Goal: Task Accomplishment & Management: Complete application form

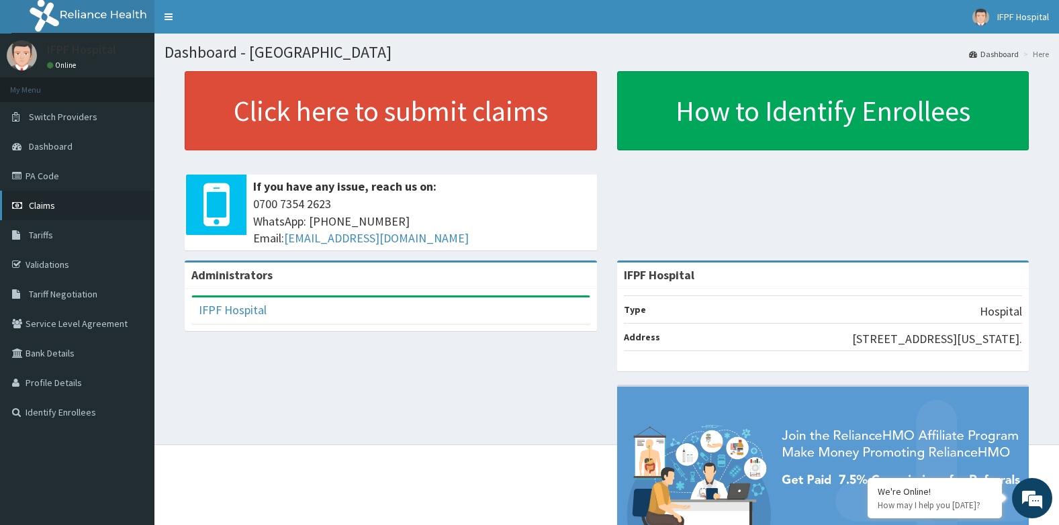
click at [45, 202] on span "Claims" at bounding box center [42, 205] width 26 height 12
click at [45, 176] on link "PA Code" at bounding box center [77, 176] width 154 height 30
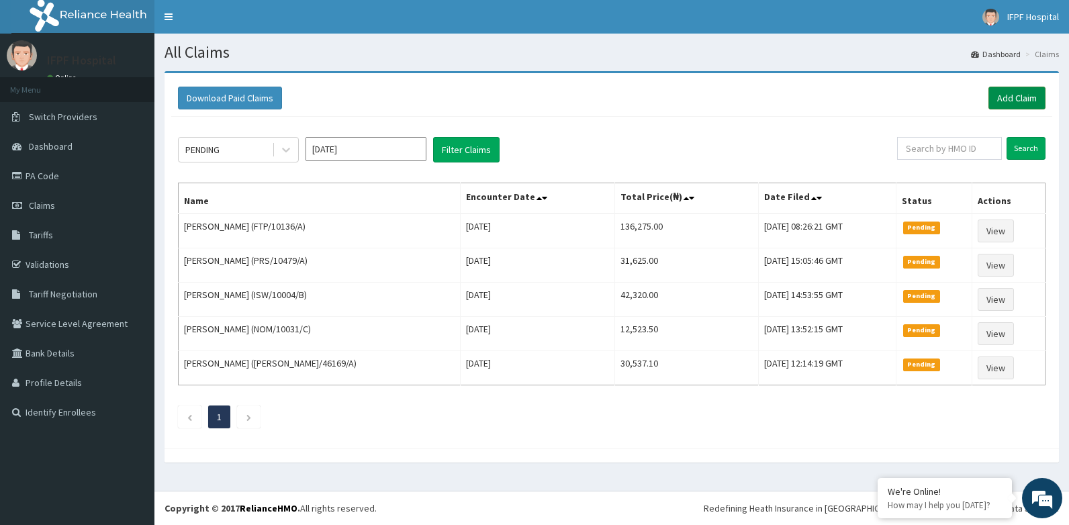
click at [1028, 99] on link "Add Claim" at bounding box center [1016, 98] width 57 height 23
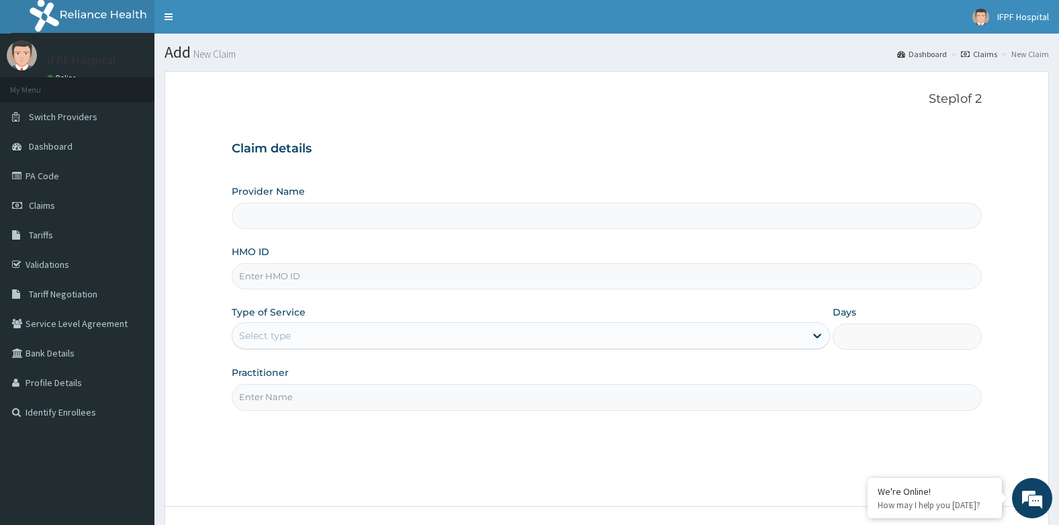
type input "IFPF Hospital"
click at [260, 279] on input "HMO ID" at bounding box center [607, 276] width 751 height 26
paste input "BUR/10001/C"
type input "BUR/10001/C"
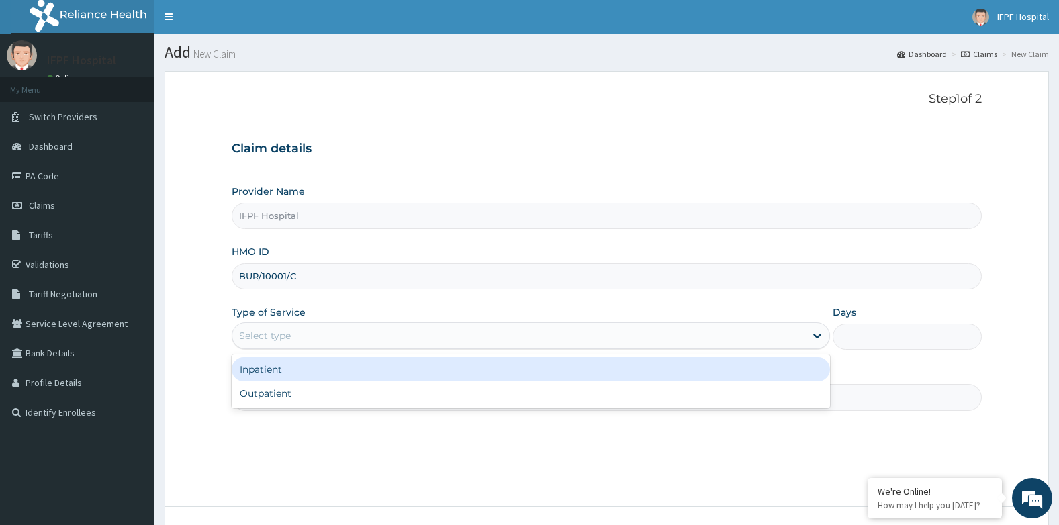
click at [291, 337] on div "Select type" at bounding box center [518, 335] width 573 height 21
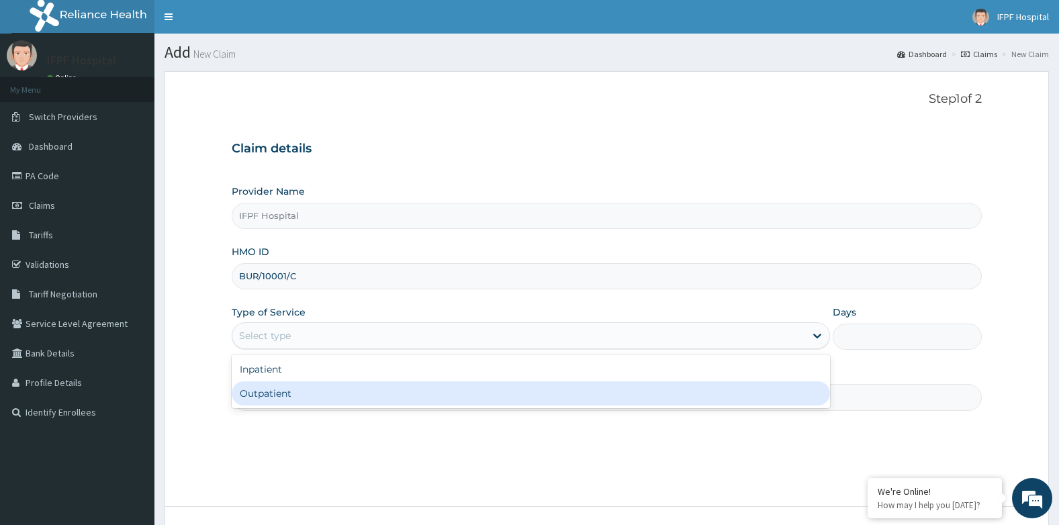
click at [273, 395] on div "Outpatient" at bounding box center [531, 393] width 598 height 24
type input "1"
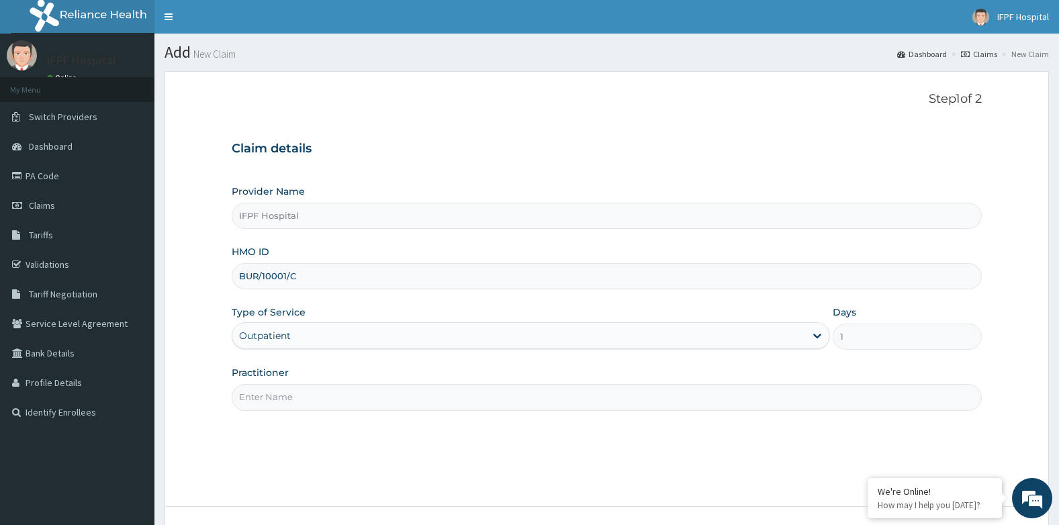
click at [273, 395] on input "Practitioner" at bounding box center [607, 397] width 751 height 26
type input "d"
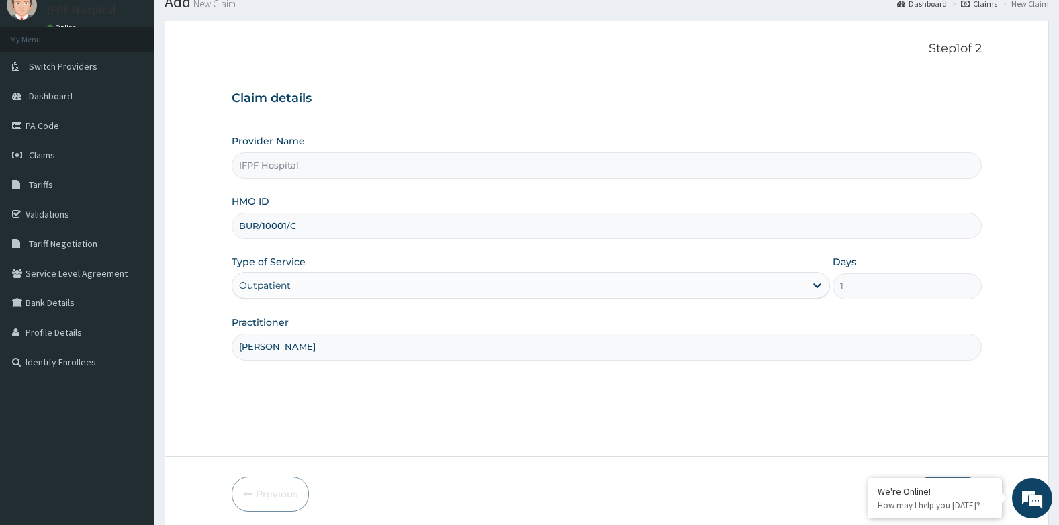
scroll to position [102, 0]
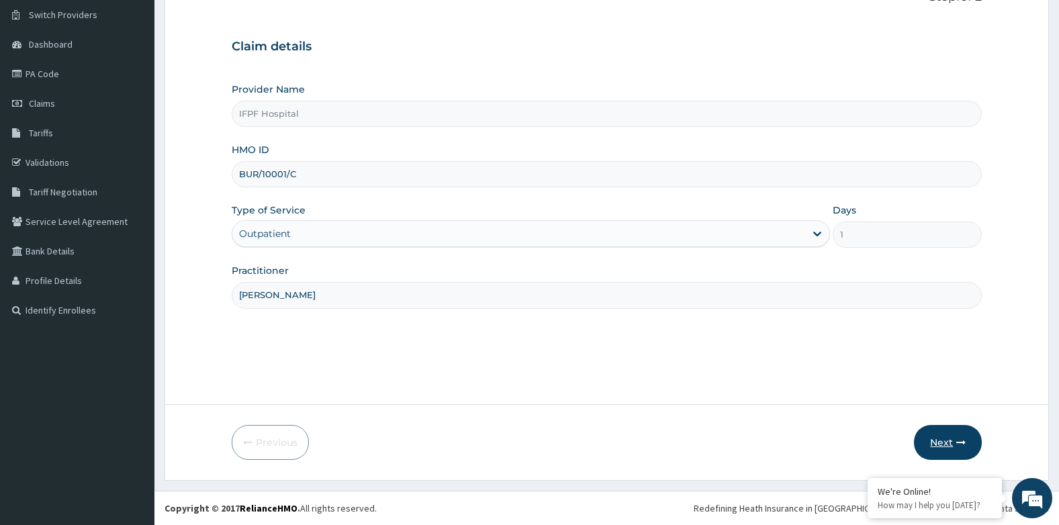
type input "DR TOLANI"
click at [950, 444] on button "Next" at bounding box center [948, 442] width 68 height 35
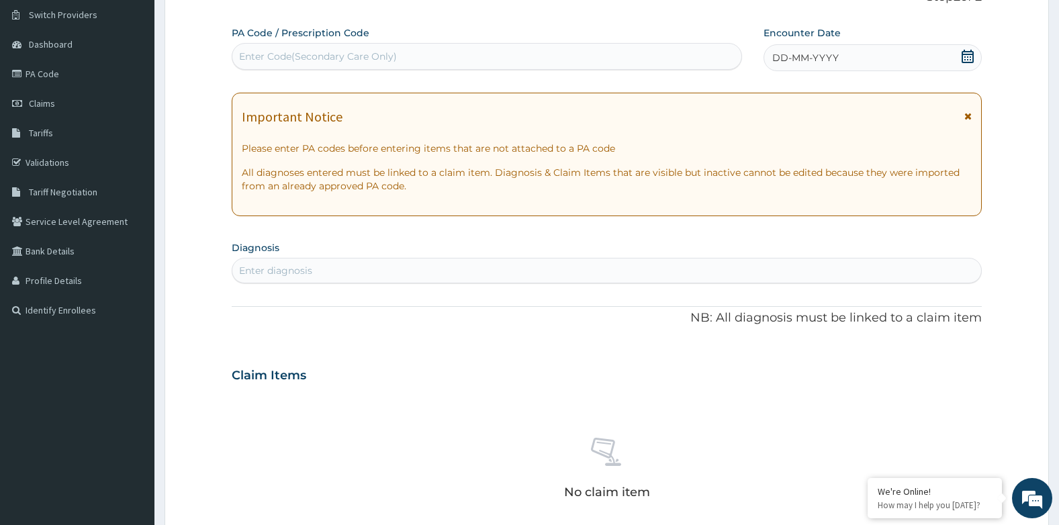
click at [376, 63] on div "Enter Code(Secondary Care Only)" at bounding box center [318, 56] width 158 height 13
type input "PA/A496C0"
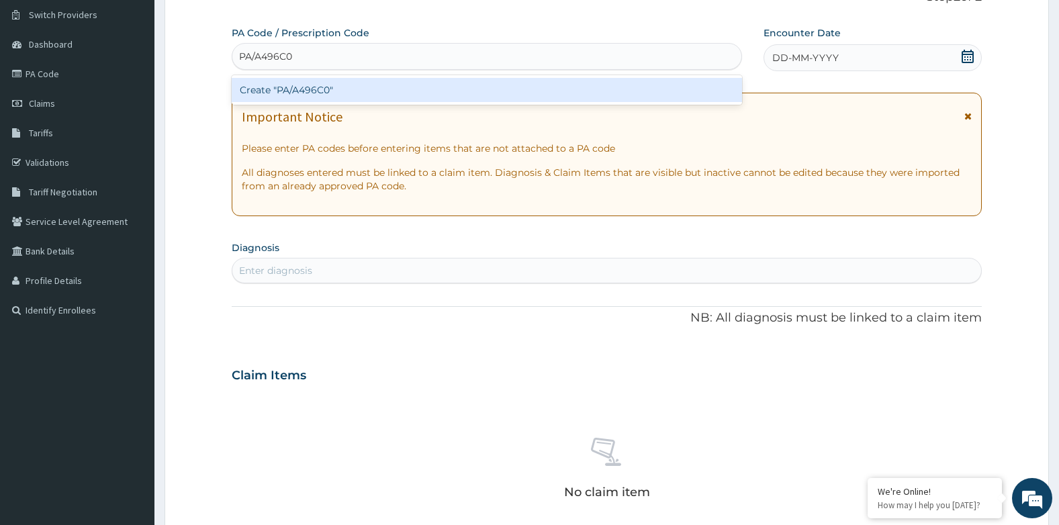
click at [525, 85] on div "Create "PA/A496C0"" at bounding box center [487, 90] width 510 height 24
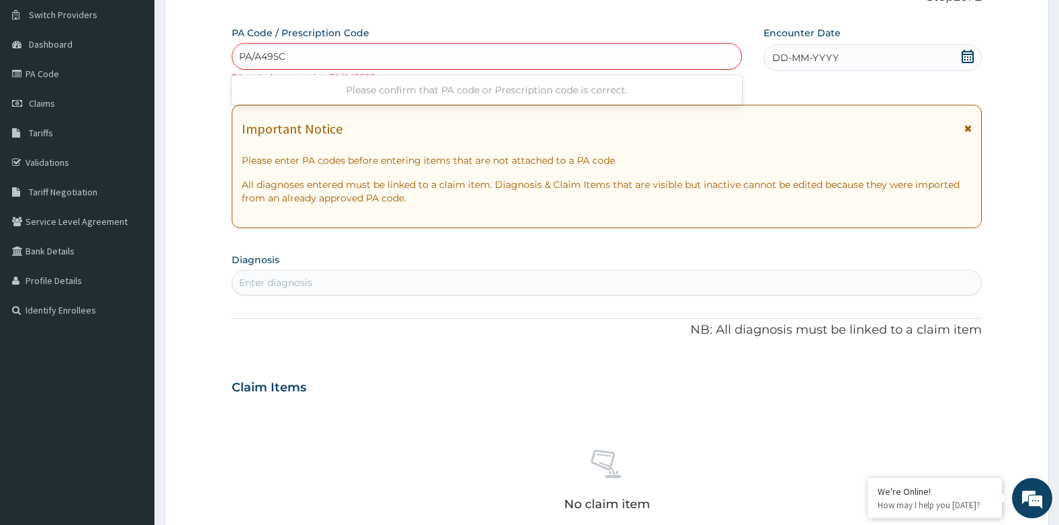
type input "PA/A495C0"
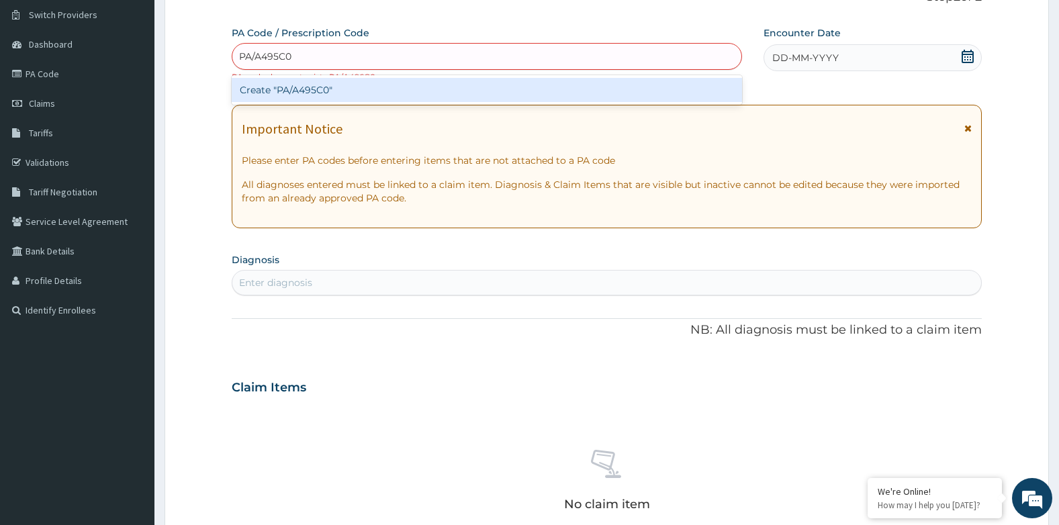
click at [379, 91] on div "Create "PA/A495C0"" at bounding box center [487, 90] width 510 height 24
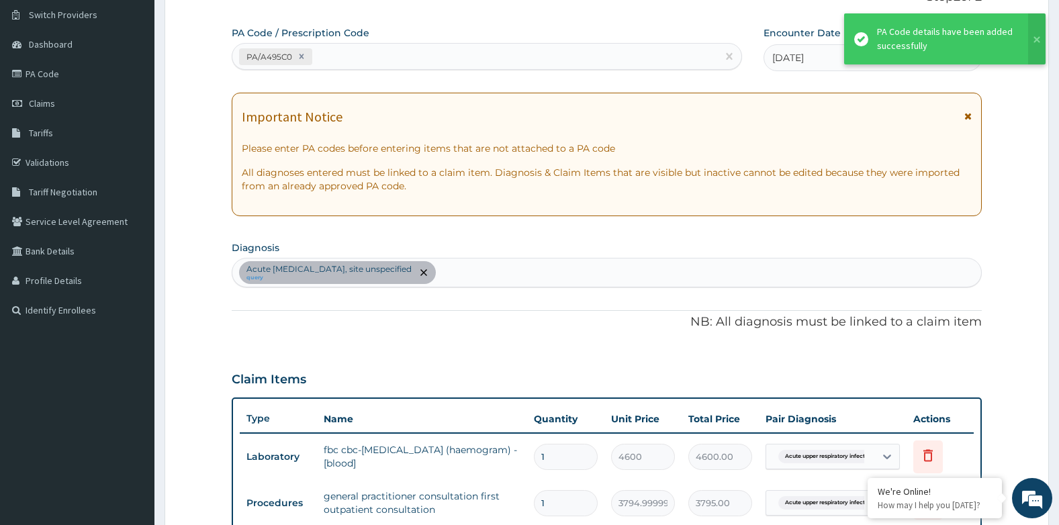
scroll to position [389, 0]
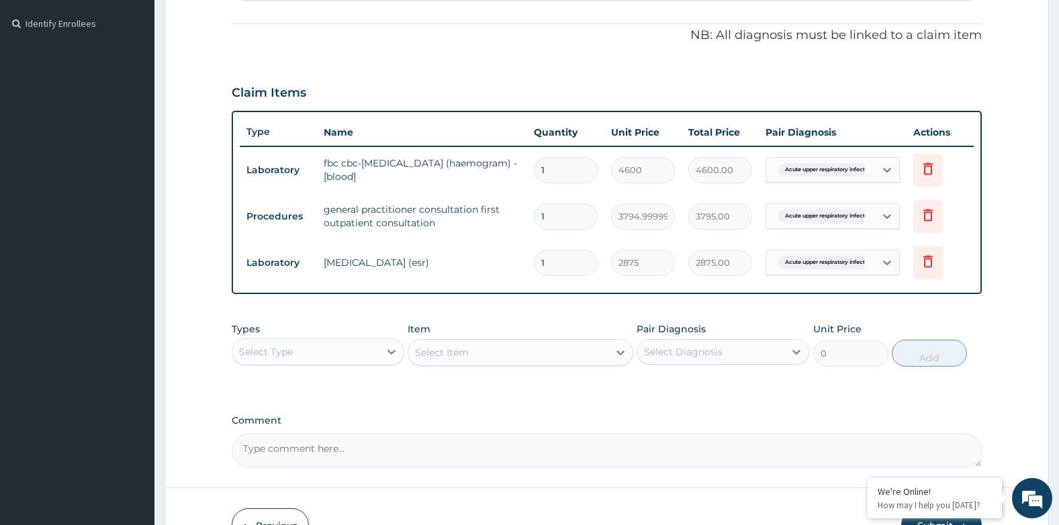
type input "0"
type input "0.00"
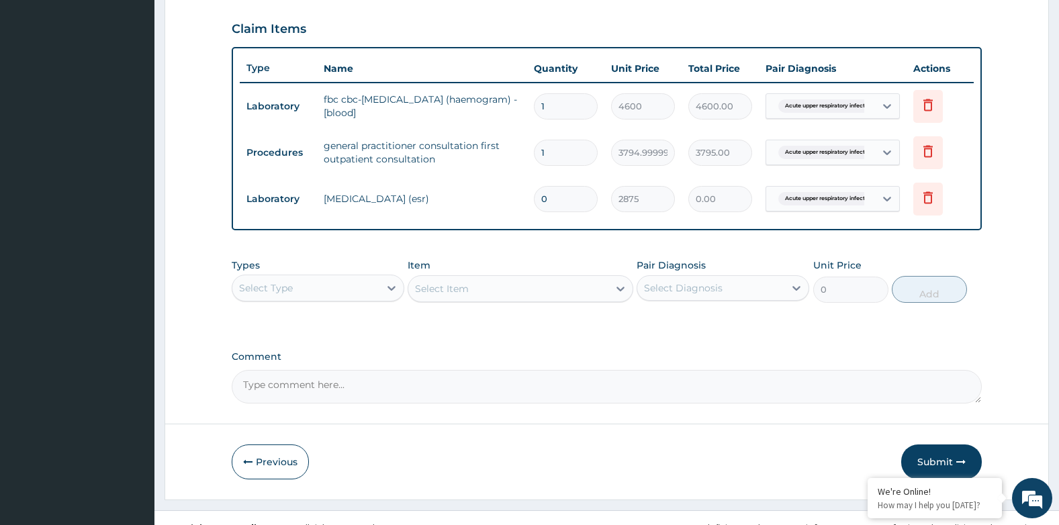
scroll to position [472, 0]
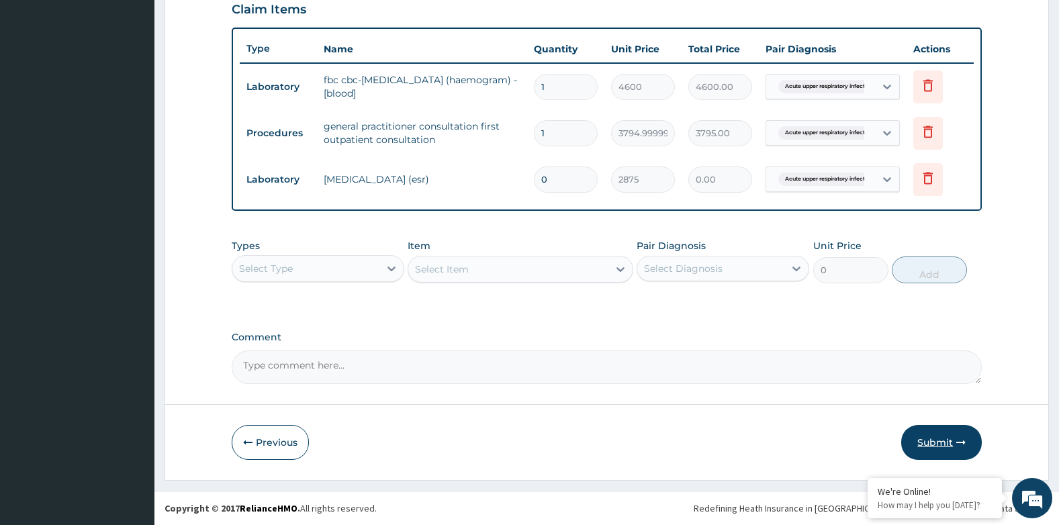
type input "0"
click at [946, 430] on button "Submit" at bounding box center [941, 442] width 81 height 35
click at [567, 181] on input "0" at bounding box center [566, 179] width 64 height 26
type input "1"
type input "2875.00"
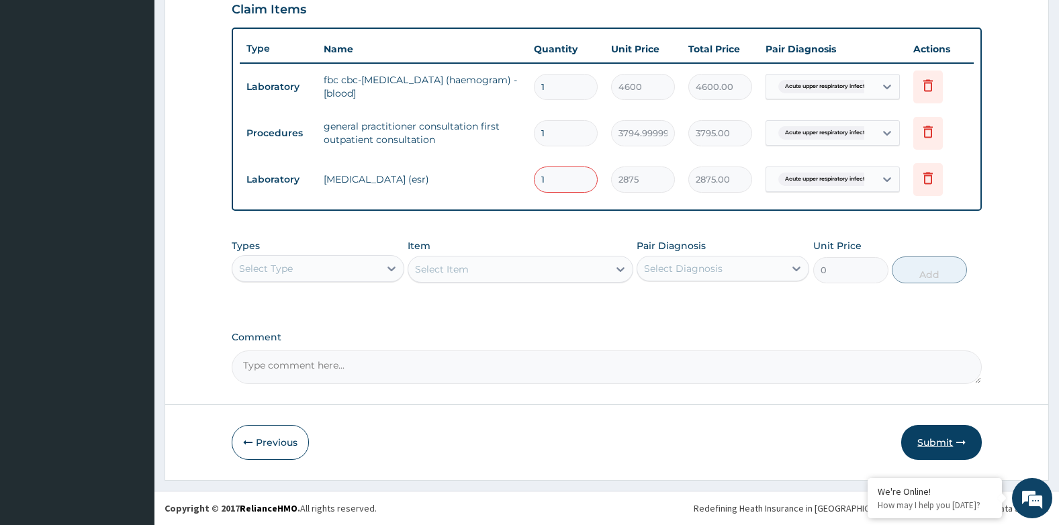
type input "1"
click at [931, 451] on button "Submit" at bounding box center [941, 442] width 81 height 35
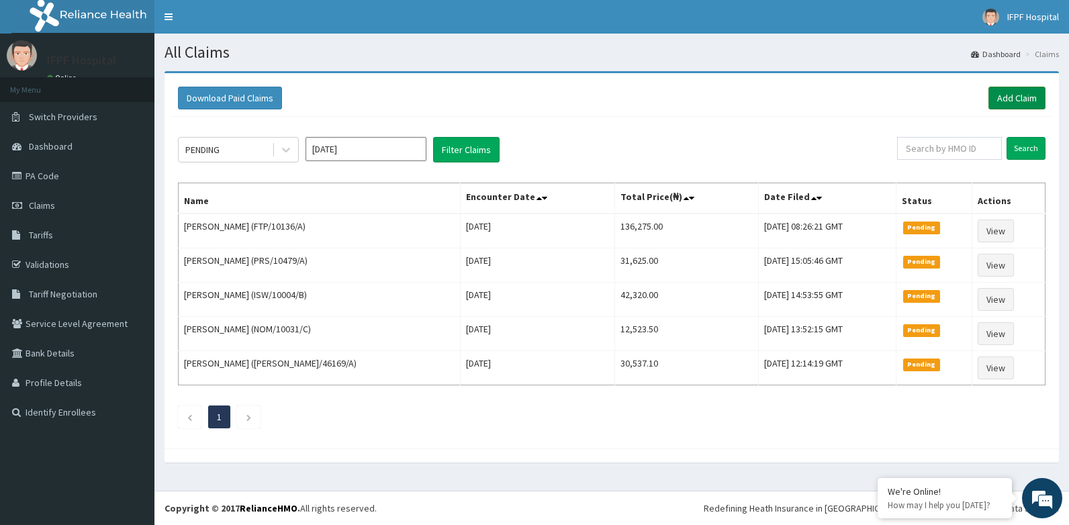
click at [1026, 91] on link "Add Claim" at bounding box center [1016, 98] width 57 height 23
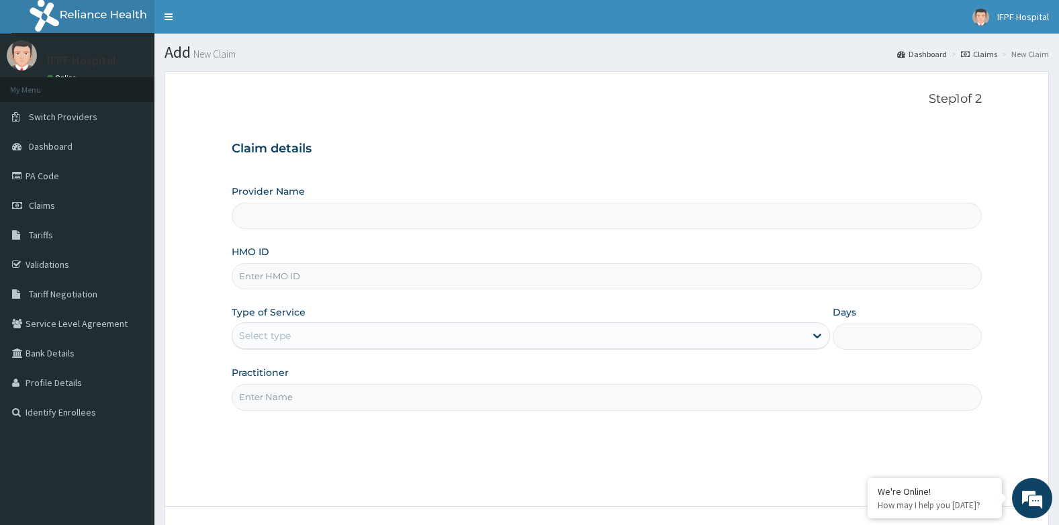
type input "IFPF Hospital"
click at [275, 279] on input "HMO ID" at bounding box center [607, 276] width 751 height 26
paste input "BUR/10001/C"
type input "BUR/10001/C"
click at [277, 335] on div "Select type" at bounding box center [265, 335] width 52 height 13
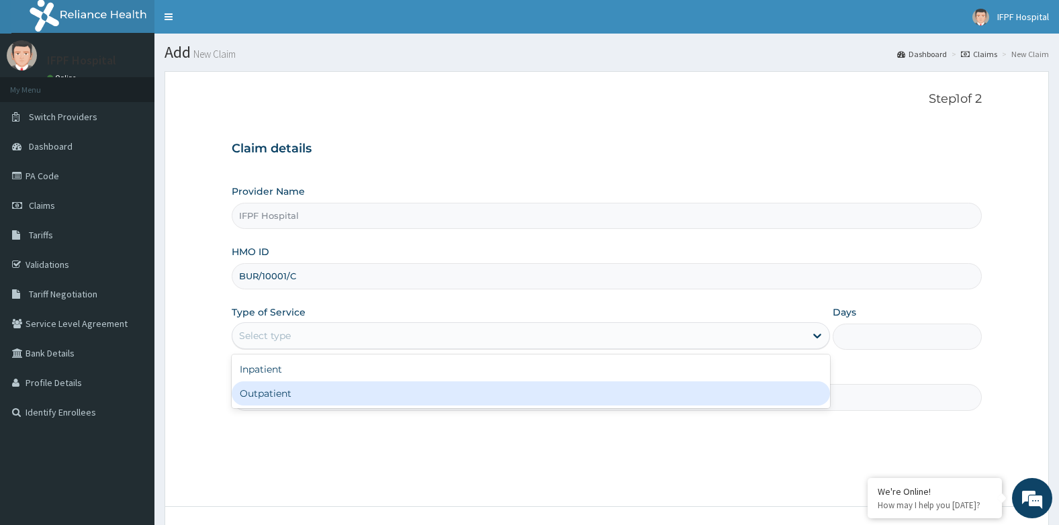
click at [267, 393] on div "Outpatient" at bounding box center [531, 393] width 598 height 24
type input "1"
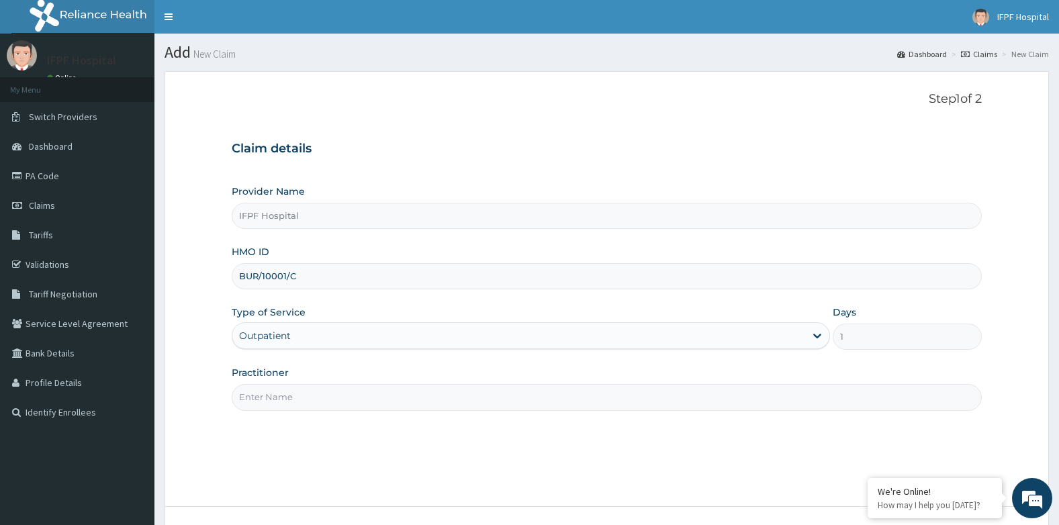
click at [267, 397] on input "Practitioner" at bounding box center [607, 397] width 751 height 26
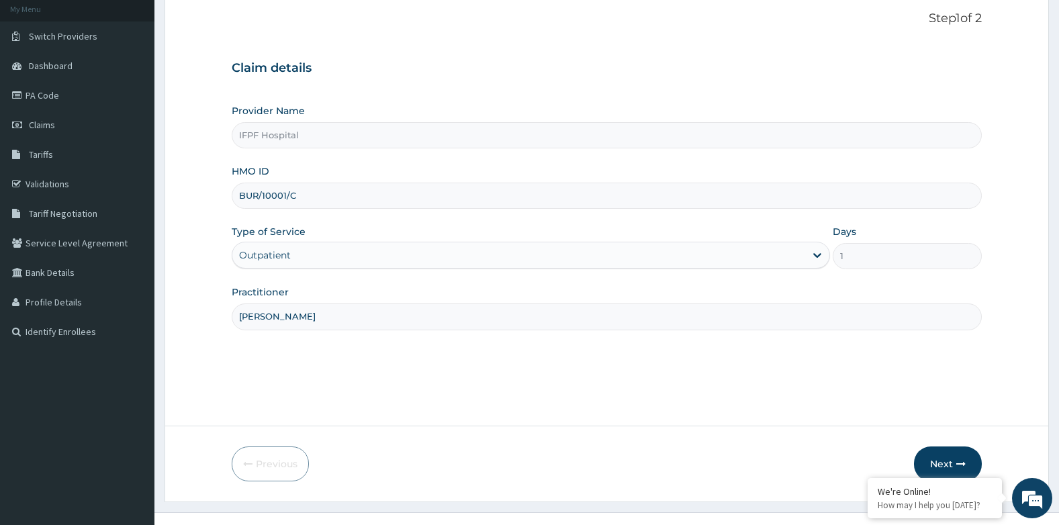
scroll to position [102, 0]
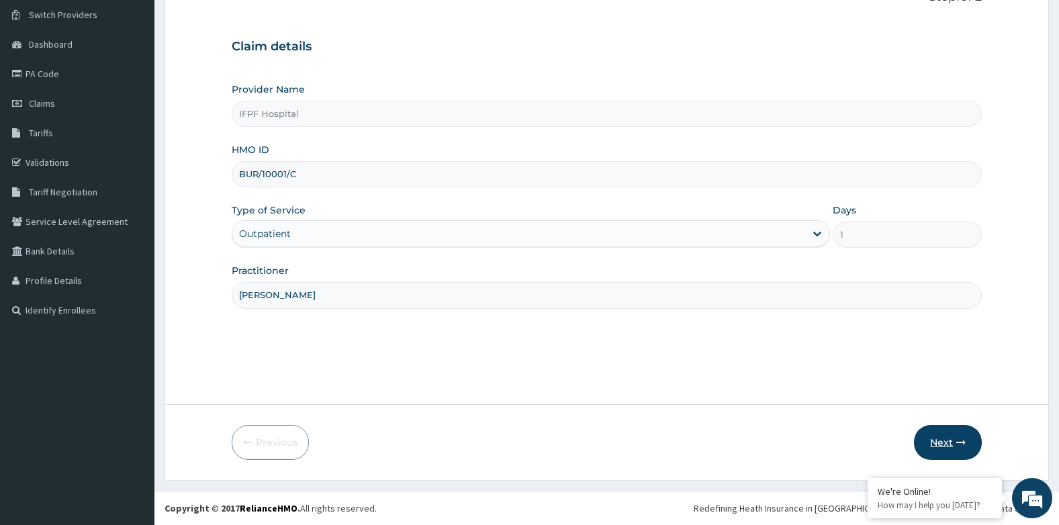
type input "DR TOLANI"
click at [953, 442] on button "Next" at bounding box center [948, 442] width 68 height 35
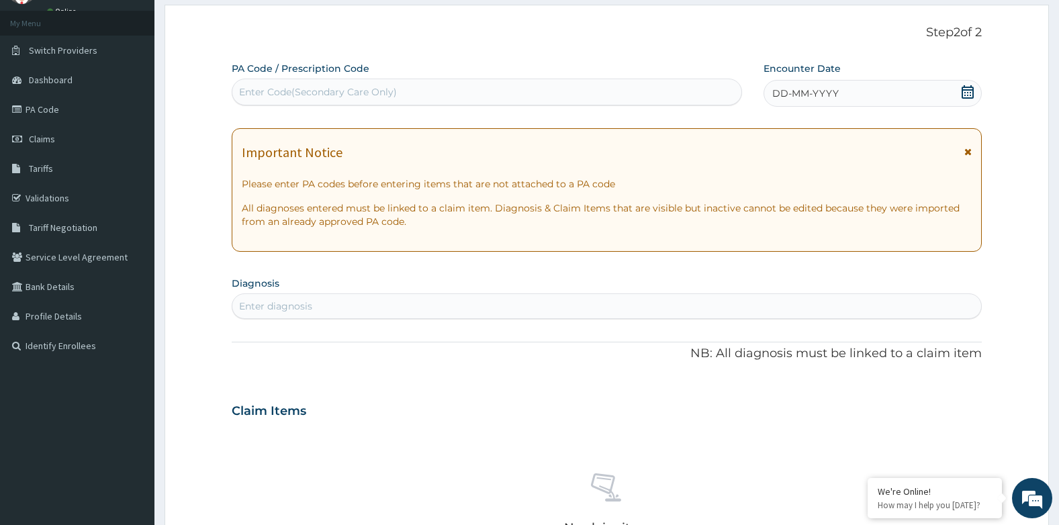
scroll to position [35, 0]
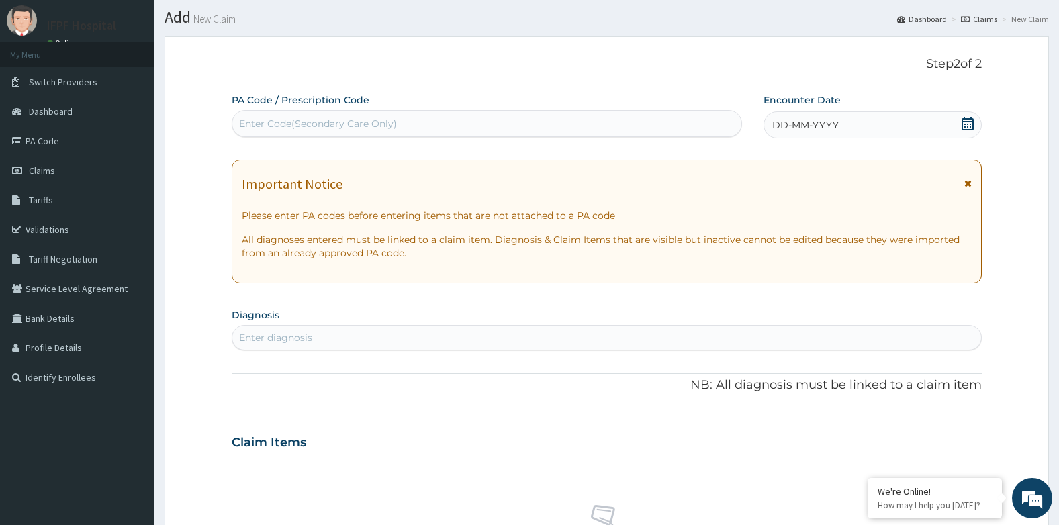
click at [971, 123] on icon at bounding box center [967, 123] width 13 height 13
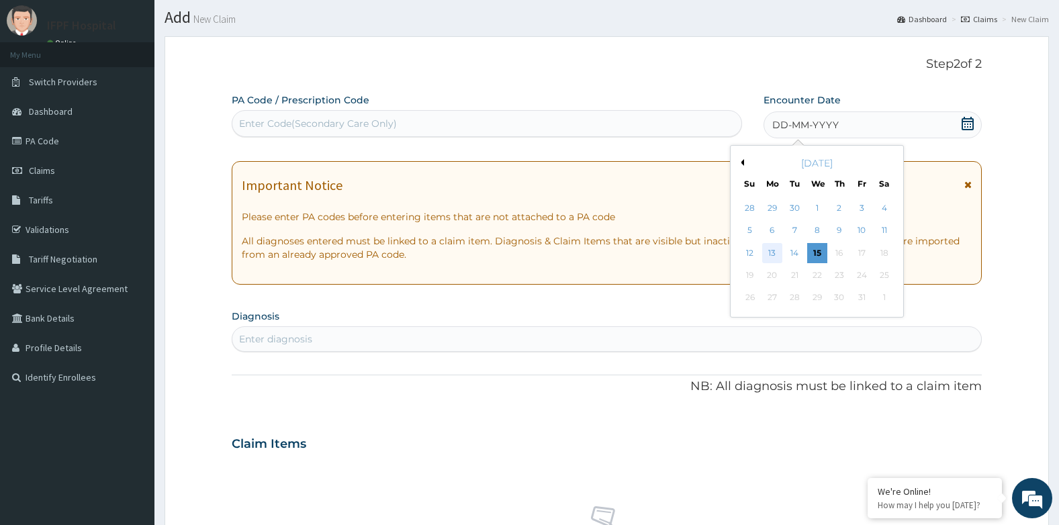
click at [773, 256] on div "13" at bounding box center [772, 253] width 20 height 20
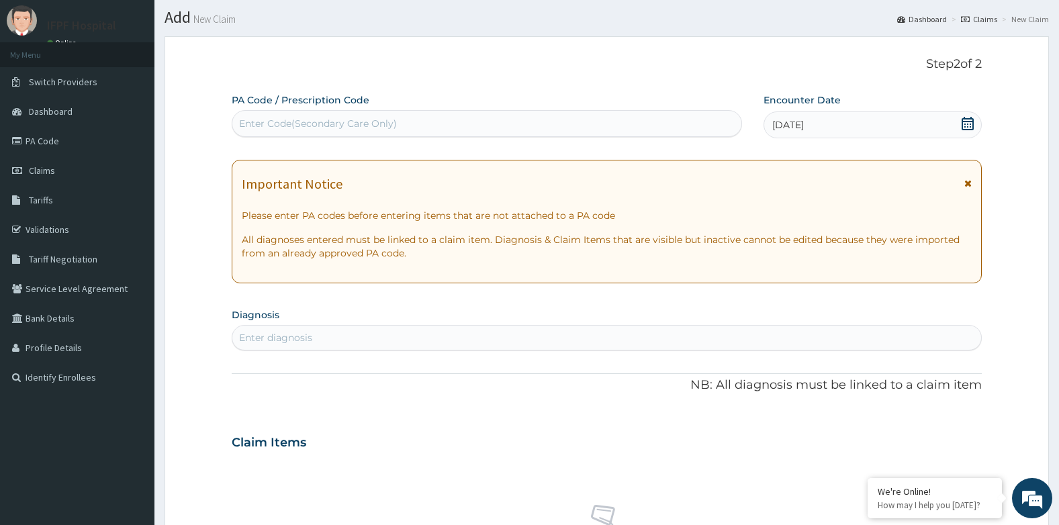
click at [348, 337] on div "Enter diagnosis" at bounding box center [606, 337] width 749 height 21
type input "MALARIA"
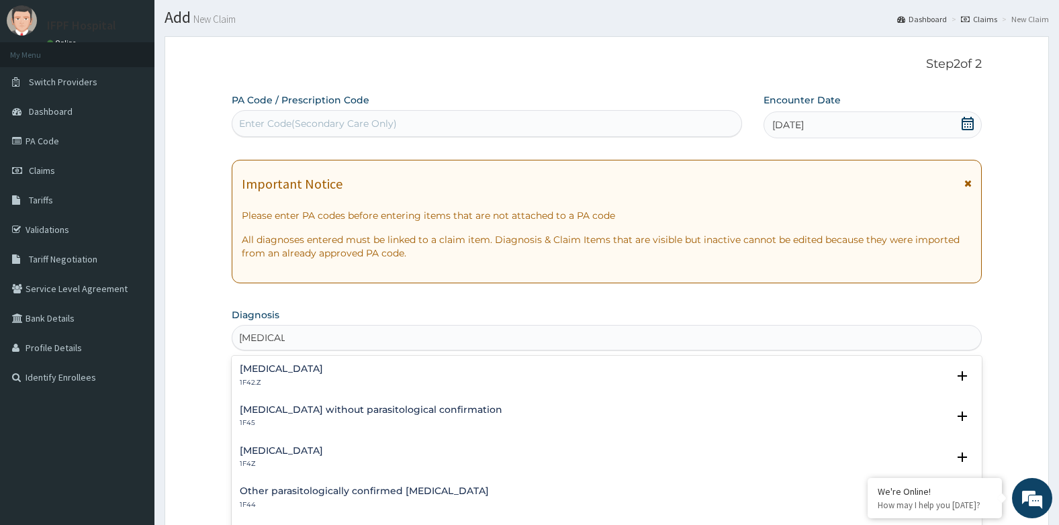
click at [315, 446] on h4 "Malaria, unspecified" at bounding box center [281, 451] width 83 height 10
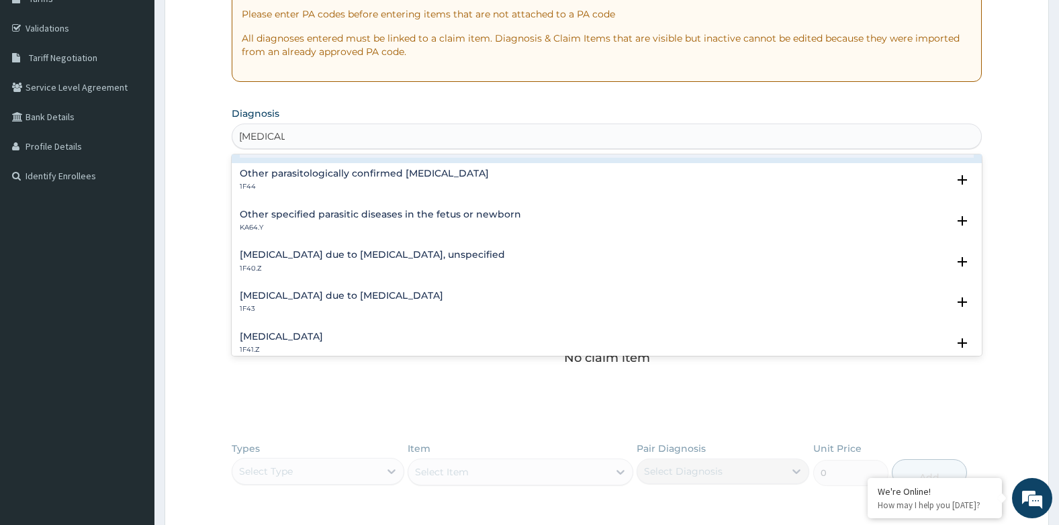
scroll to position [67, 0]
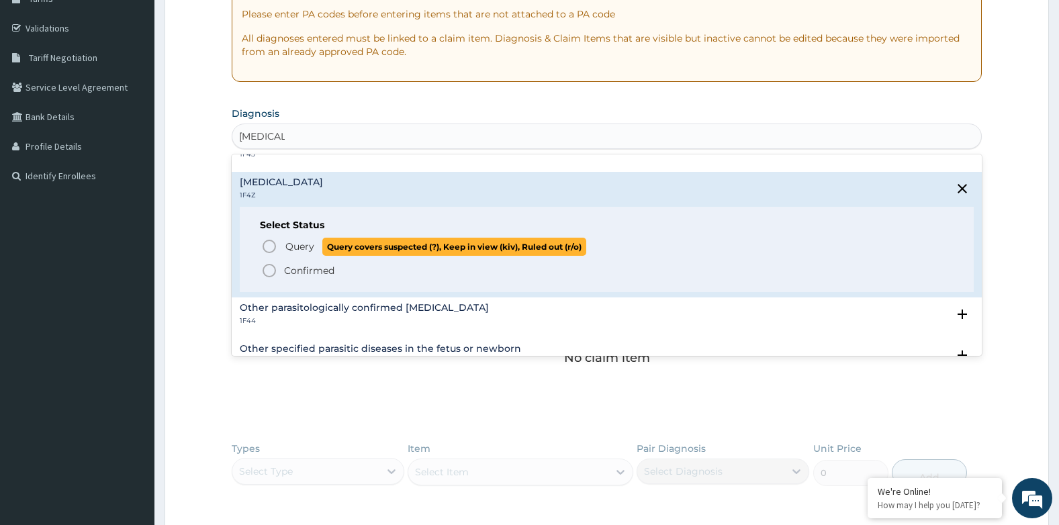
click at [287, 248] on span "Query" at bounding box center [299, 246] width 29 height 13
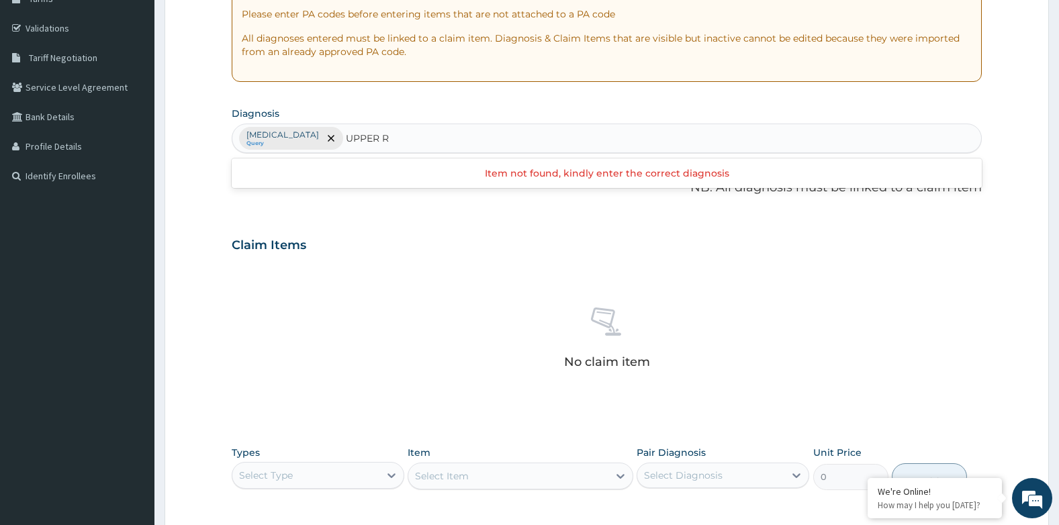
type input "UPPER"
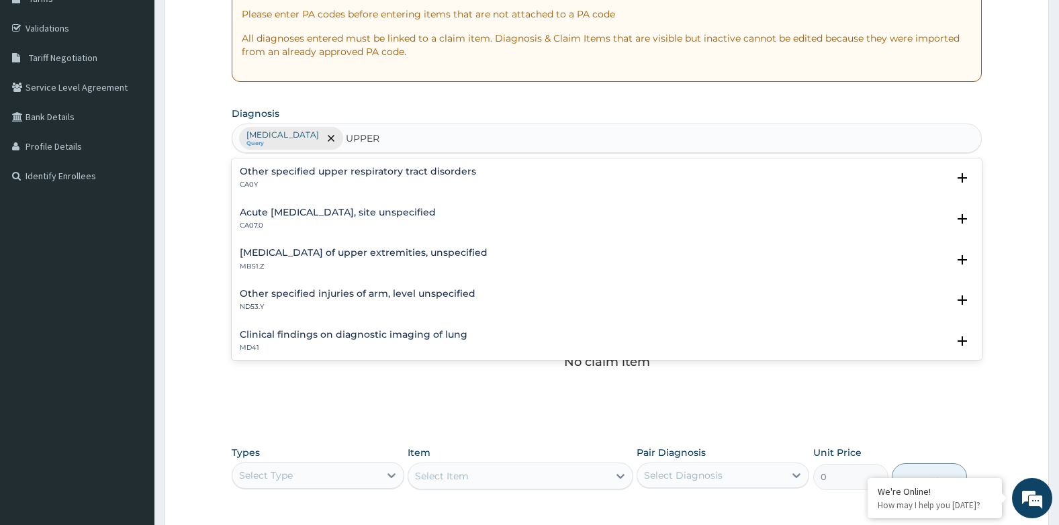
click at [340, 208] on h4 "Acute [MEDICAL_DATA], site unspecified" at bounding box center [338, 212] width 196 height 10
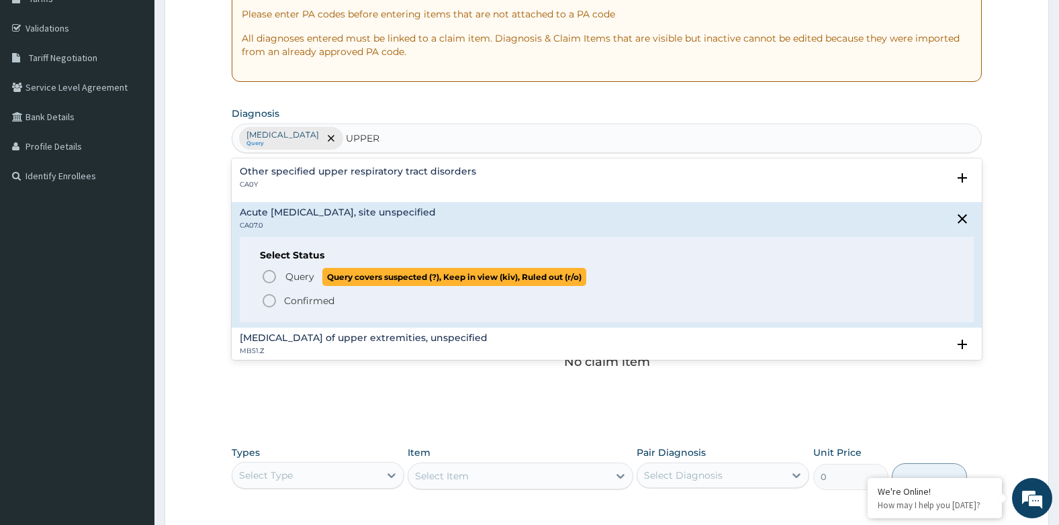
click at [318, 271] on p "Query Query covers suspected (?), Keep in view (kiv), Ruled out (r/o)" at bounding box center [435, 277] width 302 height 18
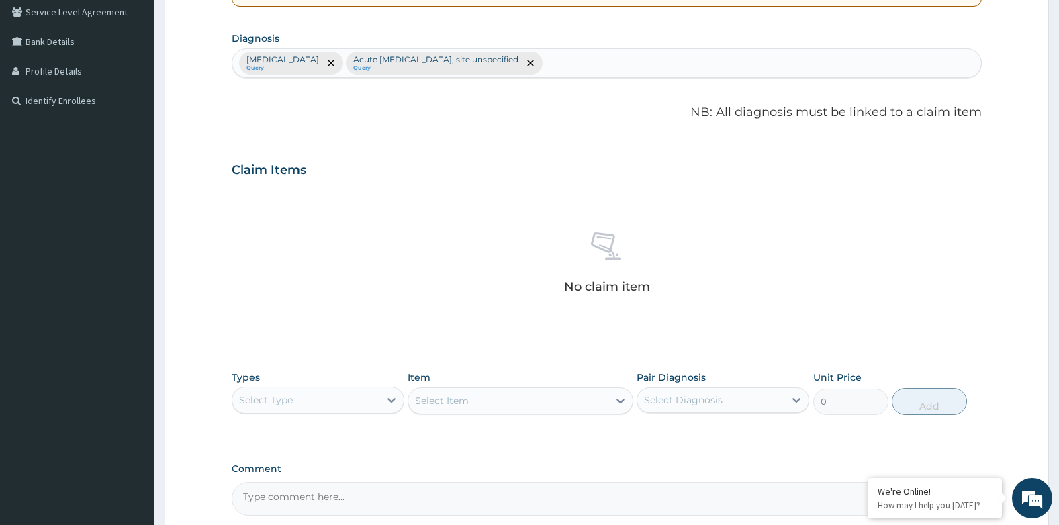
scroll to position [443, 0]
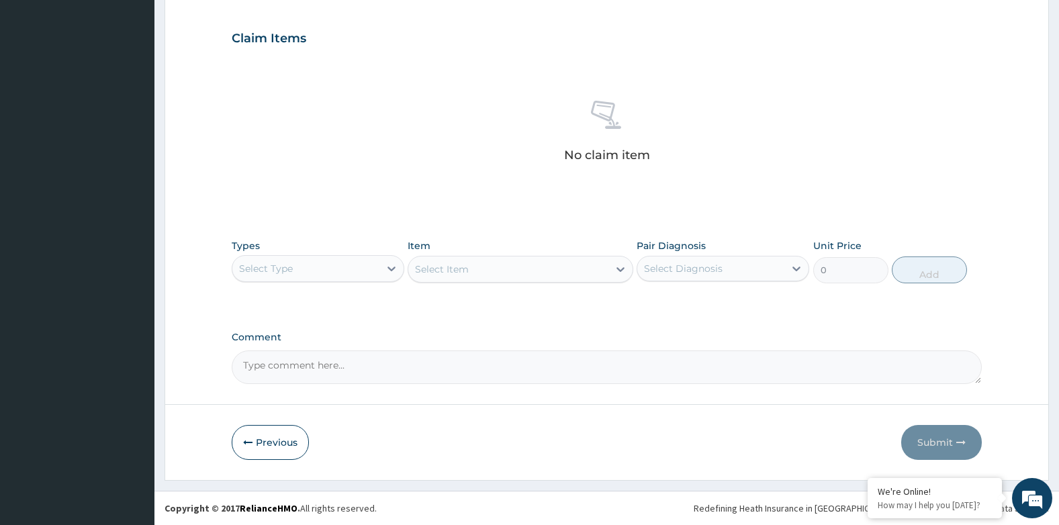
click at [329, 271] on div "Select Type" at bounding box center [305, 268] width 147 height 21
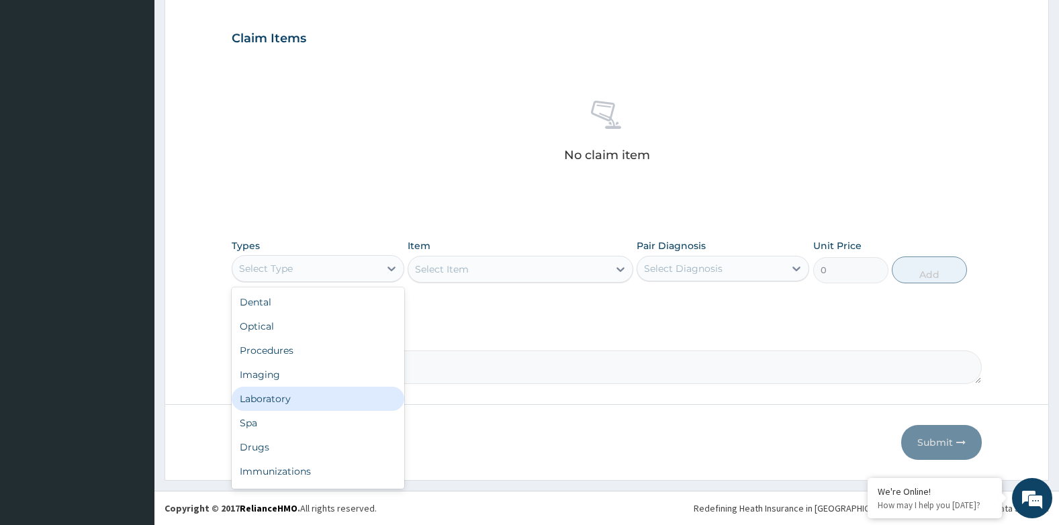
click at [287, 395] on div "Laboratory" at bounding box center [318, 399] width 173 height 24
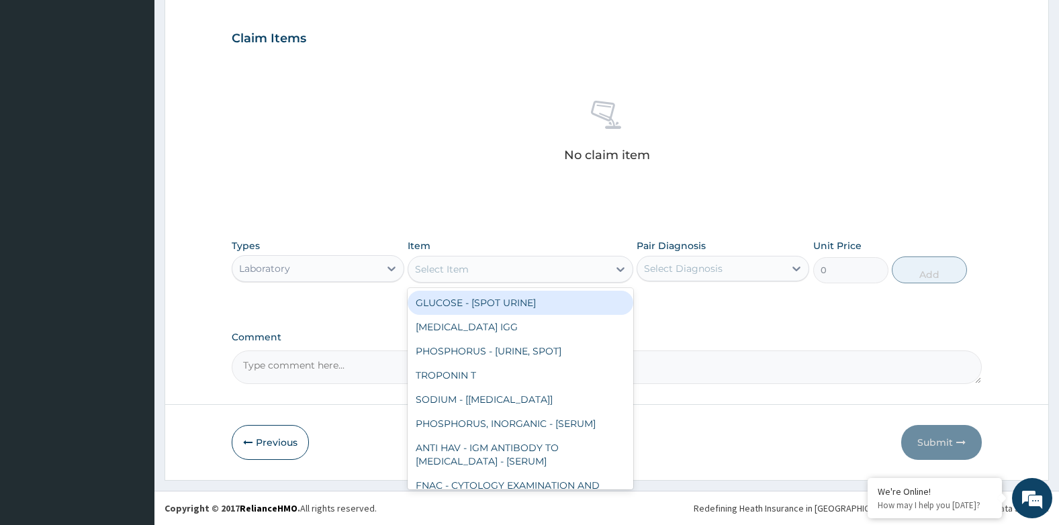
click at [490, 267] on div "Select Item" at bounding box center [507, 268] width 199 height 21
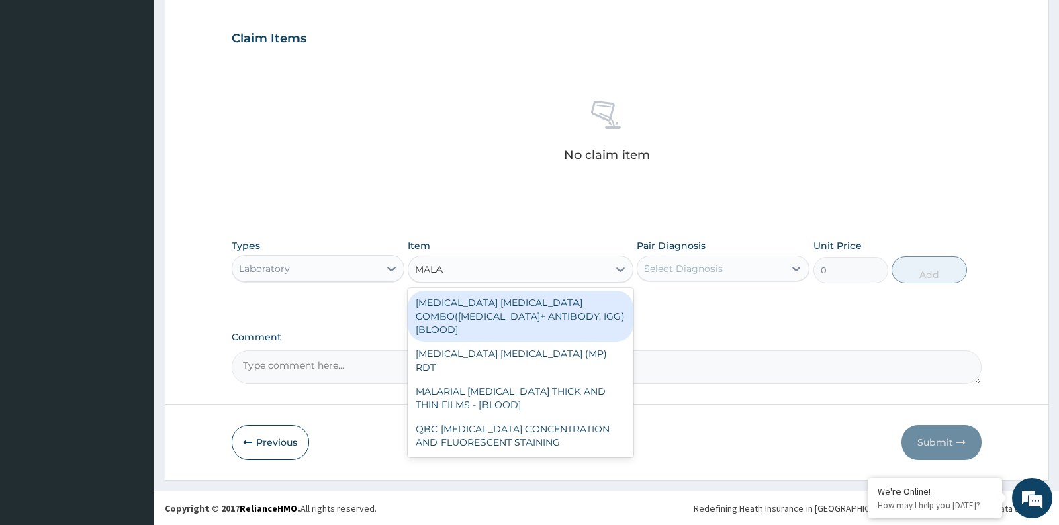
type input "MALAR"
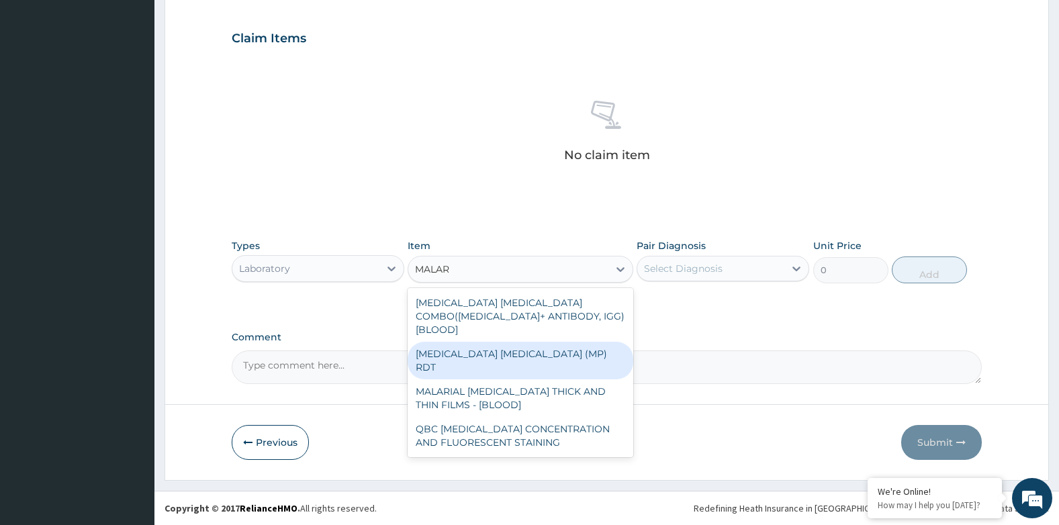
click at [495, 342] on div "MALARIA PARASITE (MP) RDT" at bounding box center [520, 361] width 225 height 38
type input "1724.9999999999998"
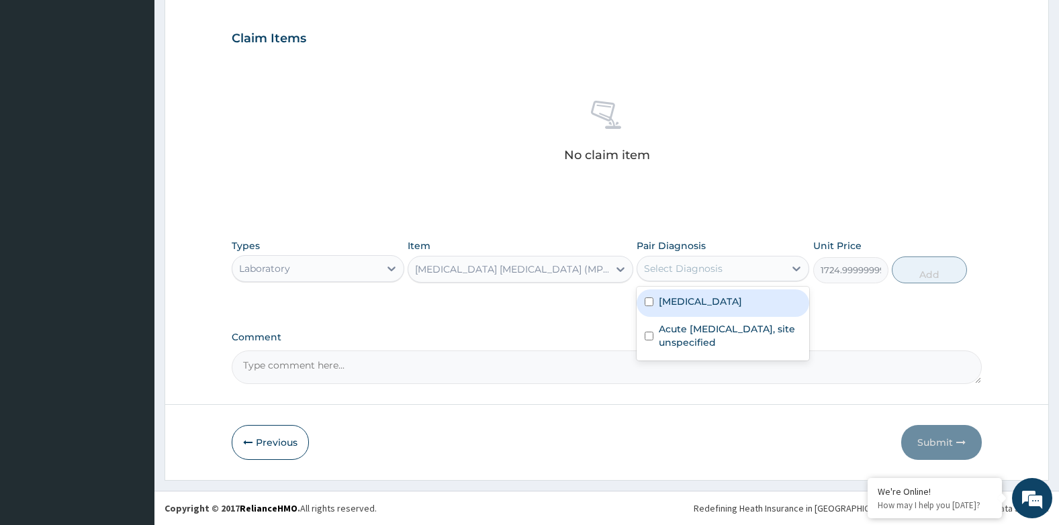
click at [758, 271] on div "Select Diagnosis" at bounding box center [710, 268] width 147 height 21
click at [722, 302] on label "[MEDICAL_DATA]" at bounding box center [700, 301] width 83 height 13
checkbox input "true"
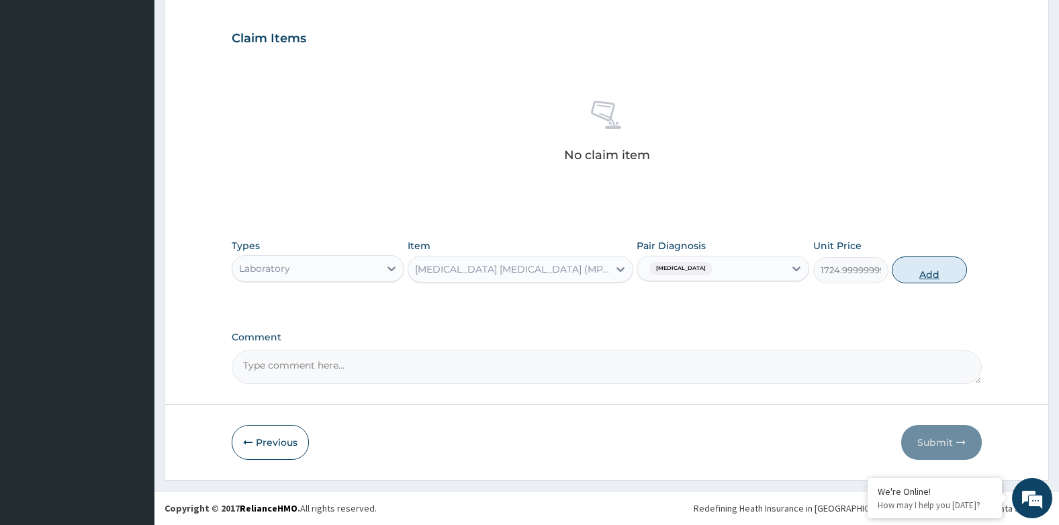
click at [907, 271] on button "Add" at bounding box center [929, 269] width 75 height 27
type input "0"
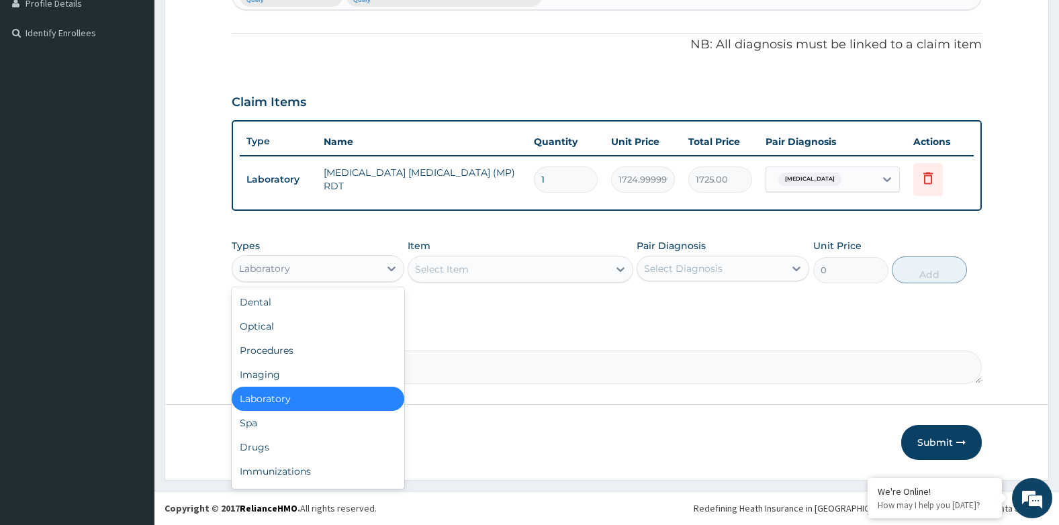
click at [329, 273] on div "Laboratory" at bounding box center [305, 268] width 147 height 21
click at [255, 445] on div "Drugs" at bounding box center [318, 447] width 173 height 24
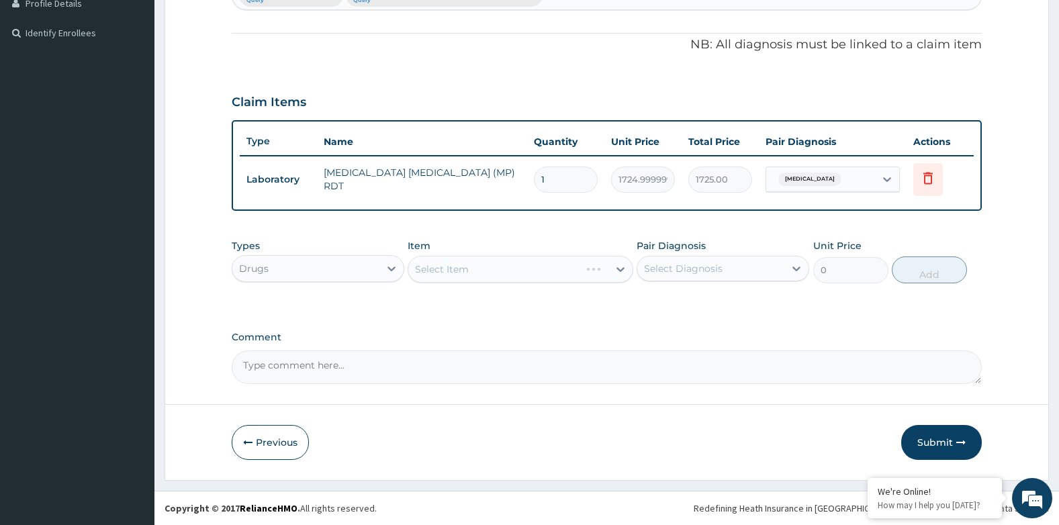
click at [465, 269] on div "Select Item" at bounding box center [520, 269] width 225 height 27
click at [473, 272] on div "Select Item" at bounding box center [507, 268] width 199 height 21
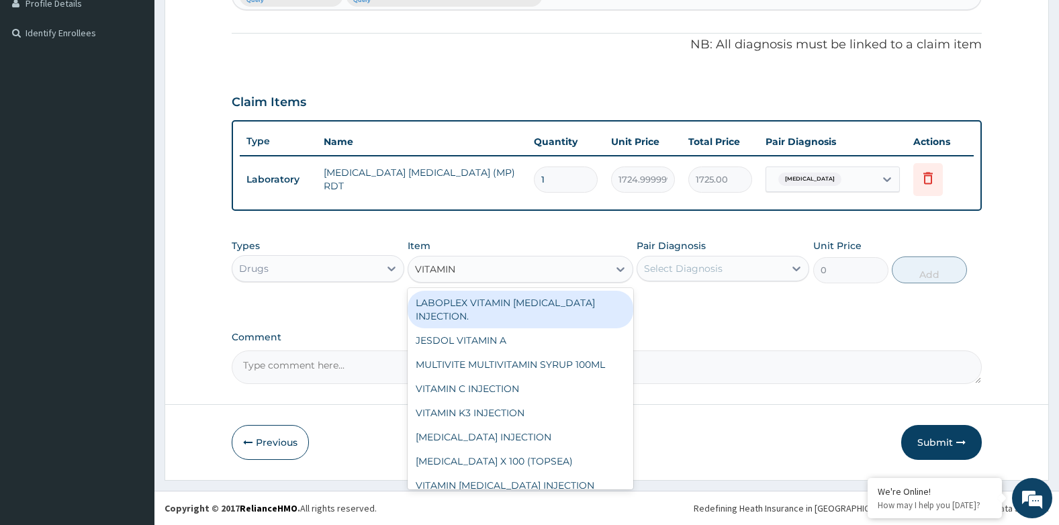
type input "VITAMIN C"
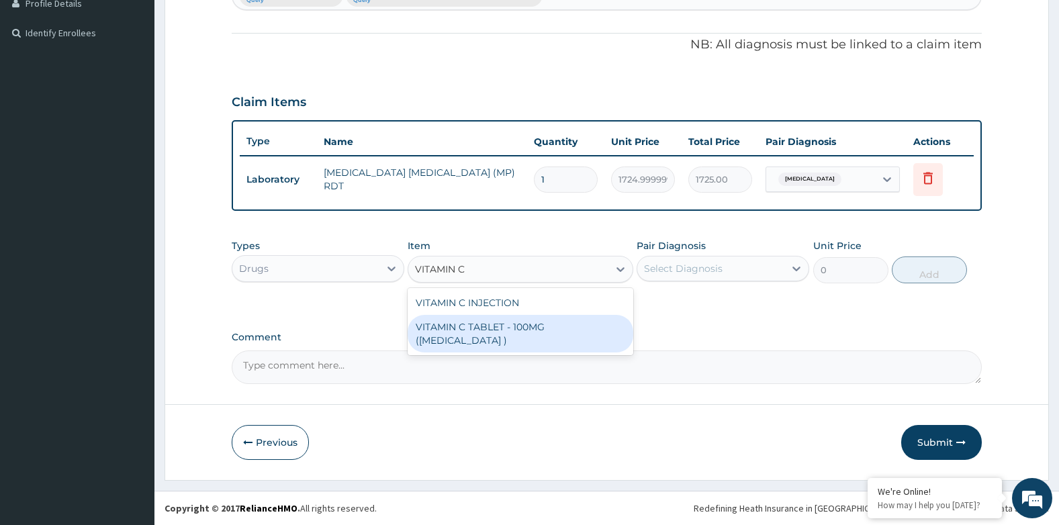
click at [495, 320] on div "VITAMIN C TABLET - 100MG (ASCORBIC ACID )" at bounding box center [520, 334] width 225 height 38
type input "16.8"
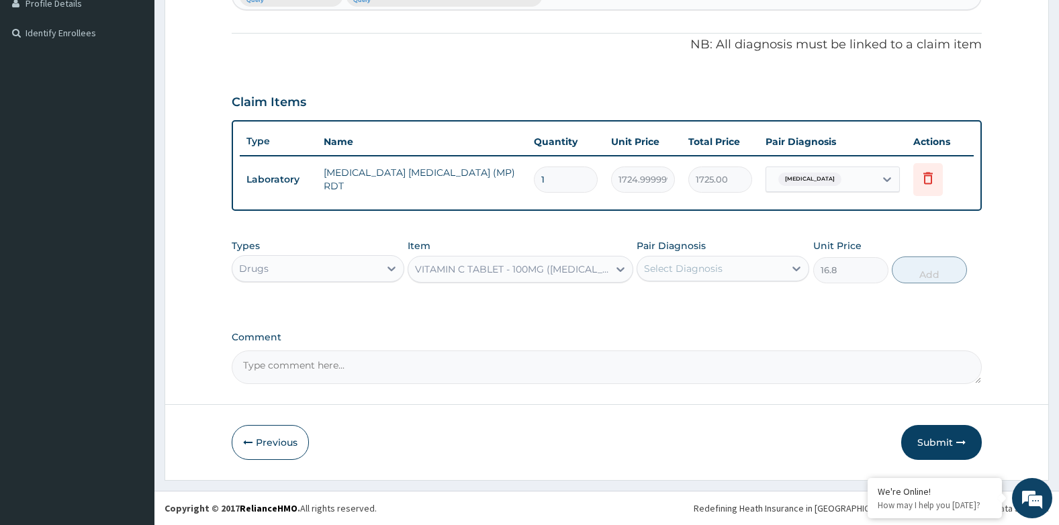
click at [676, 268] on div "Select Diagnosis" at bounding box center [683, 268] width 79 height 13
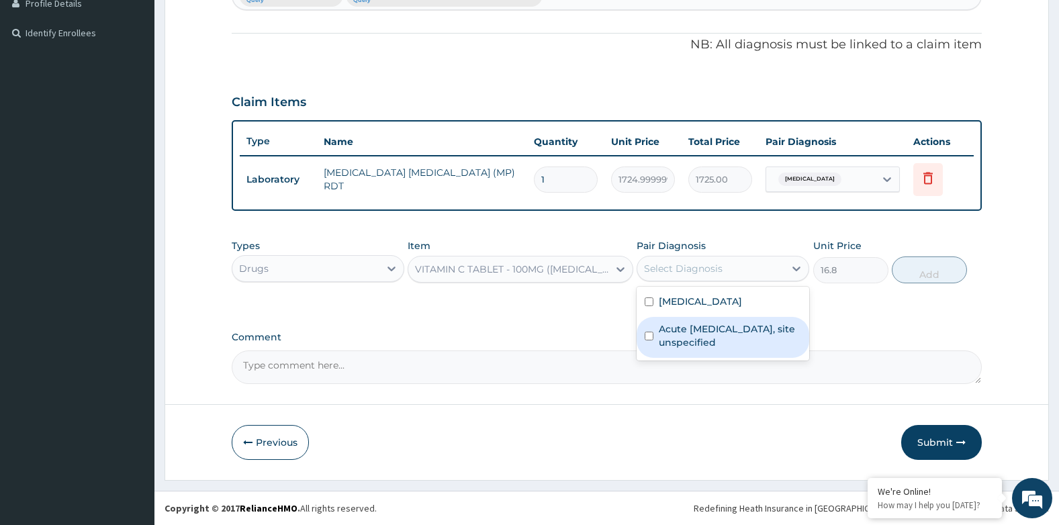
click at [671, 324] on label "Acute upper respiratory infection, site unspecified" at bounding box center [730, 335] width 142 height 27
checkbox input "true"
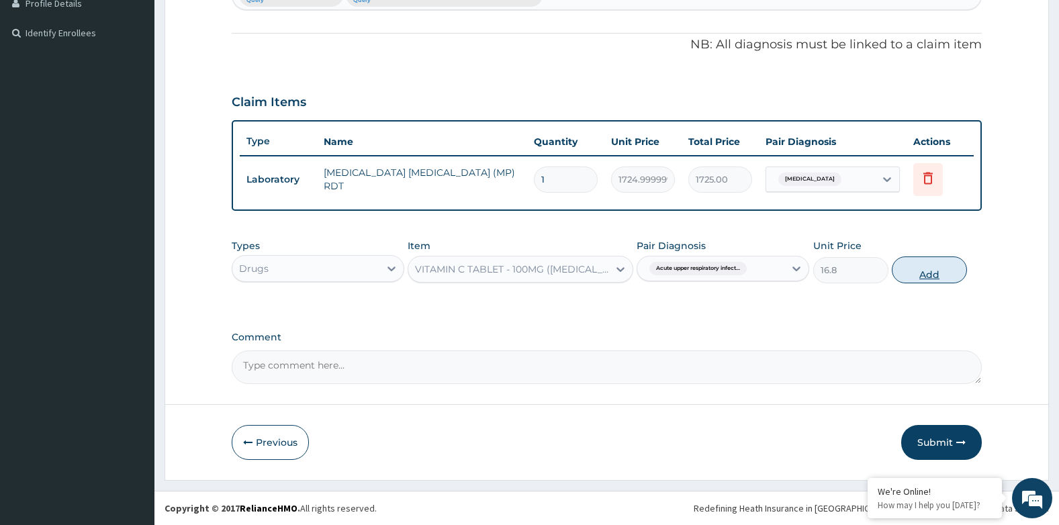
click at [908, 271] on button "Add" at bounding box center [929, 269] width 75 height 27
type input "0"
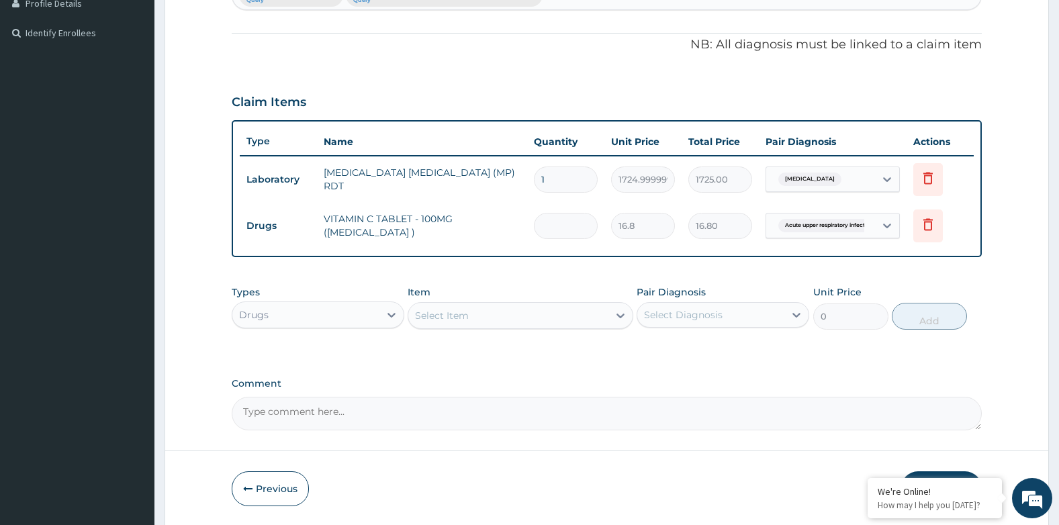
type input "0.00"
type input "4"
type input "67.20"
type input "42"
type input "705.60"
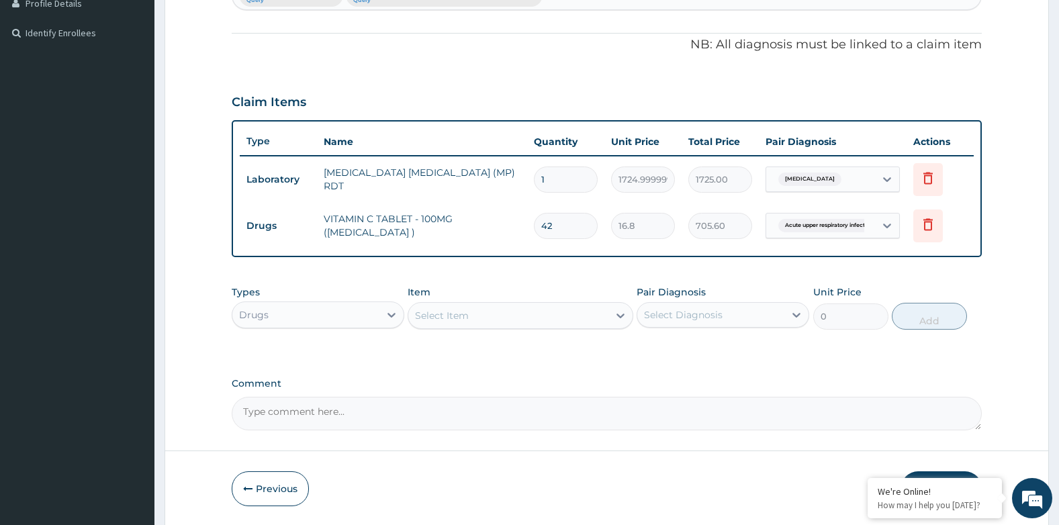
type input "42"
click at [471, 307] on div "Select Item" at bounding box center [507, 315] width 199 height 21
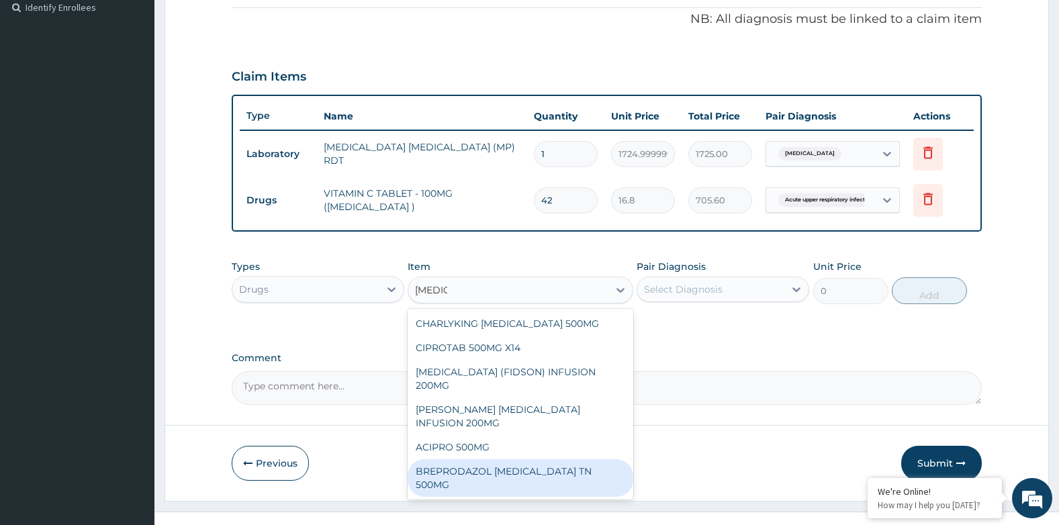
scroll to position [426, 0]
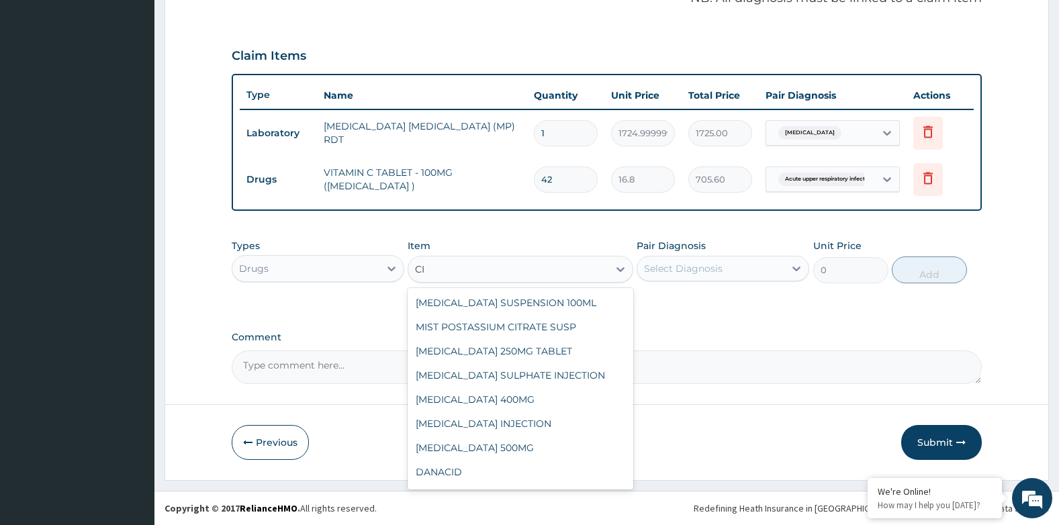
type input "C"
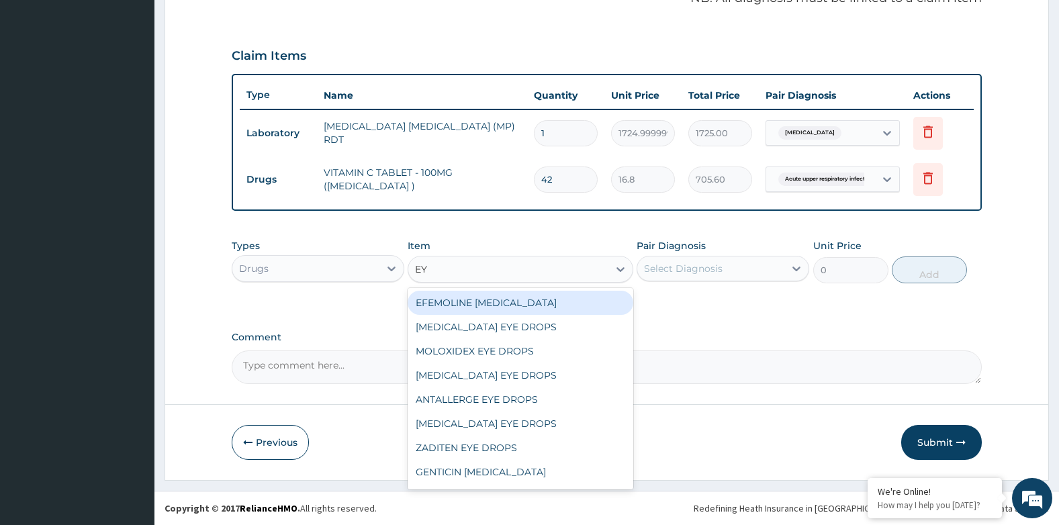
type input "EYE"
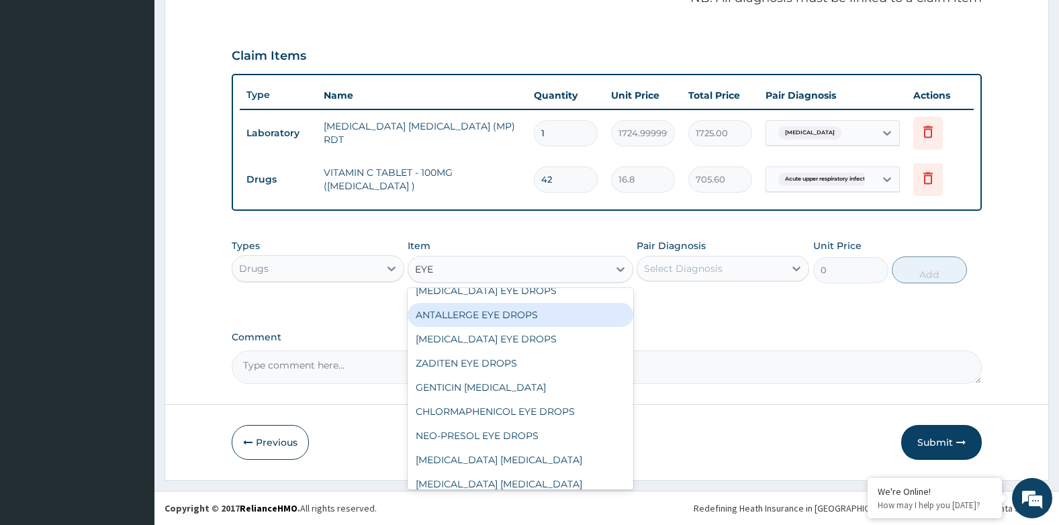
scroll to position [94, 0]
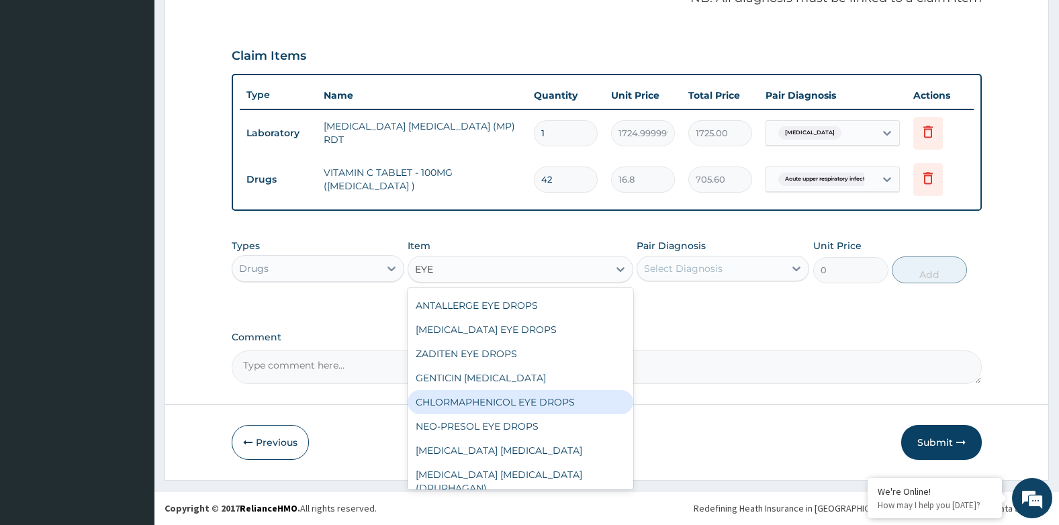
click at [499, 401] on div "CHLORMAPHENICOL EYE DROPS" at bounding box center [520, 402] width 225 height 24
type input "1012"
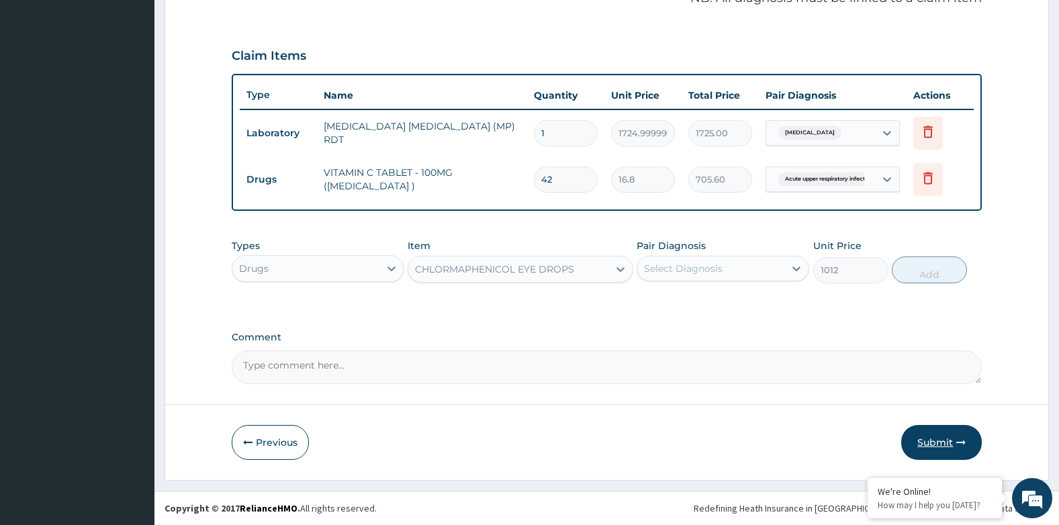
click at [965, 449] on button "Submit" at bounding box center [941, 442] width 81 height 35
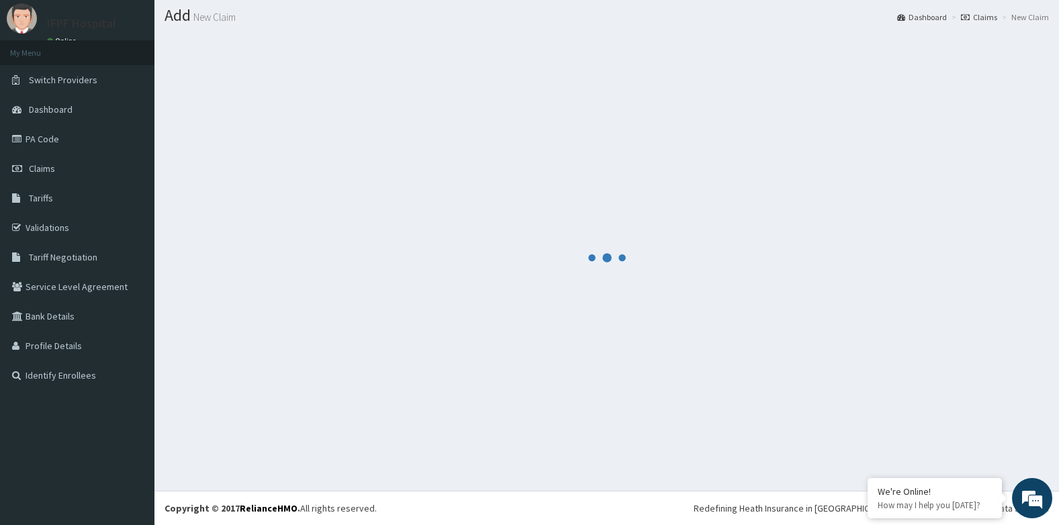
scroll to position [426, 0]
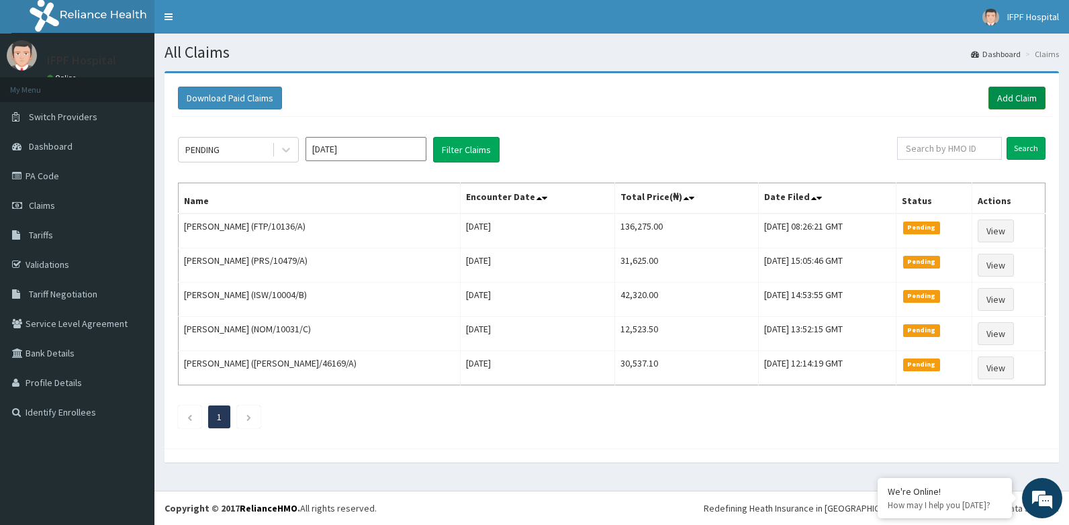
click at [1003, 101] on link "Add Claim" at bounding box center [1016, 98] width 57 height 23
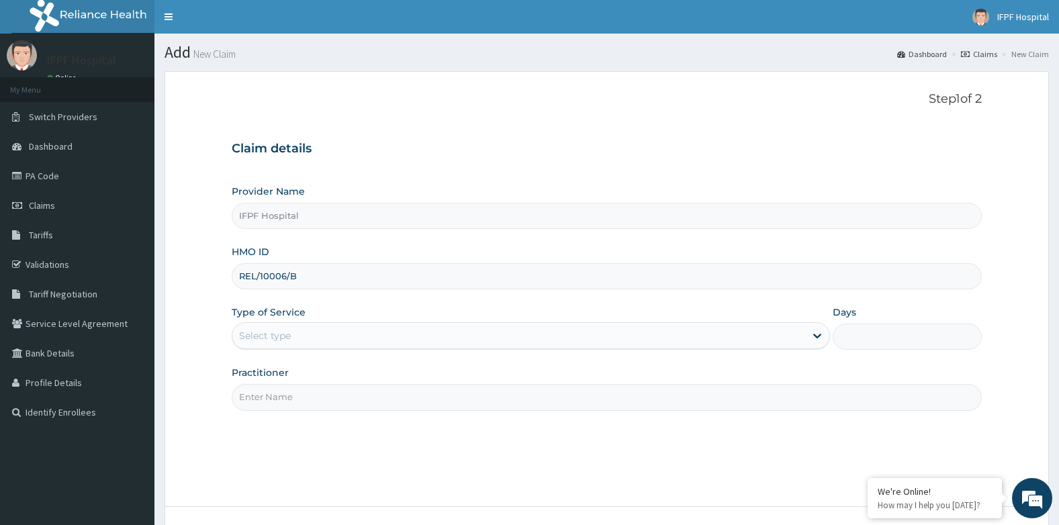
type input "REL/10006/B"
click at [283, 331] on div "Select type" at bounding box center [265, 335] width 52 height 13
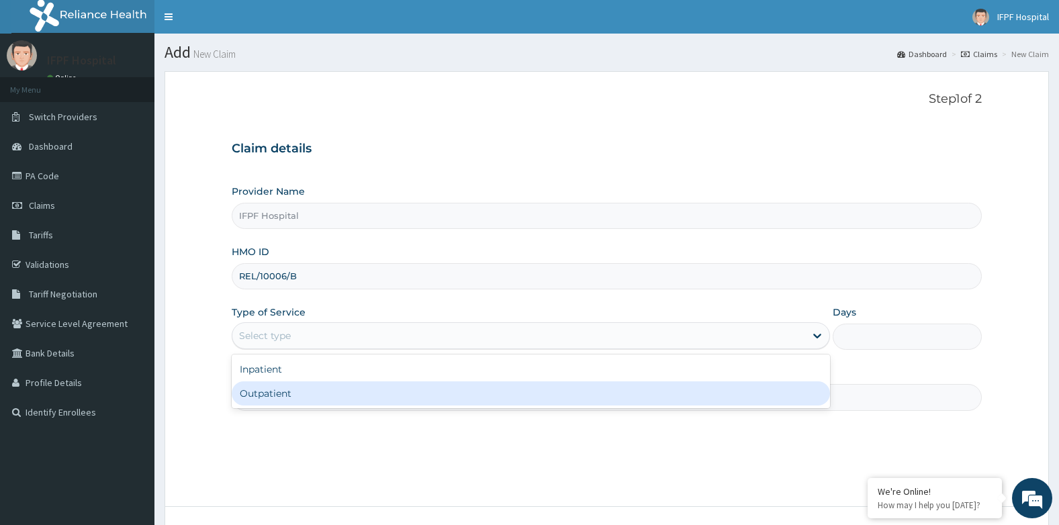
click at [271, 395] on div "Outpatient" at bounding box center [531, 393] width 598 height 24
type input "1"
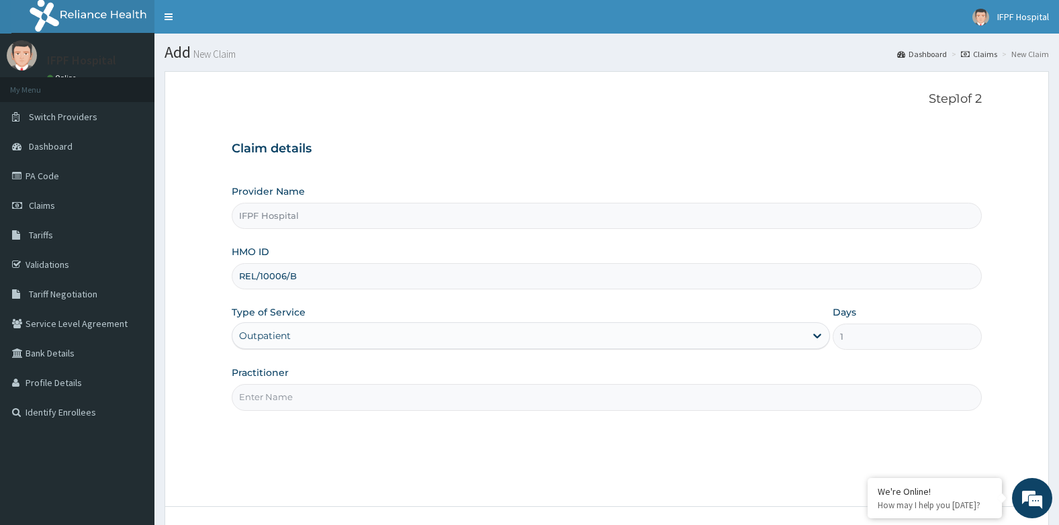
click at [271, 395] on input "Practitioner" at bounding box center [607, 397] width 751 height 26
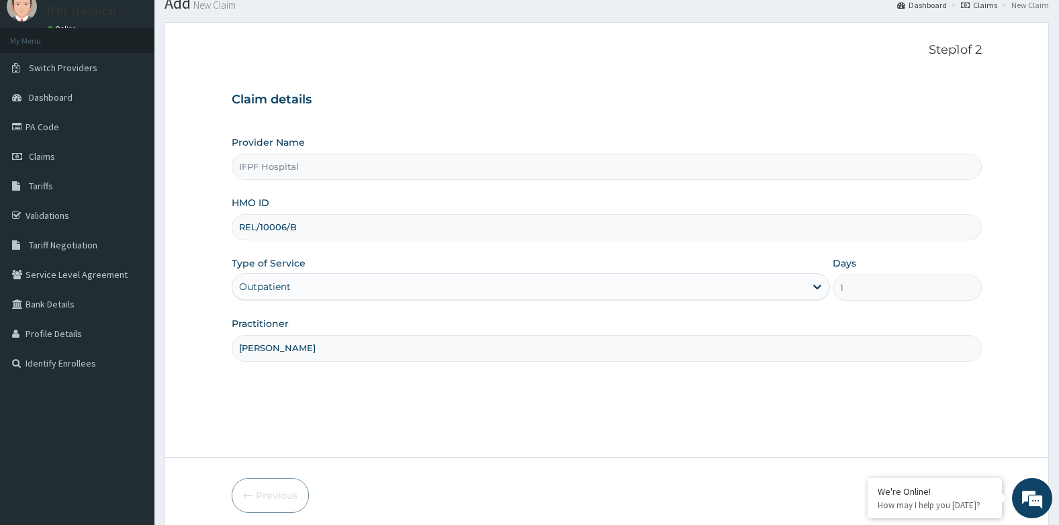
scroll to position [102, 0]
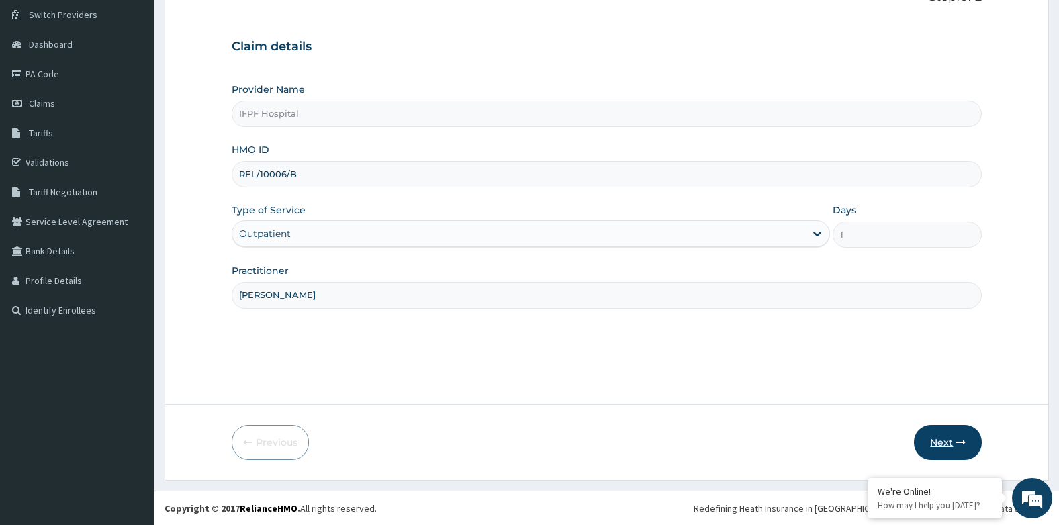
type input "DR OYEKANMI"
click at [943, 440] on button "Next" at bounding box center [948, 442] width 68 height 35
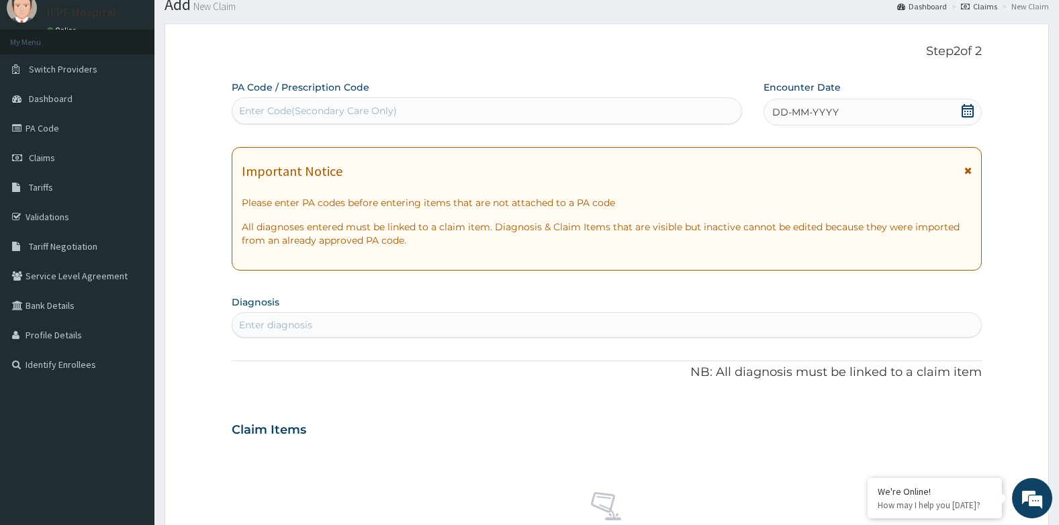
scroll to position [0, 0]
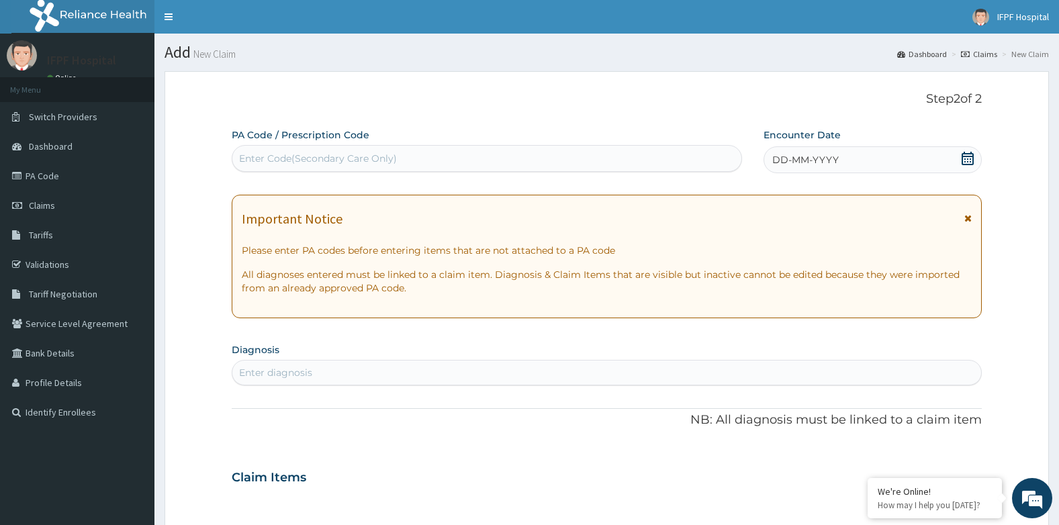
click at [558, 153] on div "Enter Code(Secondary Care Only)" at bounding box center [486, 158] width 509 height 21
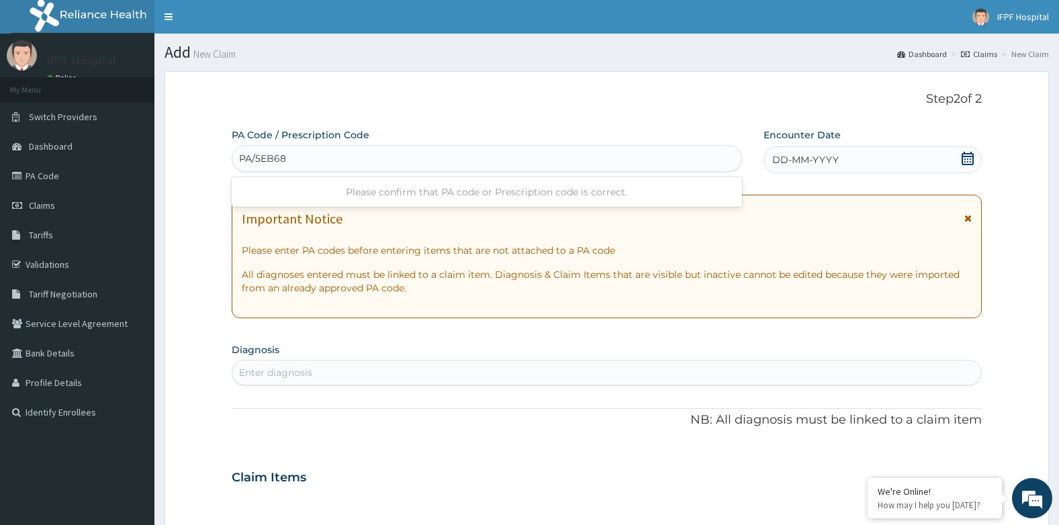
type input "PA/5EB68F"
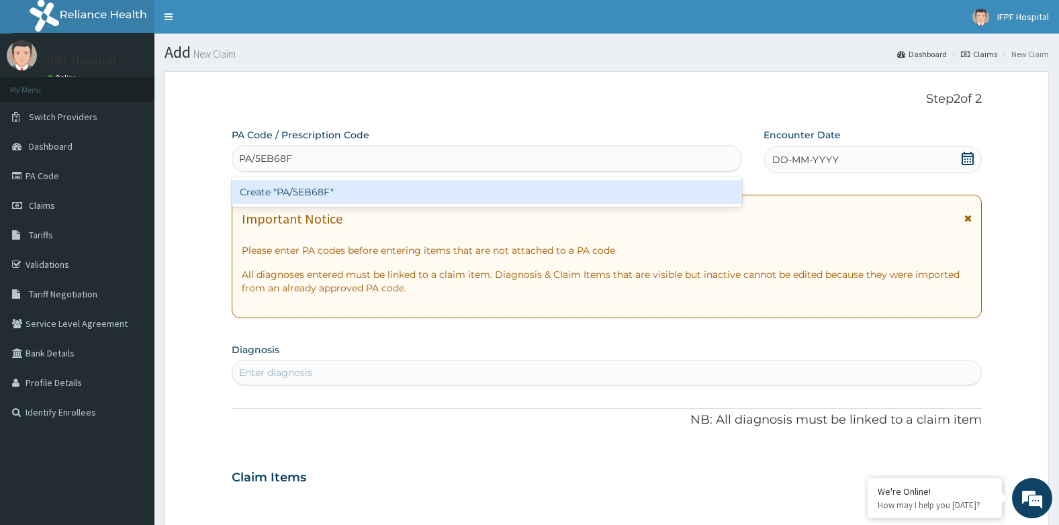
click at [452, 188] on div "Create "PA/5EB68F"" at bounding box center [487, 192] width 510 height 24
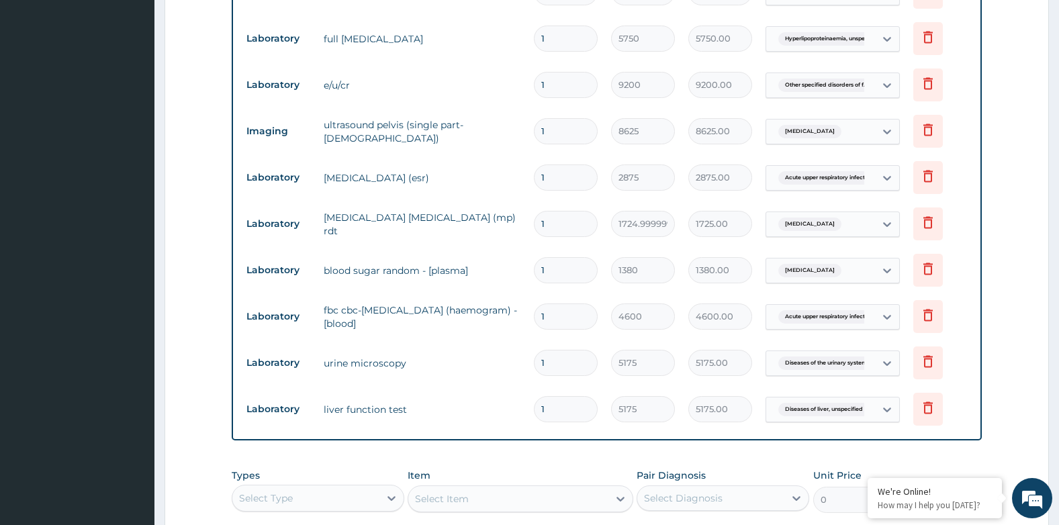
scroll to position [1032, 0]
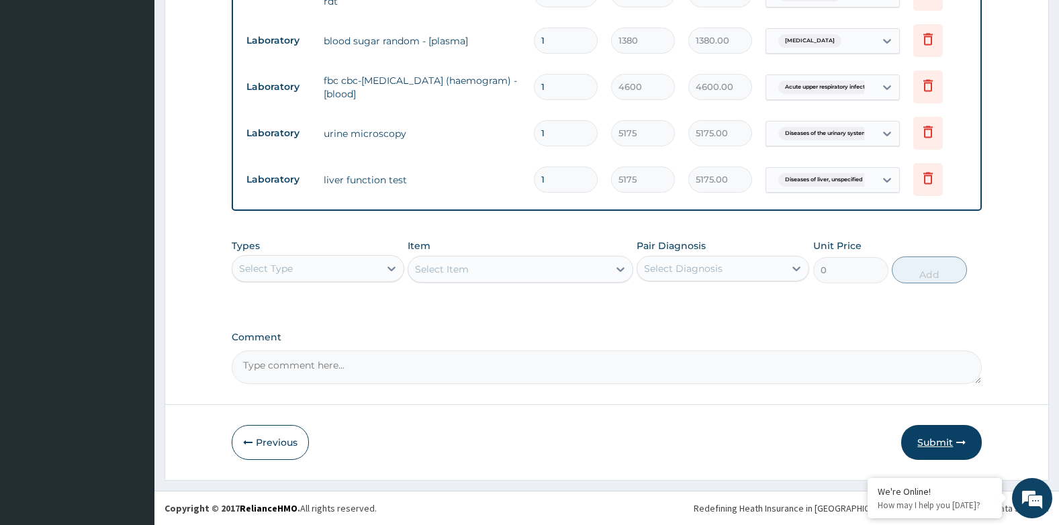
click at [962, 444] on icon "button" at bounding box center [960, 442] width 9 height 9
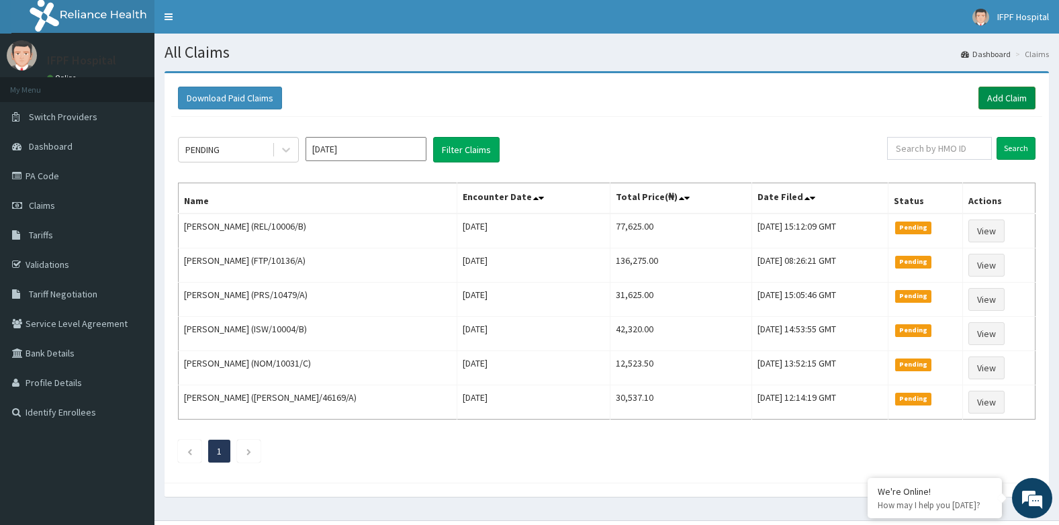
click at [1011, 95] on link "Add Claim" at bounding box center [1006, 98] width 57 height 23
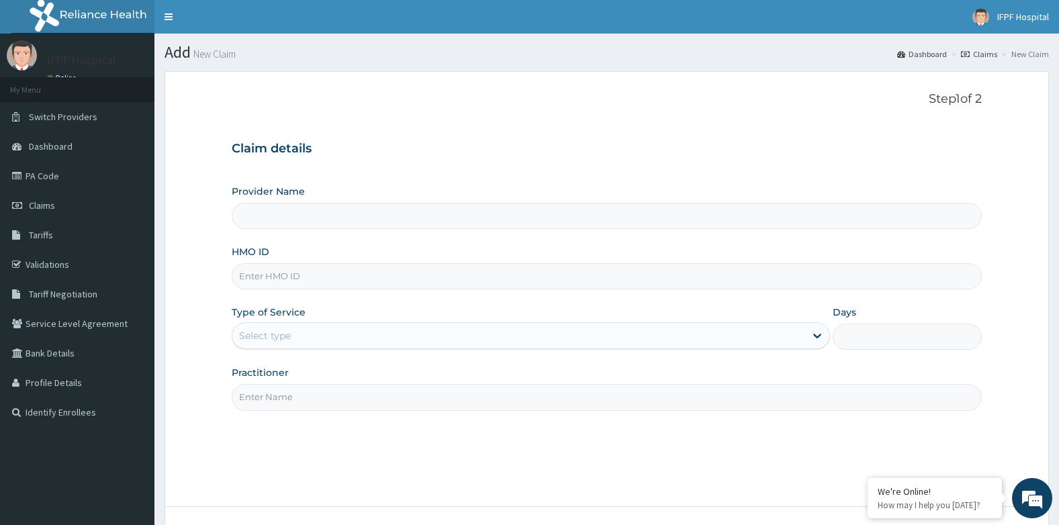
type input "IFPF Hospital"
click at [259, 281] on input "HMO ID" at bounding box center [607, 276] width 751 height 26
paste input "REL/10006/B"
type input "REL/10006/B"
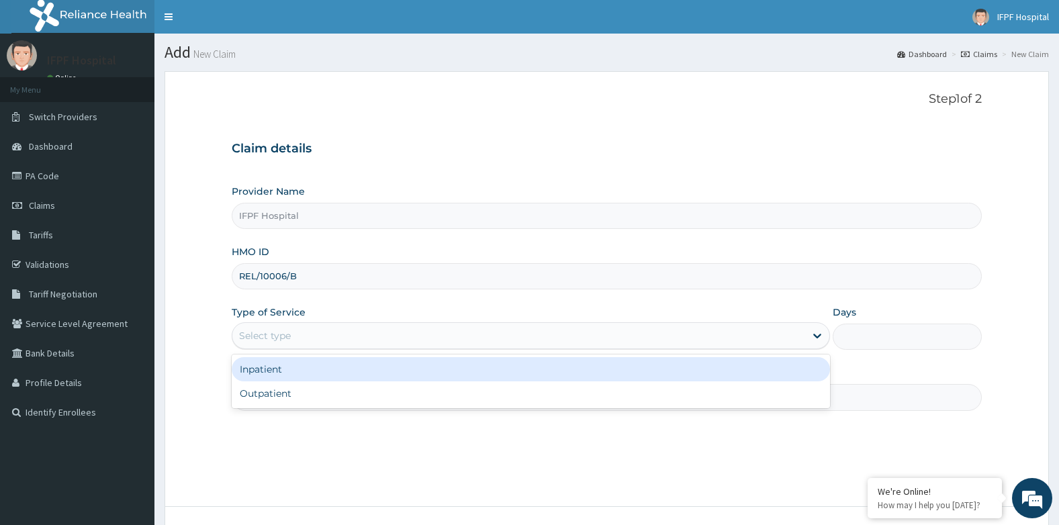
click at [273, 334] on div "Select type" at bounding box center [265, 335] width 52 height 13
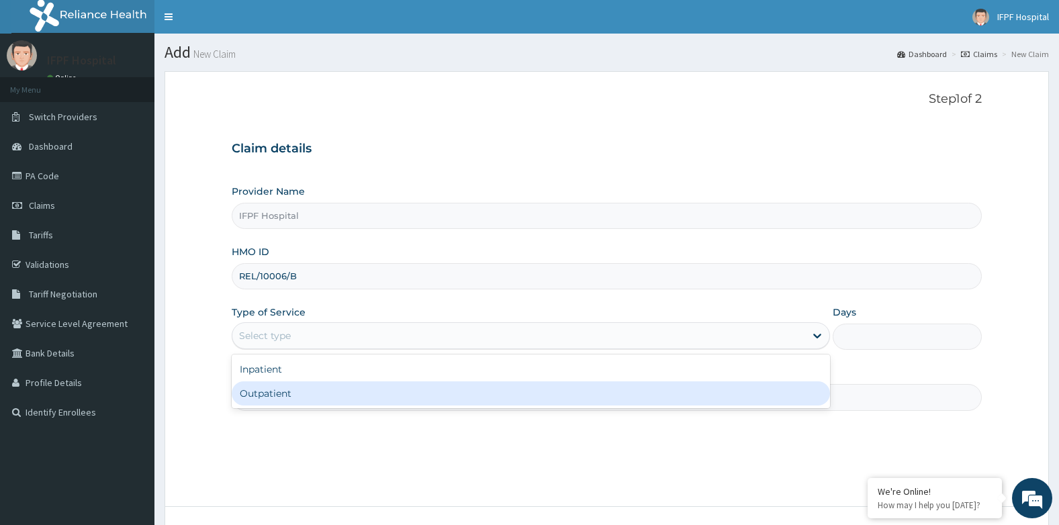
click at [260, 389] on div "Outpatient" at bounding box center [531, 393] width 598 height 24
type input "1"
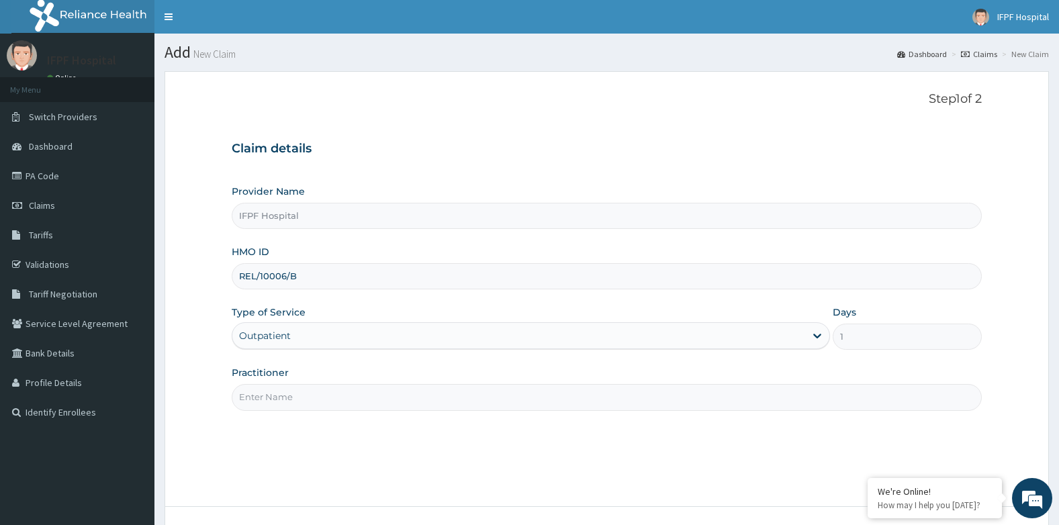
click at [260, 392] on input "Practitioner" at bounding box center [607, 397] width 751 height 26
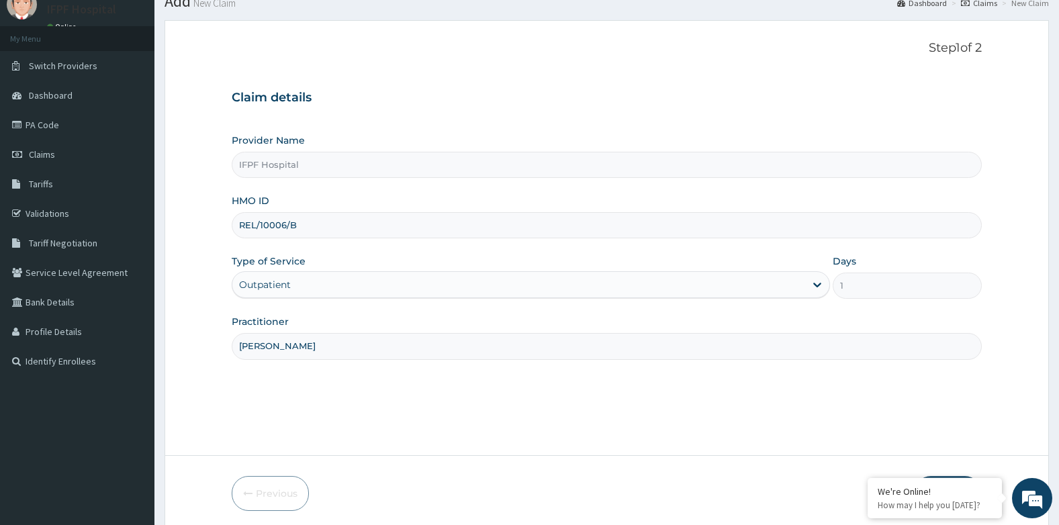
scroll to position [102, 0]
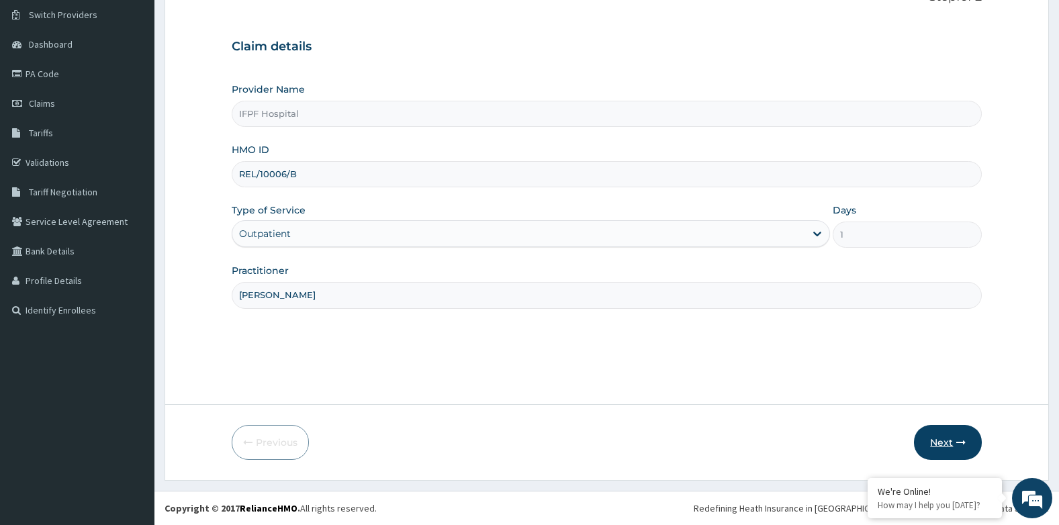
type input "[PERSON_NAME]"
click at [941, 442] on button "Next" at bounding box center [948, 442] width 68 height 35
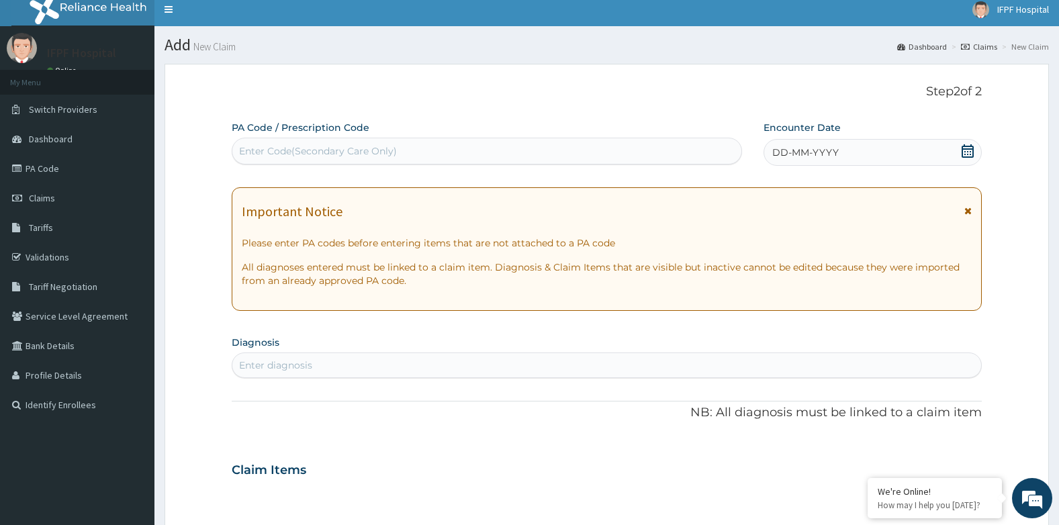
scroll to position [0, 0]
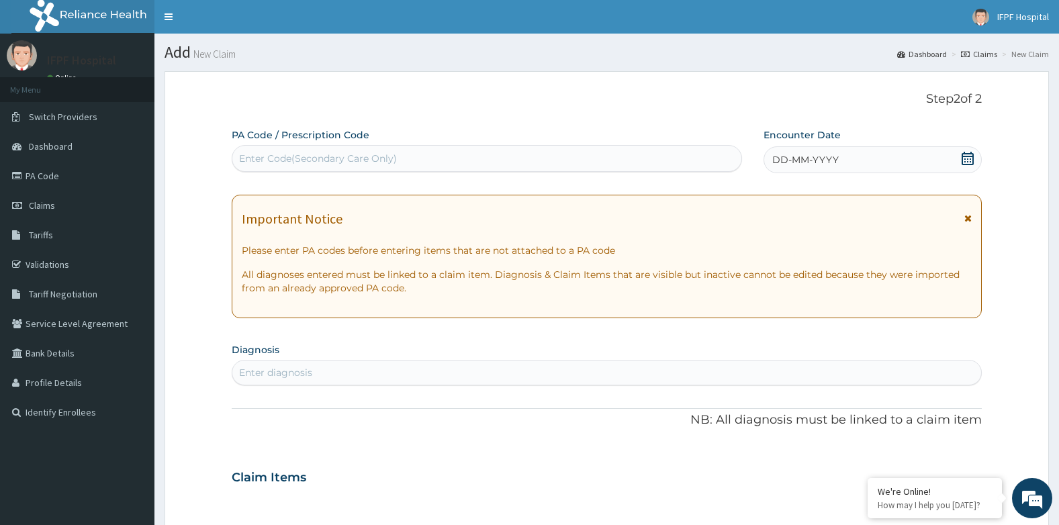
click at [451, 170] on div "Enter Code(Secondary Care Only)" at bounding box center [487, 158] width 510 height 27
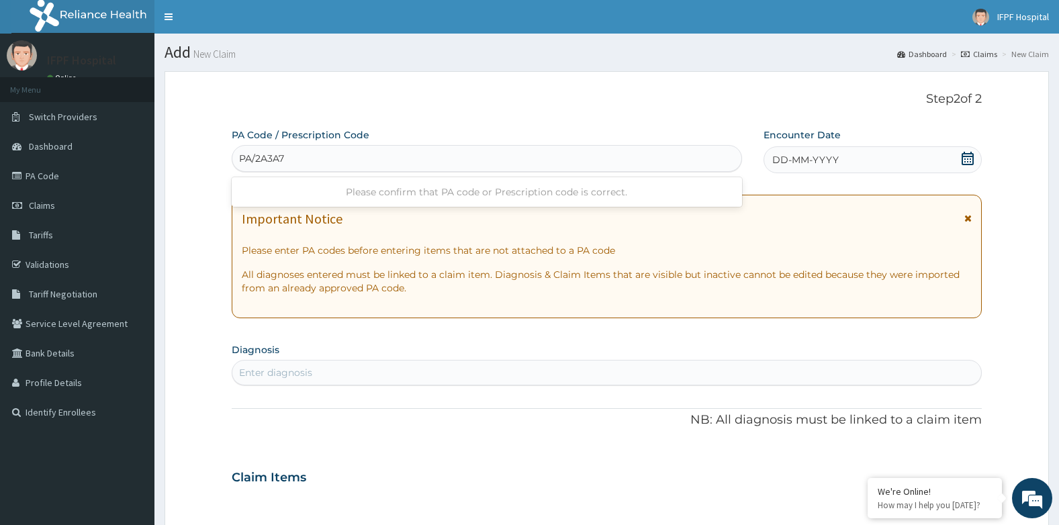
type input "PA/2A3A7C"
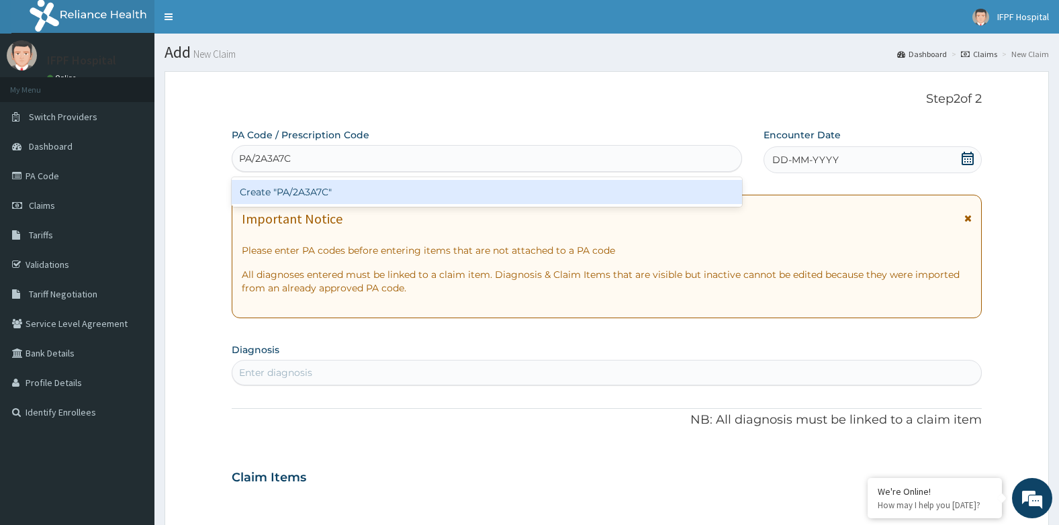
click at [334, 189] on div "Create "PA/2A3A7C"" at bounding box center [487, 192] width 510 height 24
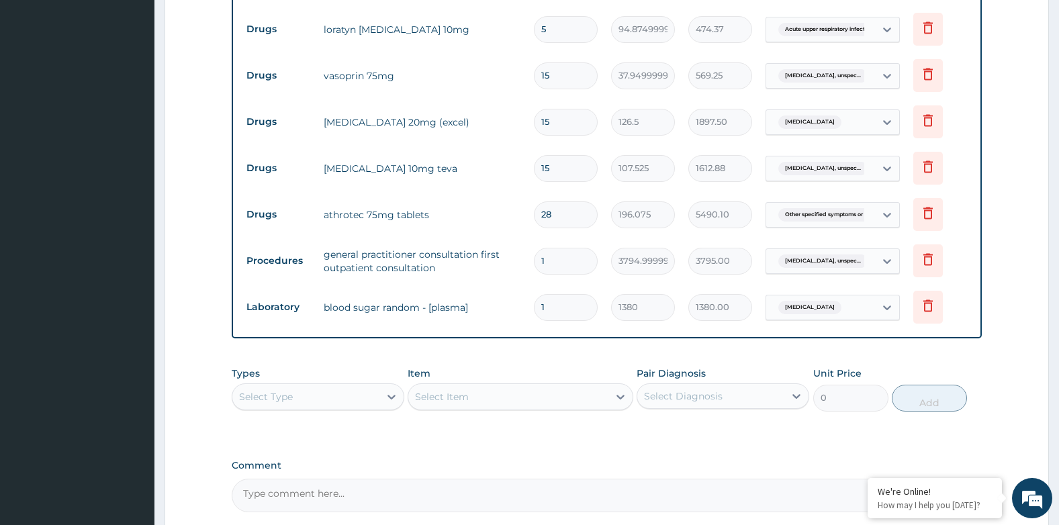
scroll to position [822, 0]
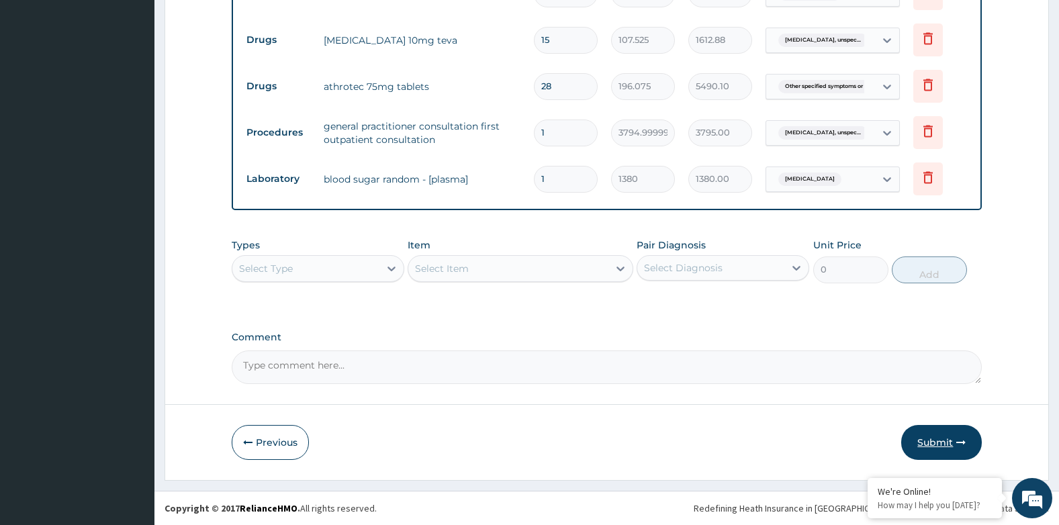
click at [949, 434] on button "Submit" at bounding box center [941, 442] width 81 height 35
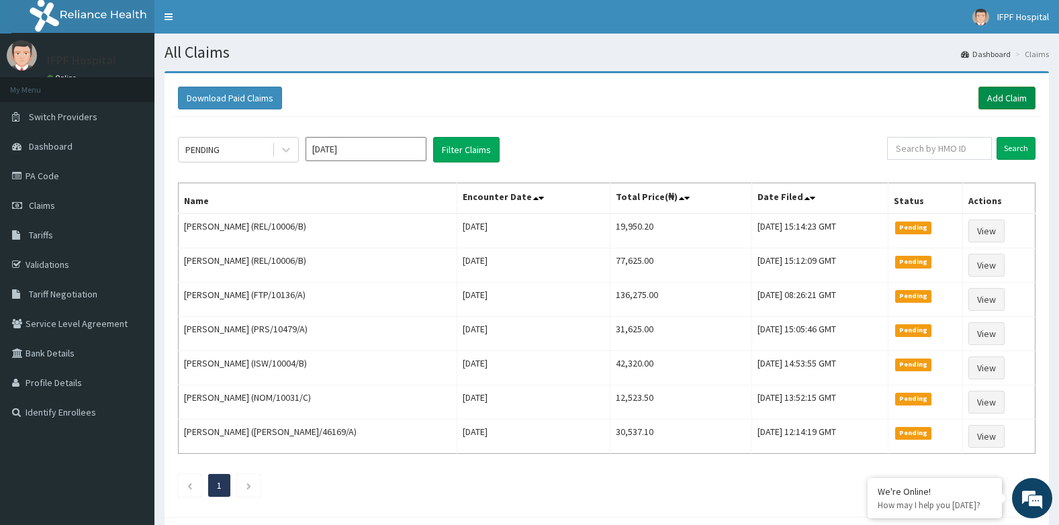
click at [1020, 97] on link "Add Claim" at bounding box center [1006, 98] width 57 height 23
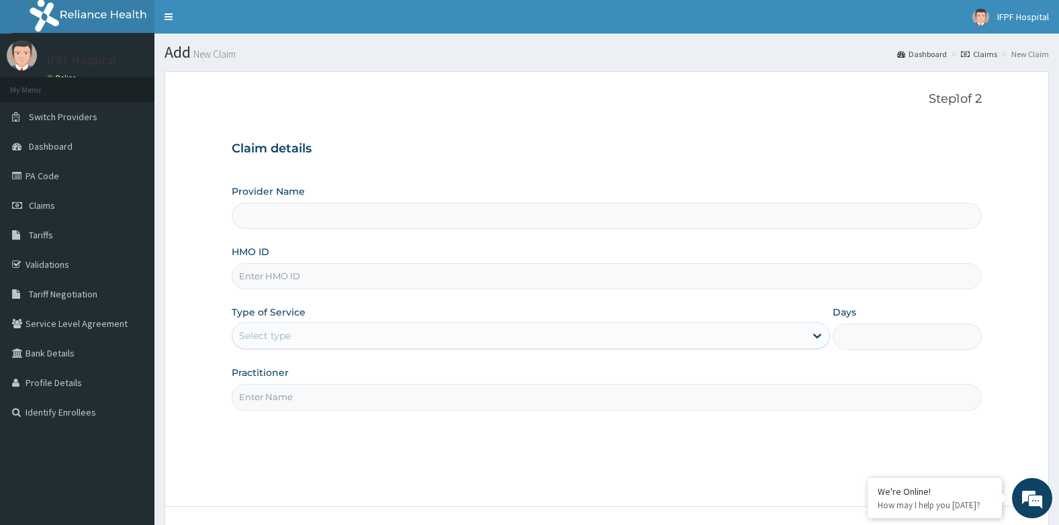
type input "IFPF Hospital"
click at [297, 271] on input "HMO ID" at bounding box center [607, 276] width 751 height 26
paste input "ABO/10046/A"
type input "ABO/10046/A"
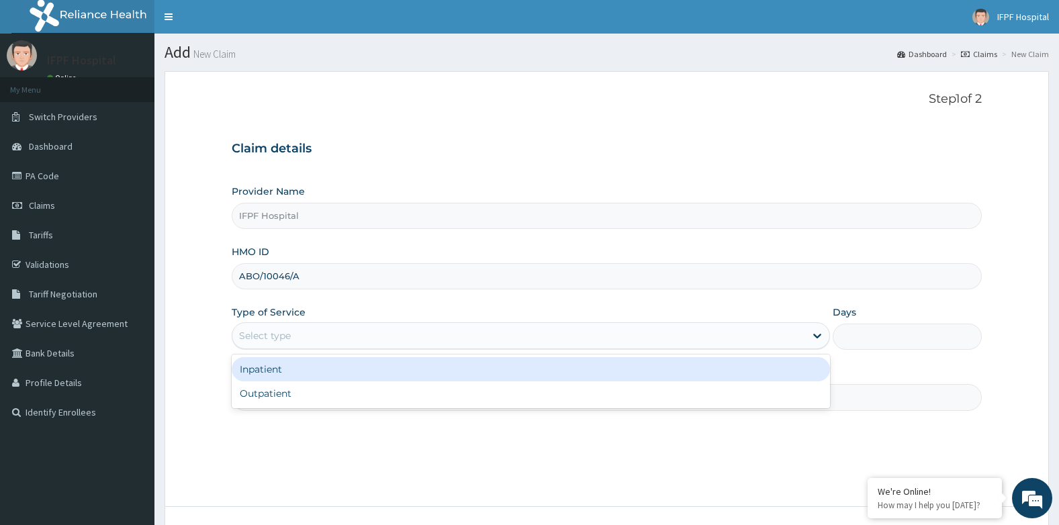
click at [269, 330] on div "Select type" at bounding box center [265, 335] width 52 height 13
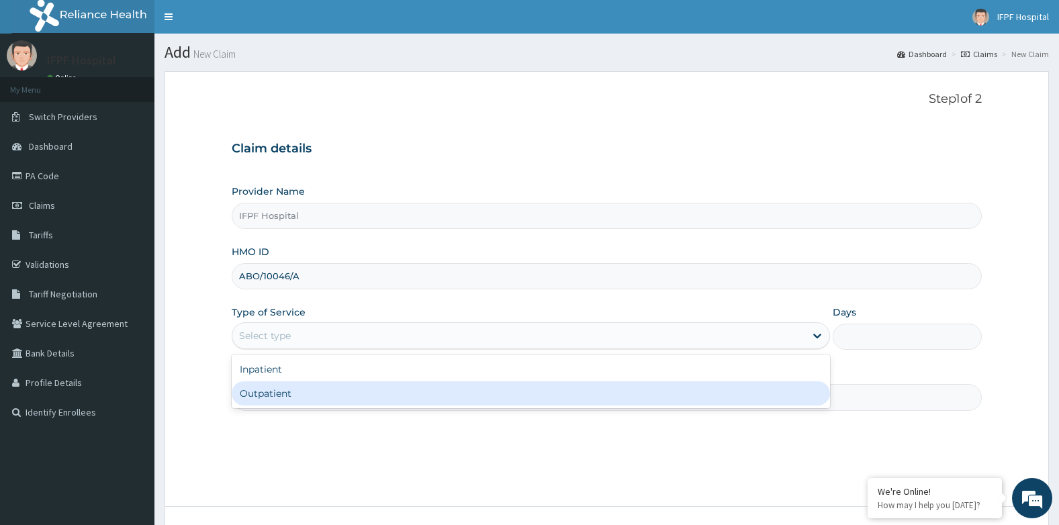
click at [260, 392] on div "Outpatient" at bounding box center [531, 393] width 598 height 24
type input "1"
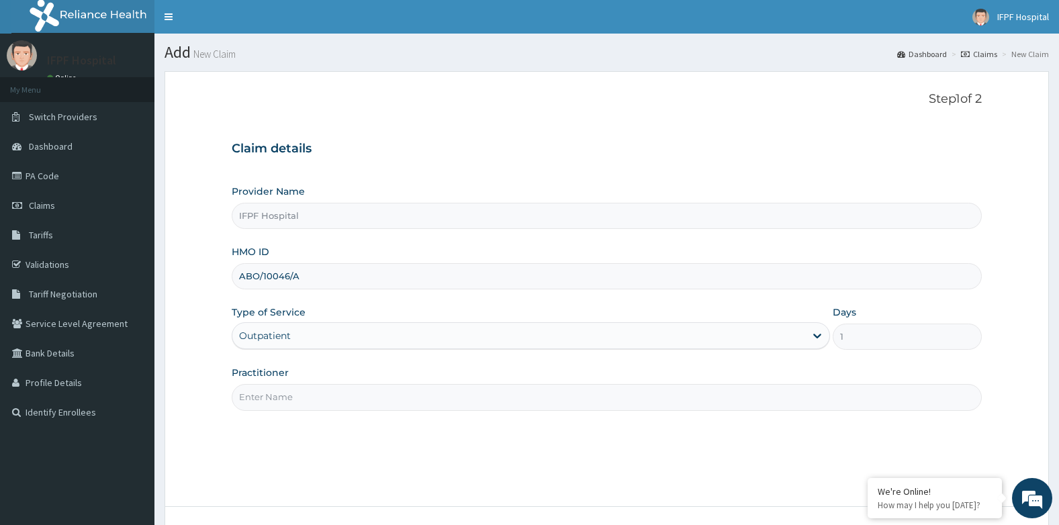
click at [261, 393] on input "Practitioner" at bounding box center [607, 397] width 751 height 26
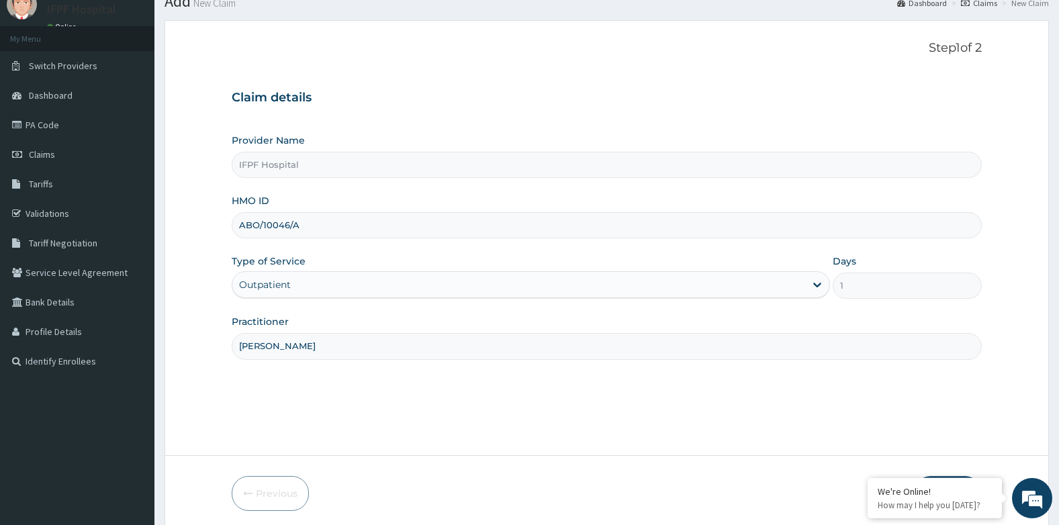
scroll to position [102, 0]
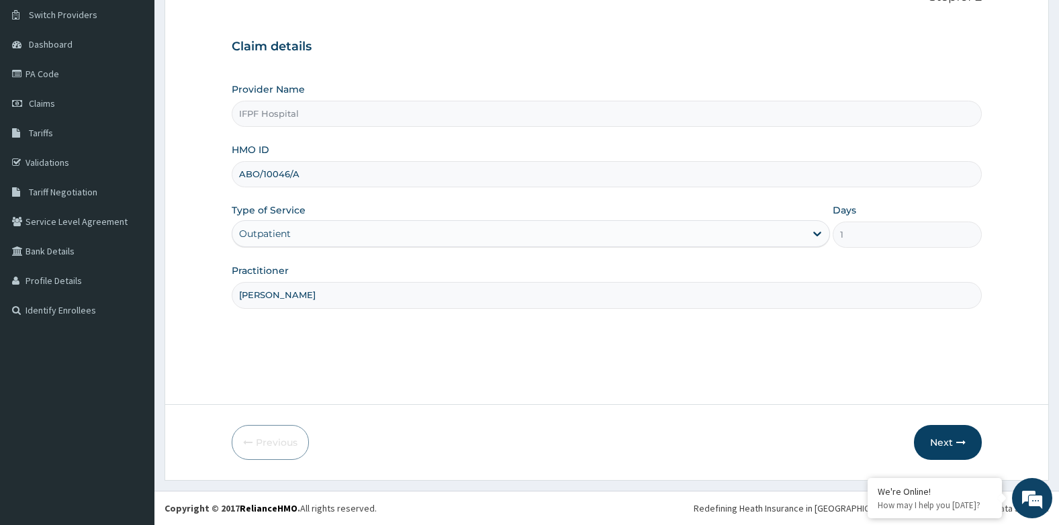
type input "[PERSON_NAME]"
click at [940, 472] on form "Step 1 of 2 Claim details Provider Name IFPF Hospital HMO ID ABO/10046/A Type o…" at bounding box center [606, 225] width 884 height 512
click at [947, 440] on button "Next" at bounding box center [948, 442] width 68 height 35
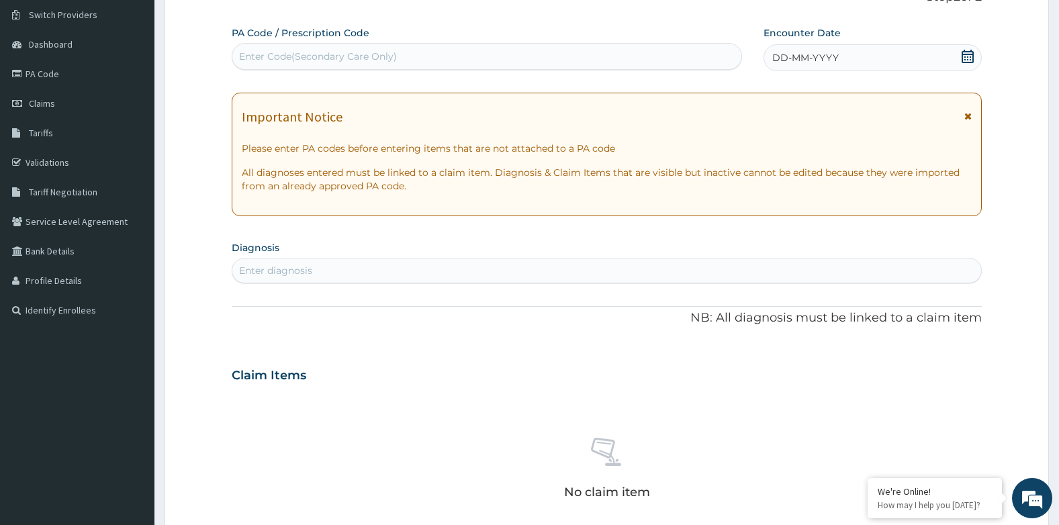
click at [323, 37] on label "PA Code / Prescription Code" at bounding box center [301, 32] width 138 height 13
click at [330, 52] on div "Enter Code(Secondary Care Only)" at bounding box center [318, 56] width 158 height 13
type input "PA/D674F5"
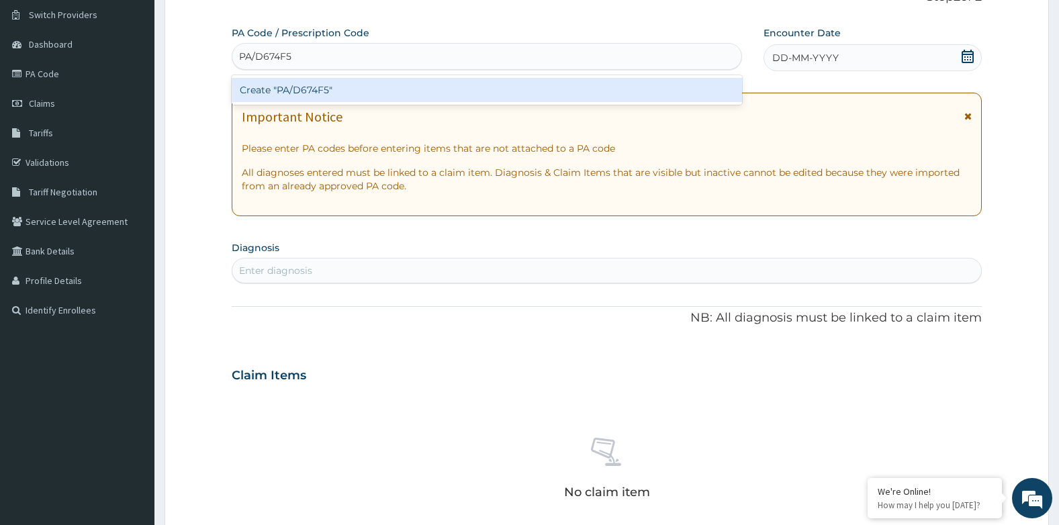
click at [294, 88] on div "Create "PA/D674F5"" at bounding box center [487, 90] width 510 height 24
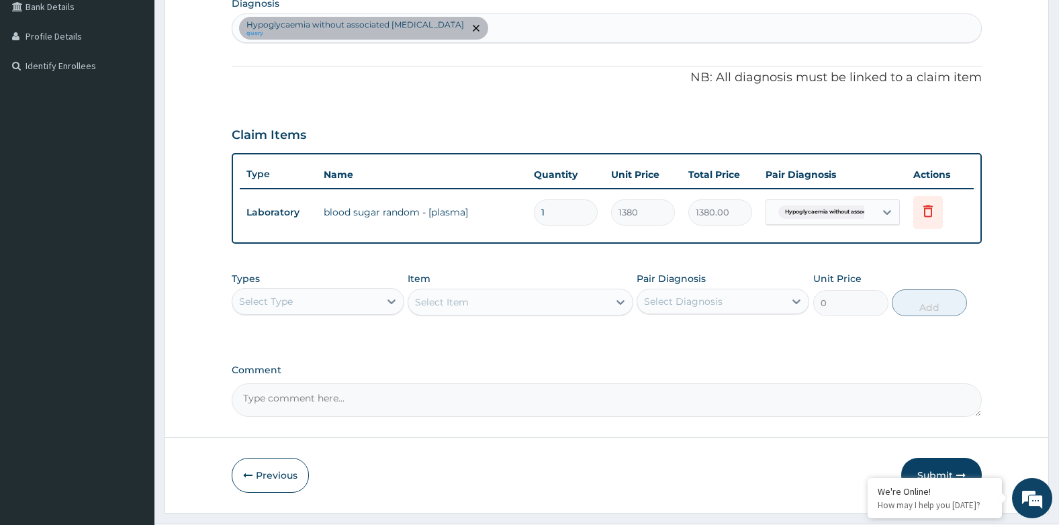
scroll to position [379, 0]
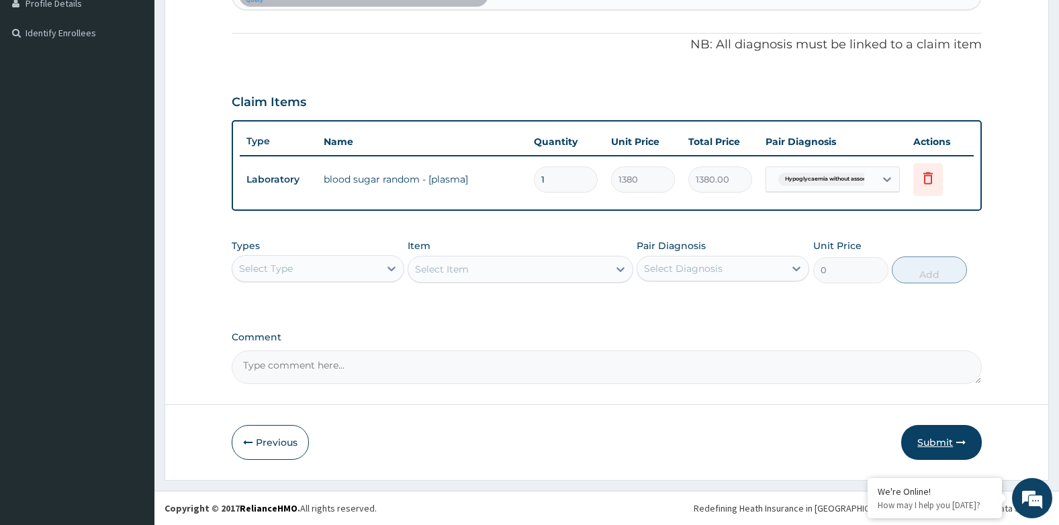
click at [949, 446] on button "Submit" at bounding box center [941, 442] width 81 height 35
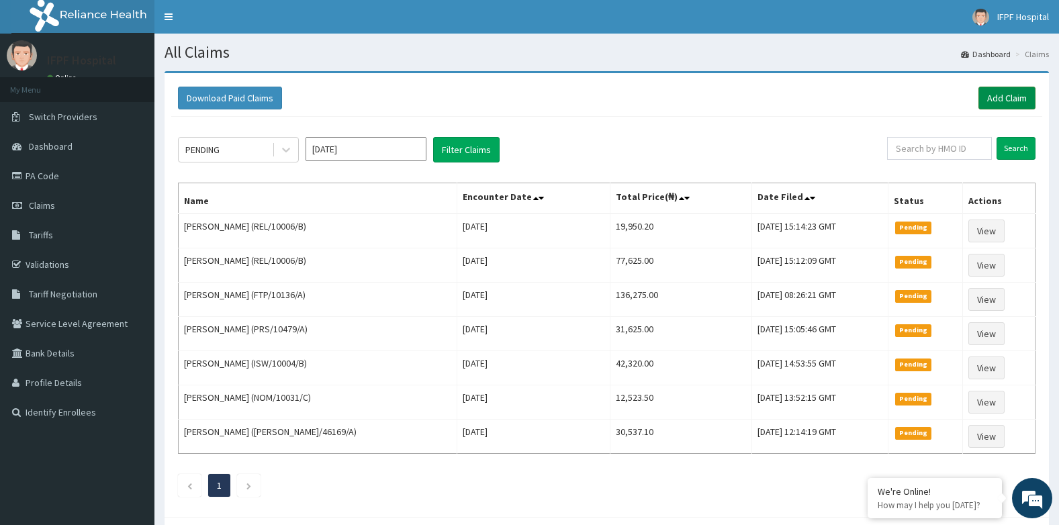
click at [983, 98] on link "Add Claim" at bounding box center [1006, 98] width 57 height 23
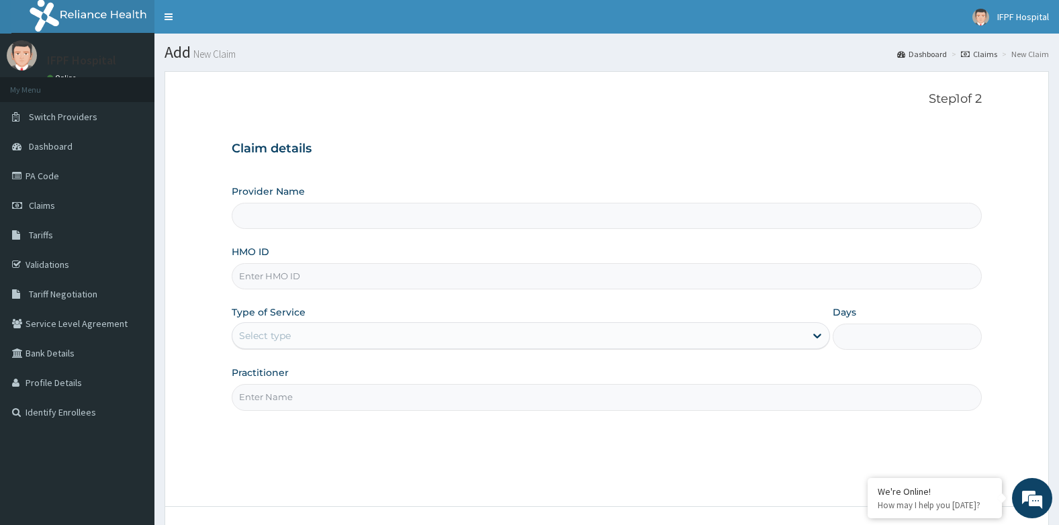
type input "IFPF Hospital"
click at [280, 281] on input "HMO ID" at bounding box center [607, 276] width 751 height 26
paste input "ABO/10046/A"
type input "ABO/10046/A"
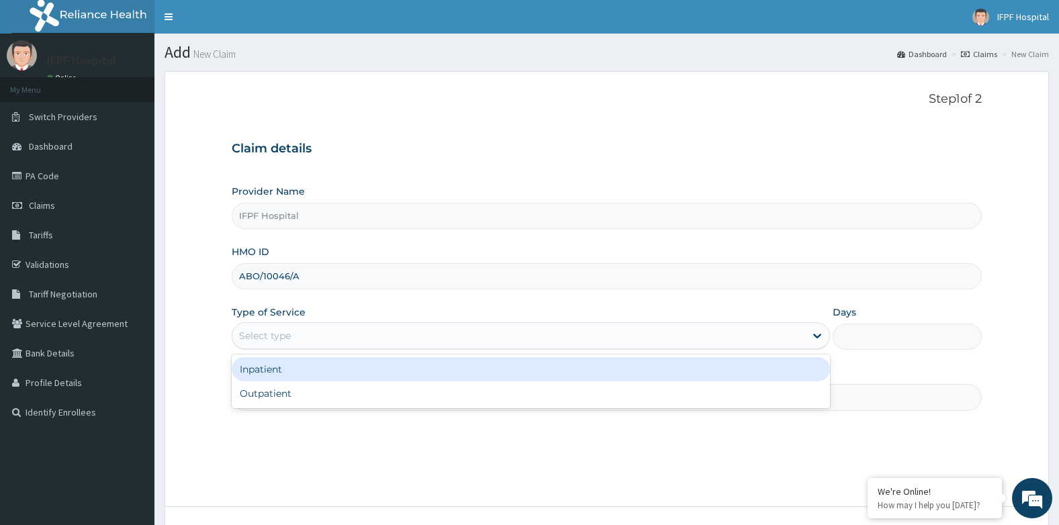
click at [289, 334] on div "Select type" at bounding box center [265, 335] width 52 height 13
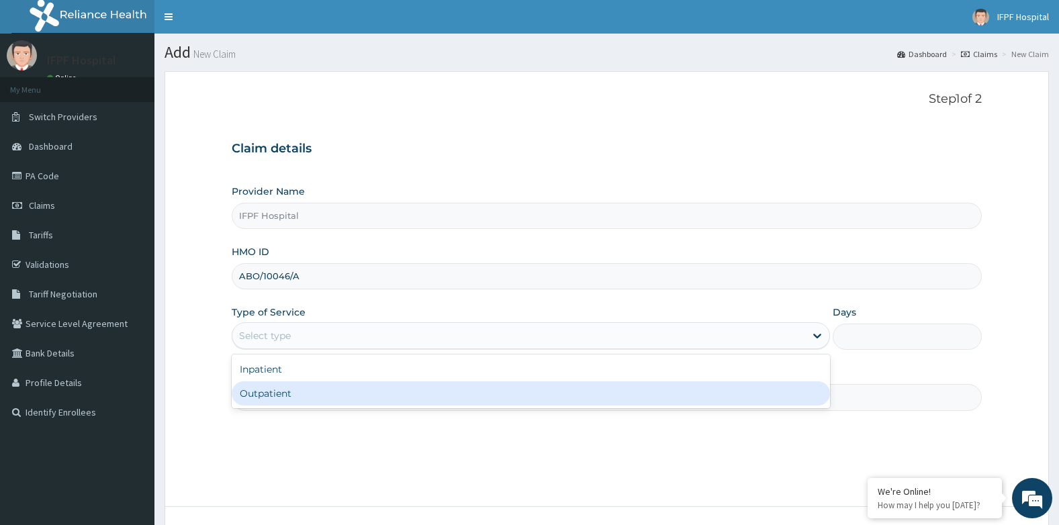
click at [270, 383] on div "Outpatient" at bounding box center [531, 393] width 598 height 24
type input "1"
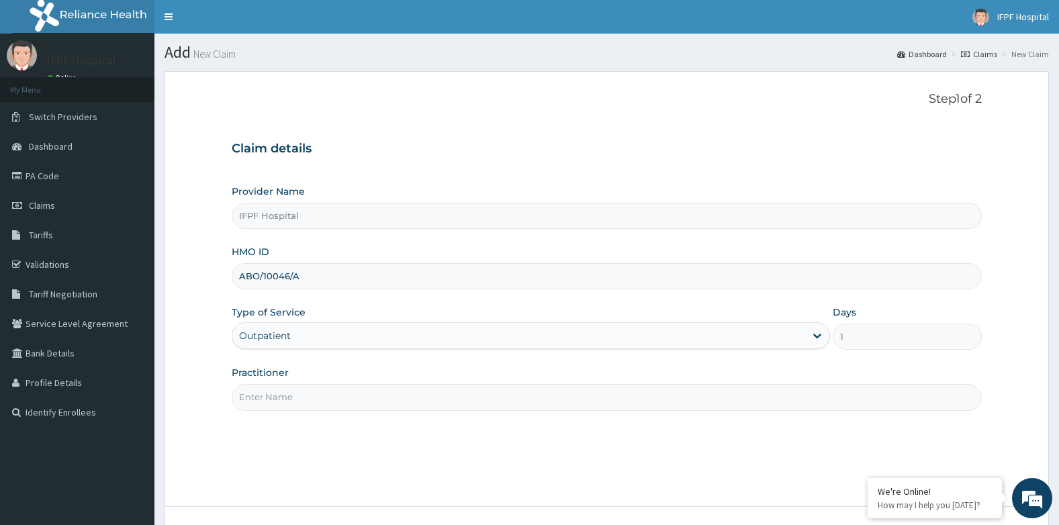
click at [270, 395] on input "Practitioner" at bounding box center [607, 397] width 751 height 26
type input "[PERSON_NAME]"
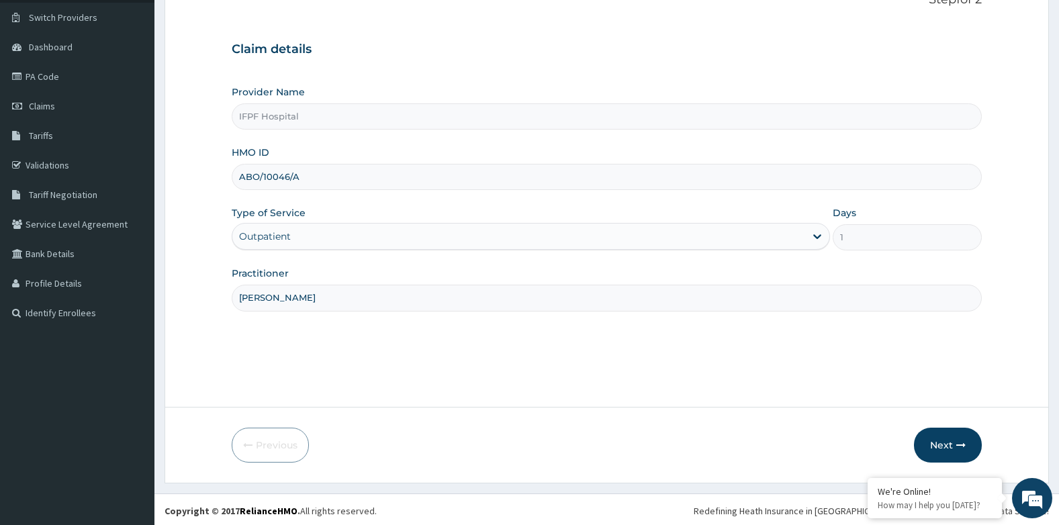
scroll to position [102, 0]
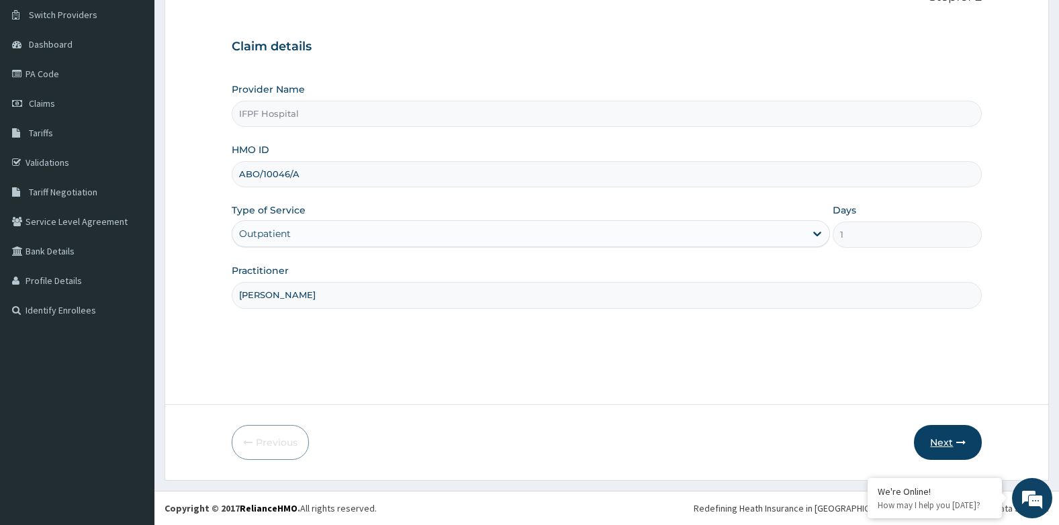
click at [953, 439] on button "Next" at bounding box center [948, 442] width 68 height 35
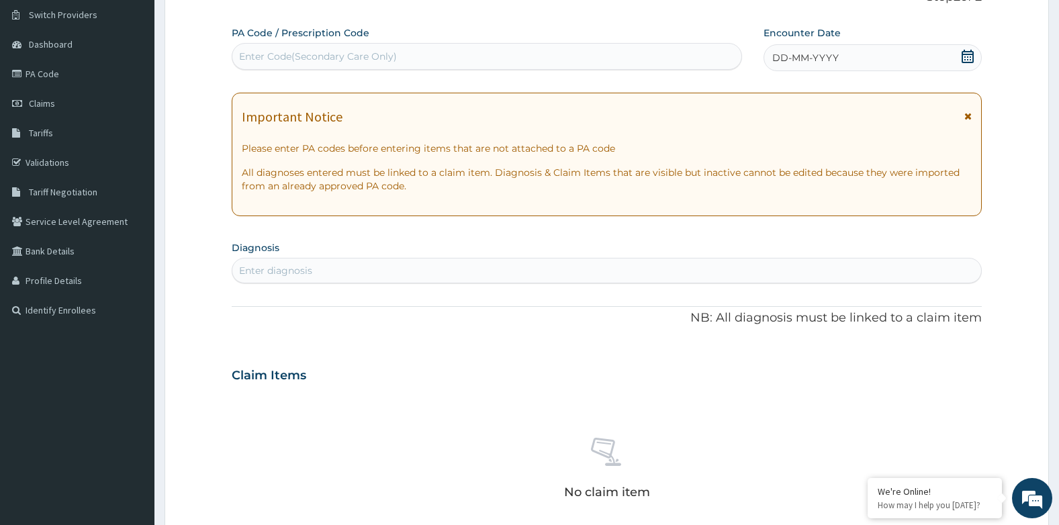
click at [408, 48] on div "Enter Code(Secondary Care Only)" at bounding box center [486, 56] width 509 height 21
type input "PA/3AEBA4"
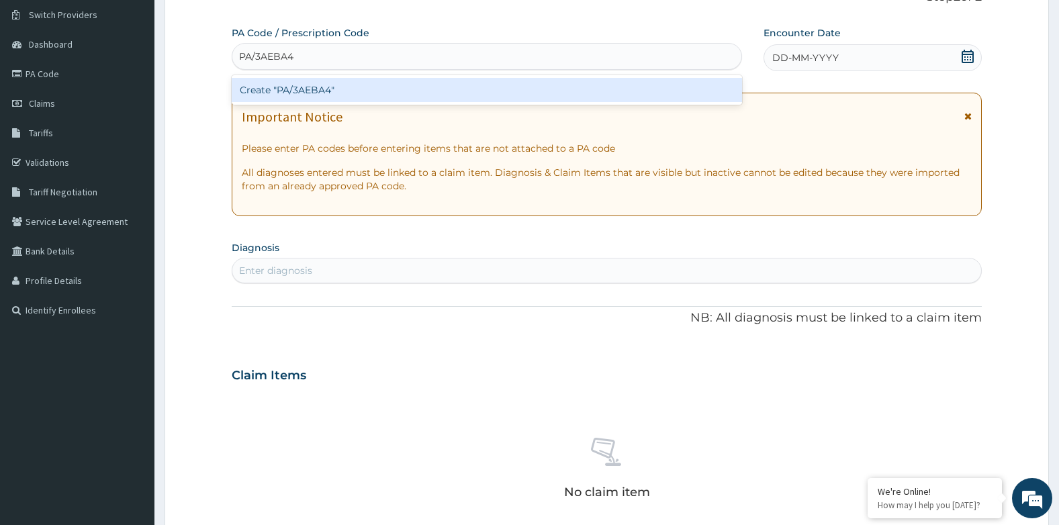
click at [350, 97] on div "Create "PA/3AEBA4"" at bounding box center [487, 90] width 510 height 24
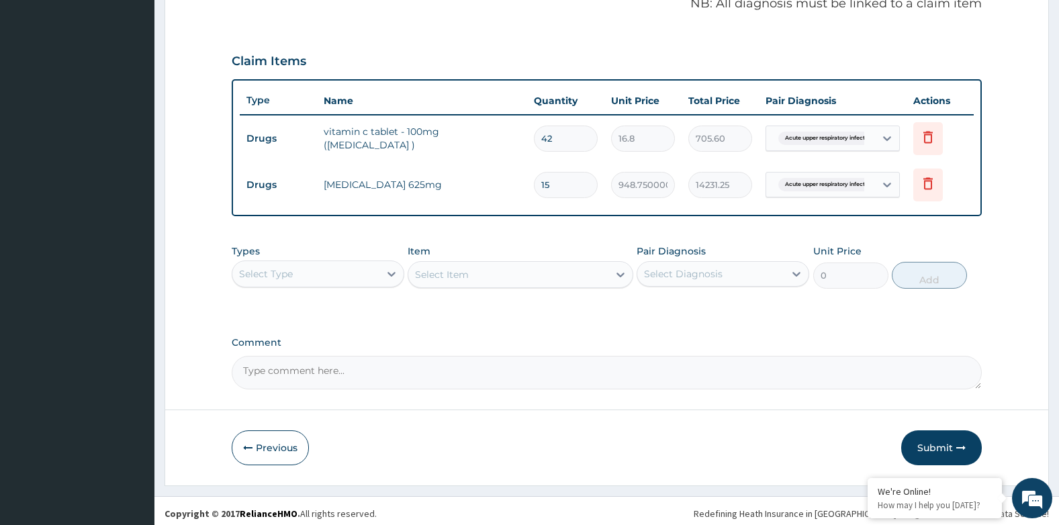
scroll to position [426, 0]
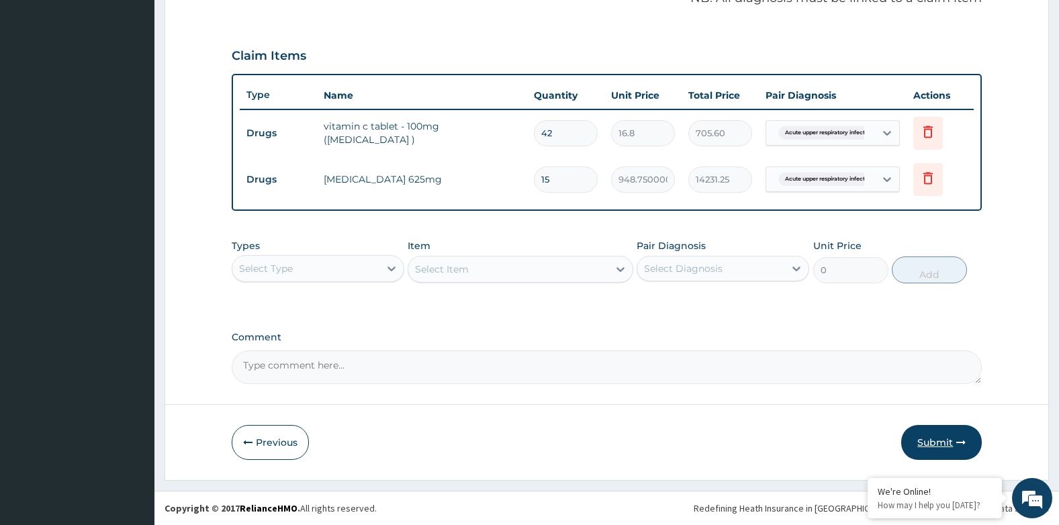
click at [948, 439] on button "Submit" at bounding box center [941, 442] width 81 height 35
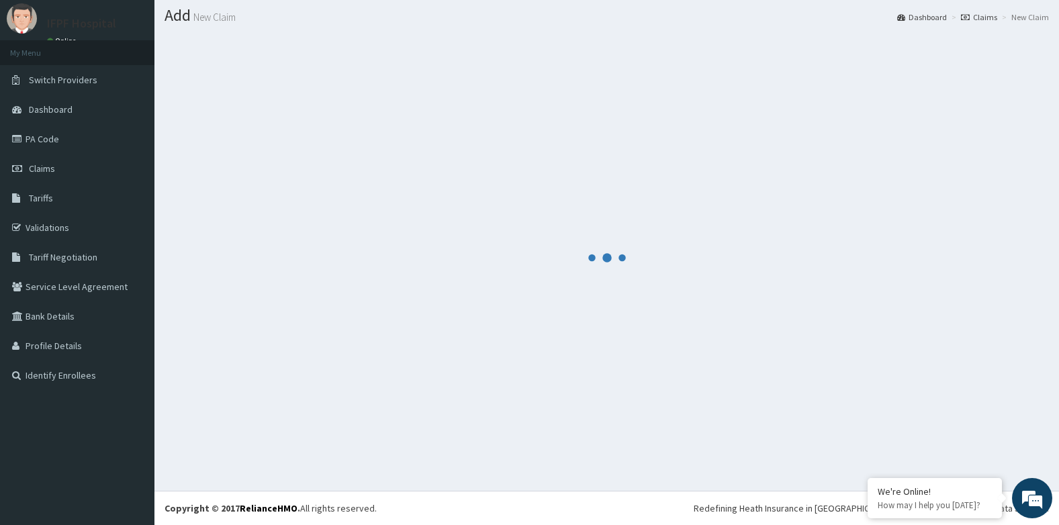
scroll to position [37, 0]
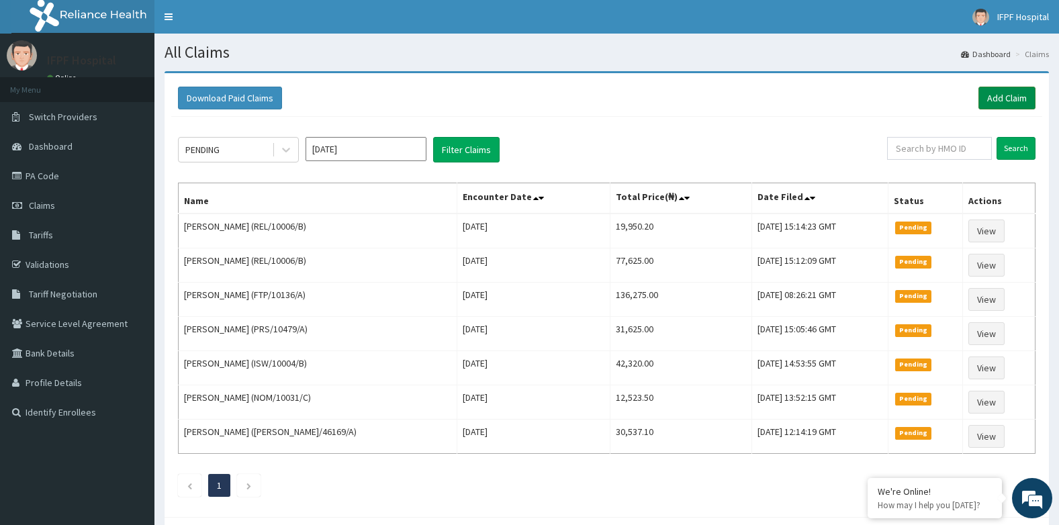
click at [993, 98] on link "Add Claim" at bounding box center [1006, 98] width 57 height 23
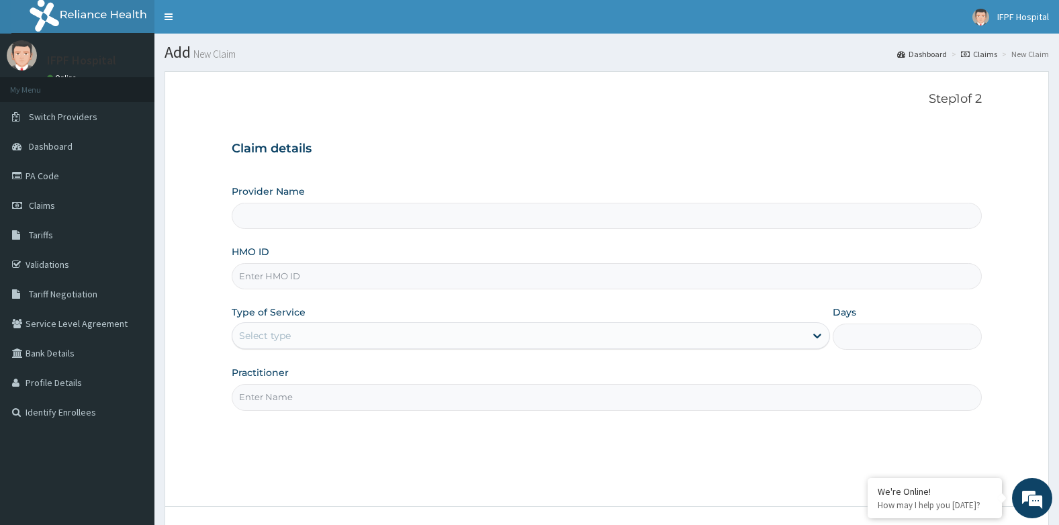
type input "IFPF Hospital"
click at [281, 273] on input "HMO ID" at bounding box center [607, 276] width 751 height 26
paste input "ABO/10046/A"
type input "ABO/10046/A"
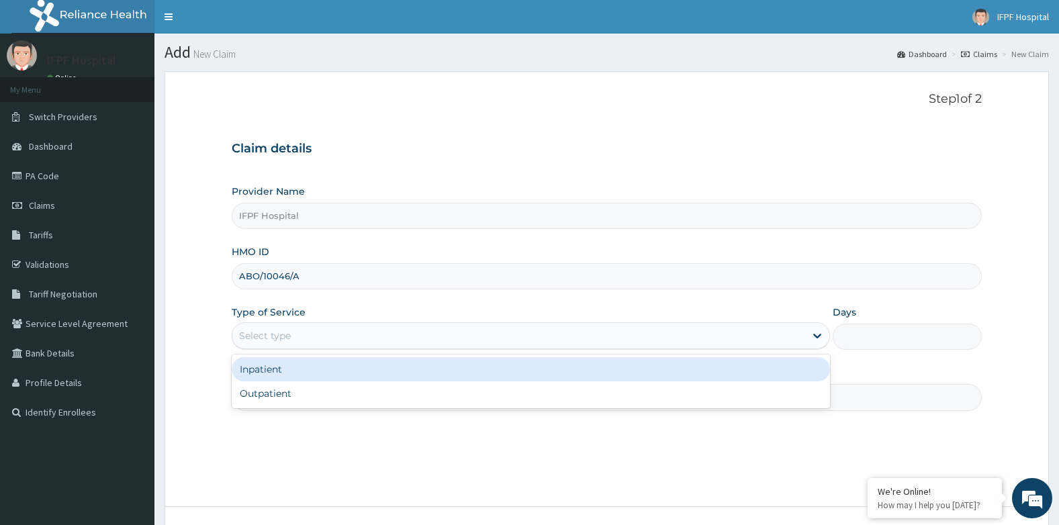
click at [279, 333] on div "Select type" at bounding box center [265, 335] width 52 height 13
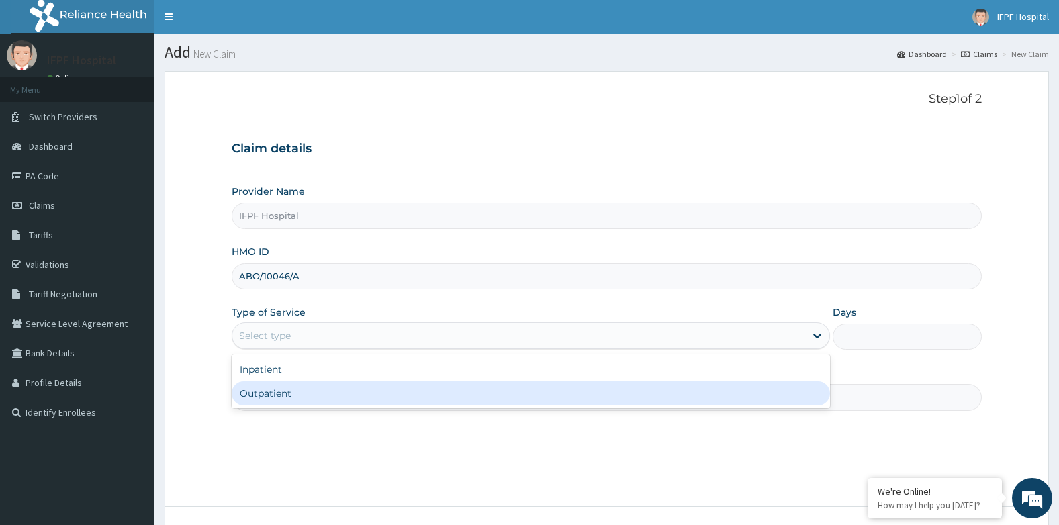
click at [275, 389] on div "Outpatient" at bounding box center [531, 393] width 598 height 24
type input "1"
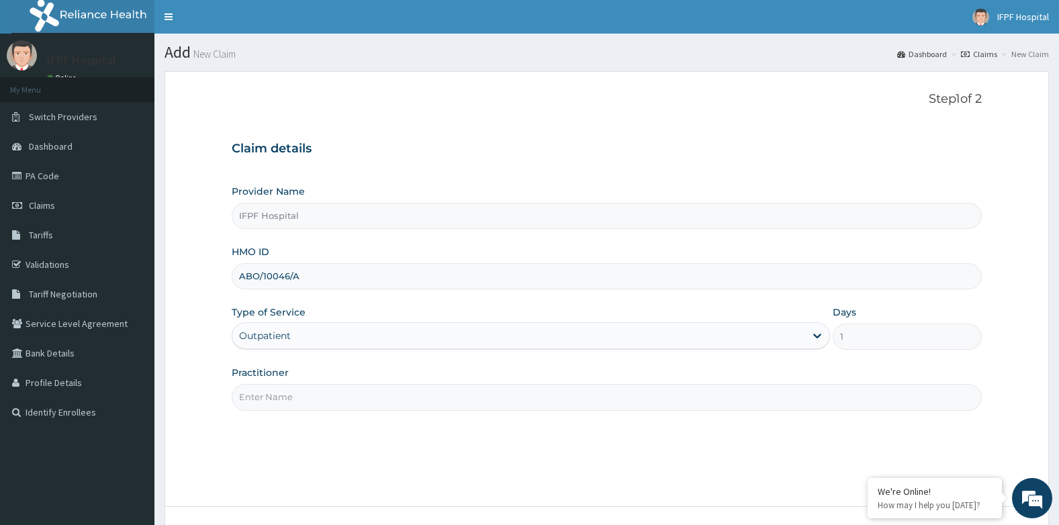
click at [275, 389] on input "Practitioner" at bounding box center [607, 397] width 751 height 26
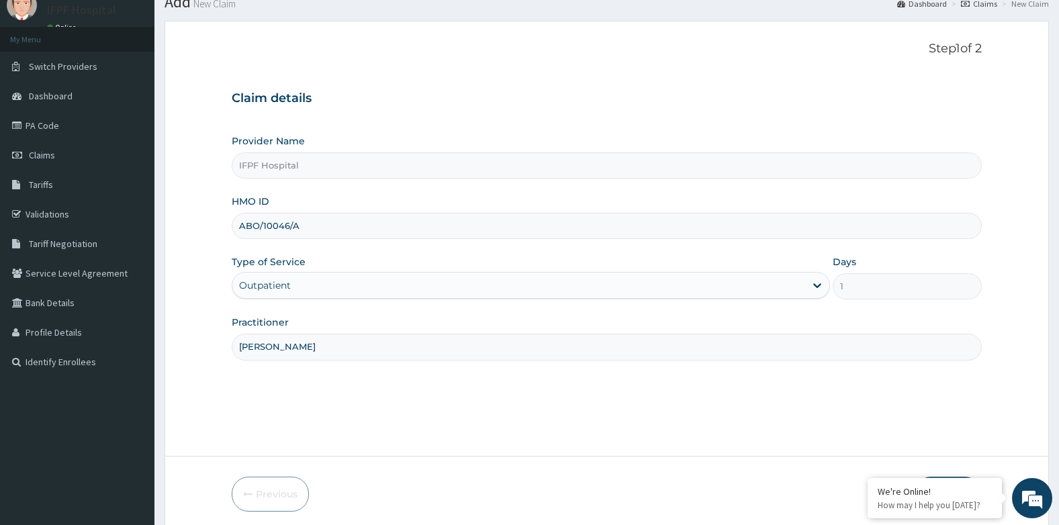
scroll to position [102, 0]
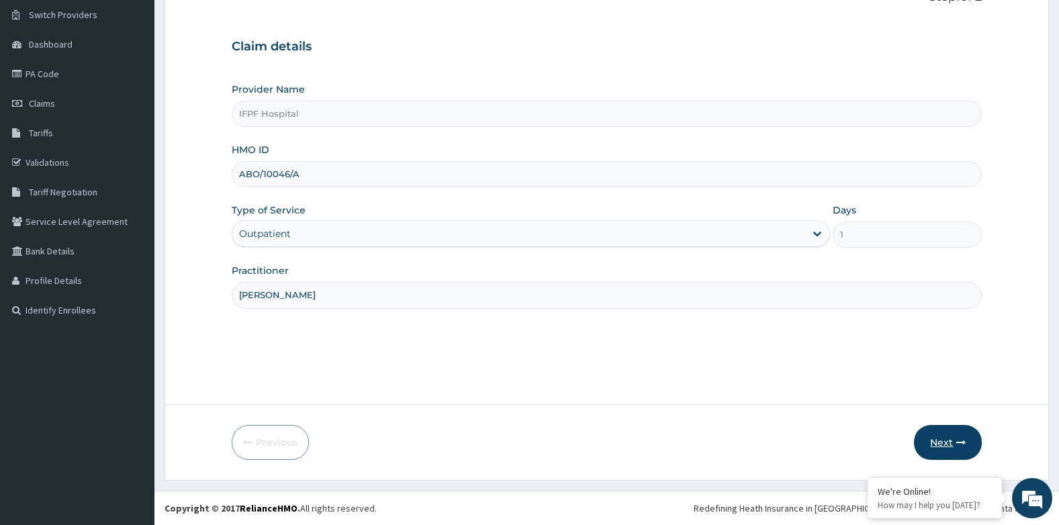
type input "DR OYEKANMI"
click at [956, 441] on icon "button" at bounding box center [960, 442] width 9 height 9
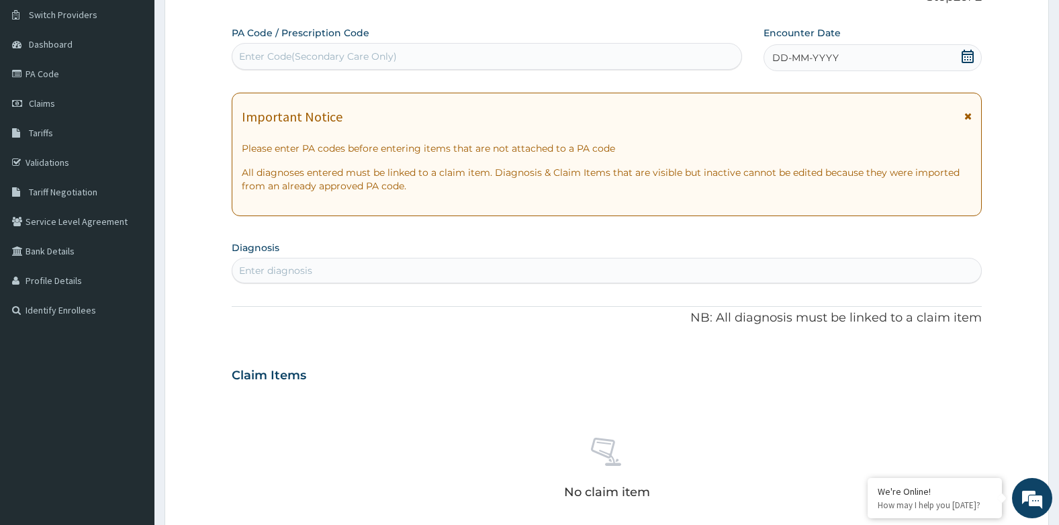
click at [369, 50] on div "Enter Code(Secondary Care Only)" at bounding box center [318, 56] width 158 height 13
type input "PA/6055F2"
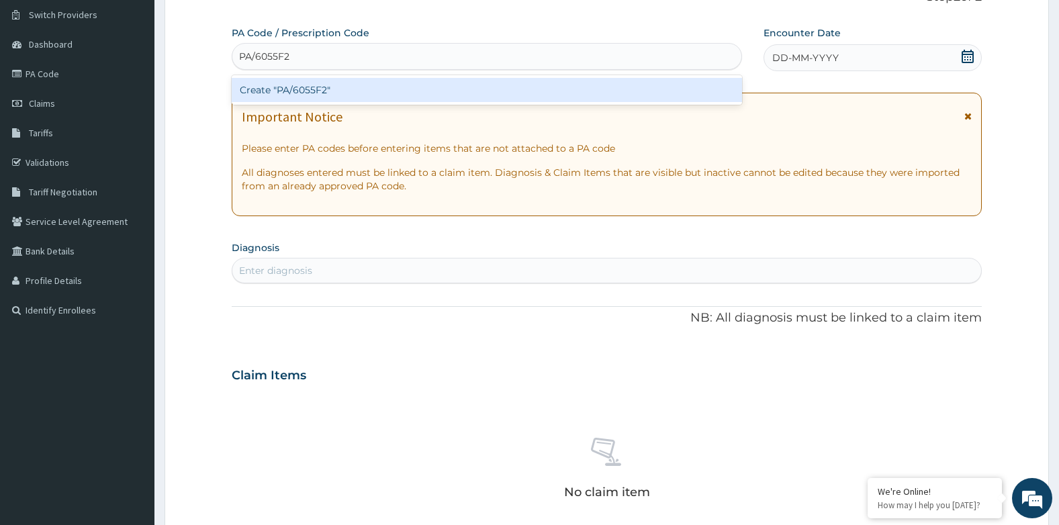
click at [360, 91] on div "Create "PA/6055F2"" at bounding box center [487, 90] width 510 height 24
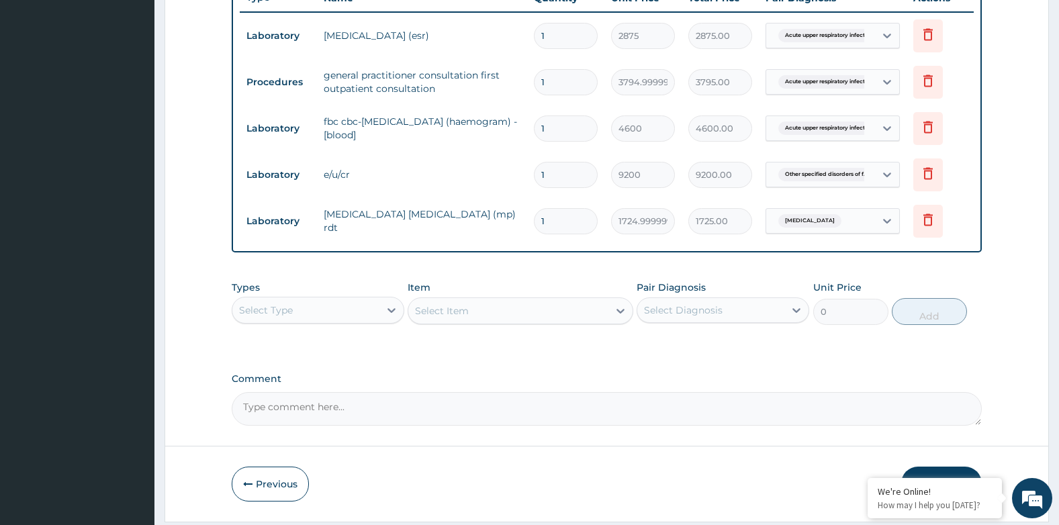
scroll to position [565, 0]
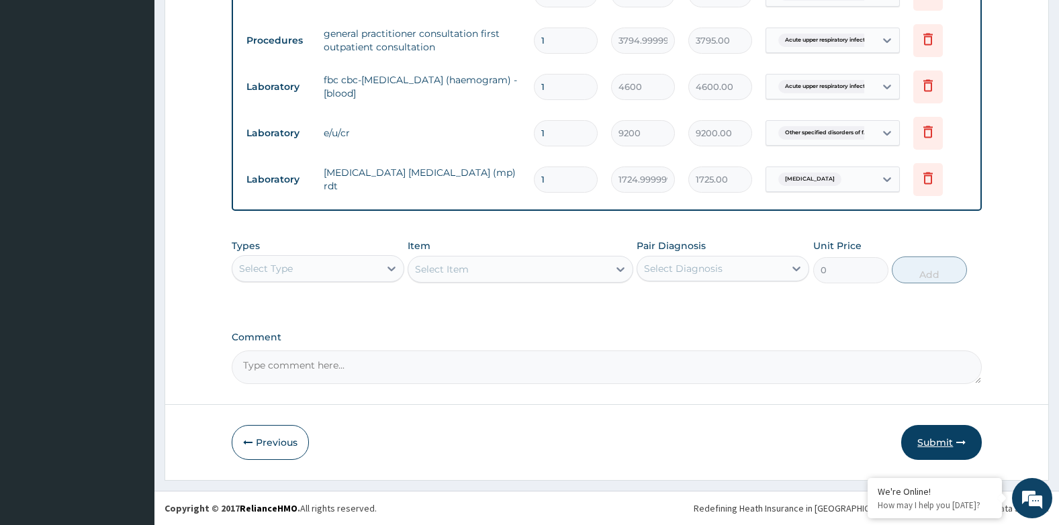
click at [945, 443] on button "Submit" at bounding box center [941, 442] width 81 height 35
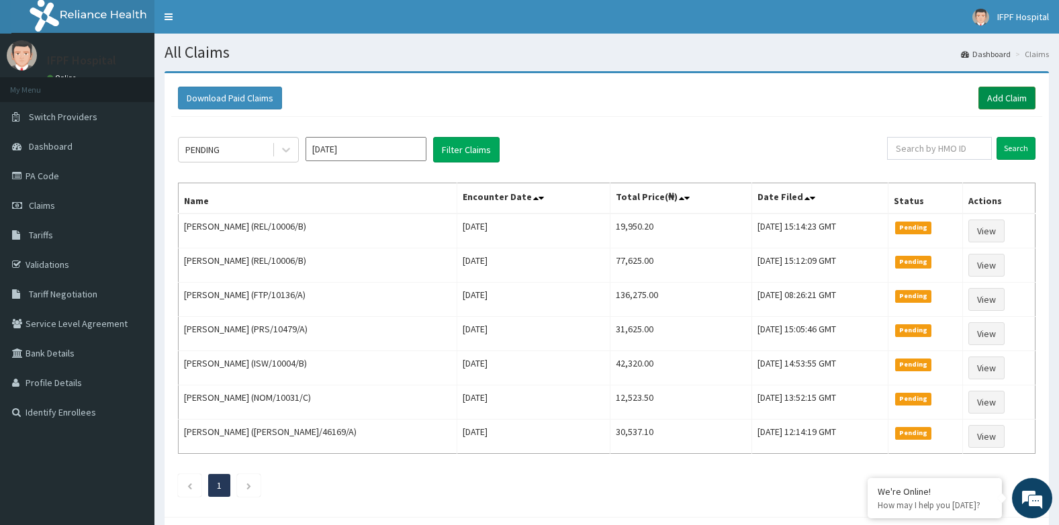
click at [1004, 91] on link "Add Claim" at bounding box center [1006, 98] width 57 height 23
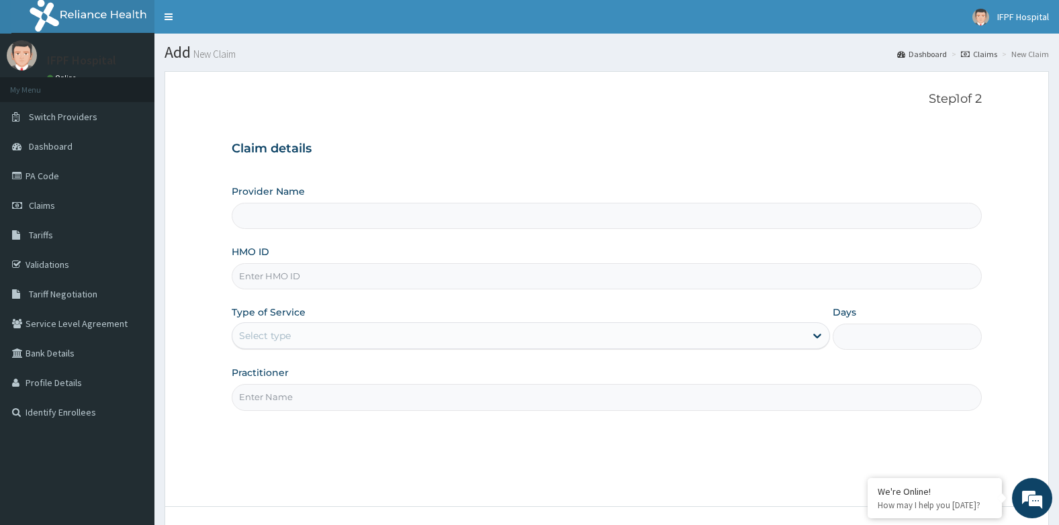
type input "IFPF Hospital"
click at [277, 279] on input "HMO ID" at bounding box center [607, 276] width 751 height 26
paste input "ABO/10046/A"
type input "ABO/10046/A"
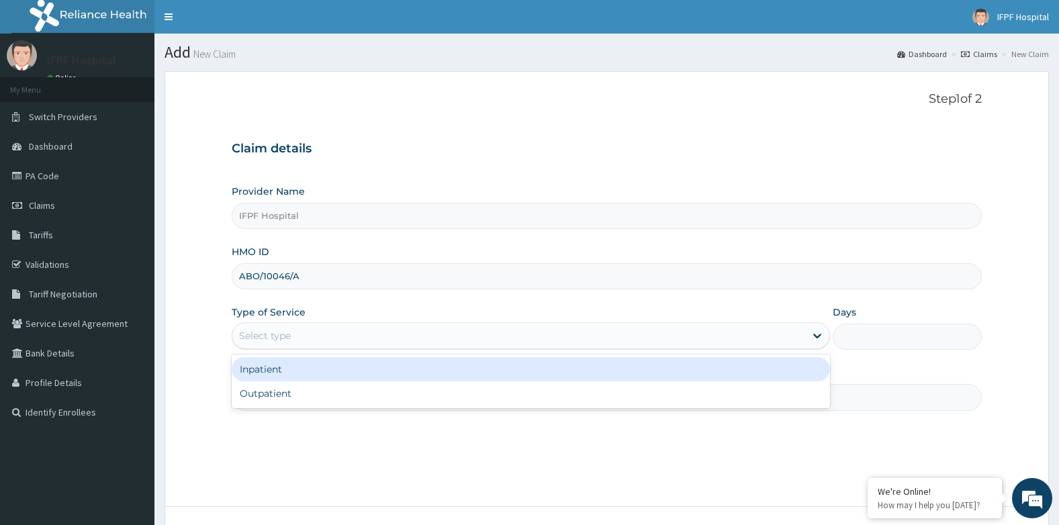
click at [276, 336] on div "Select type" at bounding box center [265, 335] width 52 height 13
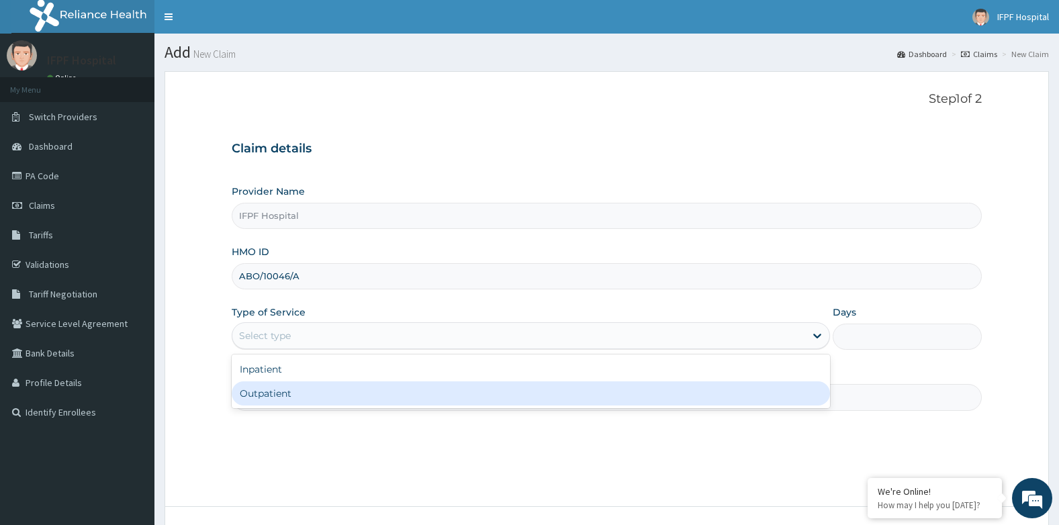
click at [273, 396] on div "Outpatient" at bounding box center [531, 393] width 598 height 24
type input "1"
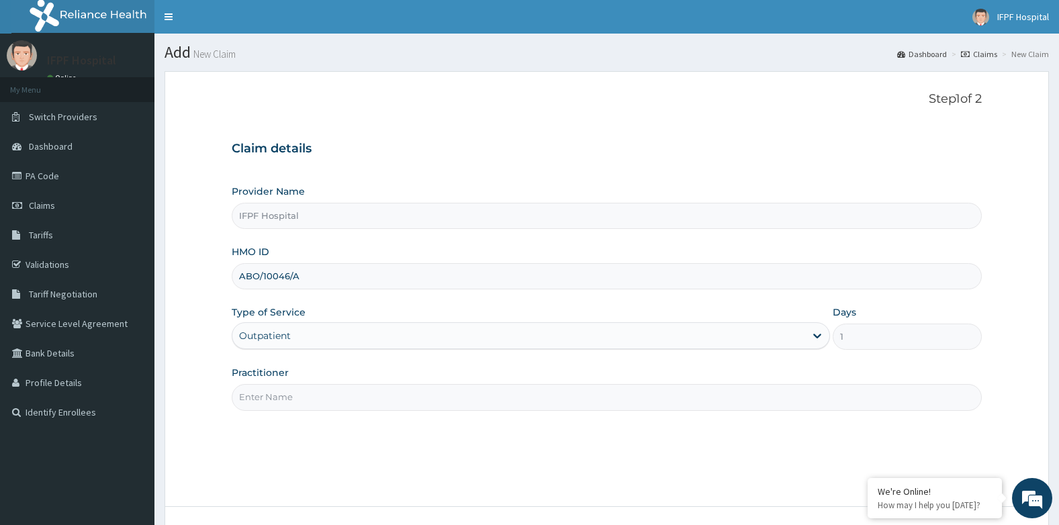
click at [267, 397] on input "Practitioner" at bounding box center [607, 397] width 751 height 26
type input "DR OYEKANMI"
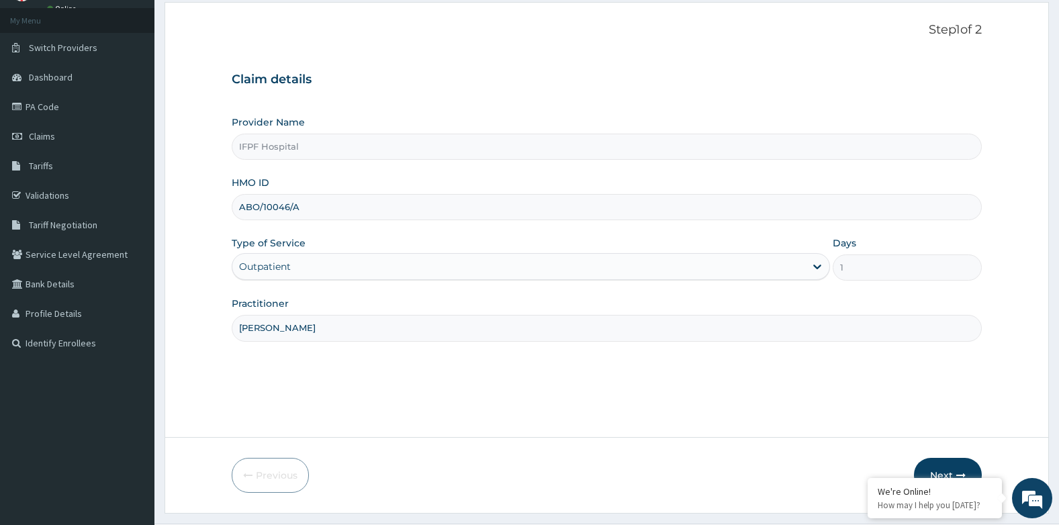
scroll to position [102, 0]
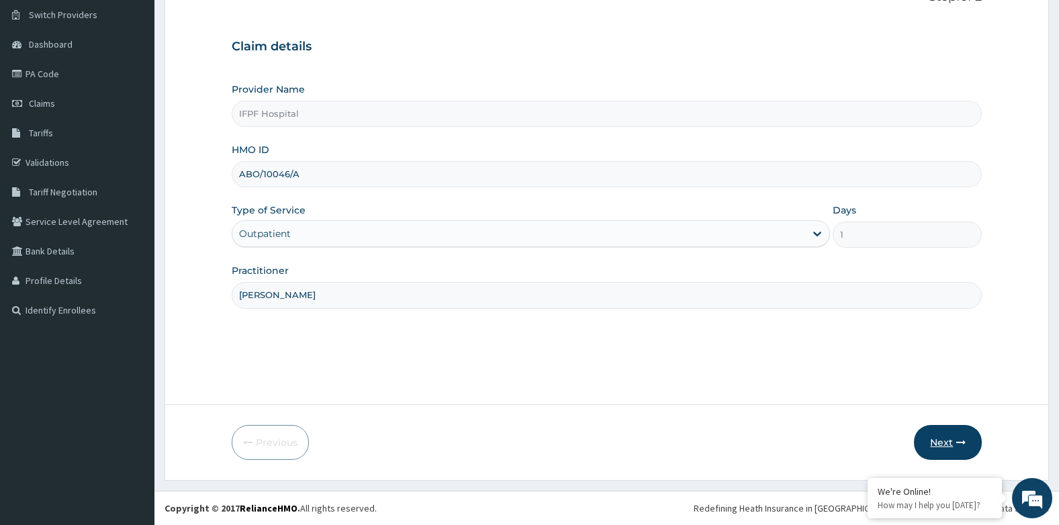
click at [959, 445] on icon "button" at bounding box center [960, 442] width 9 height 9
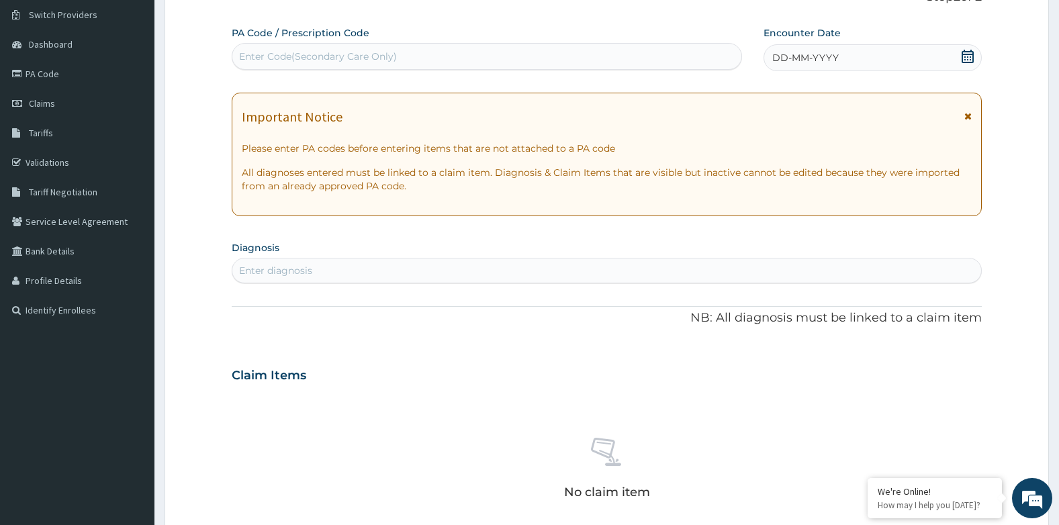
scroll to position [0, 0]
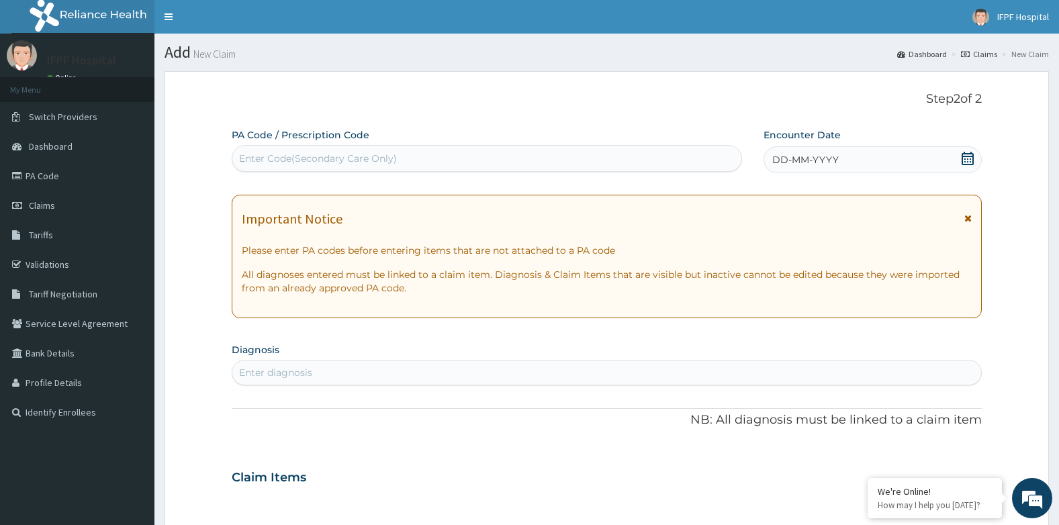
click at [968, 161] on icon at bounding box center [967, 158] width 12 height 13
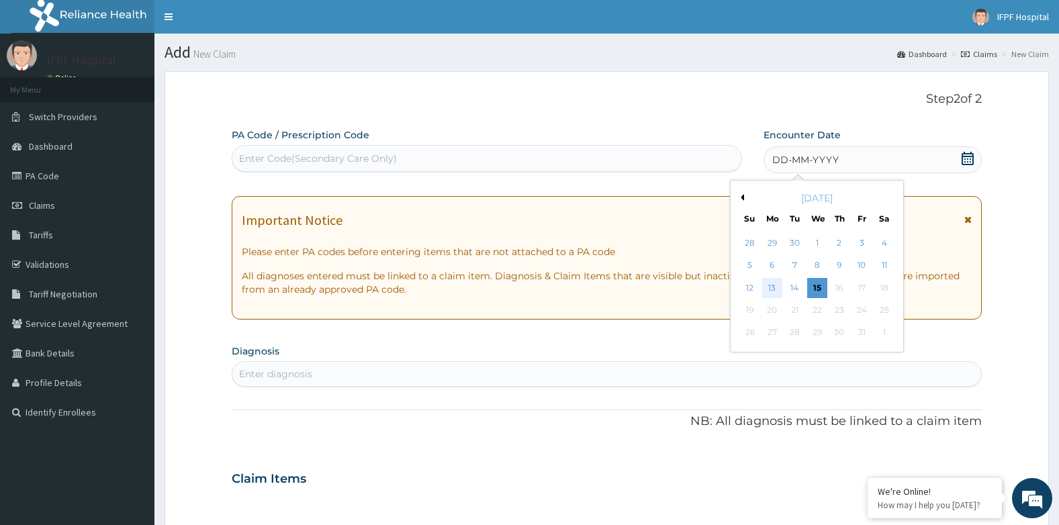
click at [774, 289] on div "13" at bounding box center [772, 288] width 20 height 20
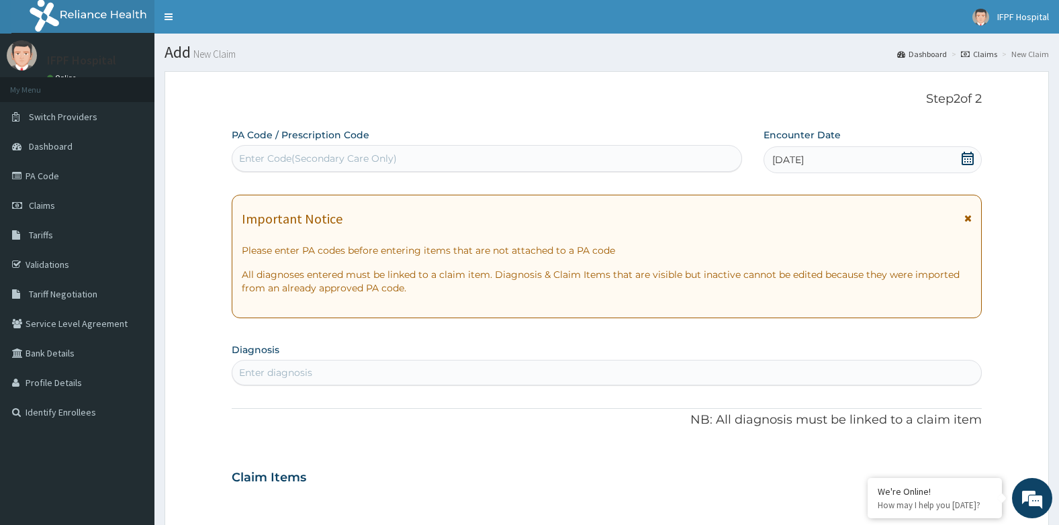
scroll to position [67, 0]
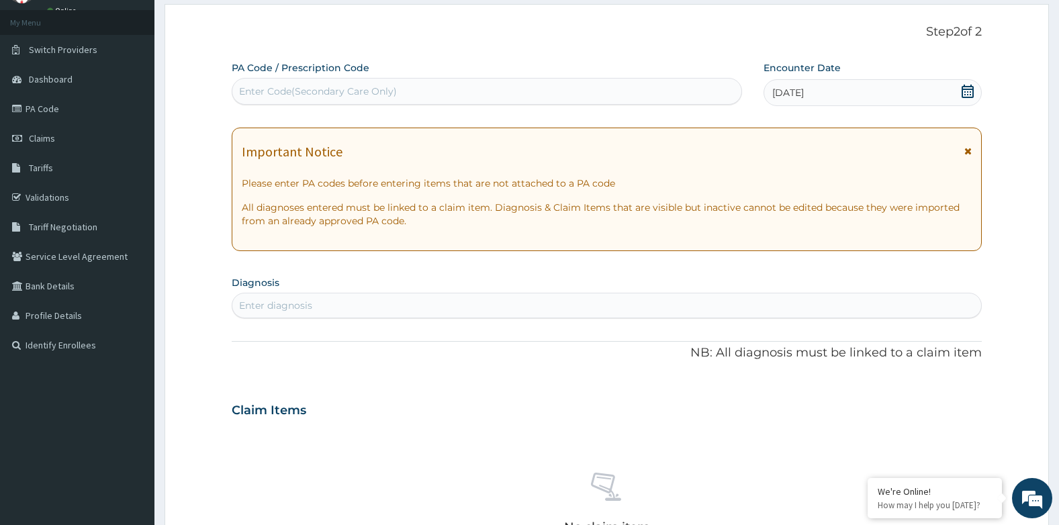
click at [346, 310] on div "Enter diagnosis" at bounding box center [606, 305] width 749 height 21
type input "A"
type input "MALARIA"
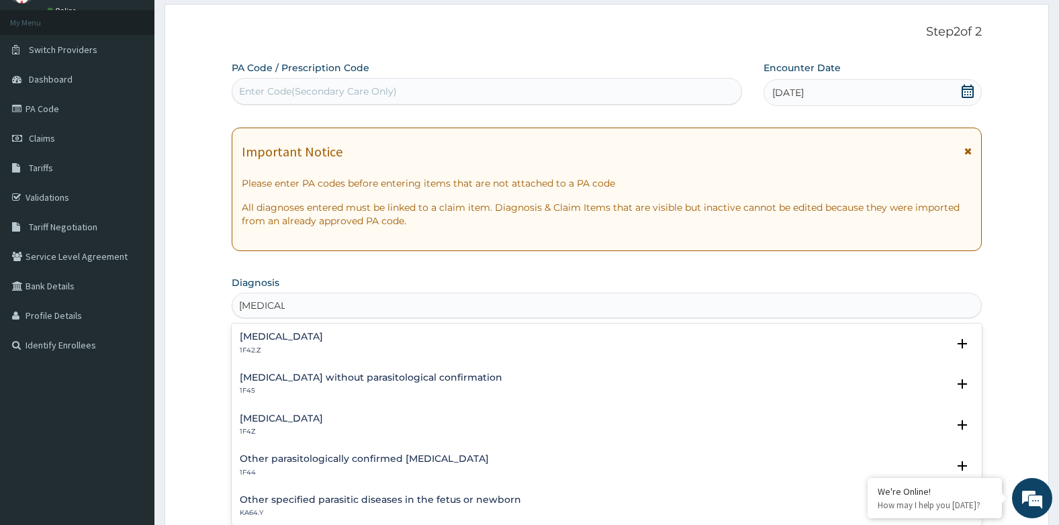
click at [309, 417] on h4 "[MEDICAL_DATA]" at bounding box center [281, 419] width 83 height 10
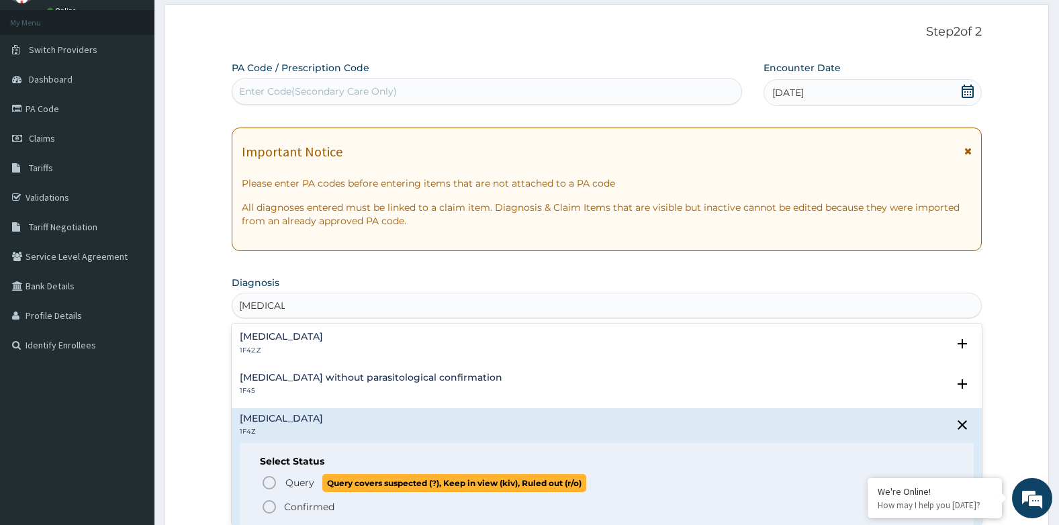
click at [286, 474] on p "Query Query covers suspected (?), Keep in view (kiv), Ruled out (r/o)" at bounding box center [435, 483] width 302 height 18
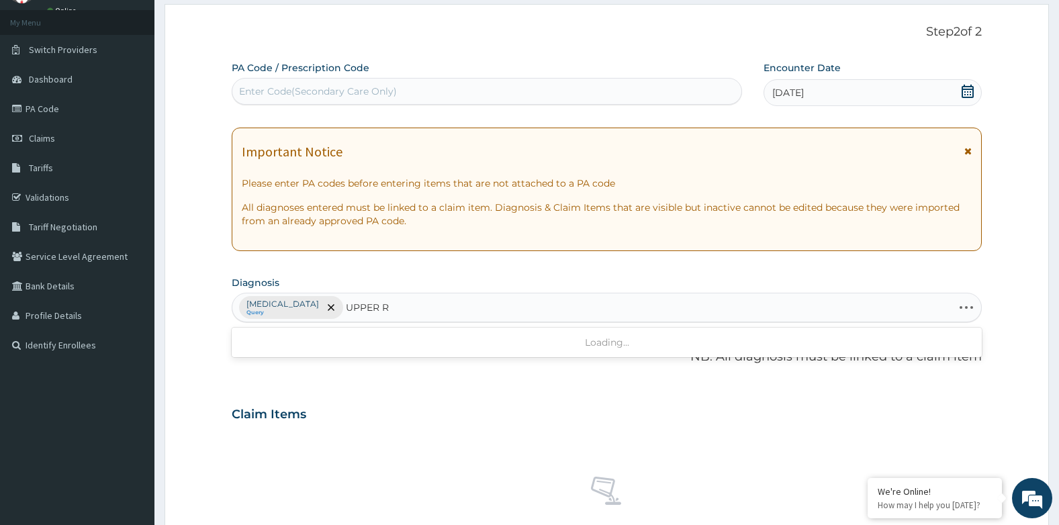
type input "UPPER"
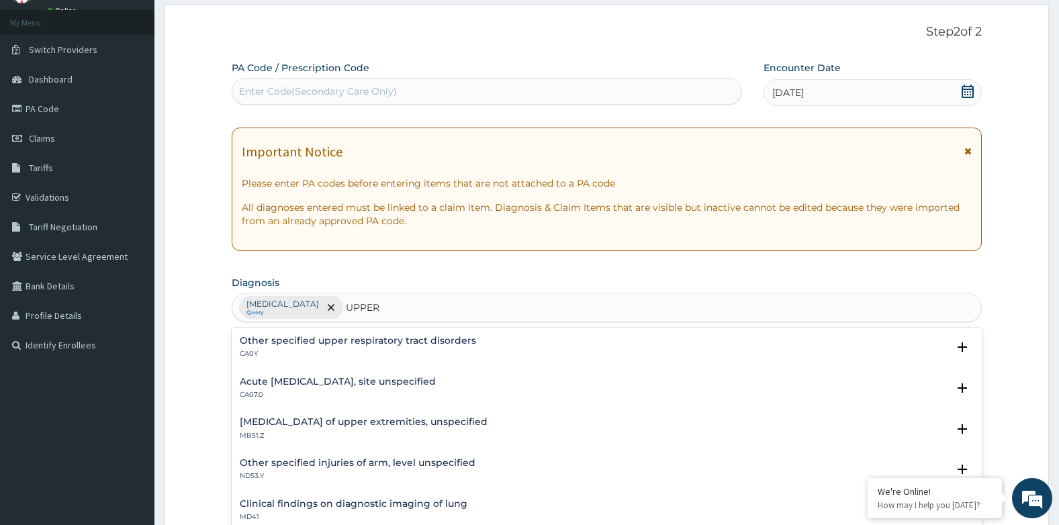
click at [322, 382] on h4 "Acute upper respiratory infection, site unspecified" at bounding box center [338, 382] width 196 height 10
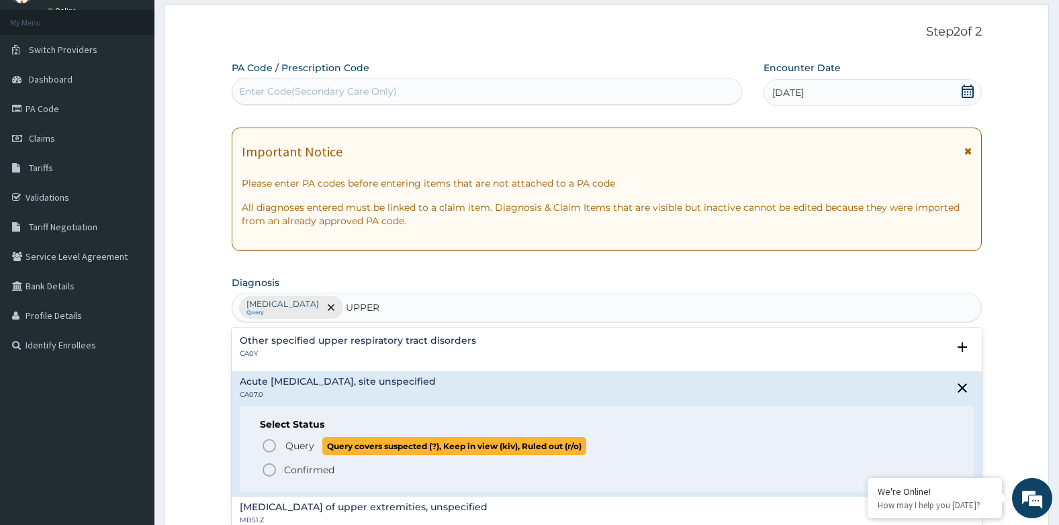
click at [295, 443] on span "Query" at bounding box center [299, 445] width 29 height 13
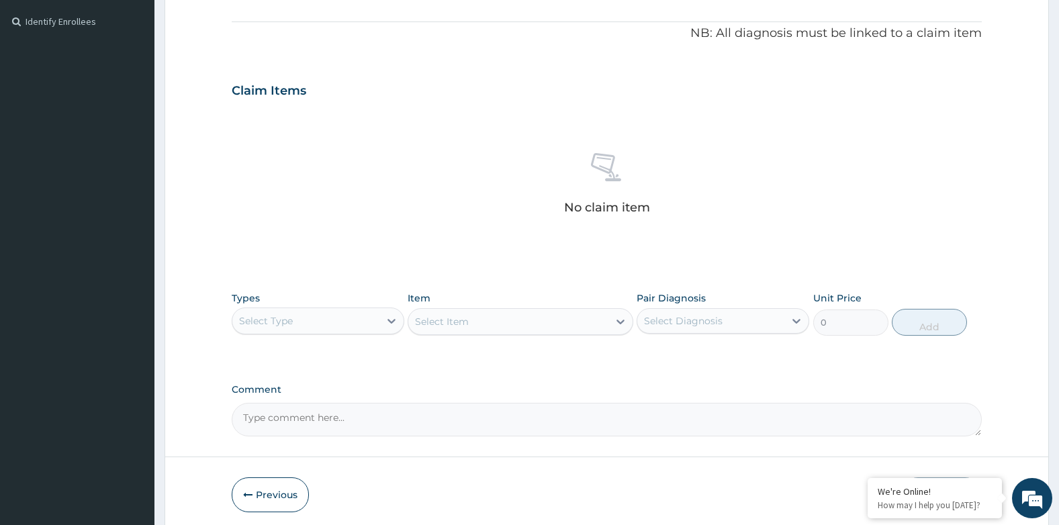
scroll to position [443, 0]
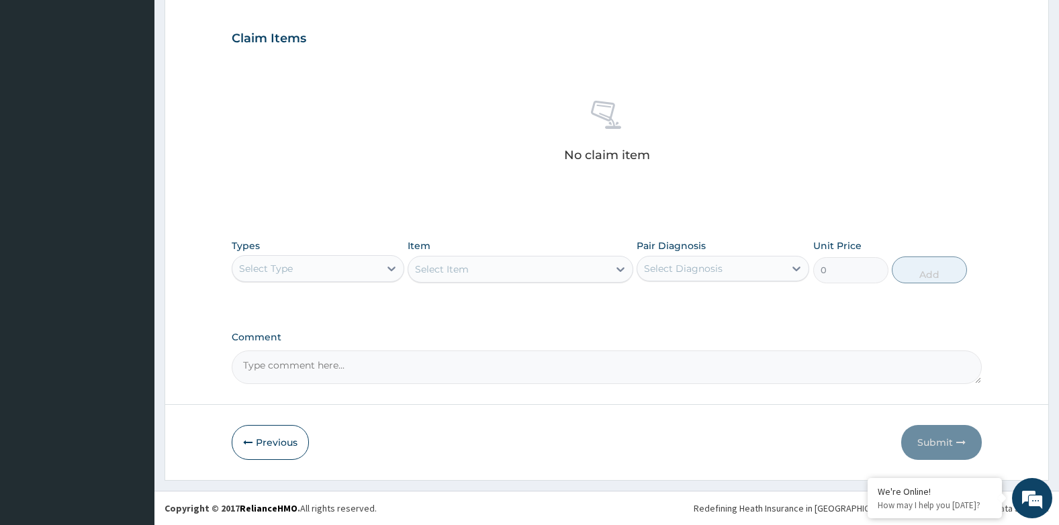
click at [295, 275] on div "Select Type" at bounding box center [305, 268] width 147 height 21
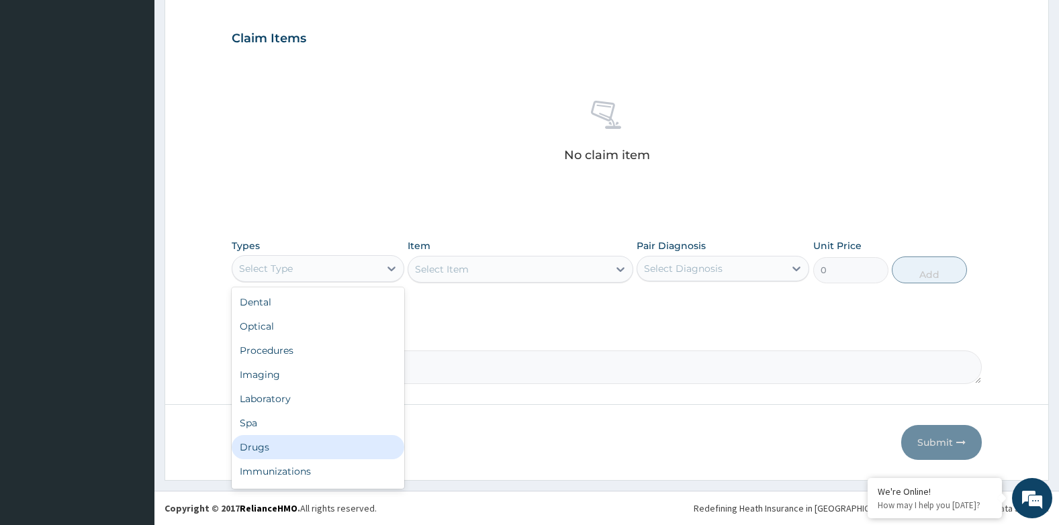
click at [262, 449] on div "Drugs" at bounding box center [318, 447] width 173 height 24
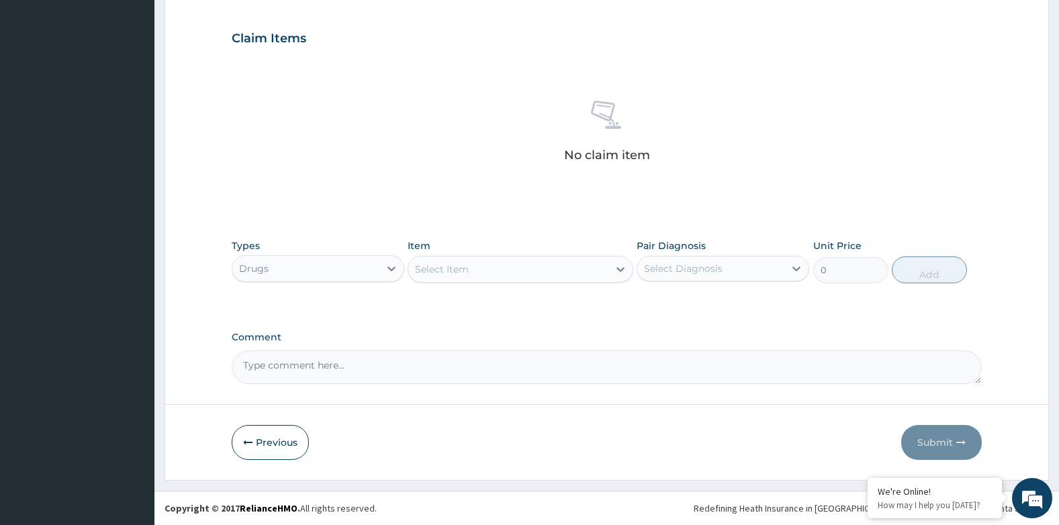
click at [493, 271] on div "Select Item" at bounding box center [507, 268] width 199 height 21
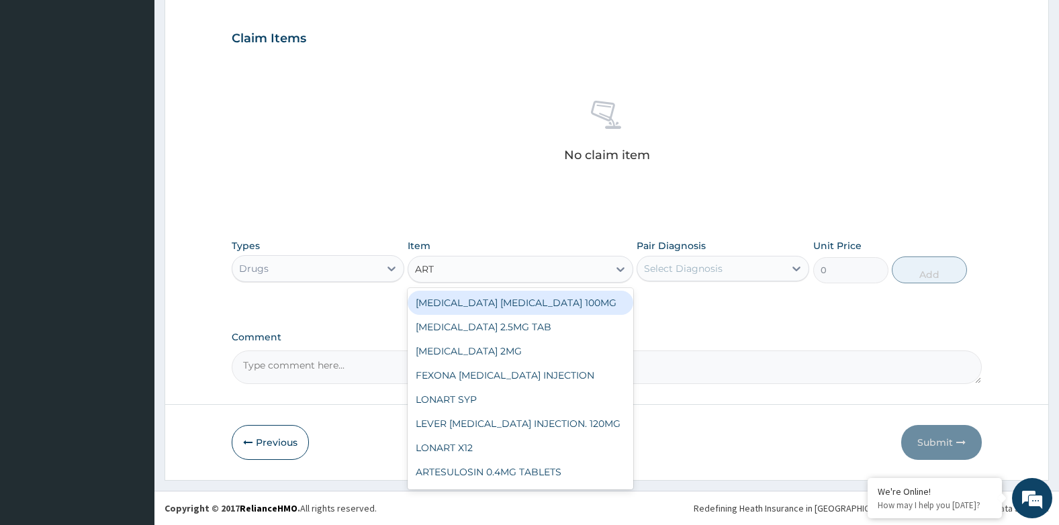
type input "ARTE"
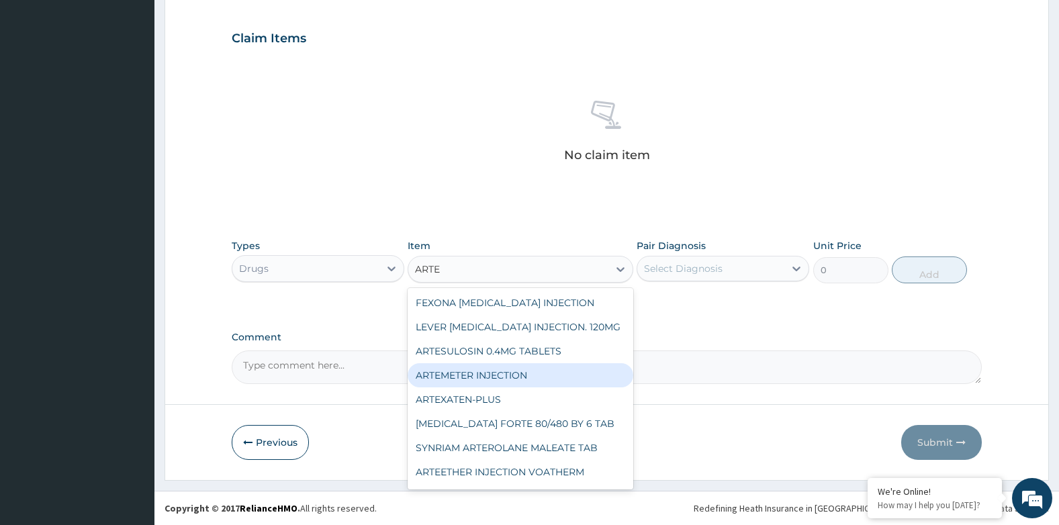
click at [524, 369] on div "ARTEMETER INJECTION" at bounding box center [520, 375] width 225 height 24
type input "1012"
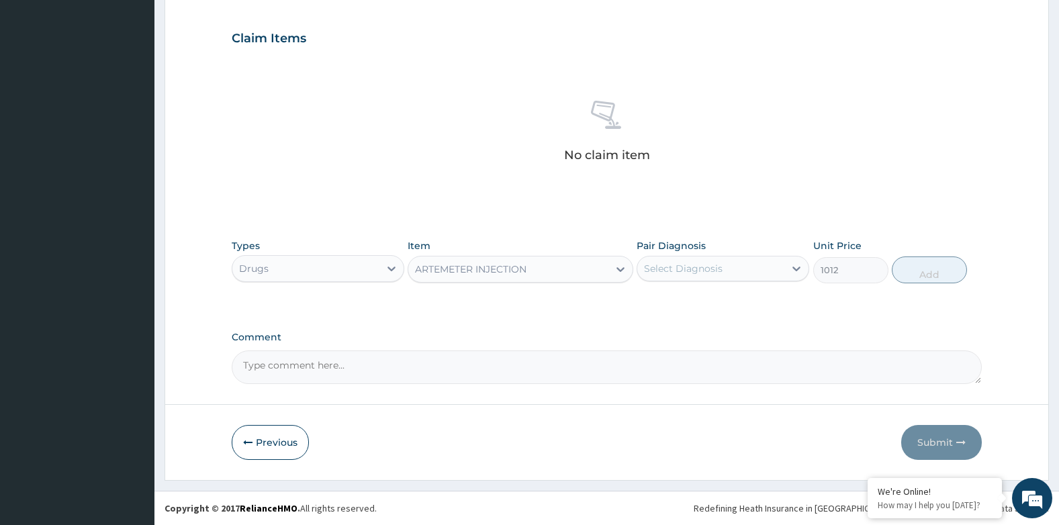
click at [715, 267] on div "Select Diagnosis" at bounding box center [683, 268] width 79 height 13
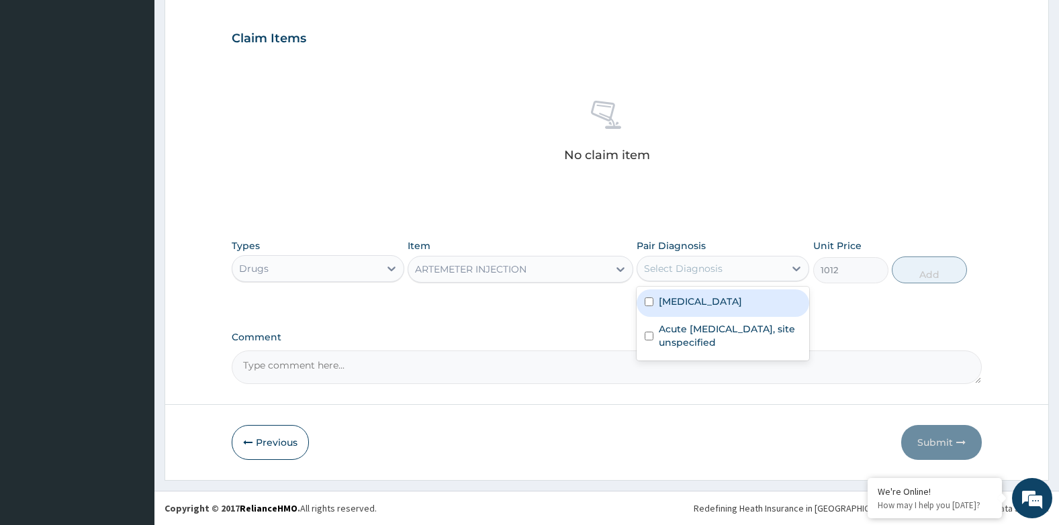
click at [712, 299] on label "Malaria, unspecified" at bounding box center [700, 301] width 83 height 13
checkbox input "true"
click at [920, 266] on button "Add" at bounding box center [929, 269] width 75 height 27
type input "0"
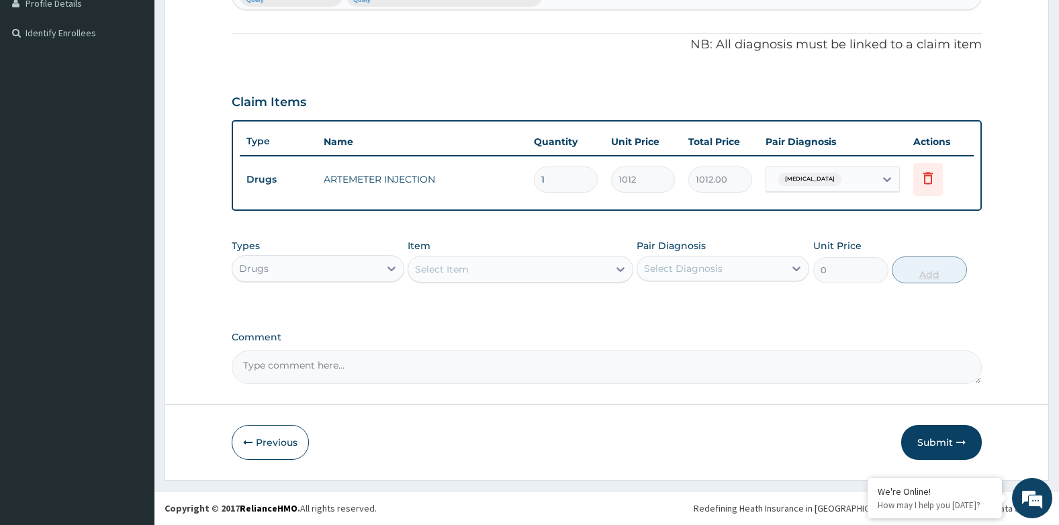
scroll to position [379, 0]
type input "0.00"
type input "3"
type input "3036.00"
type input "3"
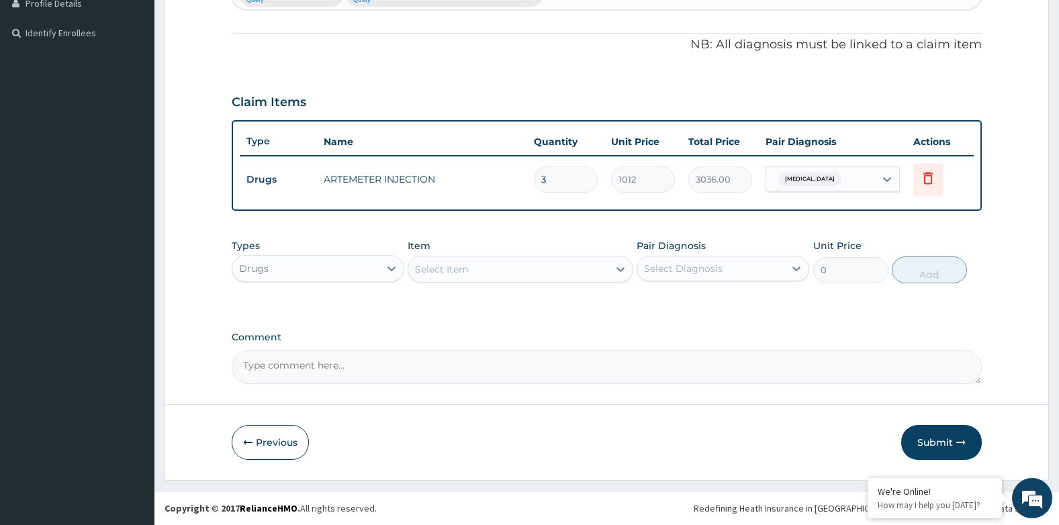
click at [533, 267] on div "Select Item" at bounding box center [507, 268] width 199 height 21
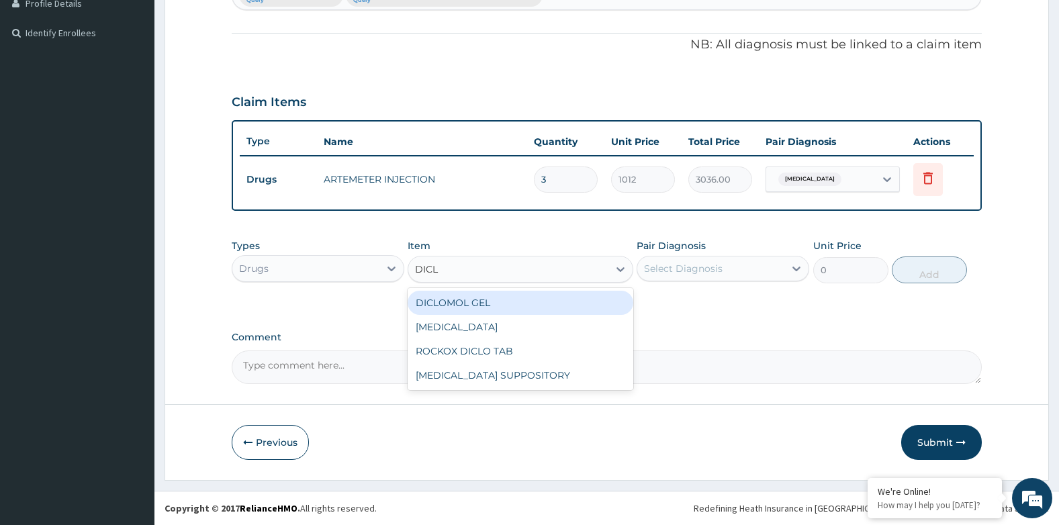
type input "DICLO"
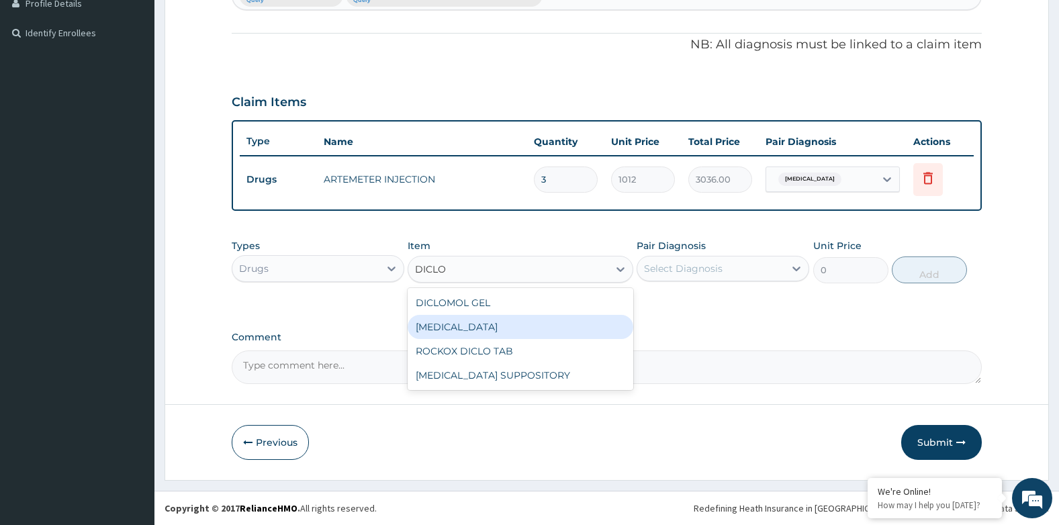
click at [474, 325] on div "DICLOFENAC" at bounding box center [520, 327] width 225 height 24
type input "632.5"
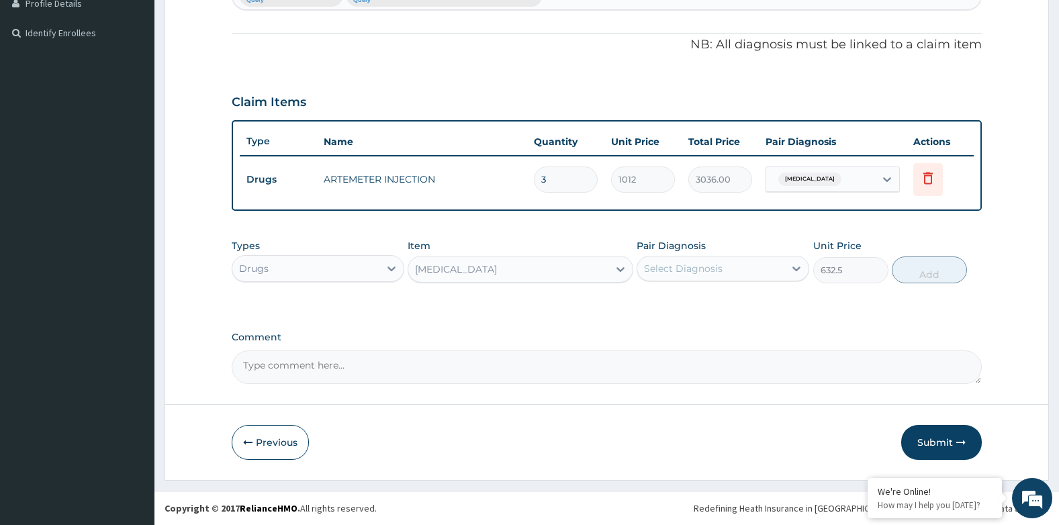
click at [671, 266] on div "Select Diagnosis" at bounding box center [683, 268] width 79 height 13
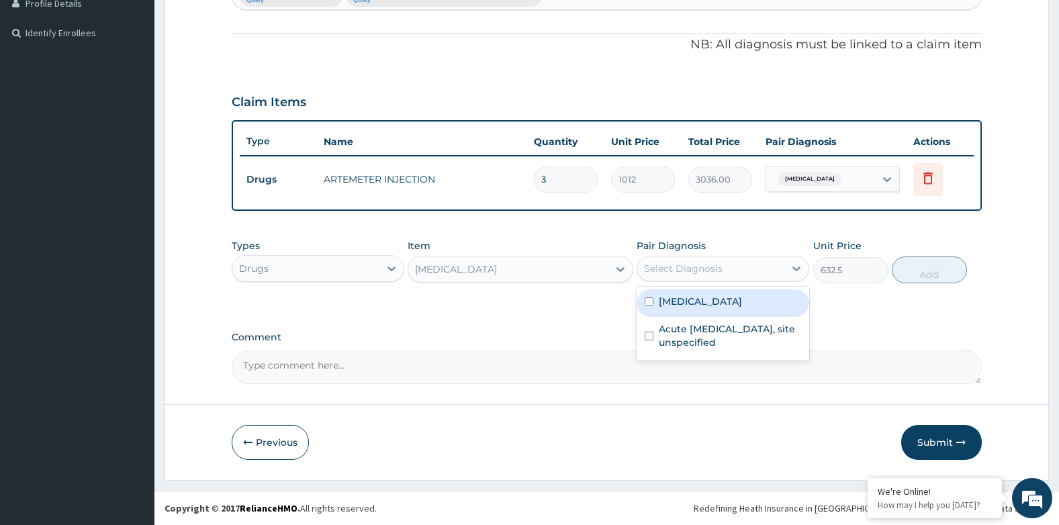
click at [677, 293] on div "Malaria, unspecified" at bounding box center [722, 303] width 173 height 28
checkbox input "true"
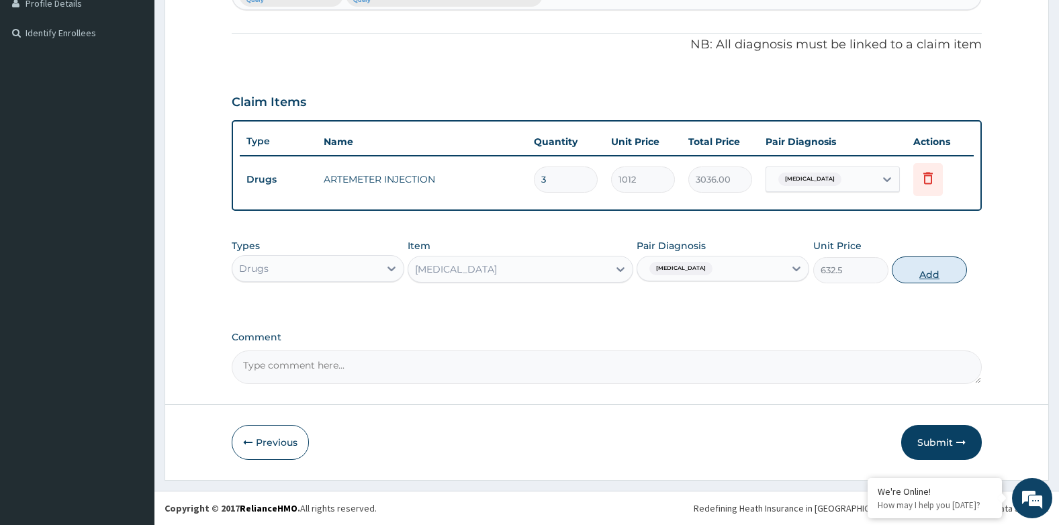
click at [933, 271] on button "Add" at bounding box center [929, 269] width 75 height 27
type input "0"
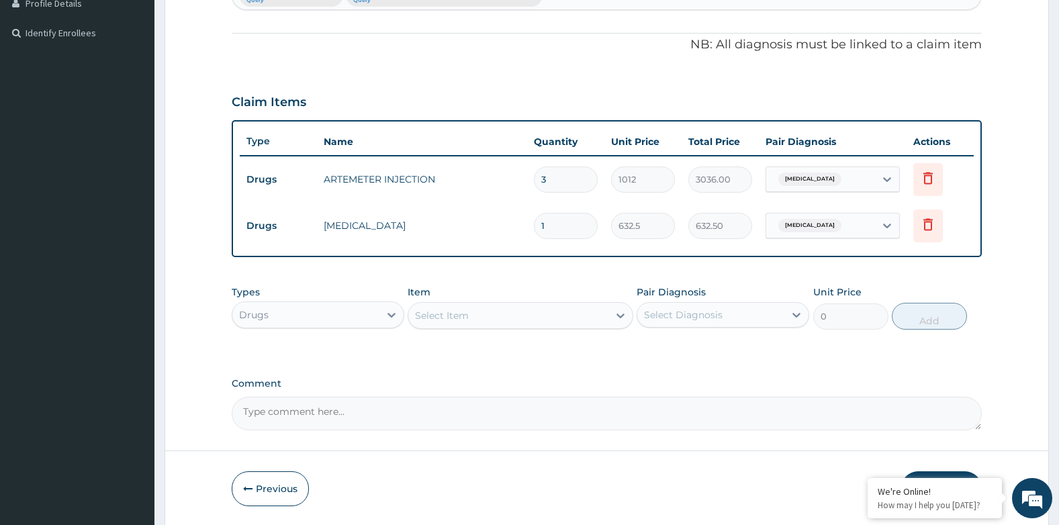
click at [434, 316] on div "Select Item" at bounding box center [442, 315] width 54 height 13
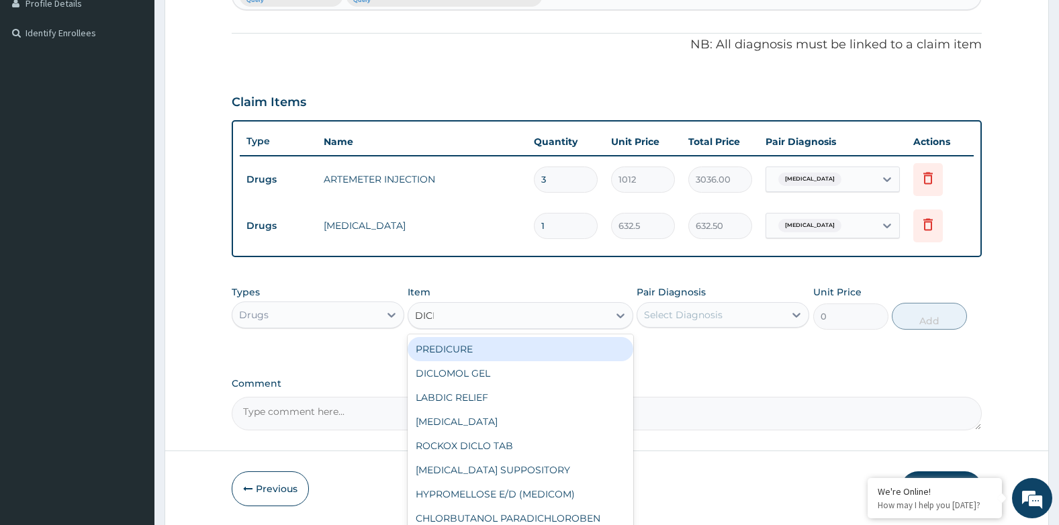
type input "DICLO"
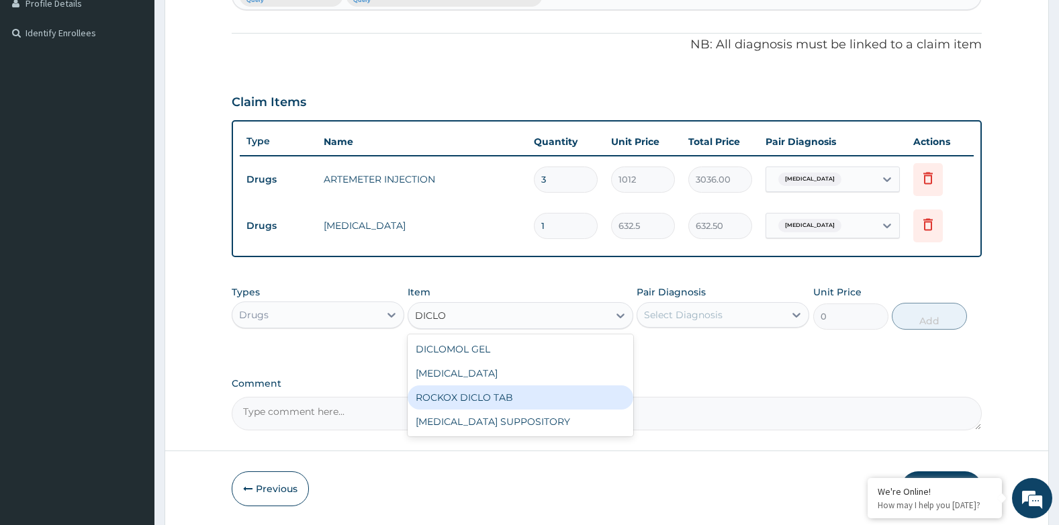
click at [476, 389] on div "ROCKOX DICLO TAB" at bounding box center [520, 397] width 225 height 24
type input "88.55"
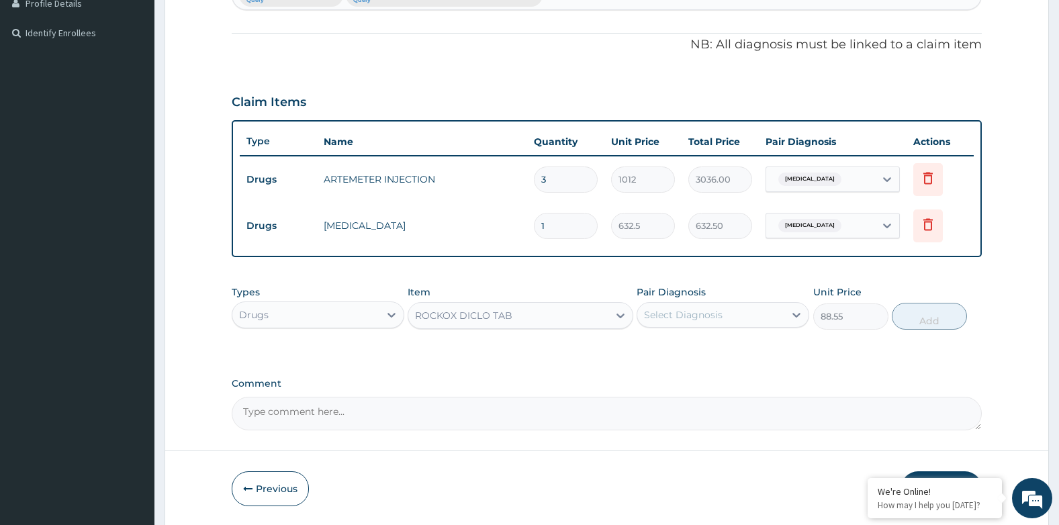
click at [669, 318] on div "Select Diagnosis" at bounding box center [683, 314] width 79 height 13
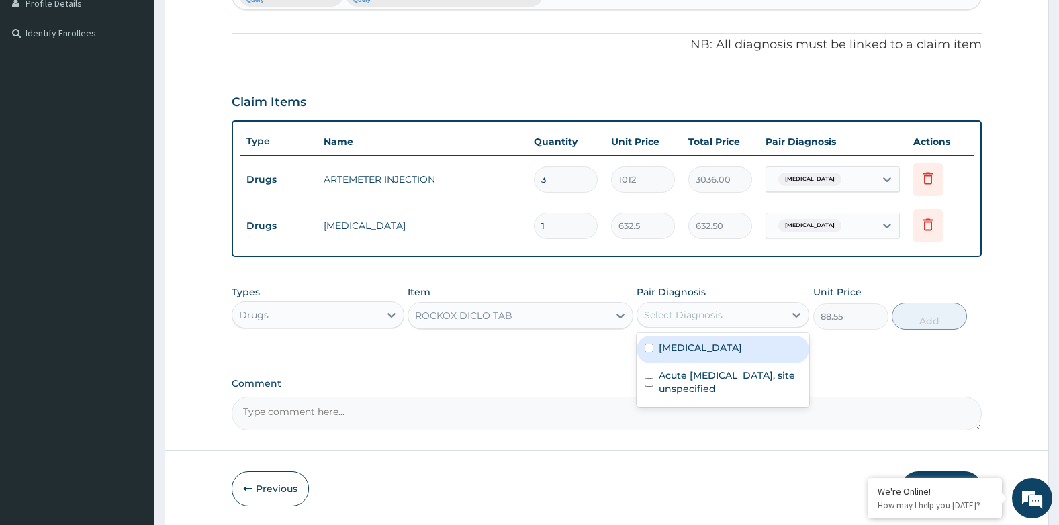
click at [697, 340] on div "Malaria, unspecified" at bounding box center [722, 350] width 173 height 28
checkbox input "true"
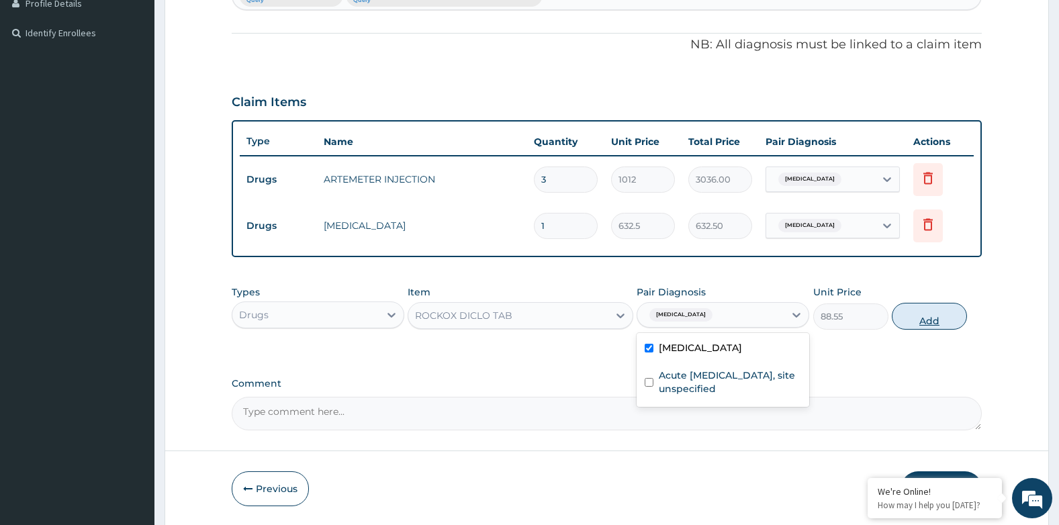
click at [915, 323] on button "Add" at bounding box center [929, 316] width 75 height 27
type input "0"
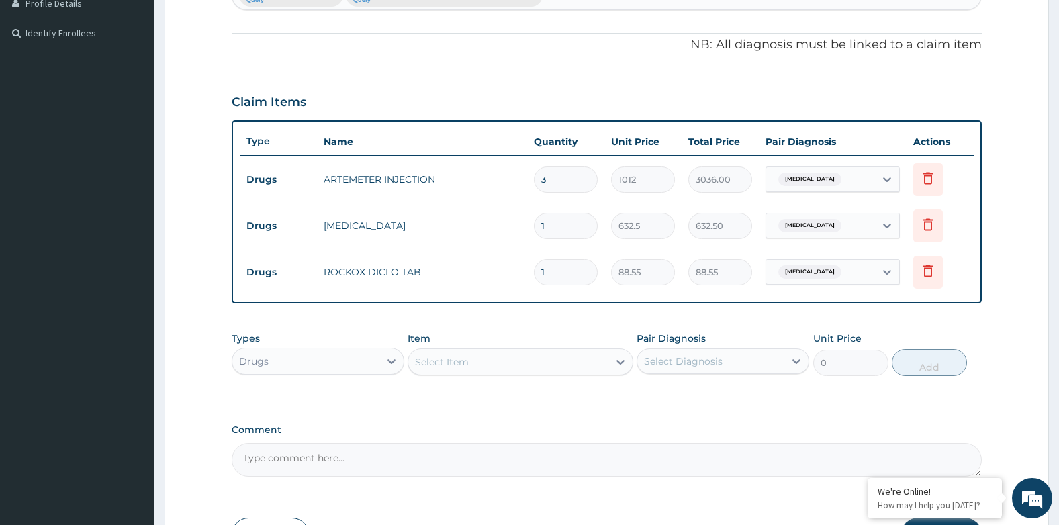
type input "15"
type input "1328.25"
type input "15"
click at [459, 354] on div "Select Item" at bounding box center [507, 361] width 199 height 21
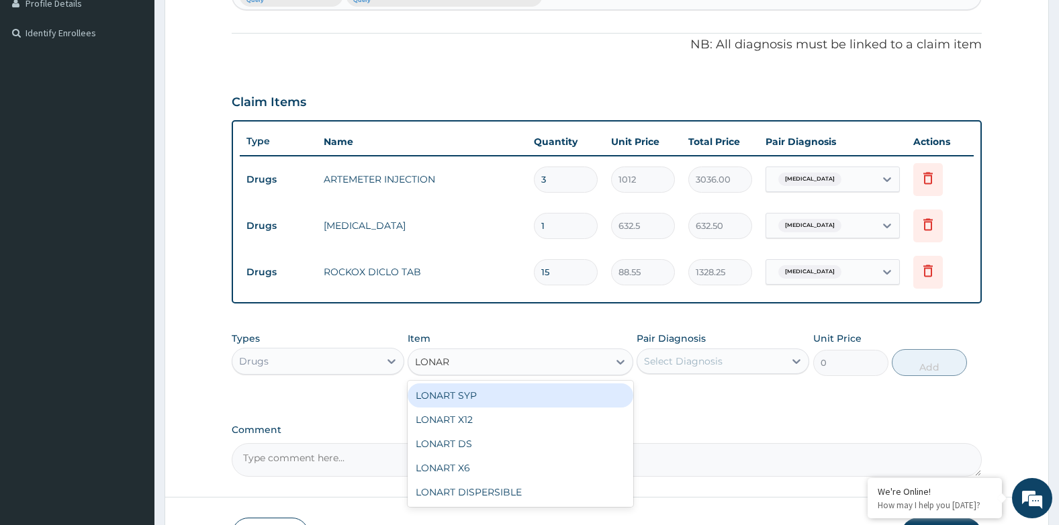
type input "LONART"
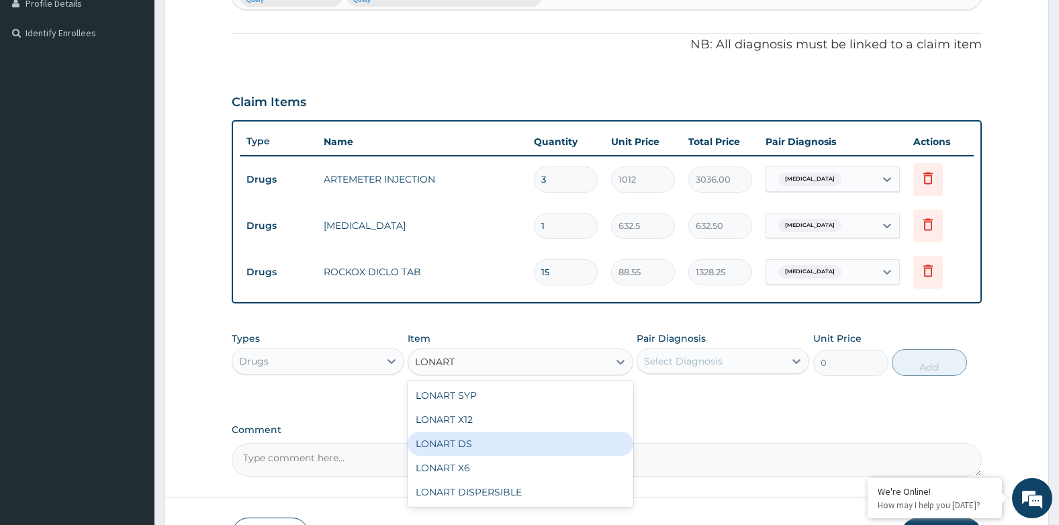
click at [477, 442] on div "LONART DS" at bounding box center [520, 444] width 225 height 24
type input "506"
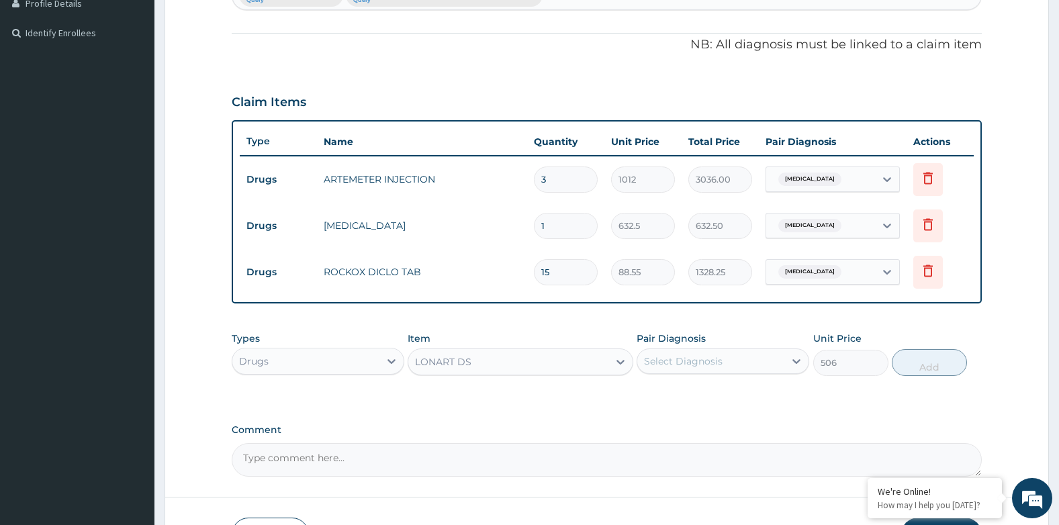
click at [731, 366] on div "Select Diagnosis" at bounding box center [710, 360] width 147 height 21
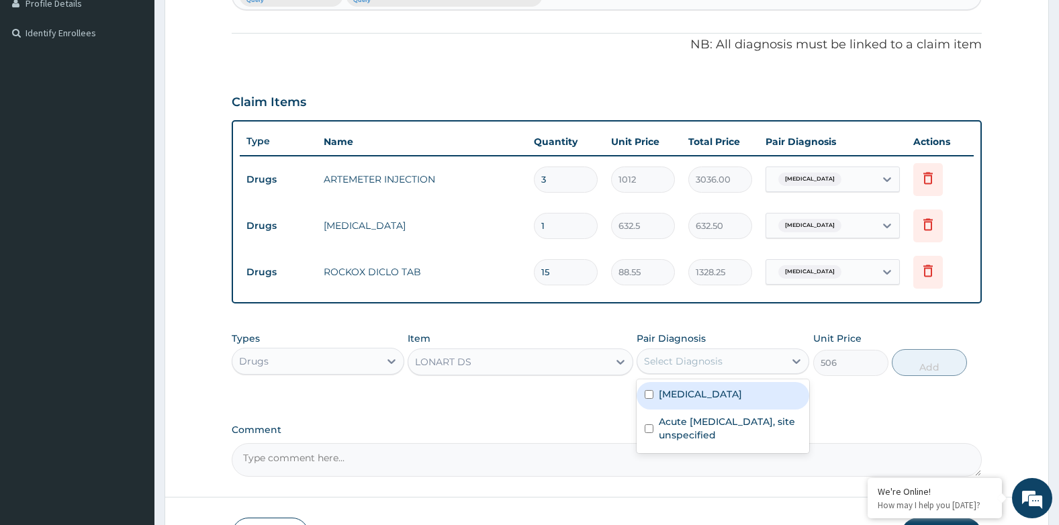
click at [727, 394] on label "Malaria, unspecified" at bounding box center [700, 393] width 83 height 13
checkbox input "true"
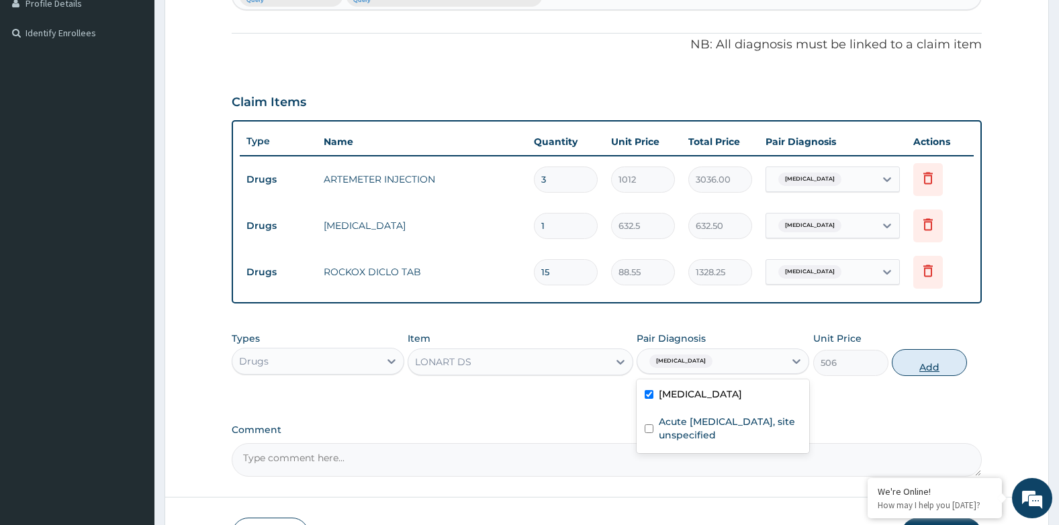
click at [921, 364] on button "Add" at bounding box center [929, 362] width 75 height 27
type input "0"
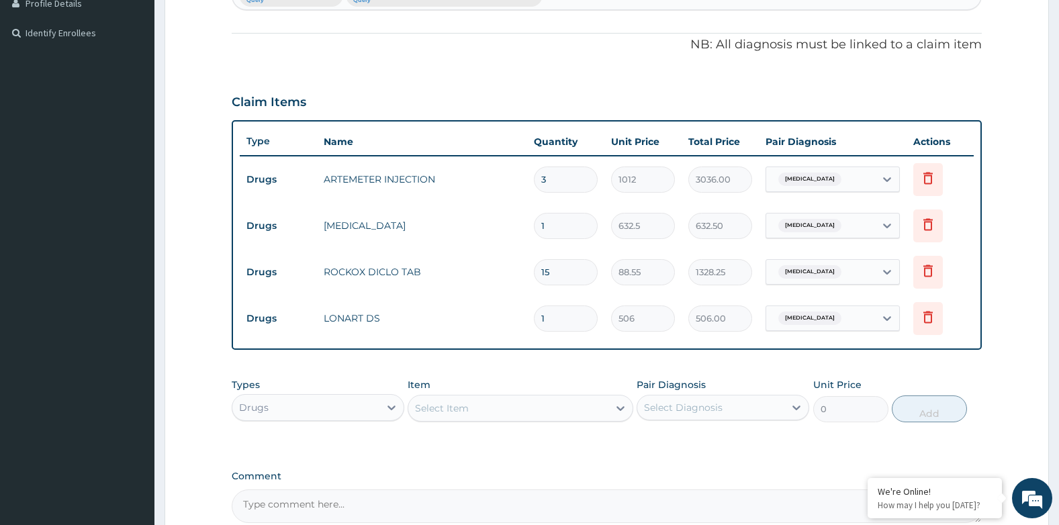
type input "0.00"
type input "6"
type input "3036.00"
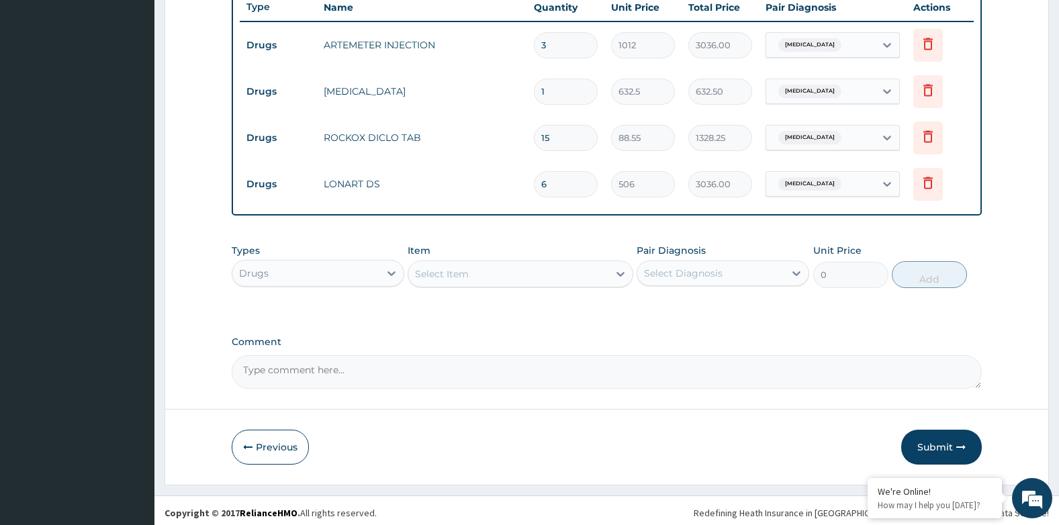
scroll to position [518, 0]
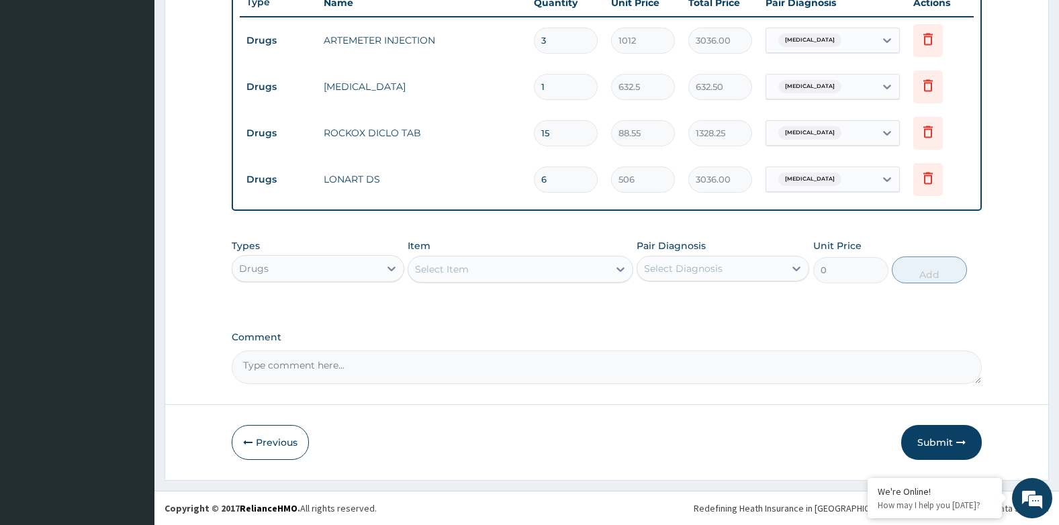
type input "6"
click at [497, 267] on div "Select Item" at bounding box center [507, 268] width 199 height 21
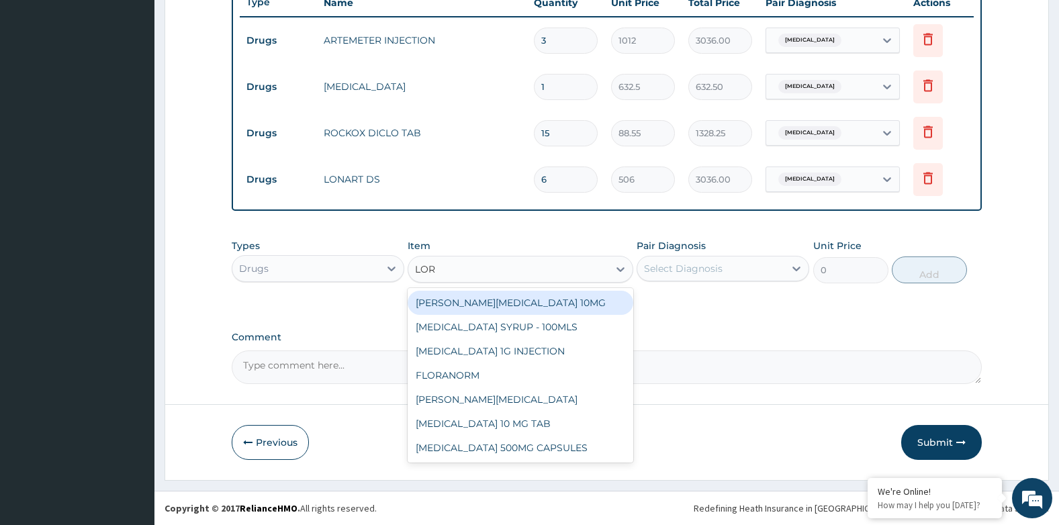
type input "LORA"
click at [514, 302] on div "LORATYN LORATADINE 10MG" at bounding box center [520, 303] width 225 height 24
type input "94.87499999999999"
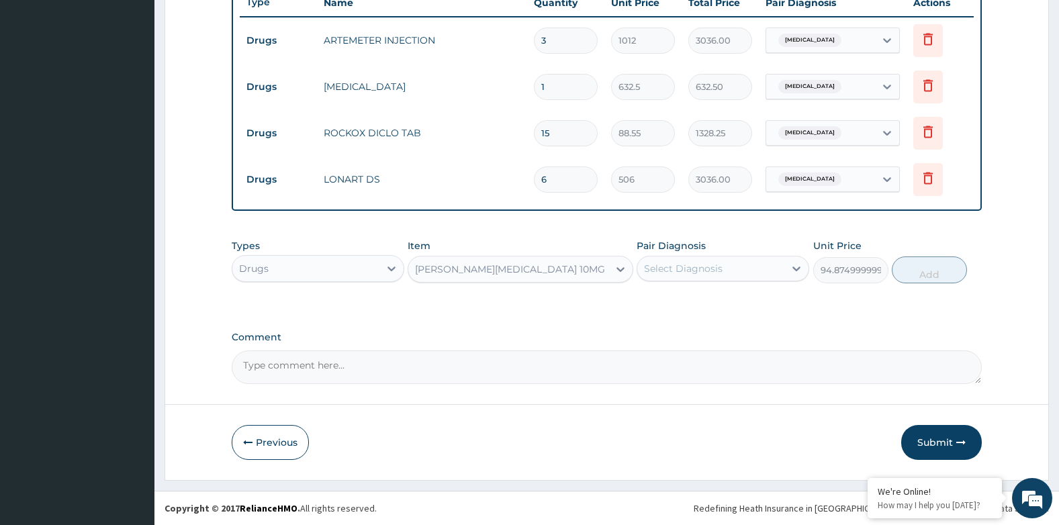
click at [670, 270] on div "Select Diagnosis" at bounding box center [683, 268] width 79 height 13
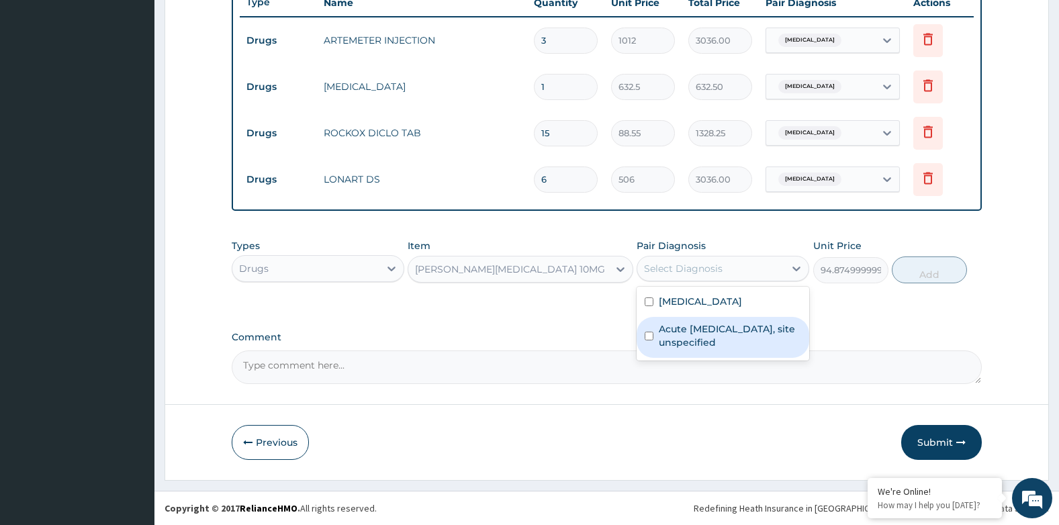
click at [692, 330] on label "Acute upper respiratory infection, site unspecified" at bounding box center [730, 335] width 142 height 27
checkbox input "true"
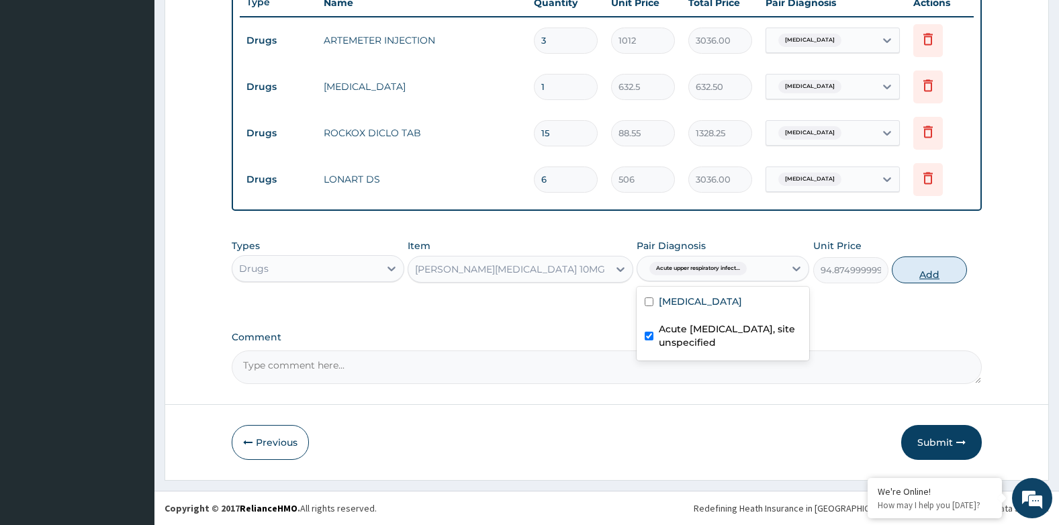
click at [936, 278] on button "Add" at bounding box center [929, 269] width 75 height 27
type input "0"
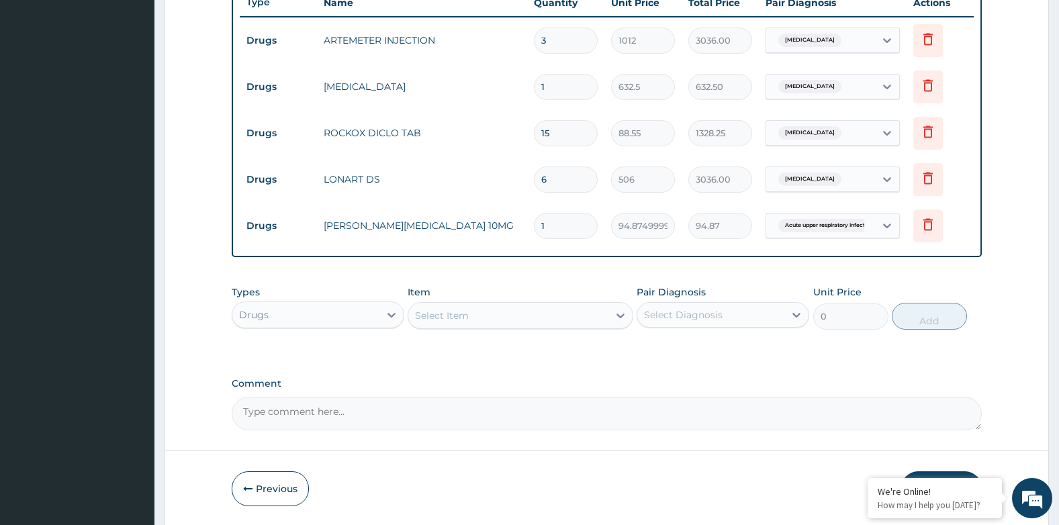
type input "0.00"
type input "7"
type input "664.12"
type input "7"
click at [536, 320] on div "Select Item" at bounding box center [507, 315] width 199 height 21
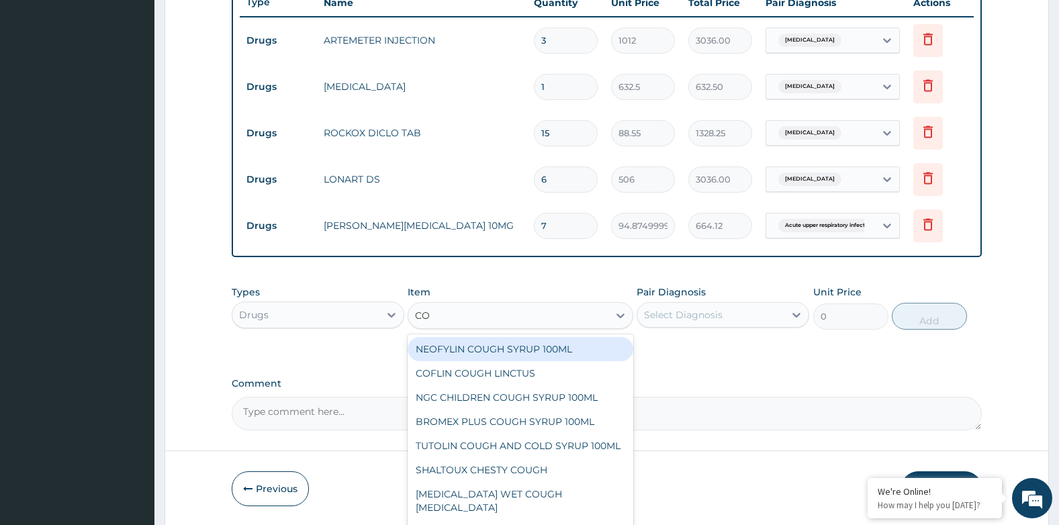
type input "C"
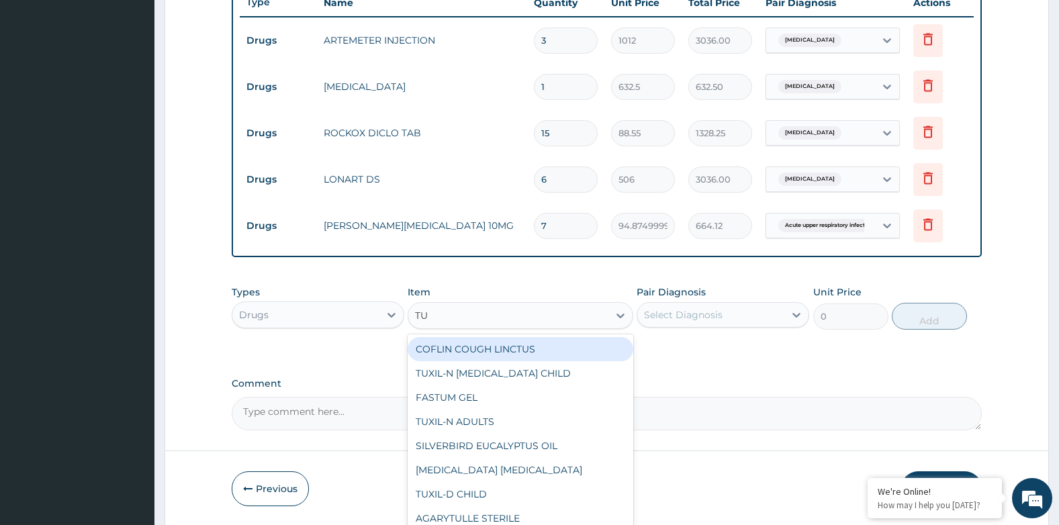
type input "TUX"
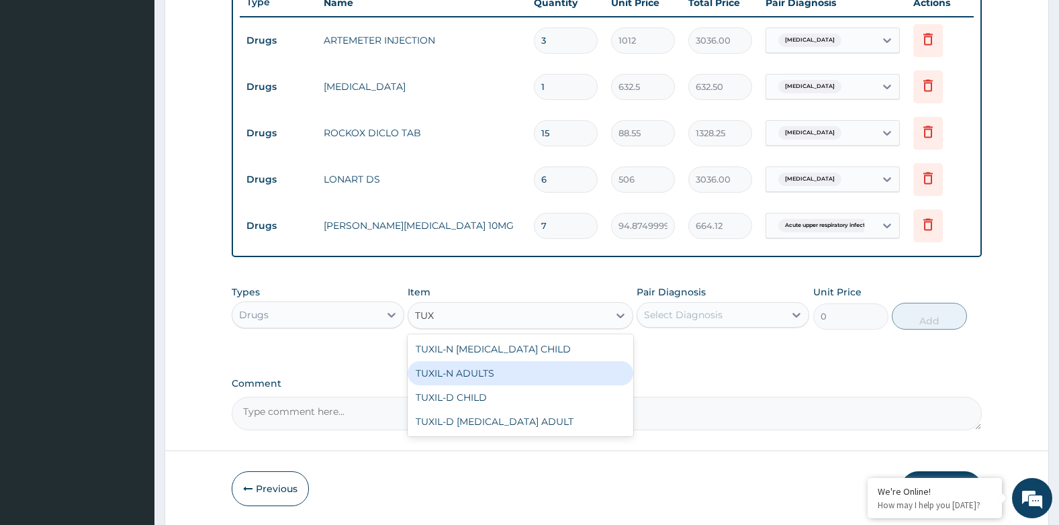
click at [497, 367] on div "TUXIL-N ADULTS" at bounding box center [520, 373] width 225 height 24
type input "1707.7500000000002"
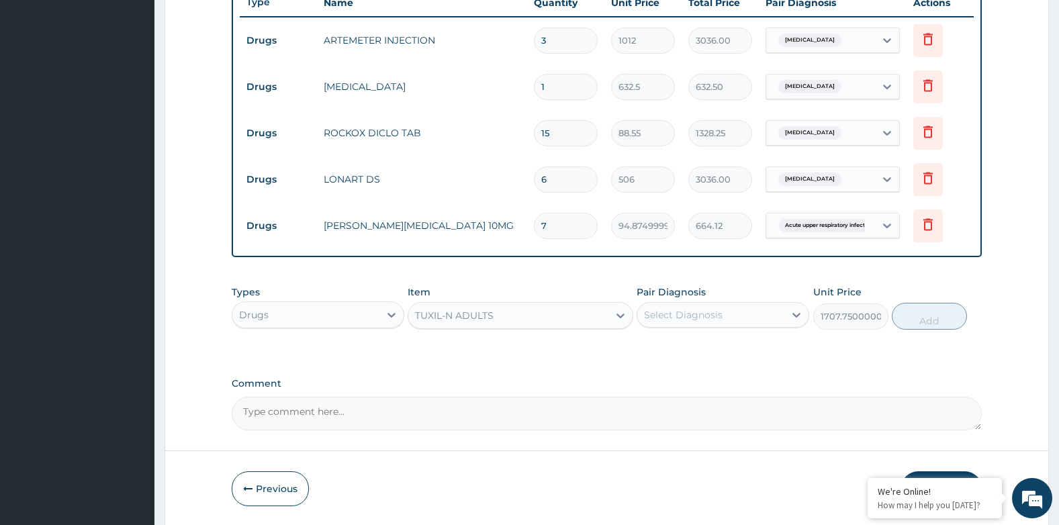
click at [713, 299] on div "Pair Diagnosis Select Diagnosis" at bounding box center [722, 307] width 173 height 44
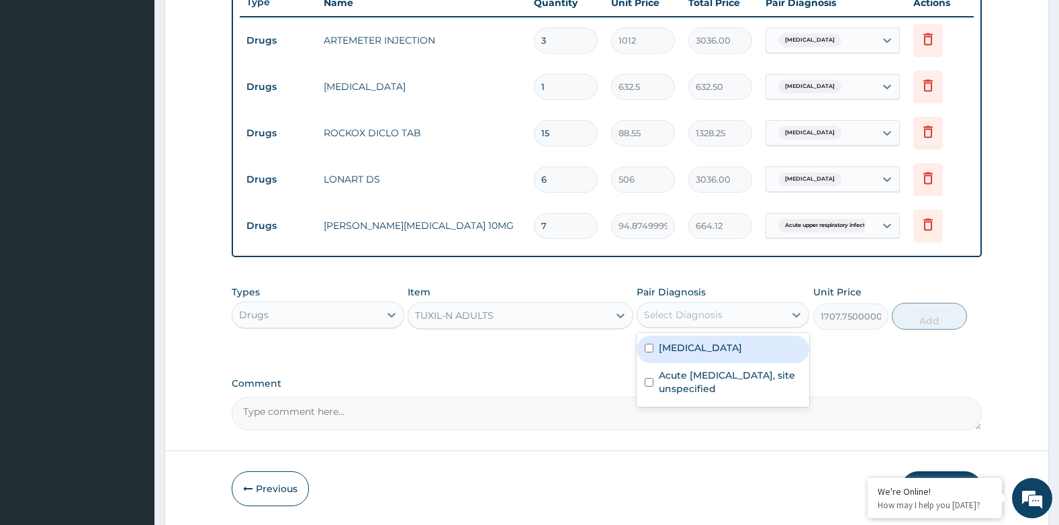
click at [708, 318] on div "Select Diagnosis" at bounding box center [683, 314] width 79 height 13
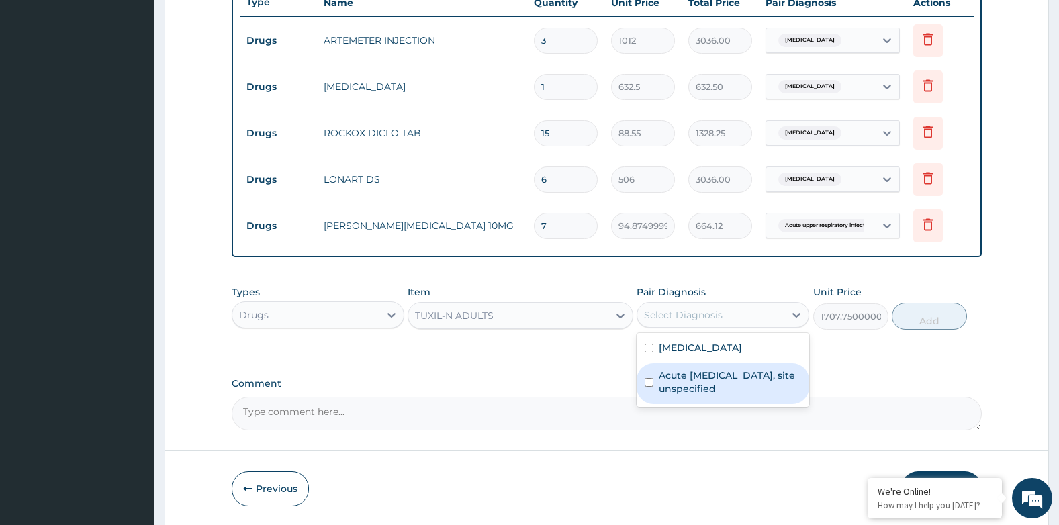
click at [706, 389] on label "Acute upper respiratory infection, site unspecified" at bounding box center [730, 382] width 142 height 27
checkbox input "true"
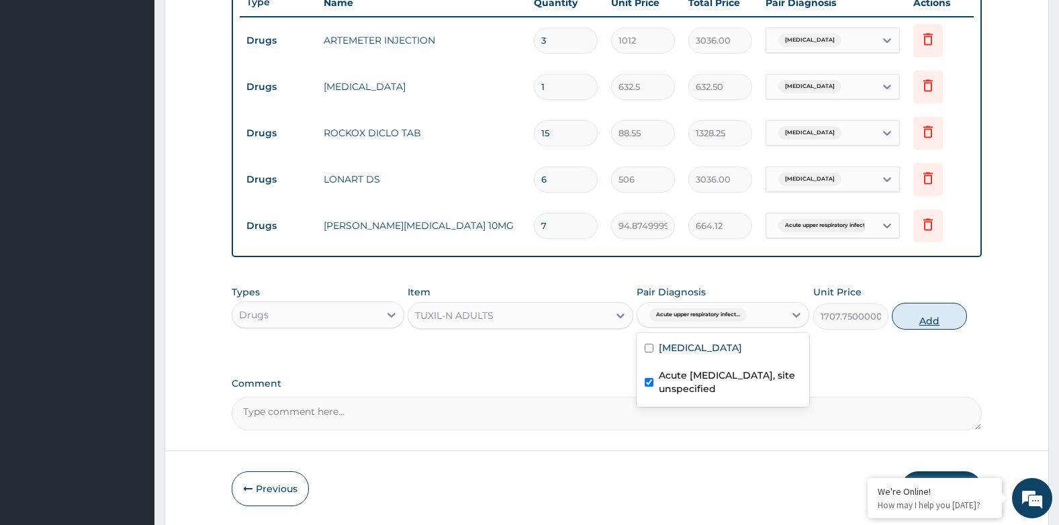
click at [922, 313] on button "Add" at bounding box center [929, 316] width 75 height 27
type input "0"
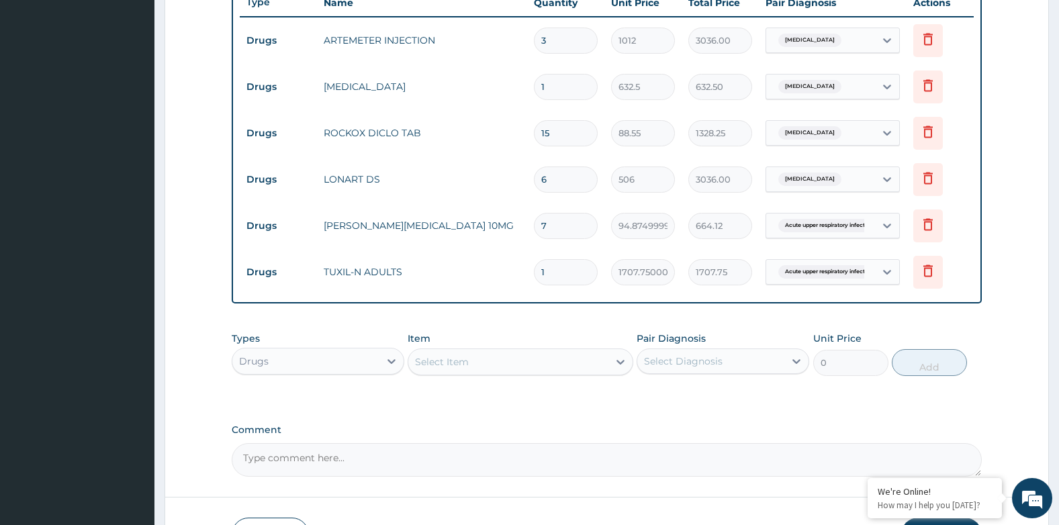
click at [495, 362] on div "Select Item" at bounding box center [507, 361] width 199 height 21
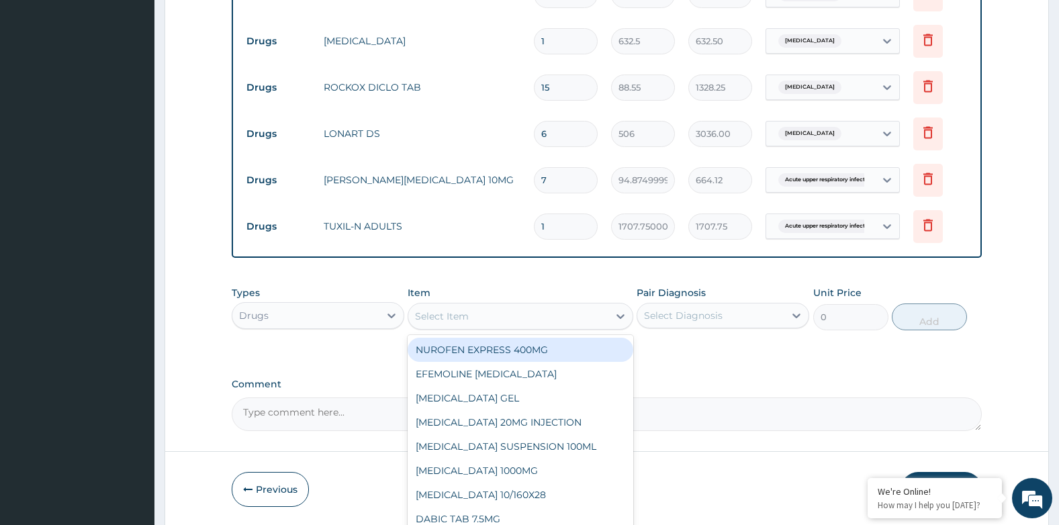
scroll to position [611, 0]
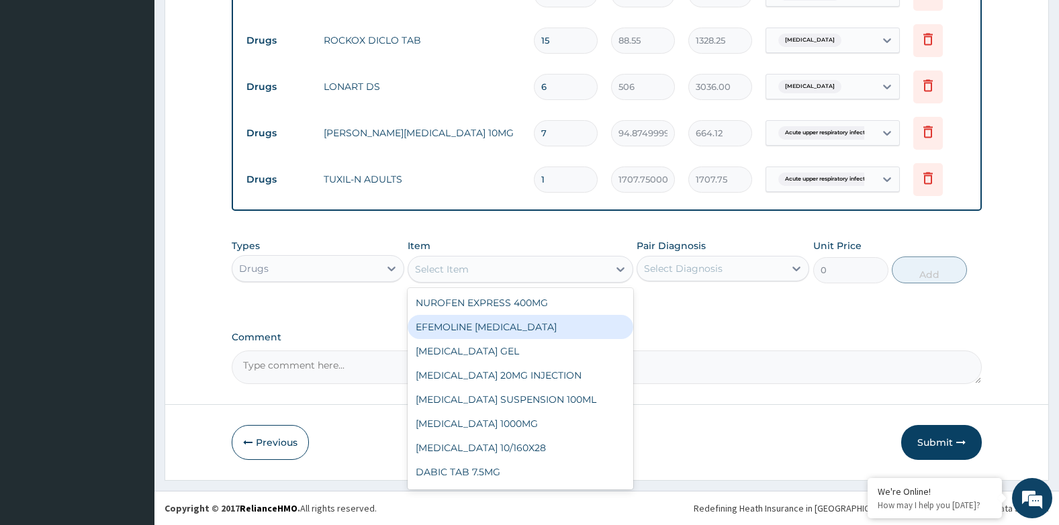
click at [781, 347] on div "Comment" at bounding box center [607, 358] width 751 height 52
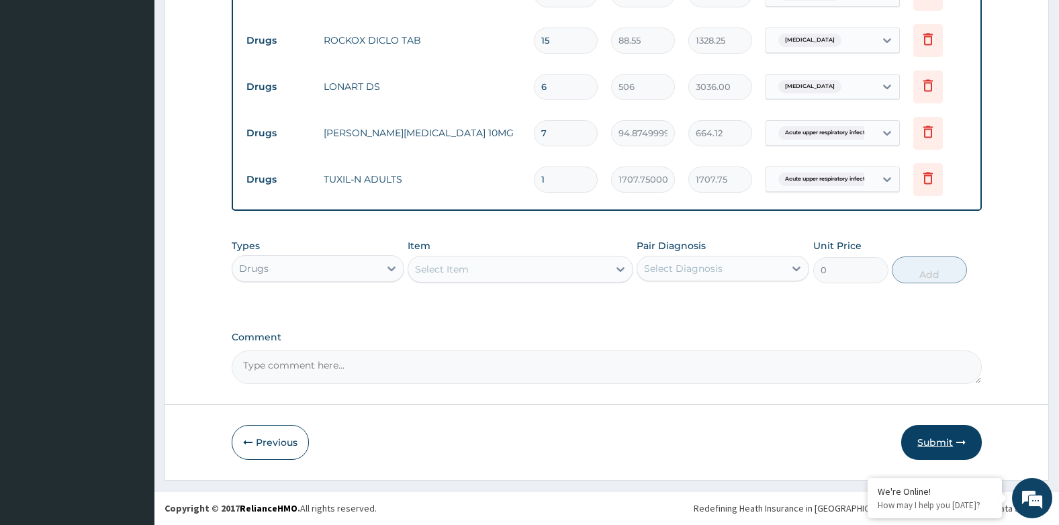
click at [928, 447] on button "Submit" at bounding box center [941, 442] width 81 height 35
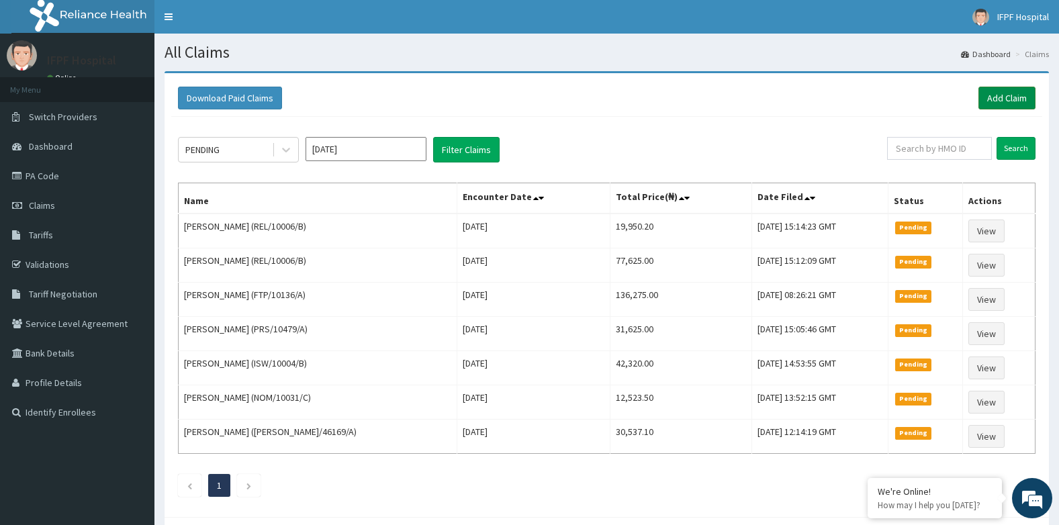
click at [984, 91] on link "Add Claim" at bounding box center [1006, 98] width 57 height 23
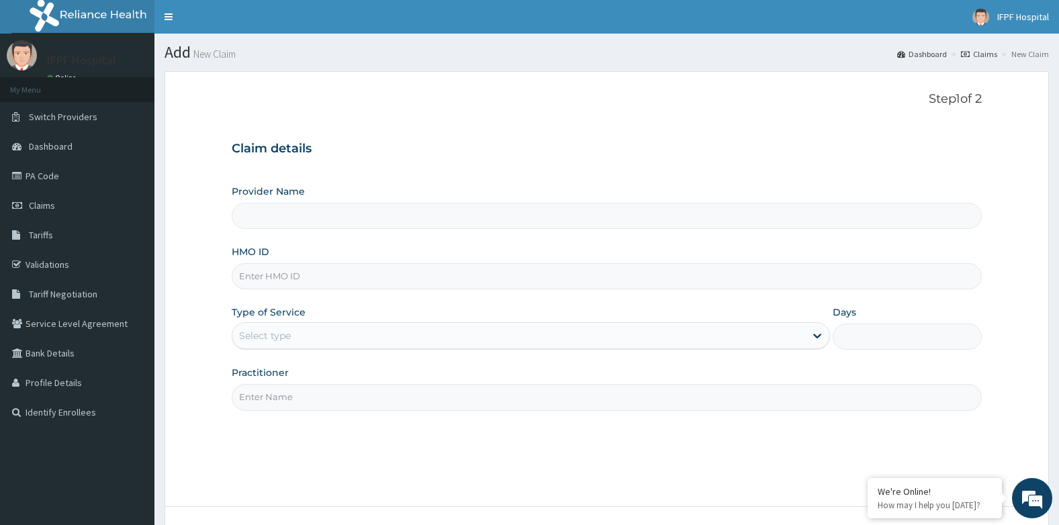
type input "IFPF Hospital"
click at [264, 276] on input "HMO ID" at bounding box center [607, 276] width 751 height 26
paste input "BUR/10002/A"
type input "BUR/10002/A"
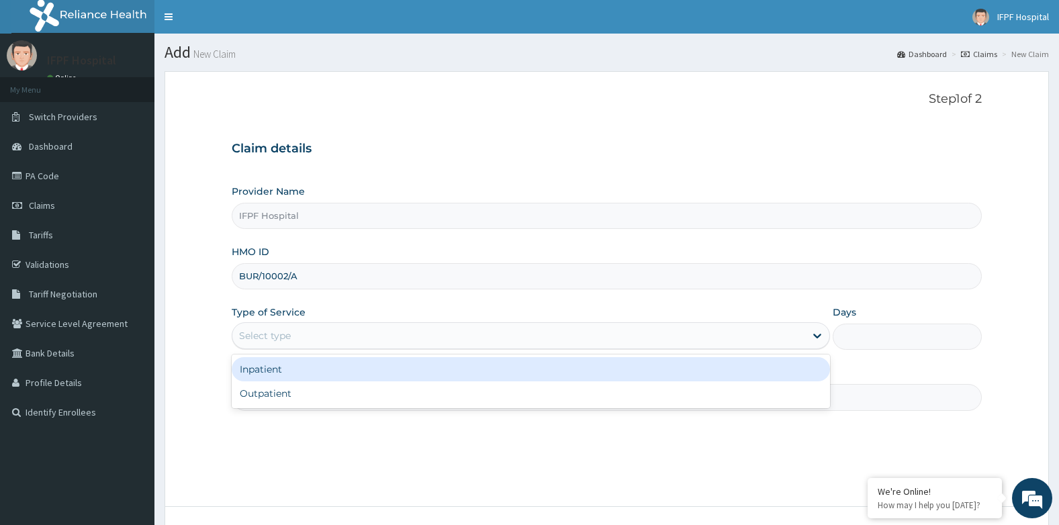
click at [288, 341] on div "Select type" at bounding box center [265, 335] width 52 height 13
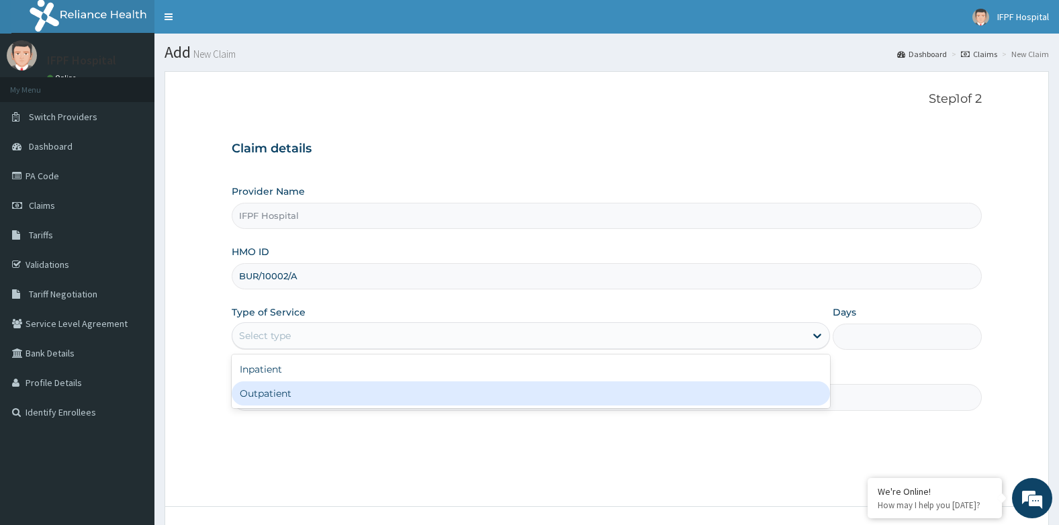
click at [281, 394] on div "Outpatient" at bounding box center [531, 393] width 598 height 24
type input "1"
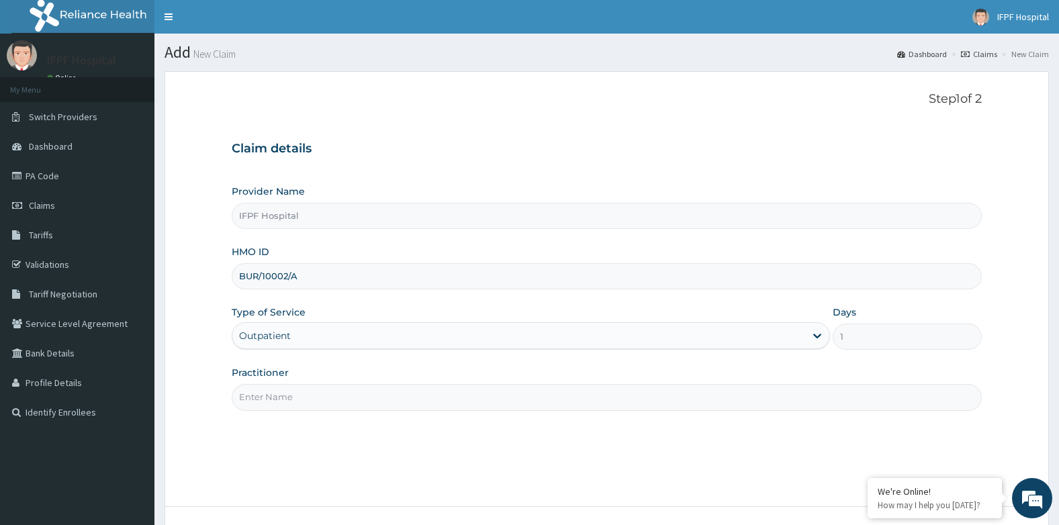
click at [279, 399] on input "Practitioner" at bounding box center [607, 397] width 751 height 26
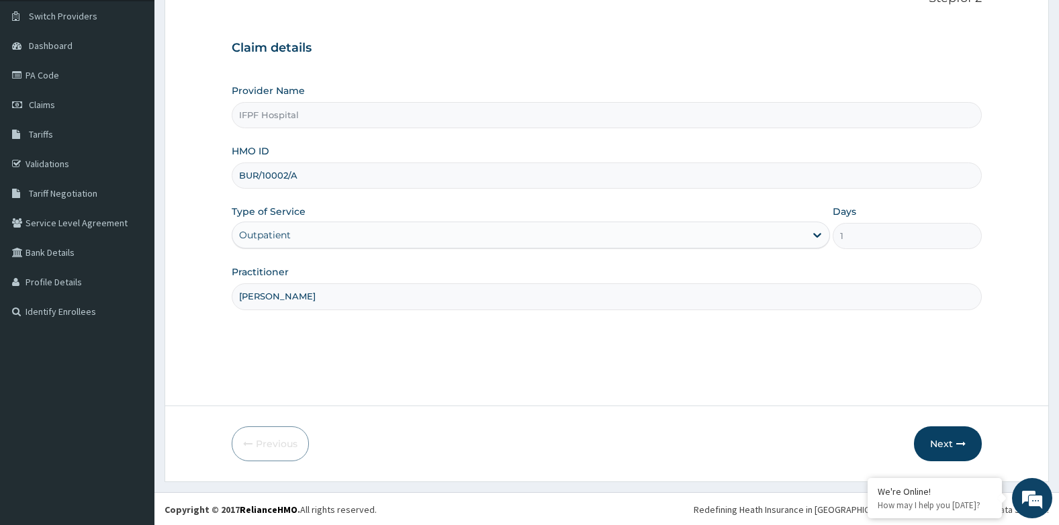
scroll to position [102, 0]
type input "[PERSON_NAME]"
click at [961, 452] on button "Next" at bounding box center [948, 442] width 68 height 35
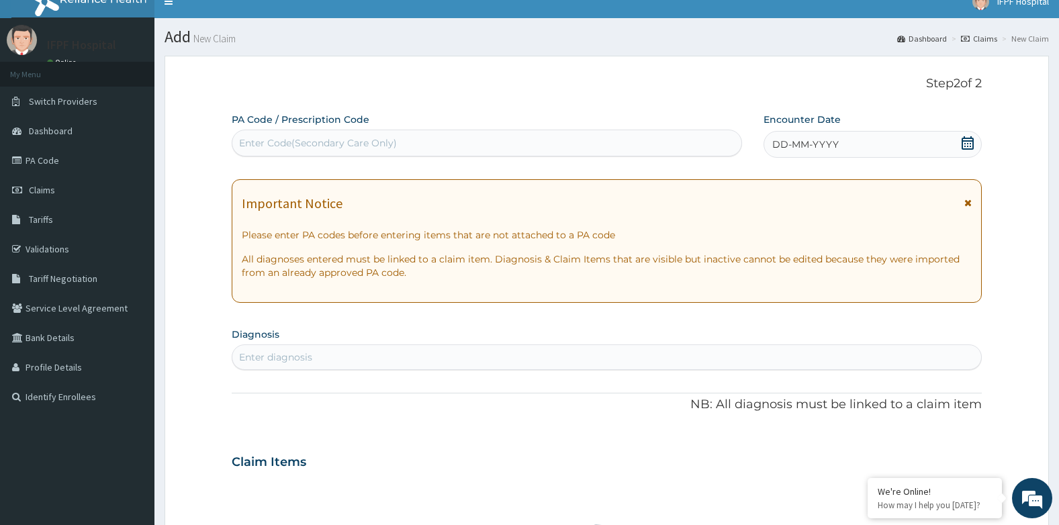
scroll to position [0, 0]
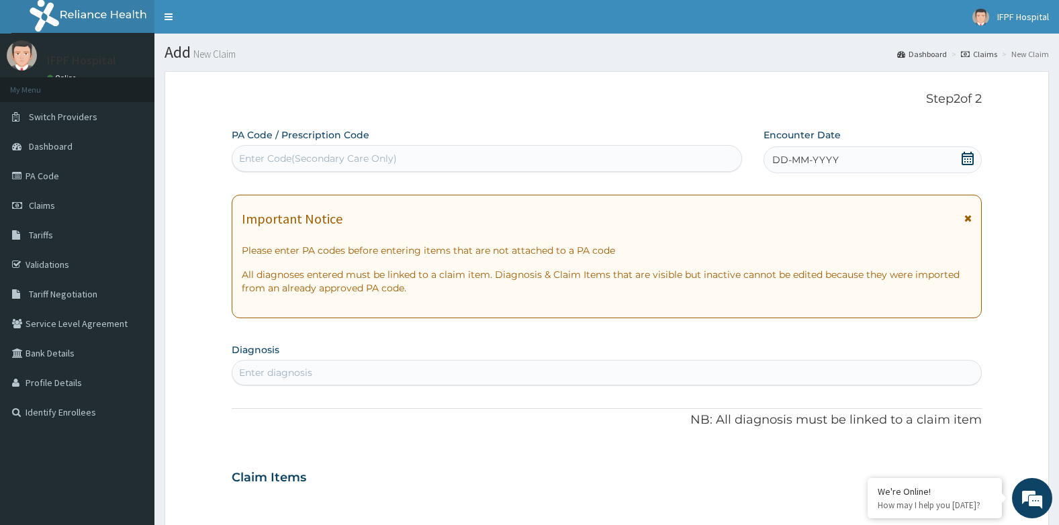
click at [410, 163] on div "Enter Code(Secondary Care Only)" at bounding box center [486, 158] width 509 height 21
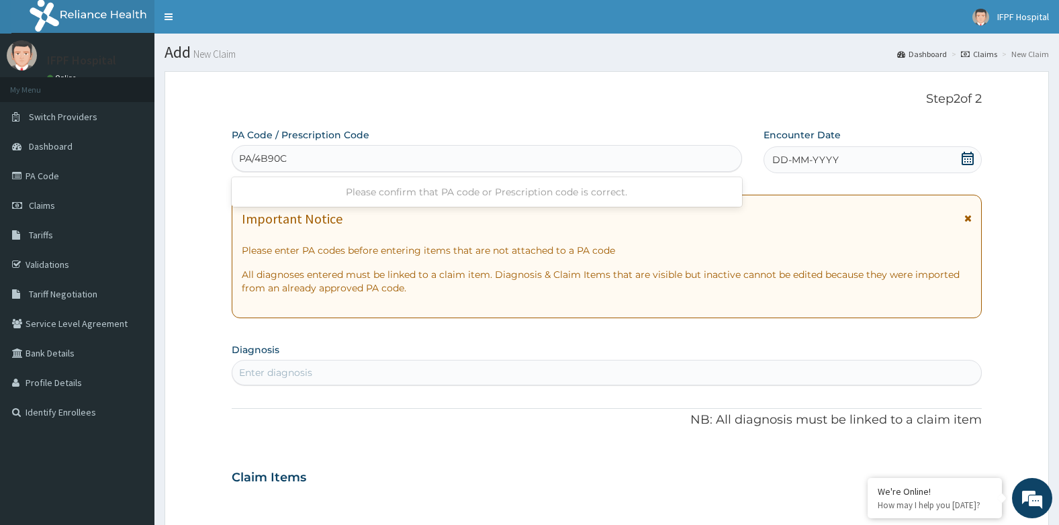
type input "PA/4B90C2"
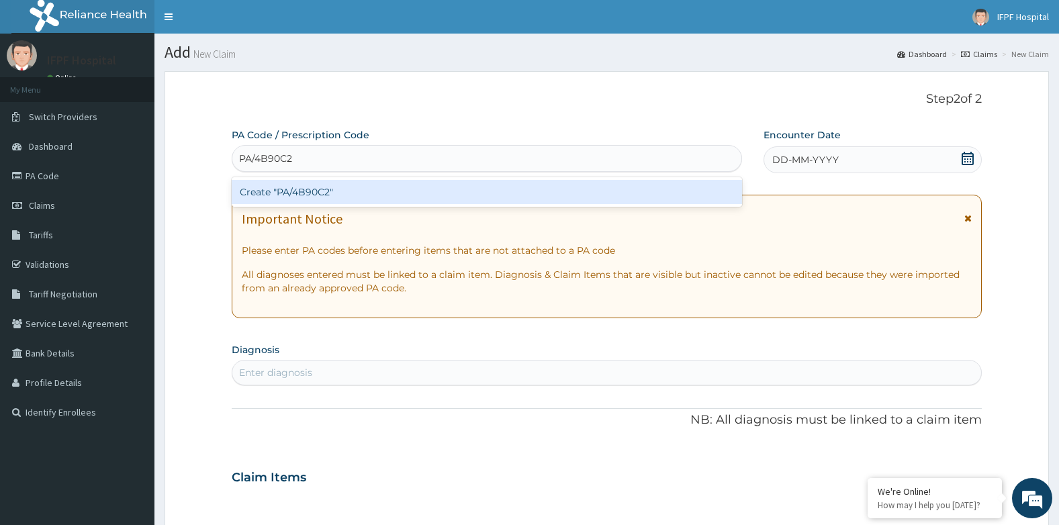
click at [522, 197] on div "Create "PA/4B90C2"" at bounding box center [487, 192] width 510 height 24
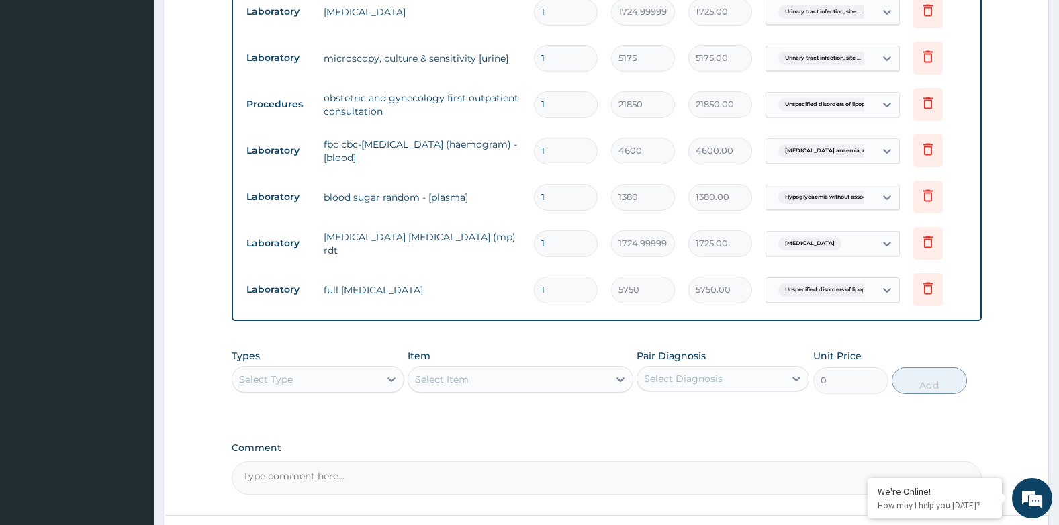
scroll to position [683, 0]
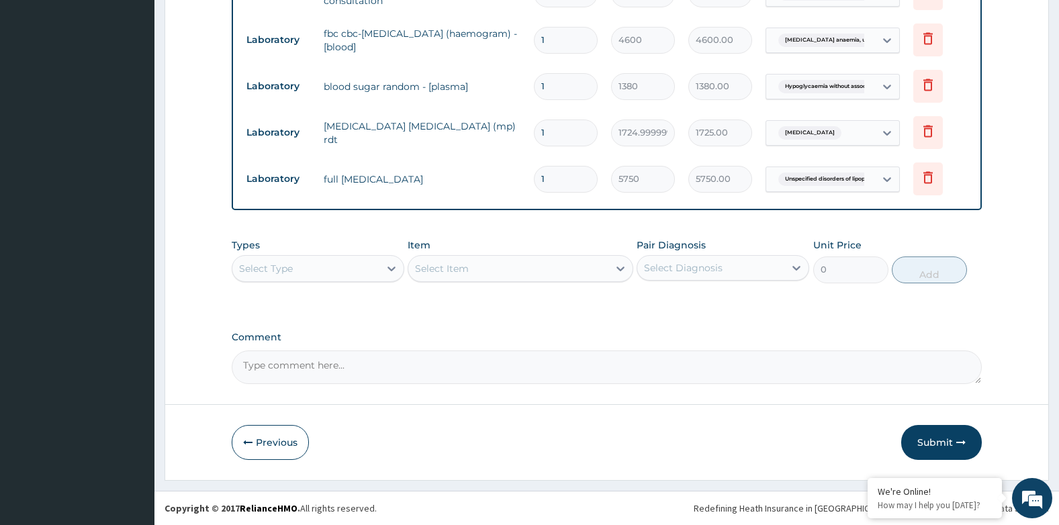
click at [935, 434] on button "Submit" at bounding box center [941, 442] width 81 height 35
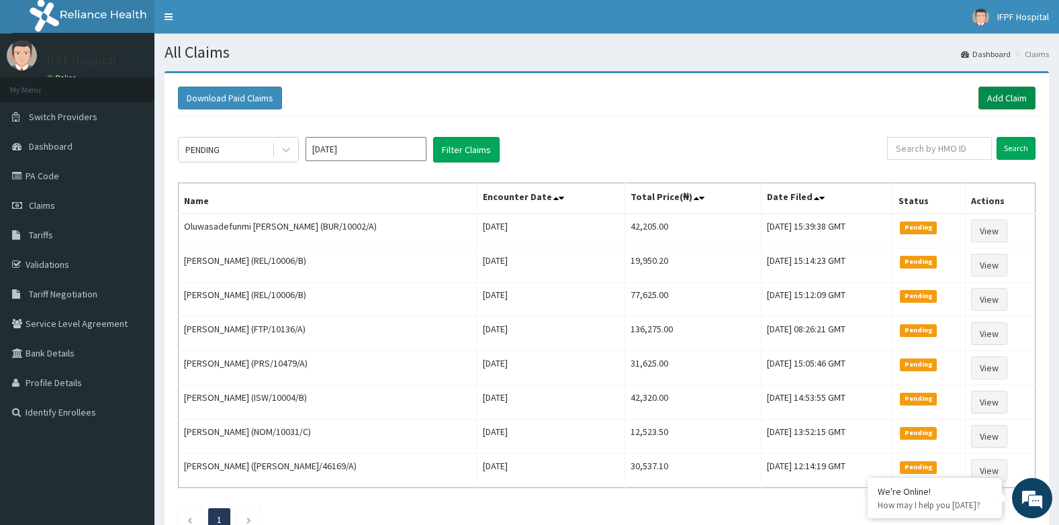
click at [1000, 101] on link "Add Claim" at bounding box center [1006, 98] width 57 height 23
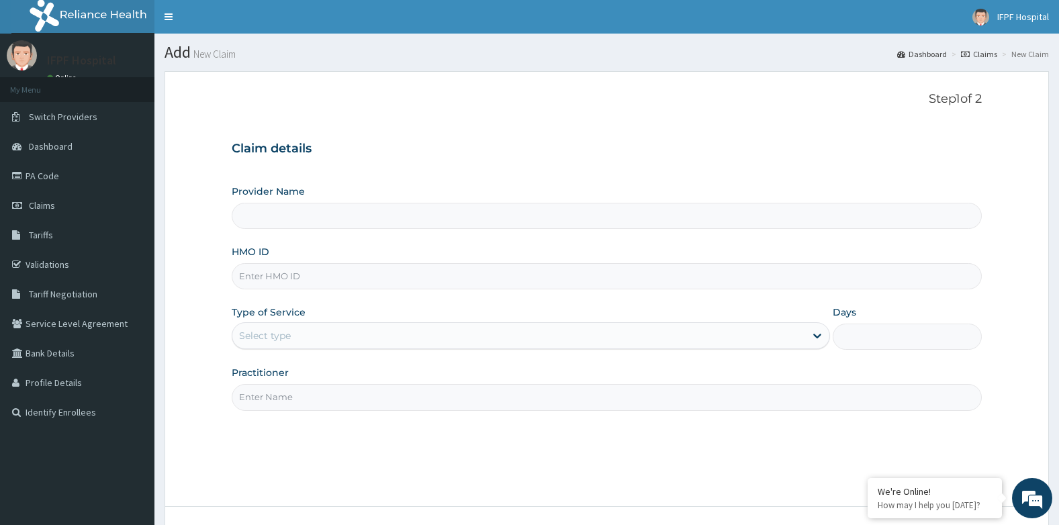
type input "IFPF Hospital"
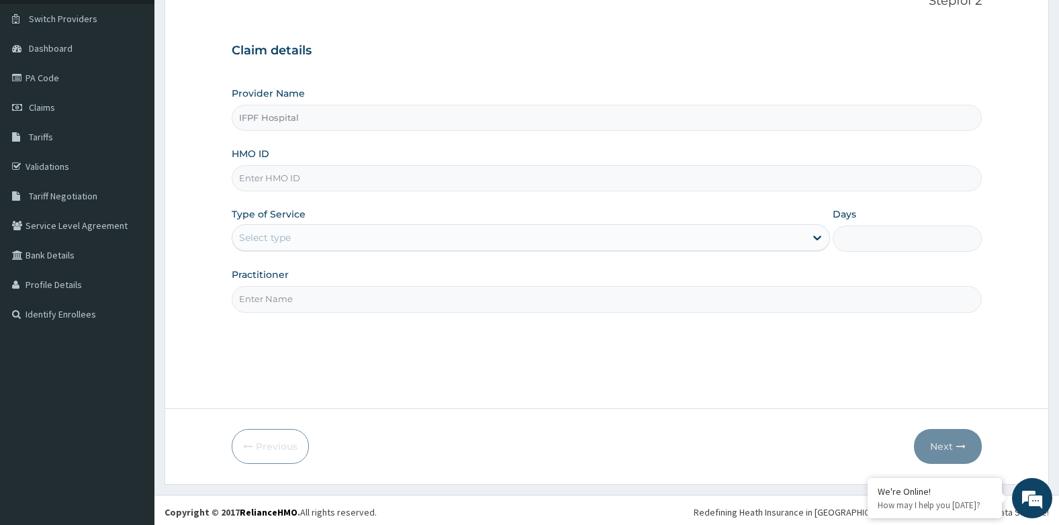
scroll to position [102, 0]
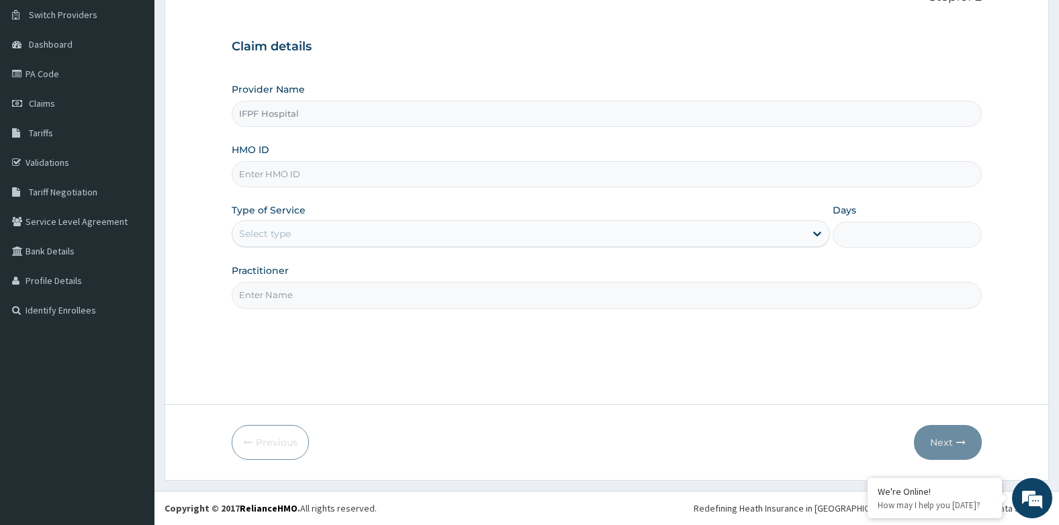
click at [282, 168] on input "HMO ID" at bounding box center [607, 174] width 751 height 26
paste input "BUR/10002/A"
type input "BUR/10002/A"
click at [288, 235] on div "Select type" at bounding box center [265, 233] width 52 height 13
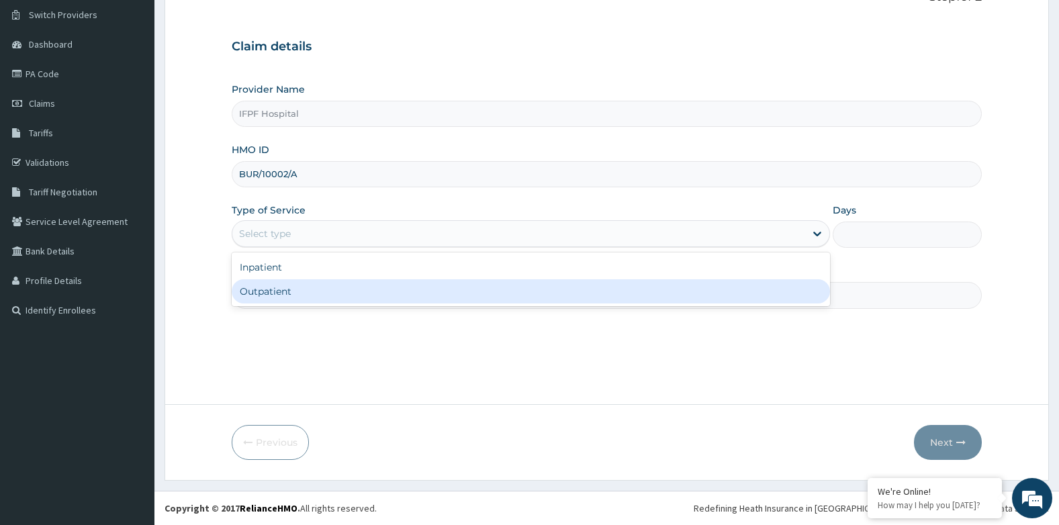
click at [273, 291] on div "Outpatient" at bounding box center [531, 291] width 598 height 24
type input "1"
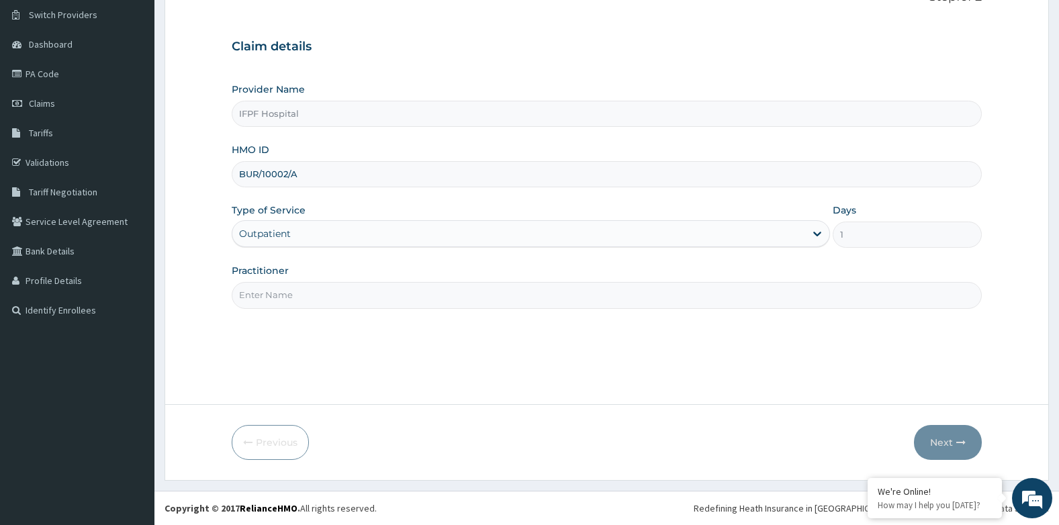
scroll to position [0, 0]
click at [273, 291] on input "Practitioner" at bounding box center [607, 295] width 751 height 26
type input "[PERSON_NAME]"
click at [940, 442] on button "Next" at bounding box center [948, 442] width 68 height 35
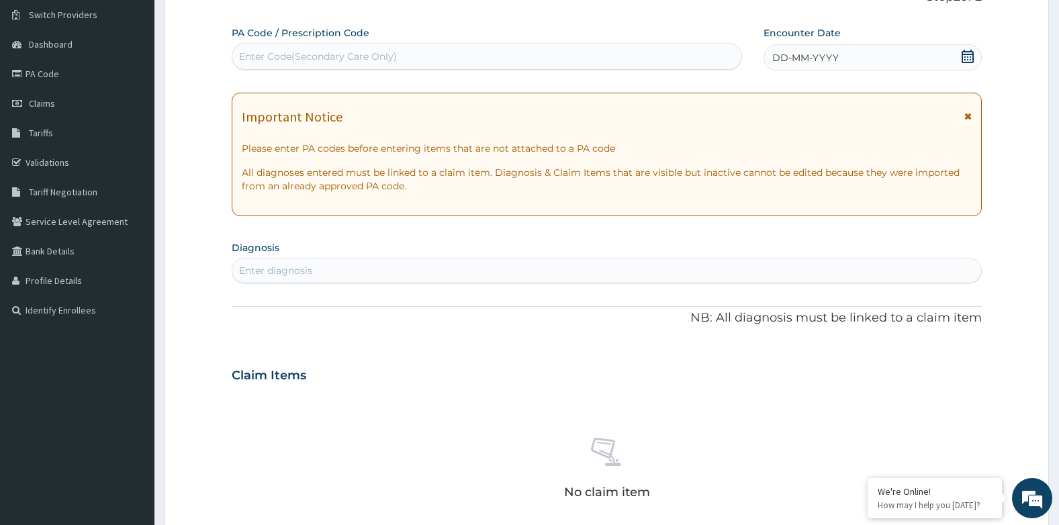
click at [328, 60] on div "Enter Code(Secondary Care Only)" at bounding box center [318, 56] width 158 height 13
type input "PA/A131B4"
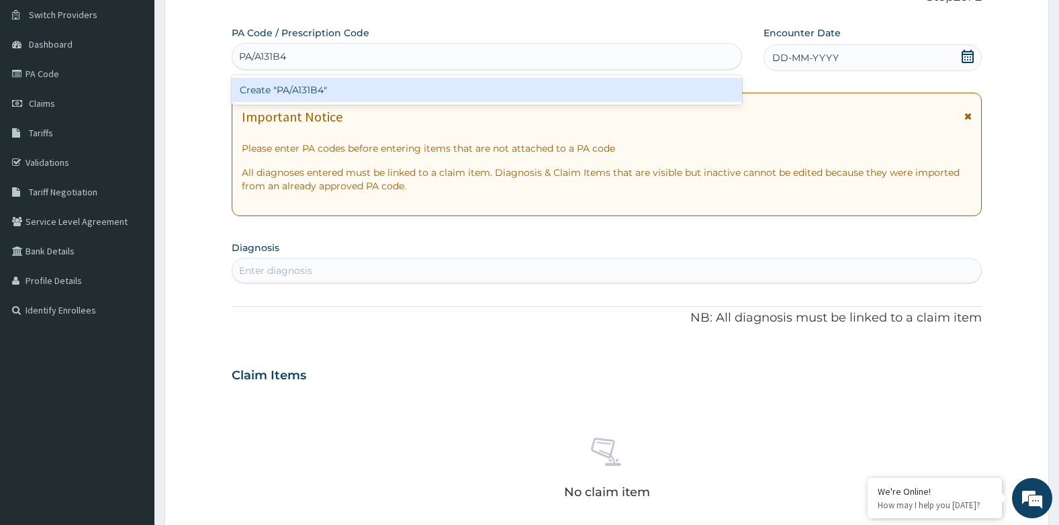
click at [328, 85] on div "Create "PA/A131B4"" at bounding box center [487, 90] width 510 height 24
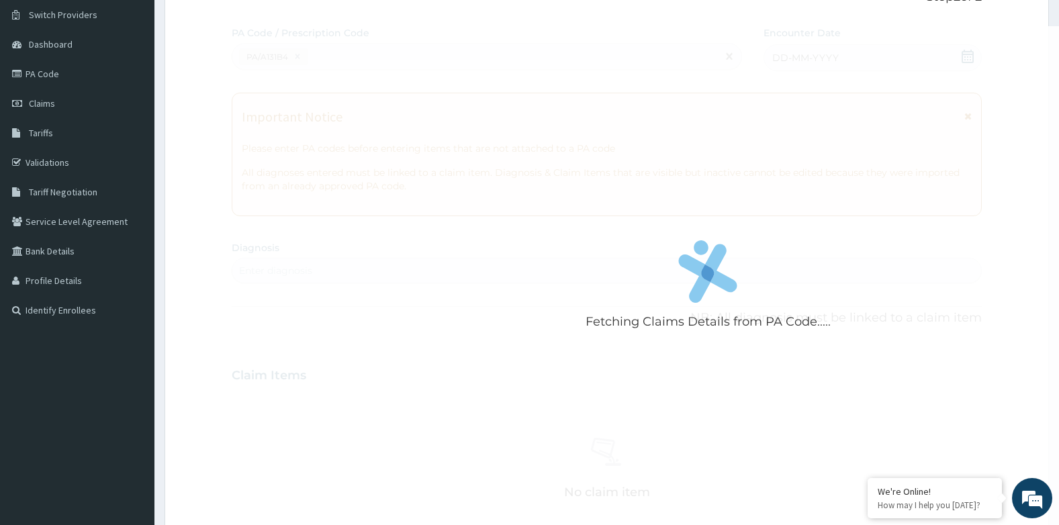
scroll to position [389, 0]
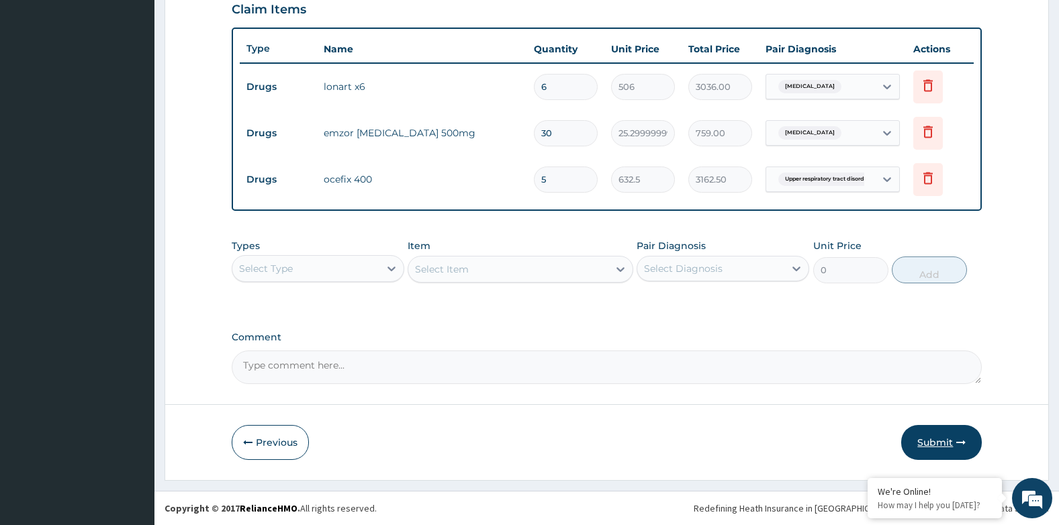
click at [939, 434] on button "Submit" at bounding box center [941, 442] width 81 height 35
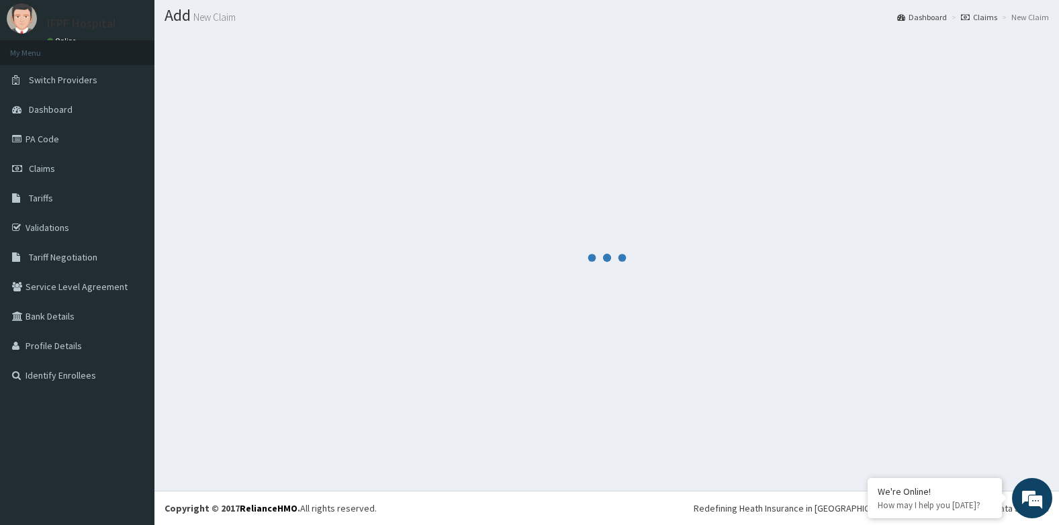
scroll to position [472, 0]
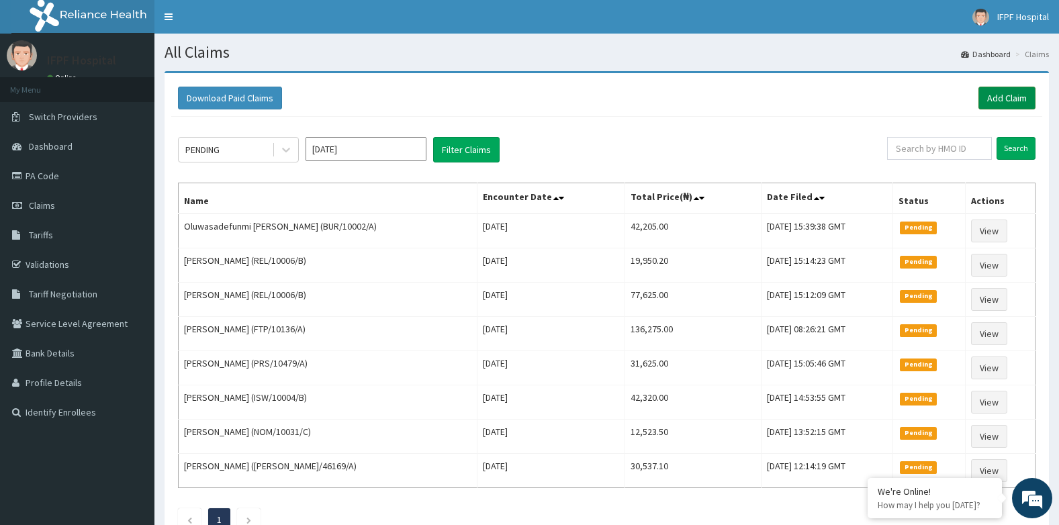
click at [1006, 101] on link "Add Claim" at bounding box center [1006, 98] width 57 height 23
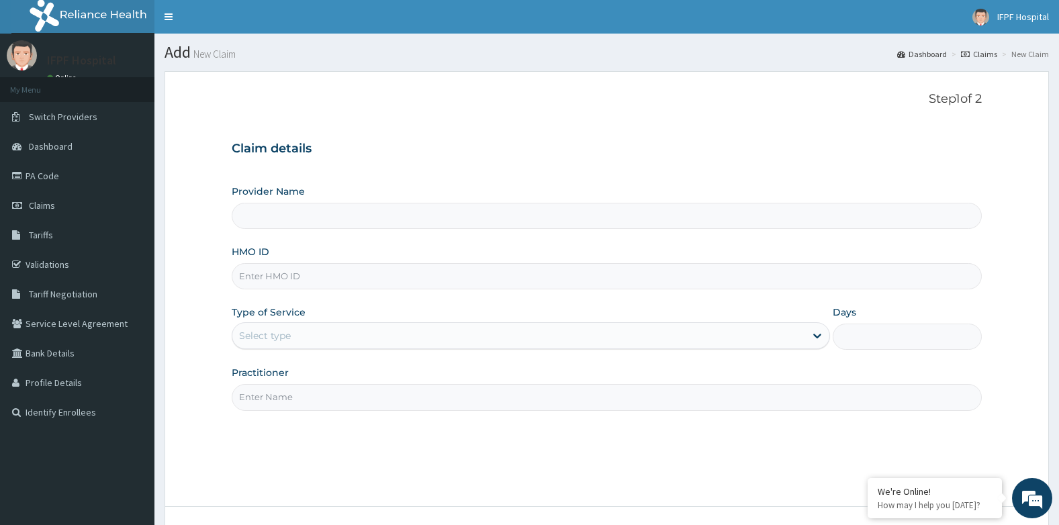
type input "IFPF Hospital"
click at [260, 279] on input "HMO ID" at bounding box center [607, 276] width 751 height 26
paste input "BUR/10002/A"
type input "BUR/10002/A"
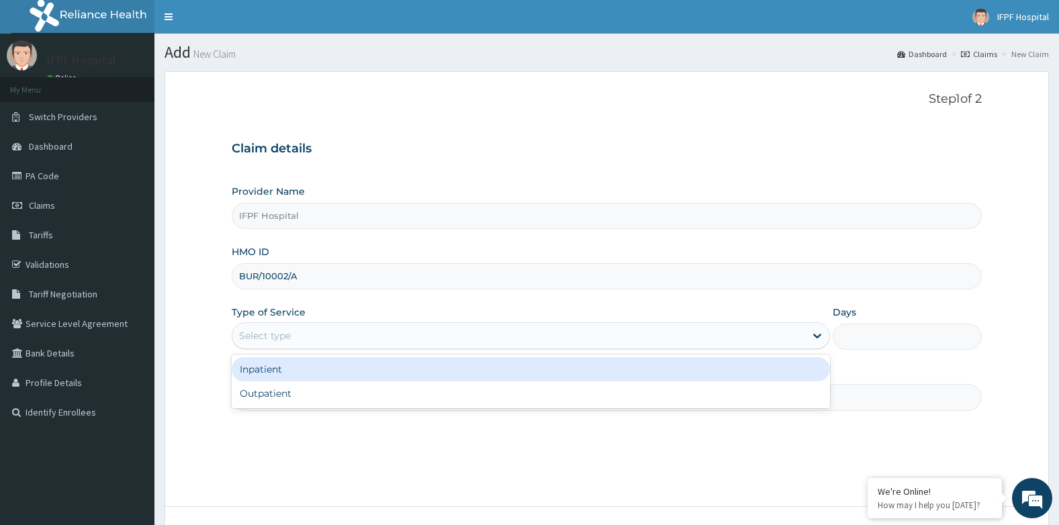
click at [275, 332] on div "Select type" at bounding box center [265, 335] width 52 height 13
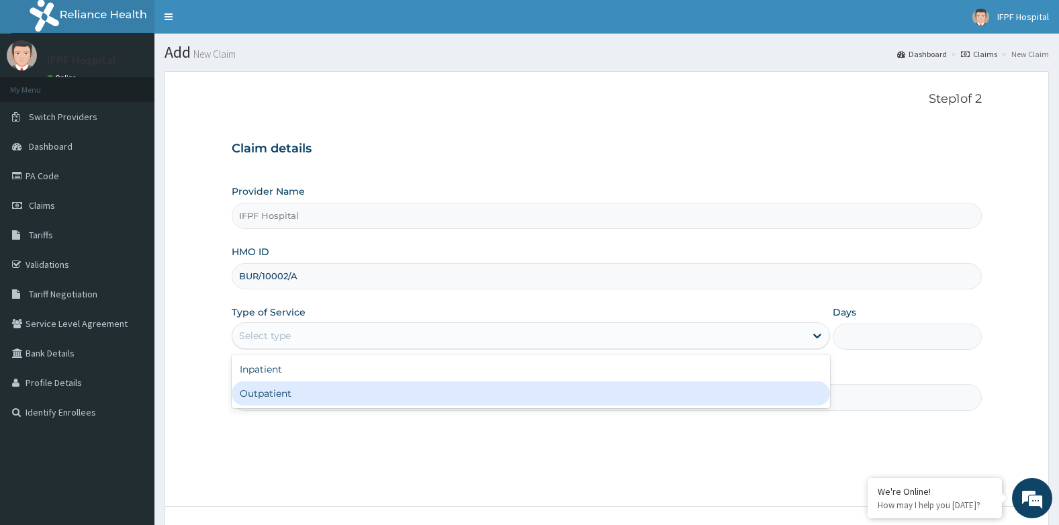
click at [267, 397] on div "Outpatient" at bounding box center [531, 393] width 598 height 24
type input "1"
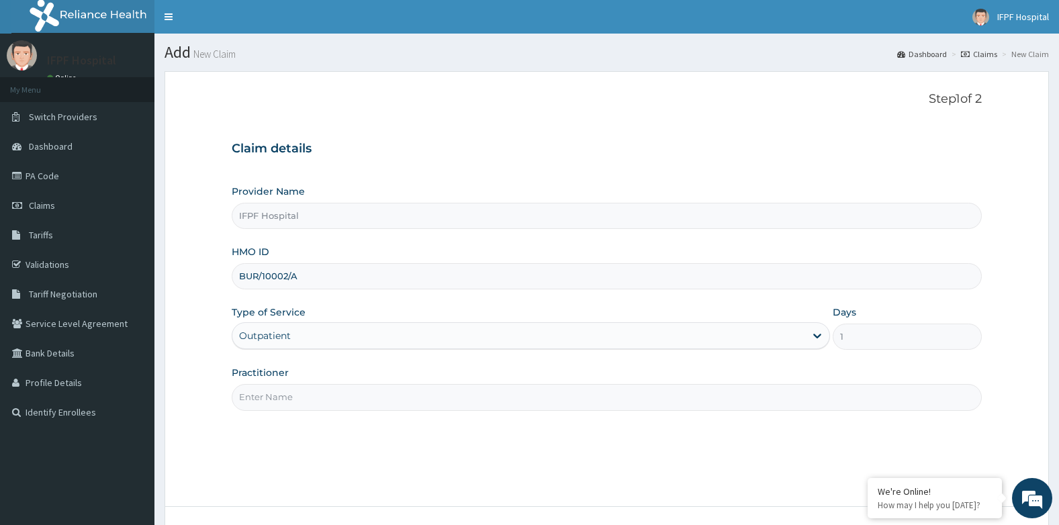
click at [267, 399] on input "Practitioner" at bounding box center [607, 397] width 751 height 26
type input "DR OYEKANMI"
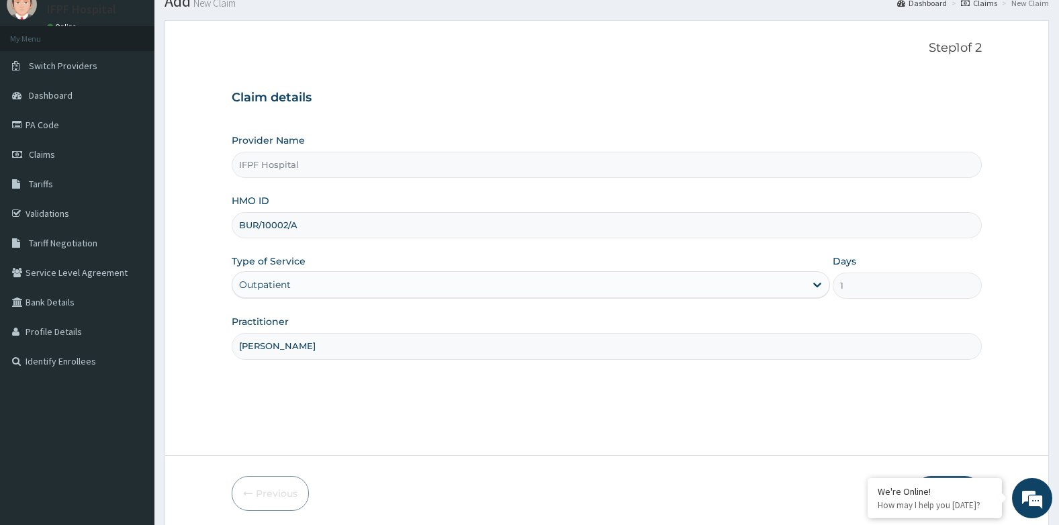
scroll to position [102, 0]
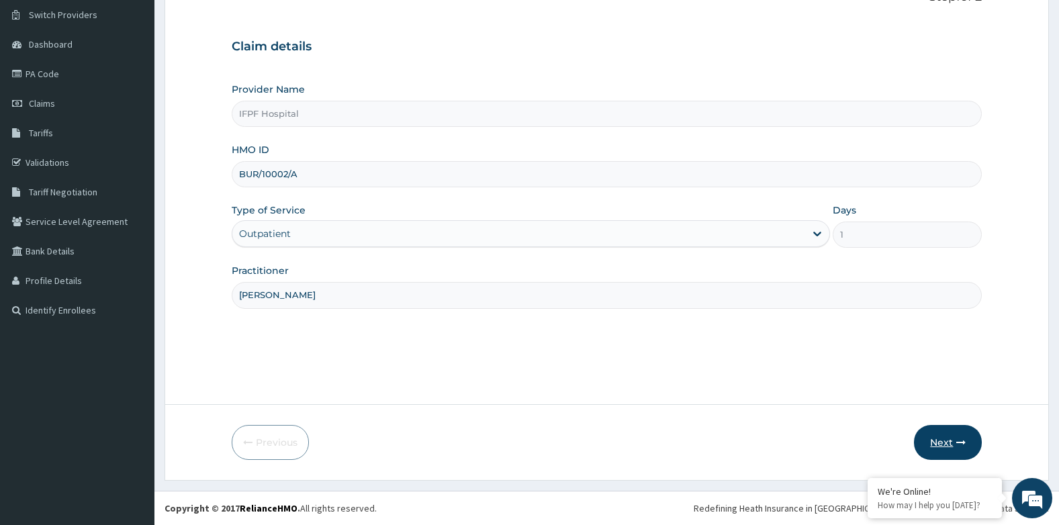
click at [957, 443] on icon "button" at bounding box center [960, 442] width 9 height 9
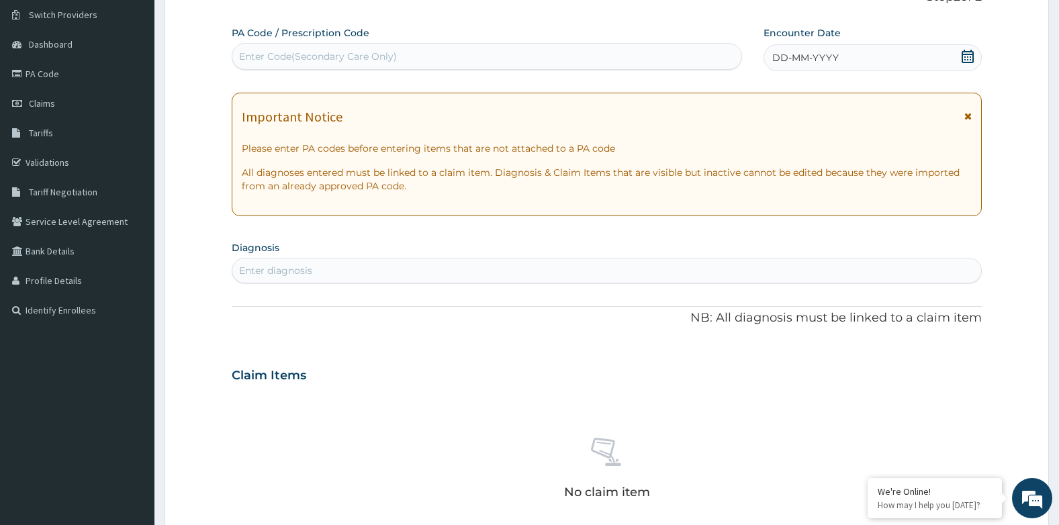
click at [963, 60] on icon at bounding box center [967, 56] width 13 height 13
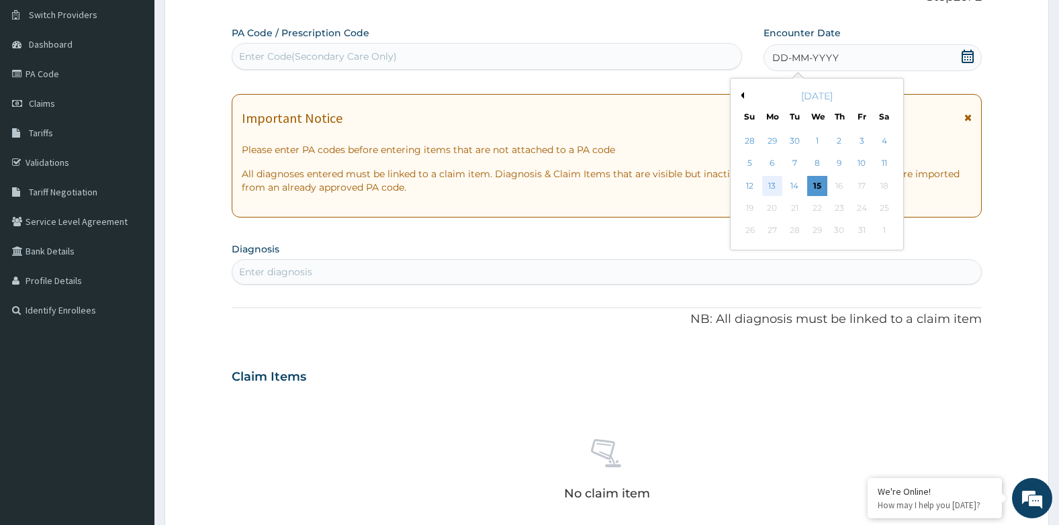
click at [775, 185] on div "13" at bounding box center [772, 186] width 20 height 20
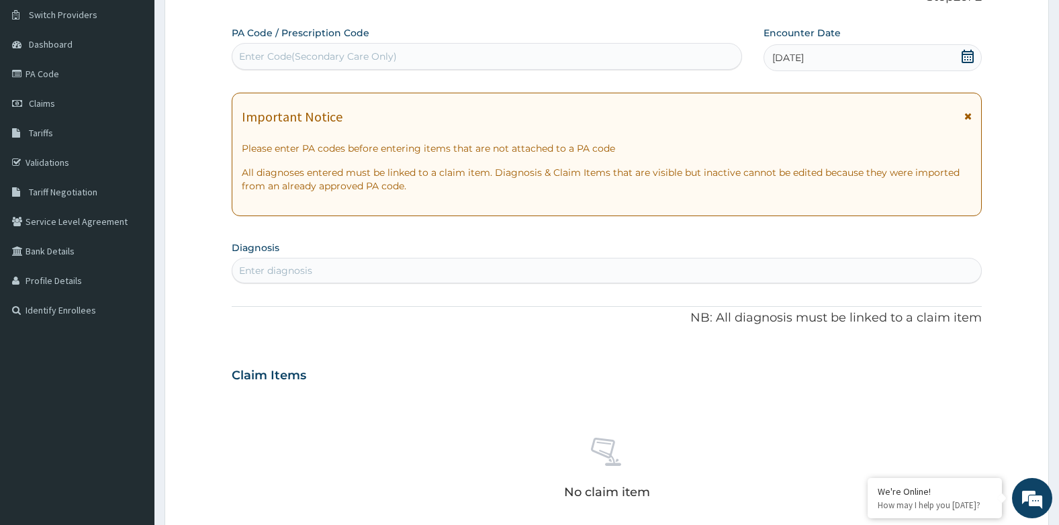
click at [377, 275] on div "Enter diagnosis" at bounding box center [606, 270] width 749 height 21
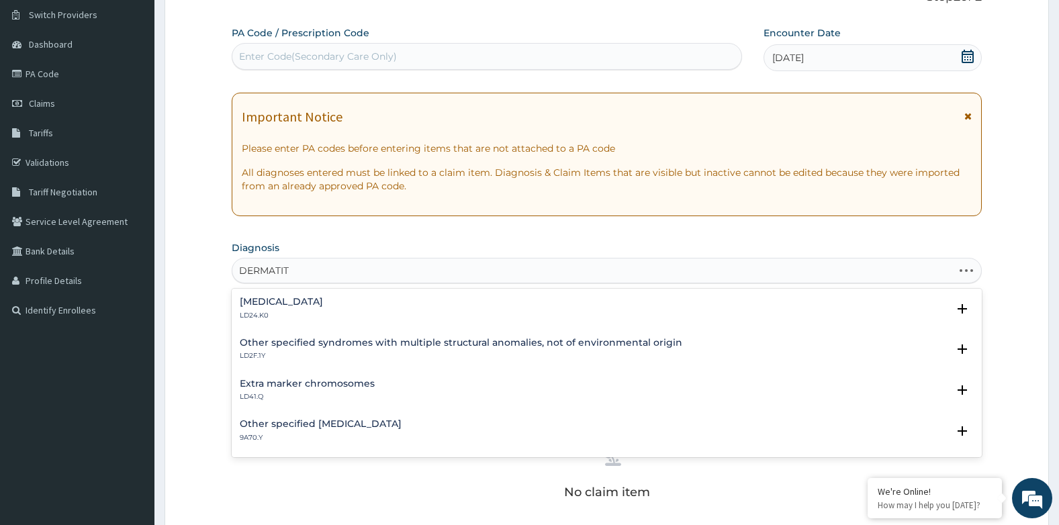
type input "DERMATITI"
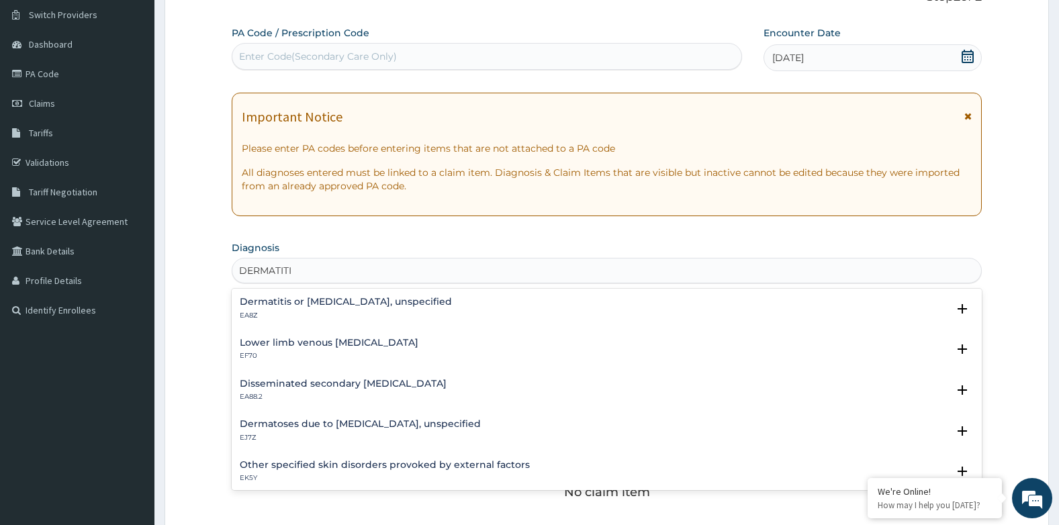
click at [376, 305] on h4 "Dermatitis or eczema, unspecified" at bounding box center [346, 302] width 212 height 10
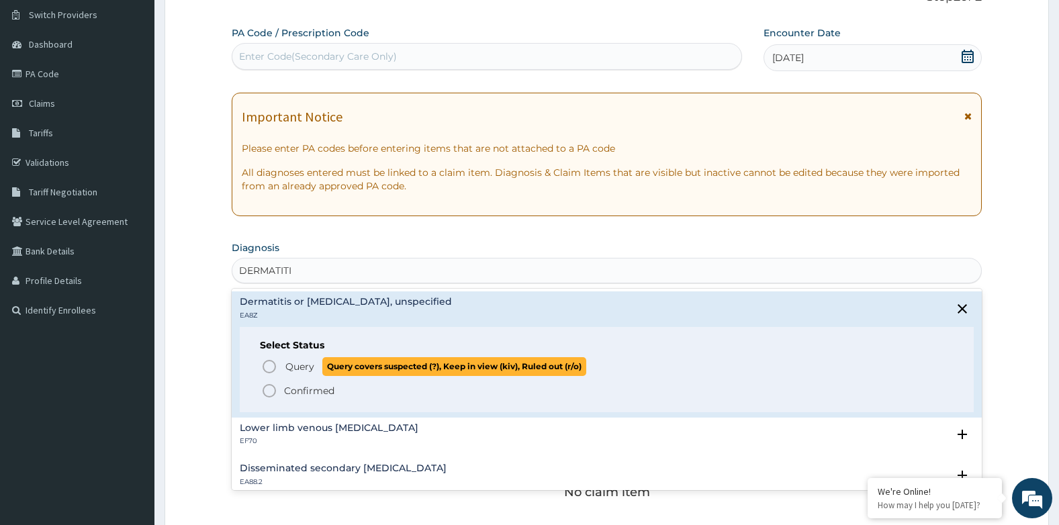
click at [307, 373] on span "Query" at bounding box center [299, 366] width 29 height 13
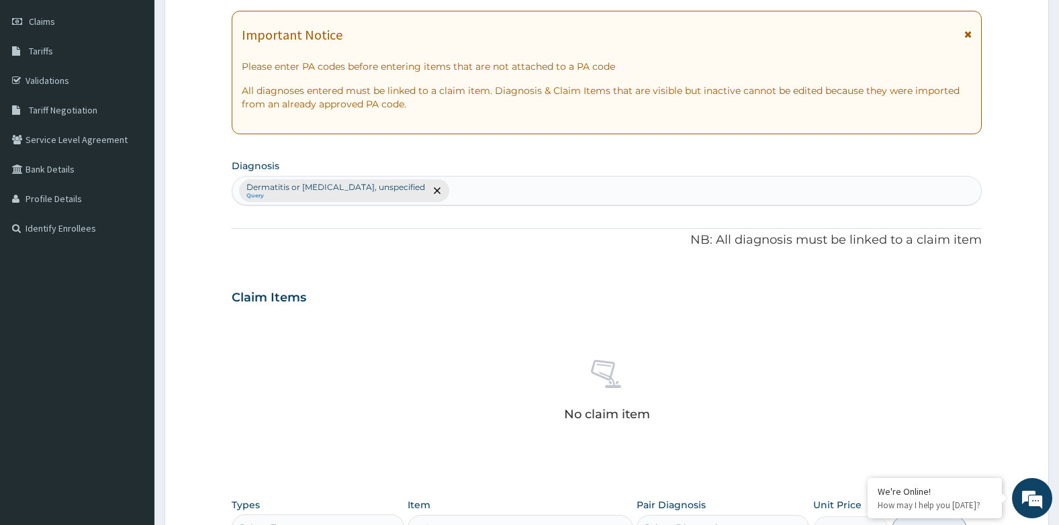
scroll to position [438, 0]
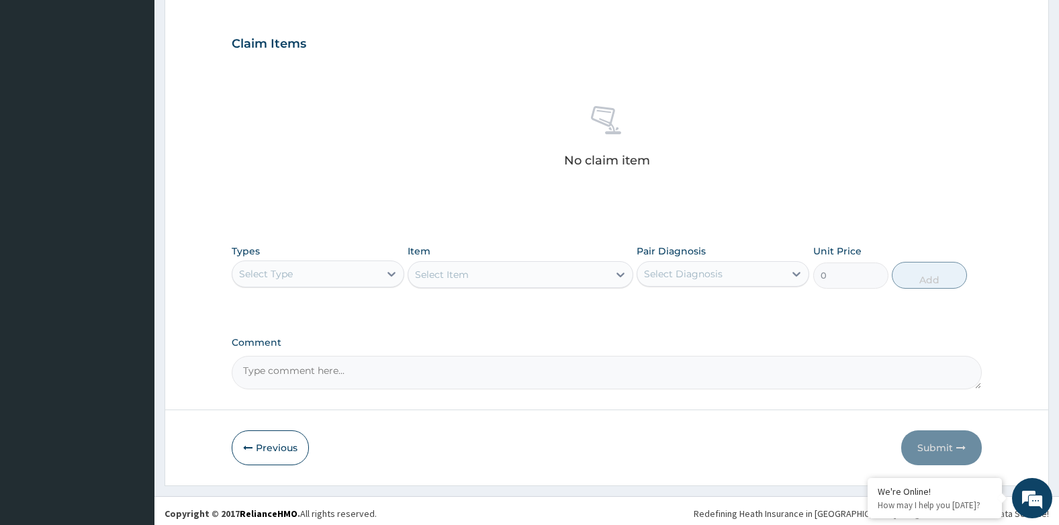
click at [308, 265] on div "Select Type" at bounding box center [305, 273] width 147 height 21
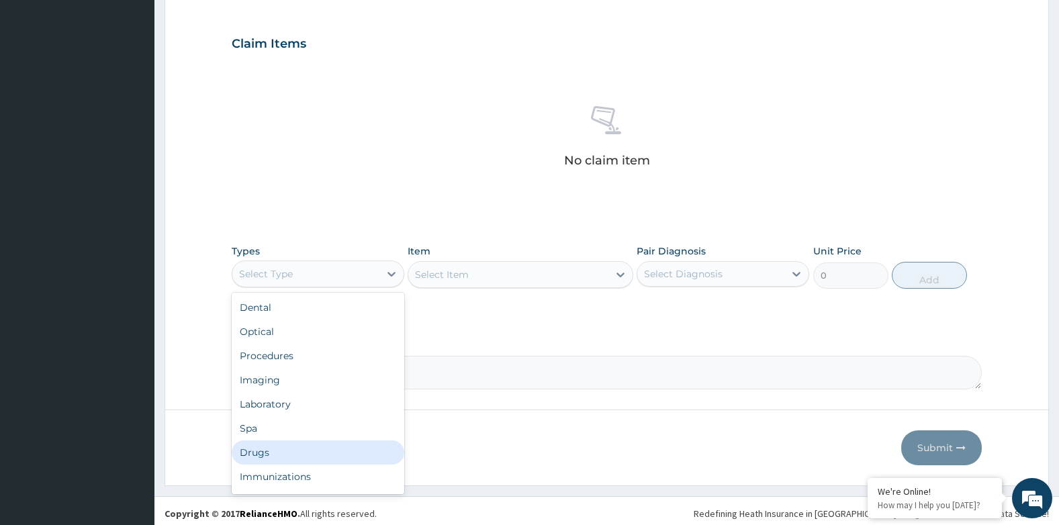
click at [267, 448] on div "Drugs" at bounding box center [318, 452] width 173 height 24
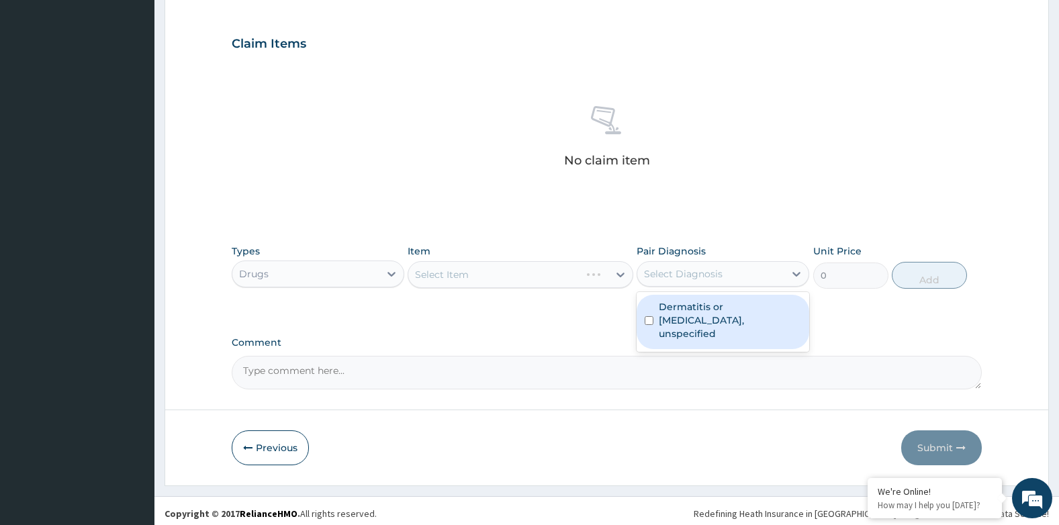
click at [693, 276] on div "Select Diagnosis" at bounding box center [683, 273] width 79 height 13
click at [704, 303] on label "Dermatitis or eczema, unspecified" at bounding box center [730, 320] width 142 height 40
checkbox input "true"
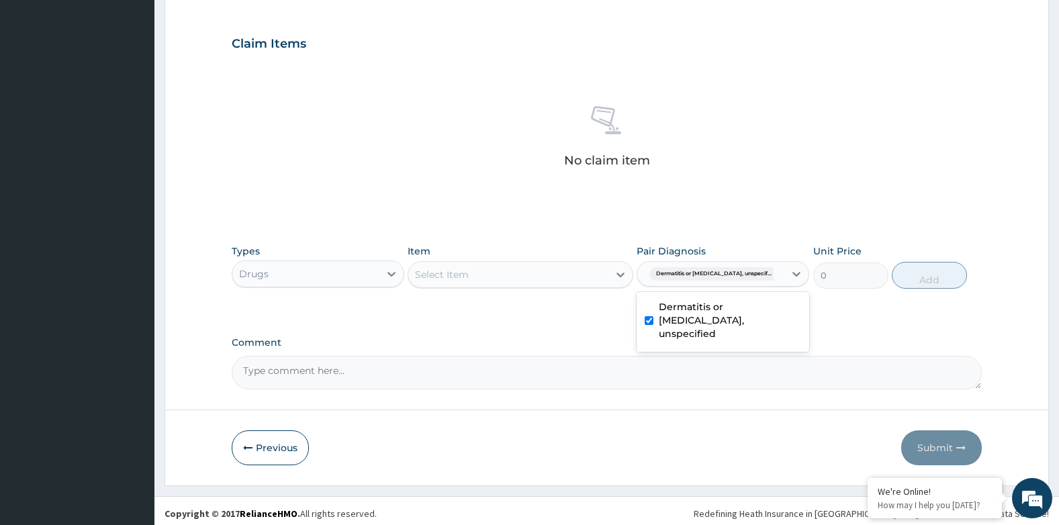
click at [475, 274] on div "Select Item" at bounding box center [507, 274] width 199 height 21
type input "ABF"
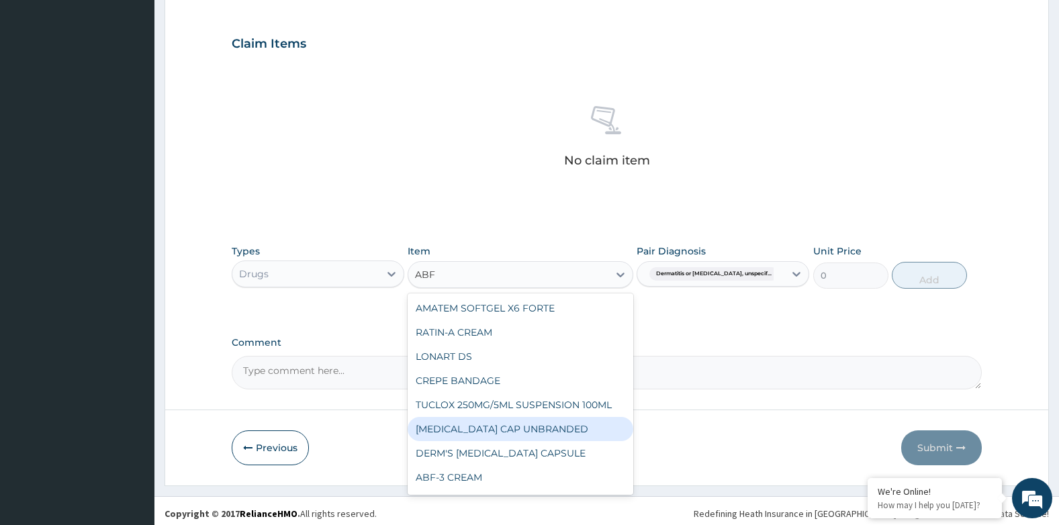
scroll to position [21, 0]
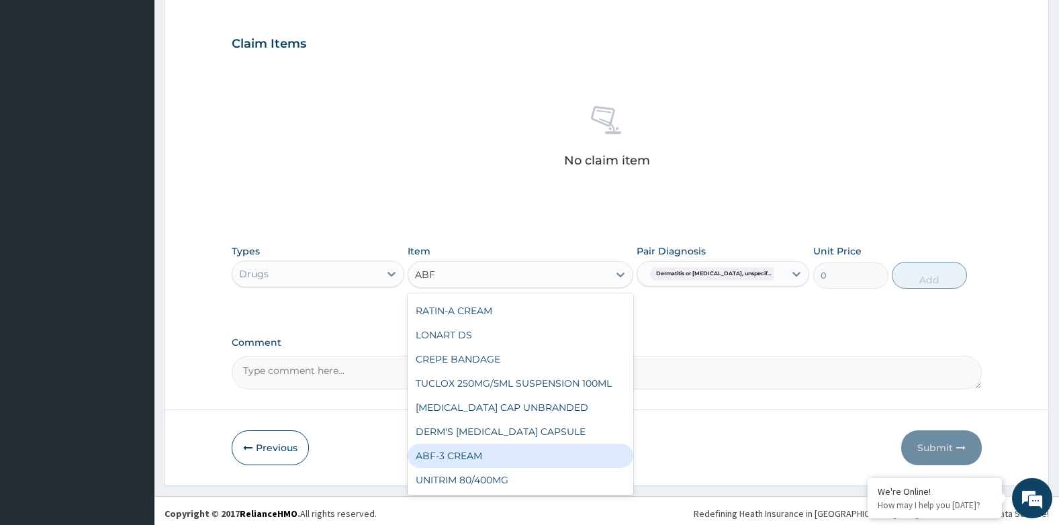
click at [479, 448] on div "ABF-3 CREAM" at bounding box center [520, 456] width 225 height 24
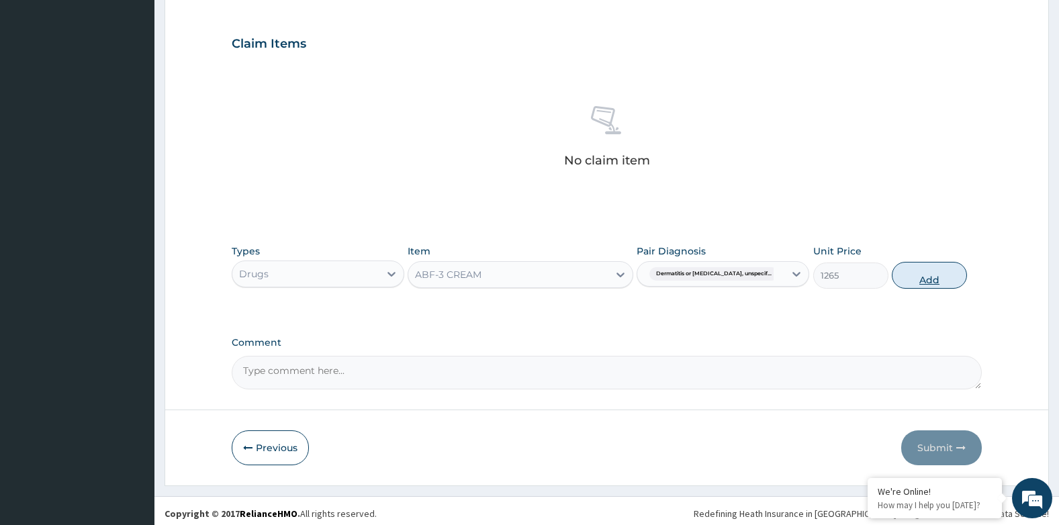
click at [951, 287] on button "Add" at bounding box center [929, 275] width 75 height 27
type input "0"
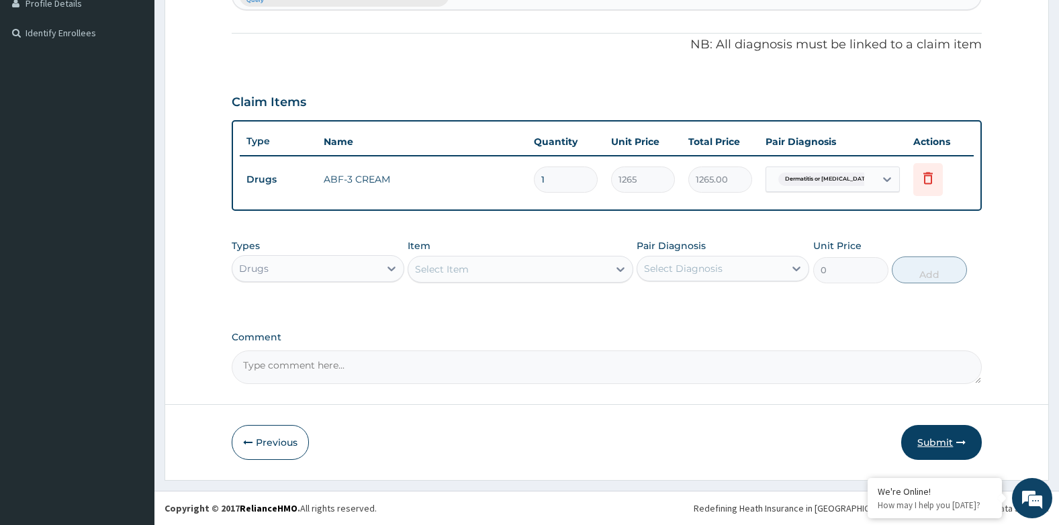
click at [941, 446] on button "Submit" at bounding box center [941, 442] width 81 height 35
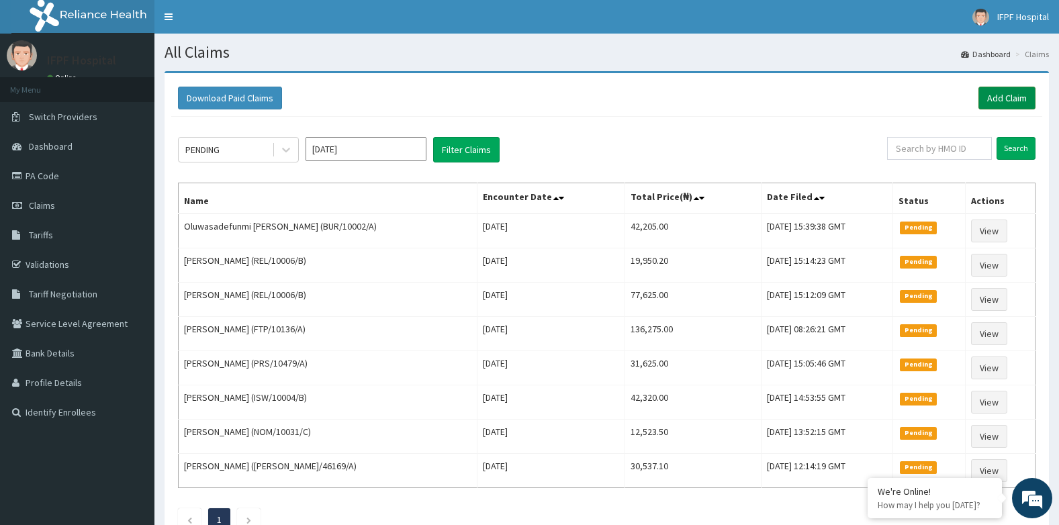
click at [988, 105] on link "Add Claim" at bounding box center [1006, 98] width 57 height 23
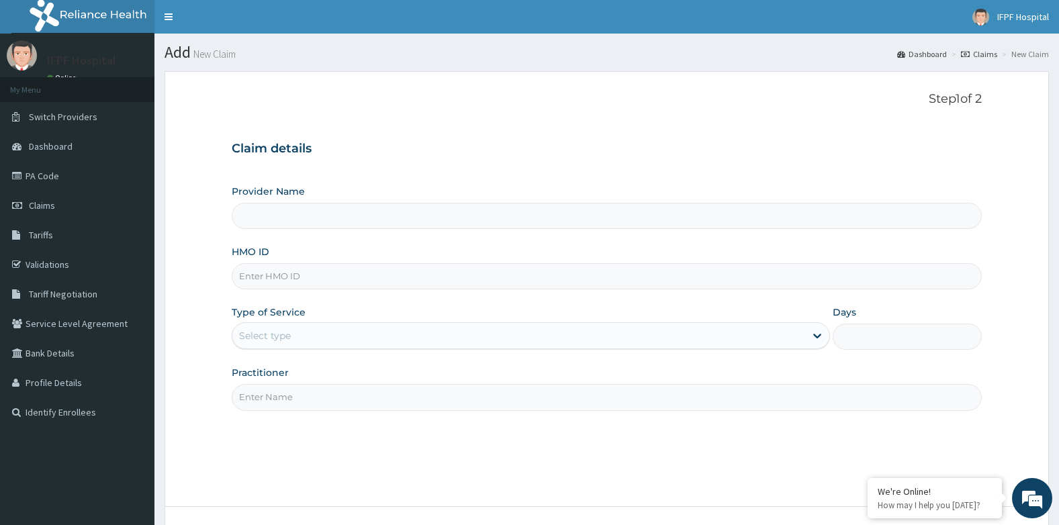
type input "IFPF Hospital"
click at [270, 271] on input "HMO ID" at bounding box center [607, 276] width 751 height 26
paste input "VOL/10027/A"
type input "VOL/10027/A"
click at [293, 330] on div "Select type" at bounding box center [518, 335] width 573 height 21
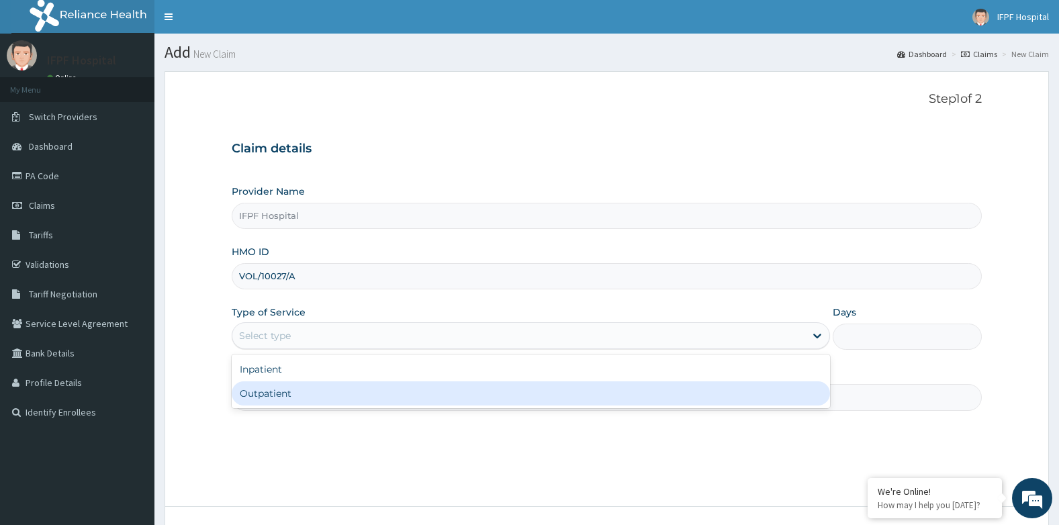
click at [292, 393] on div "Outpatient" at bounding box center [531, 393] width 598 height 24
type input "1"
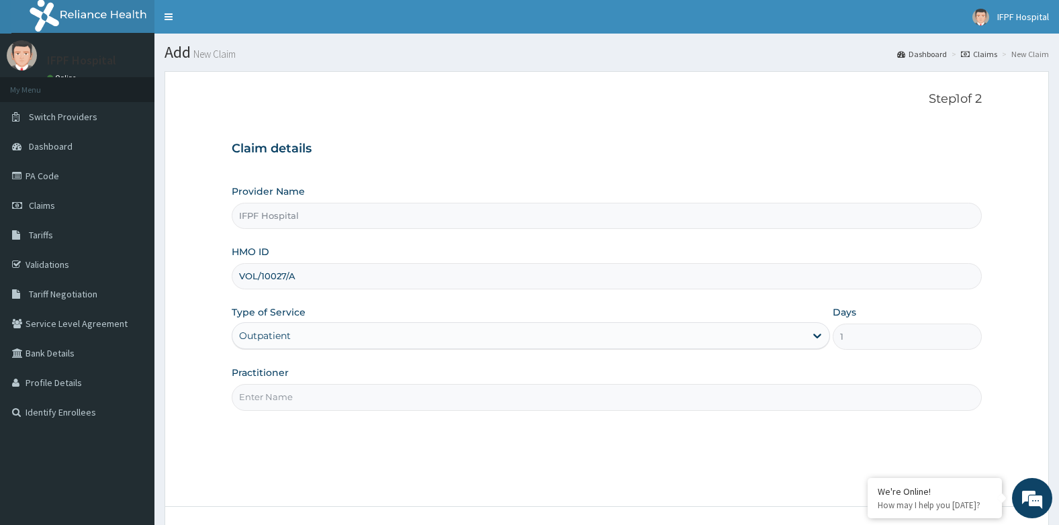
click at [292, 398] on input "Practitioner" at bounding box center [607, 397] width 751 height 26
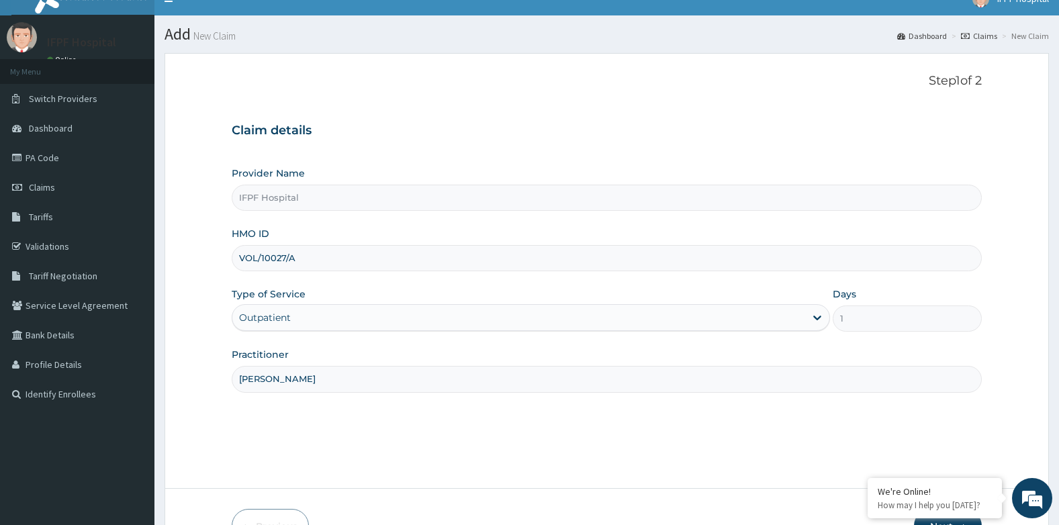
scroll to position [102, 0]
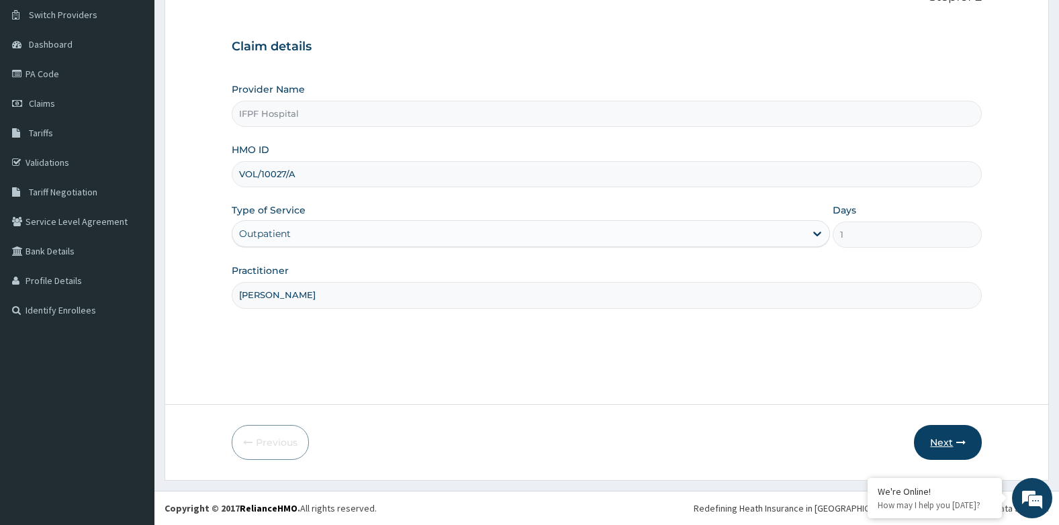
type input "DR TOLANI"
click at [947, 430] on button "Next" at bounding box center [948, 442] width 68 height 35
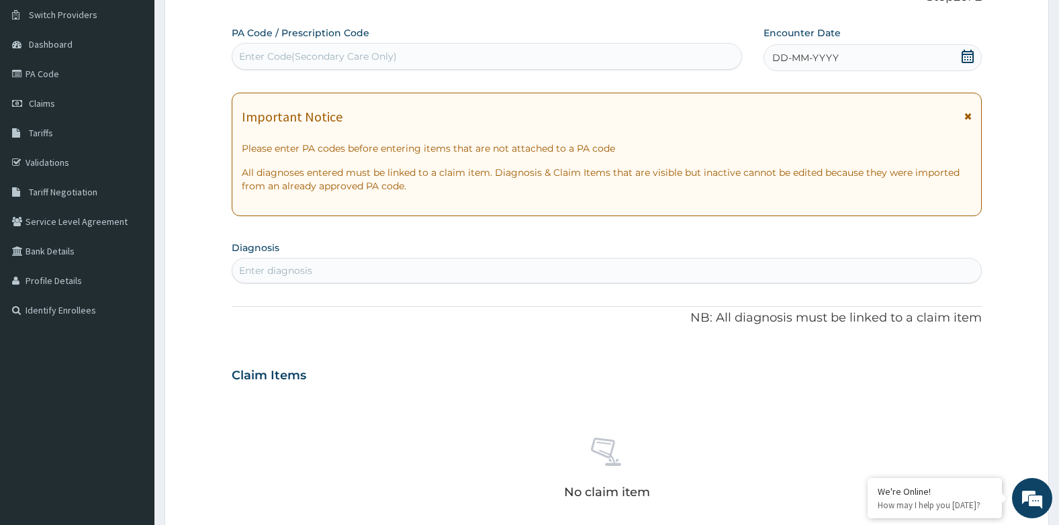
click at [411, 58] on div "Enter Code(Secondary Care Only)" at bounding box center [486, 56] width 509 height 21
type input "PA/9F0A87"
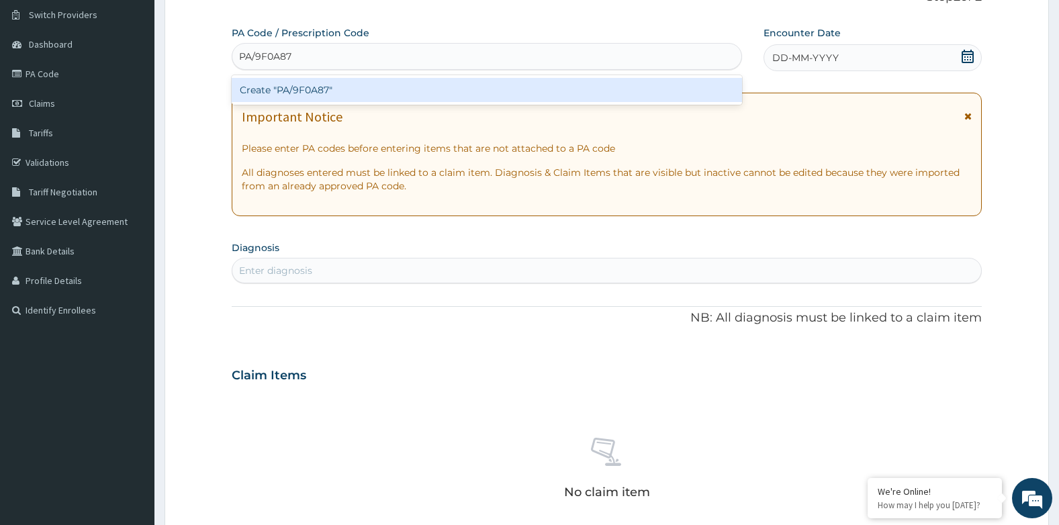
click at [402, 92] on div "Create "PA/9F0A87"" at bounding box center [487, 90] width 510 height 24
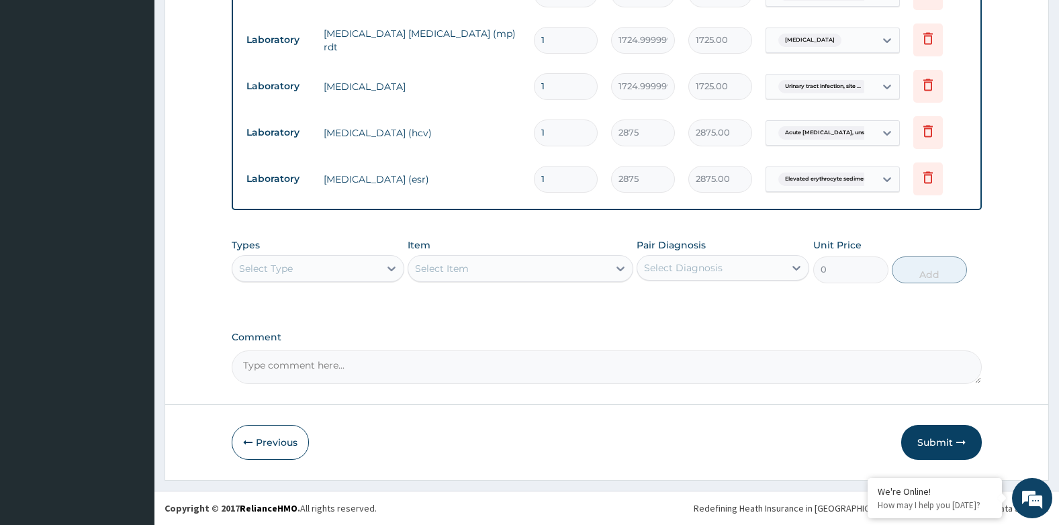
scroll to position [1181, 0]
click at [328, 272] on div "Select Type" at bounding box center [305, 268] width 147 height 21
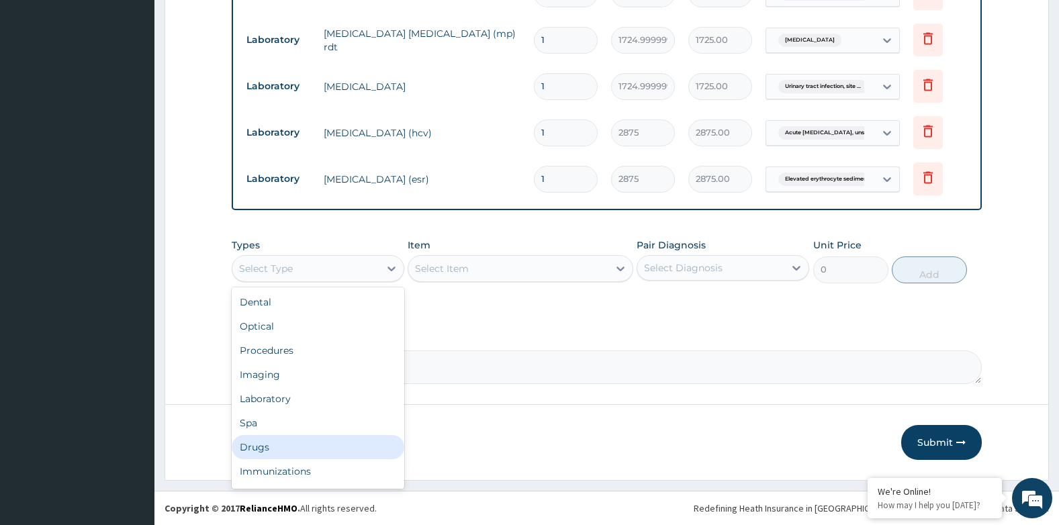
click at [260, 451] on div "Drugs" at bounding box center [318, 447] width 173 height 24
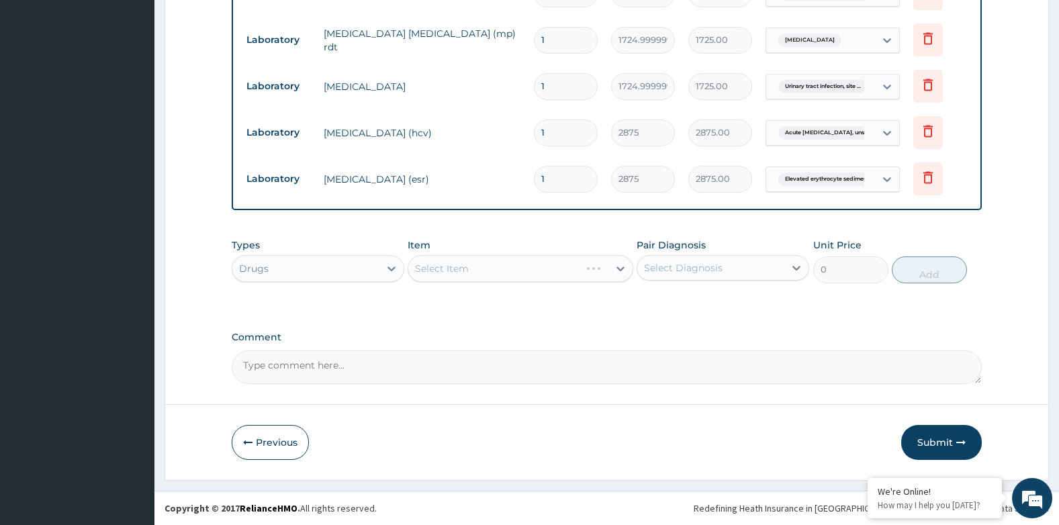
click at [296, 266] on div "Drugs" at bounding box center [305, 268] width 147 height 21
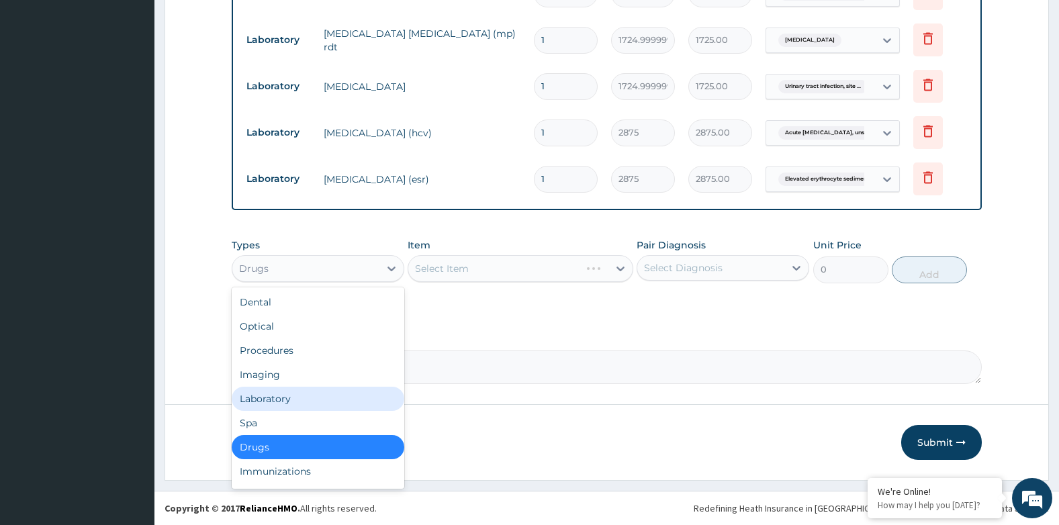
click at [267, 393] on div "Laboratory" at bounding box center [318, 399] width 173 height 24
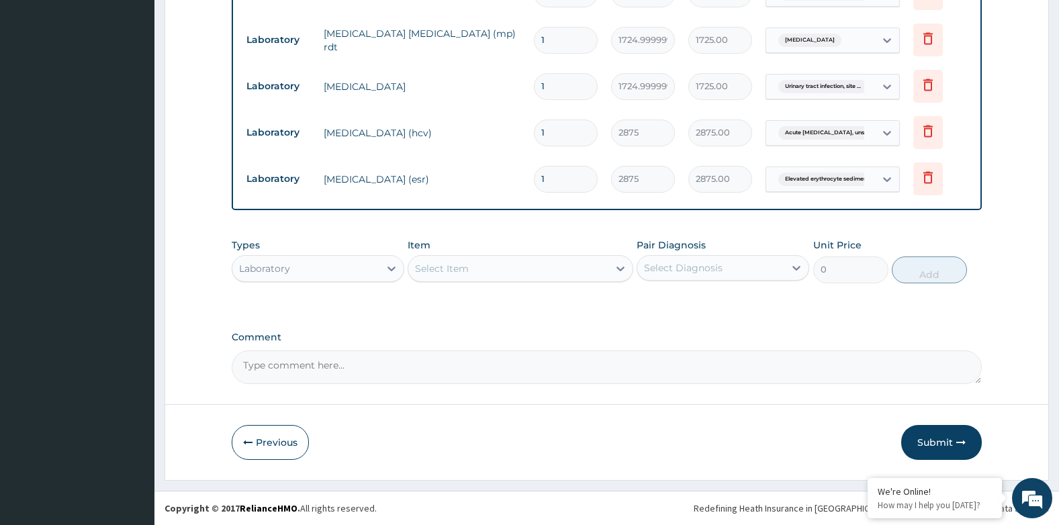
click at [497, 270] on div "Select Item" at bounding box center [507, 268] width 199 height 21
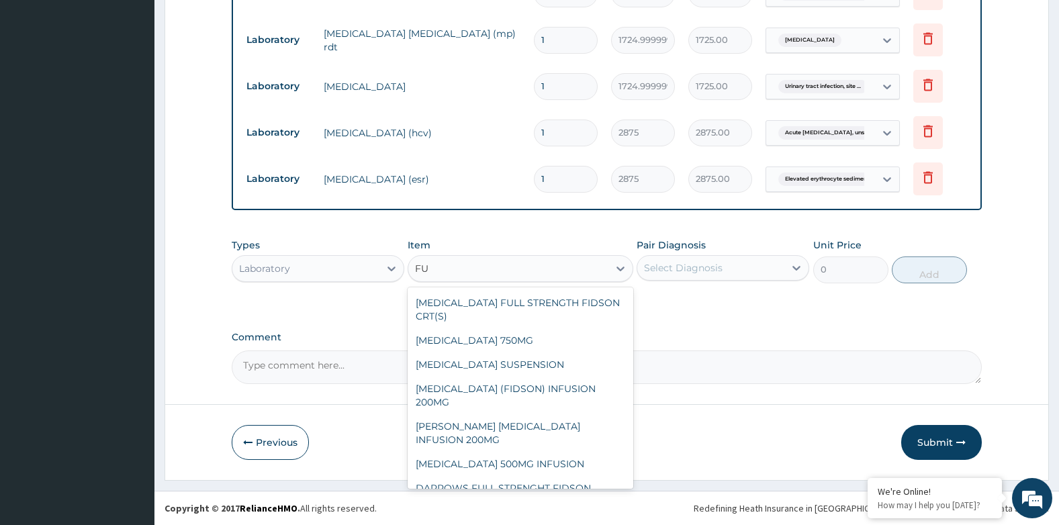
scroll to position [336, 0]
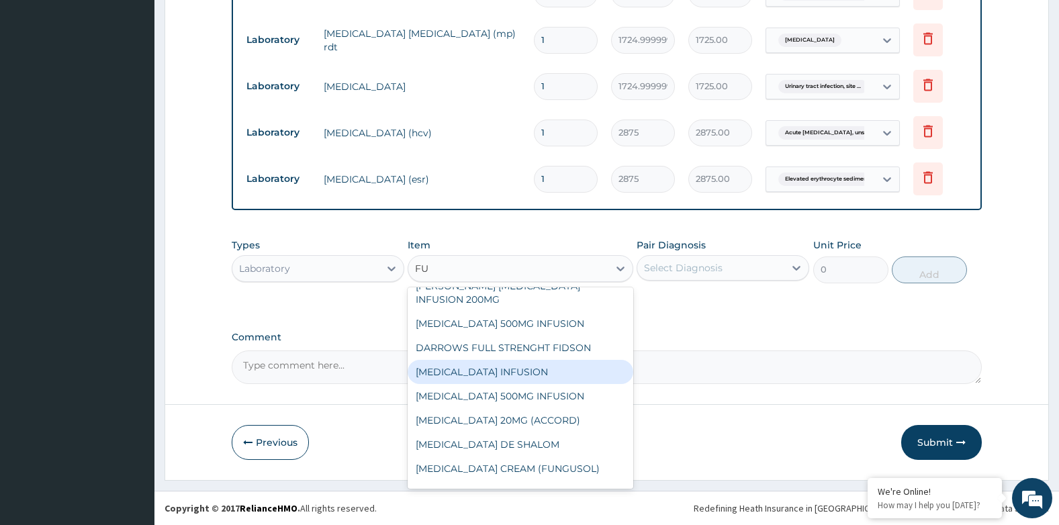
type input "F"
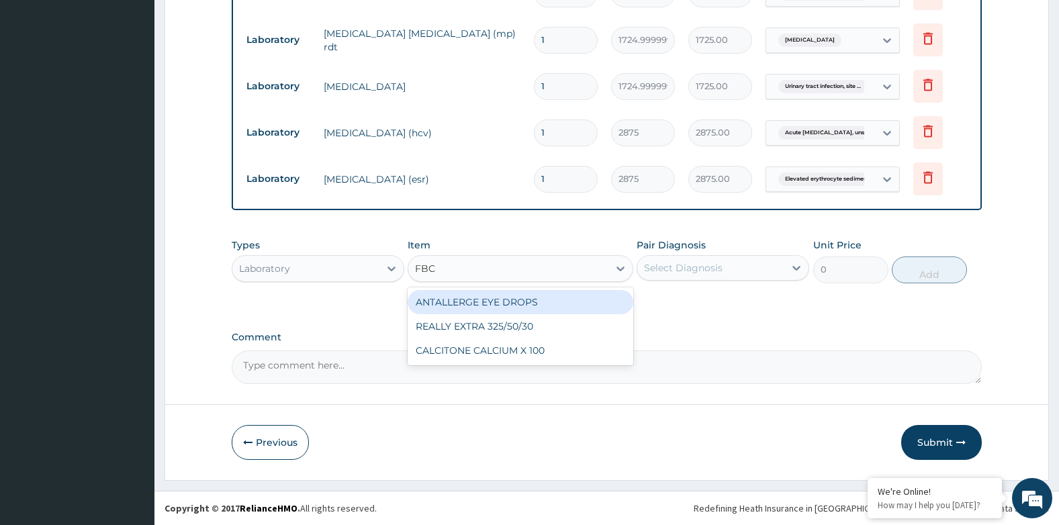
scroll to position [0, 0]
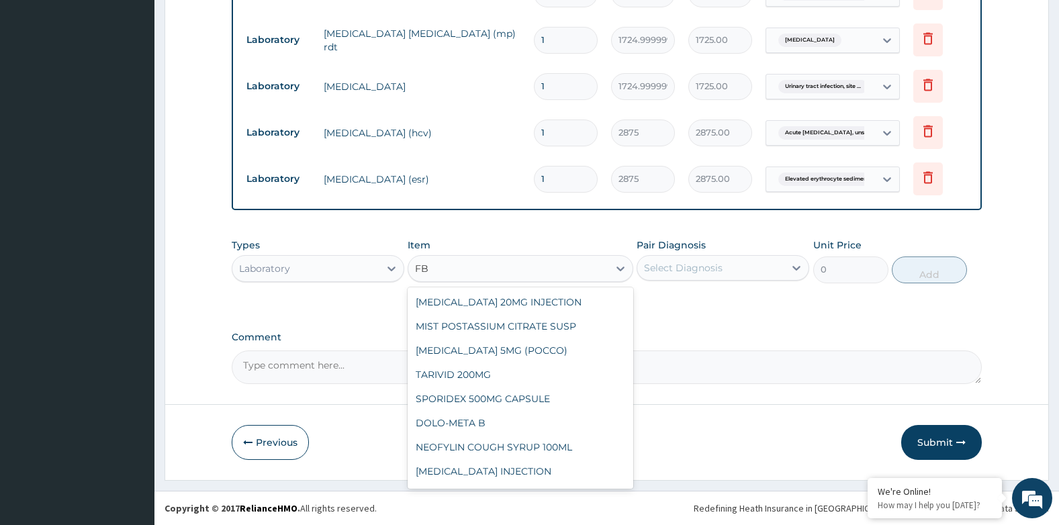
type input "F"
click at [265, 288] on div "Types Laboratory Item option REALLY EXTRA 325/50/30 focused, 473 of 792. 792 re…" at bounding box center [607, 261] width 751 height 58
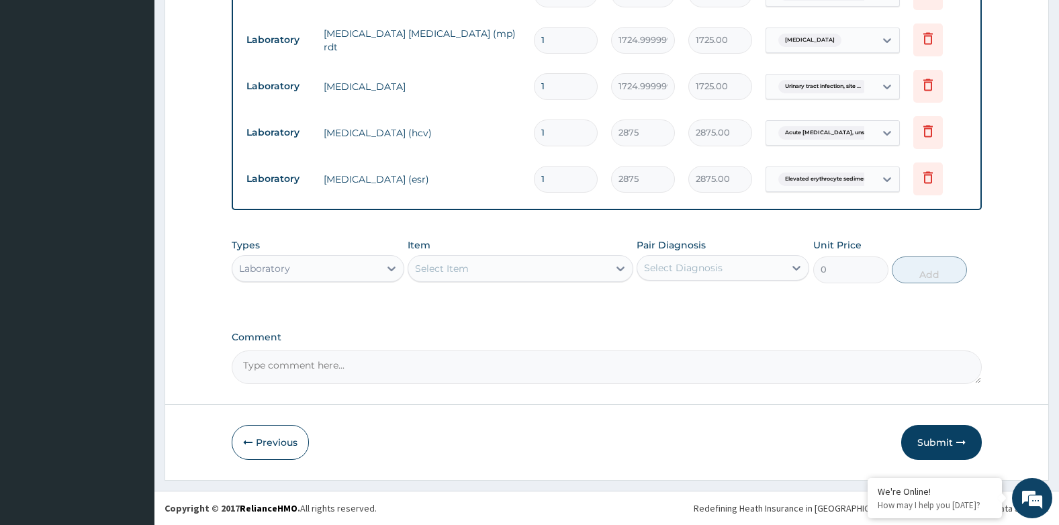
click at [291, 274] on div "Laboratory" at bounding box center [305, 268] width 147 height 21
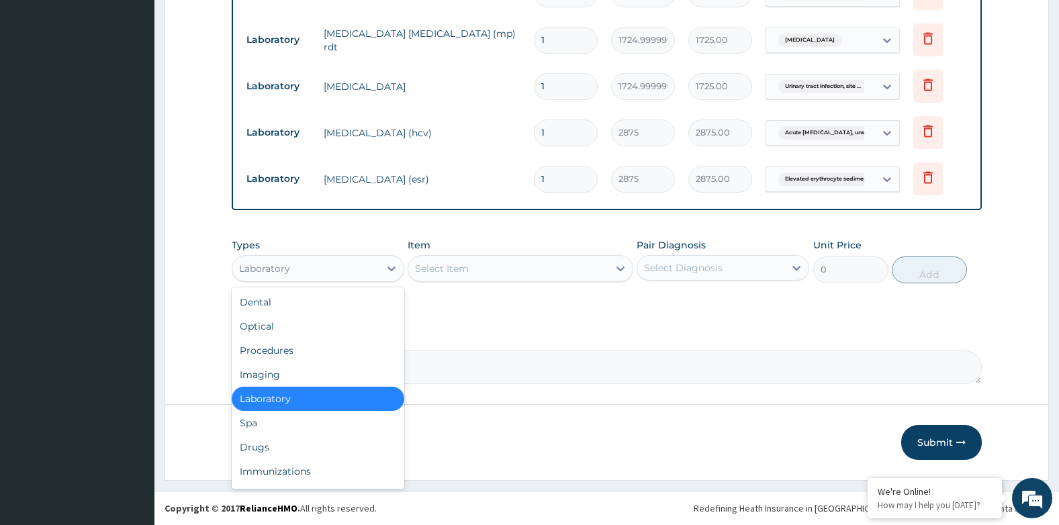
click at [285, 396] on div "Laboratory" at bounding box center [318, 399] width 173 height 24
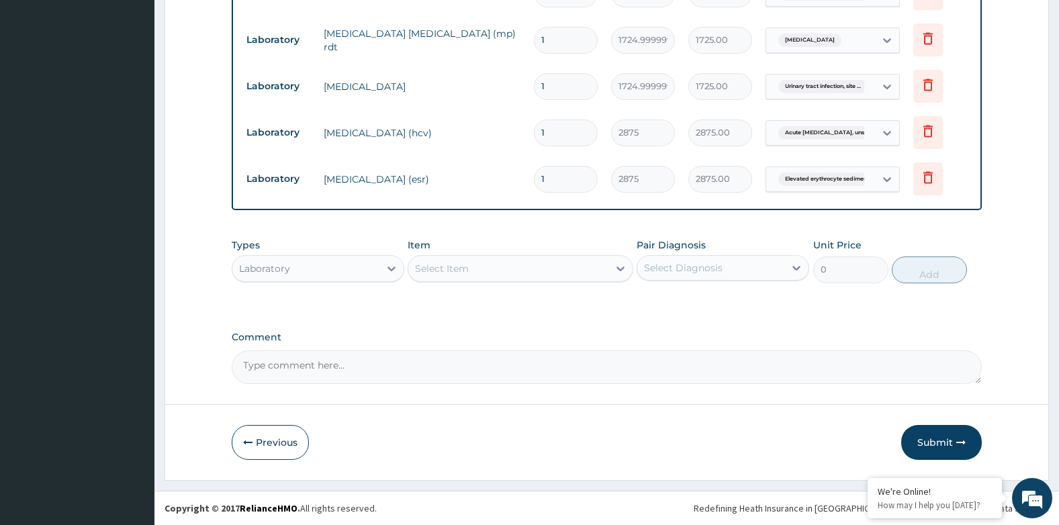
click at [487, 265] on div "Select Item" at bounding box center [507, 268] width 199 height 21
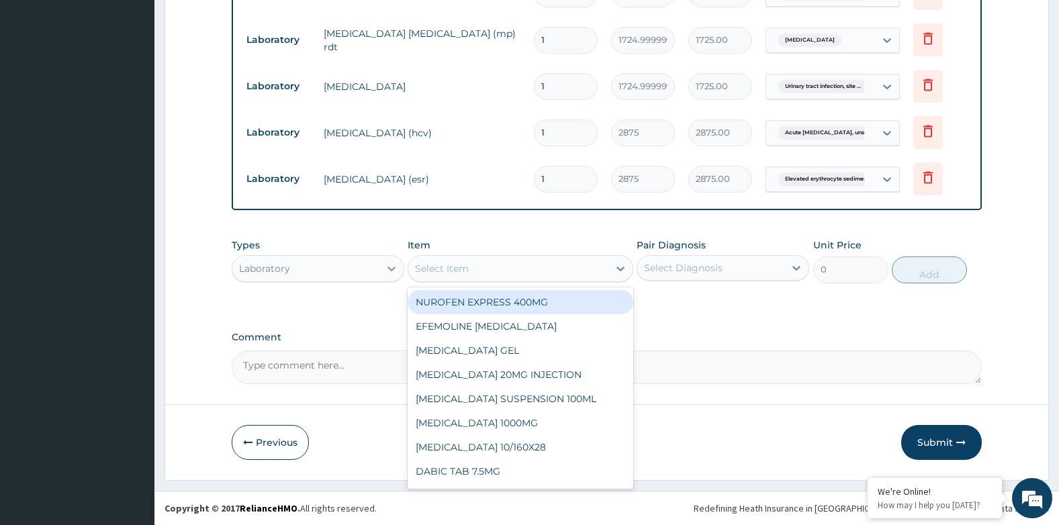
click at [394, 267] on icon at bounding box center [391, 269] width 8 height 5
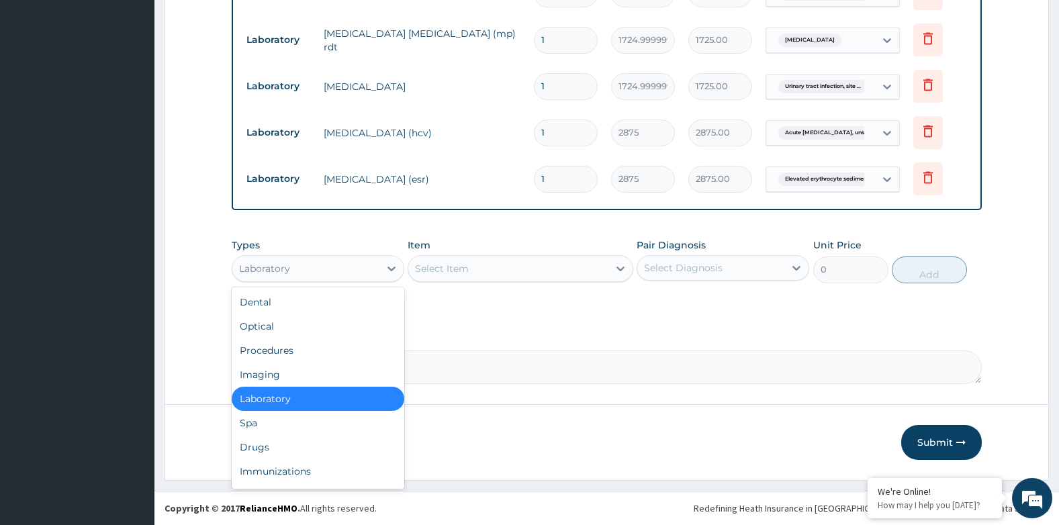
click at [265, 400] on div "Laboratory" at bounding box center [318, 399] width 173 height 24
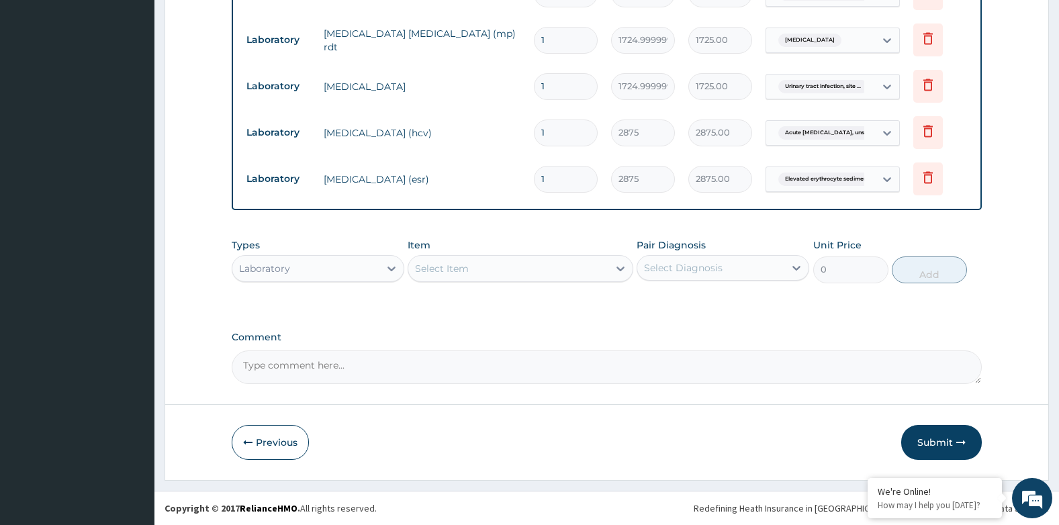
click at [465, 269] on div "Select Item" at bounding box center [442, 268] width 54 height 13
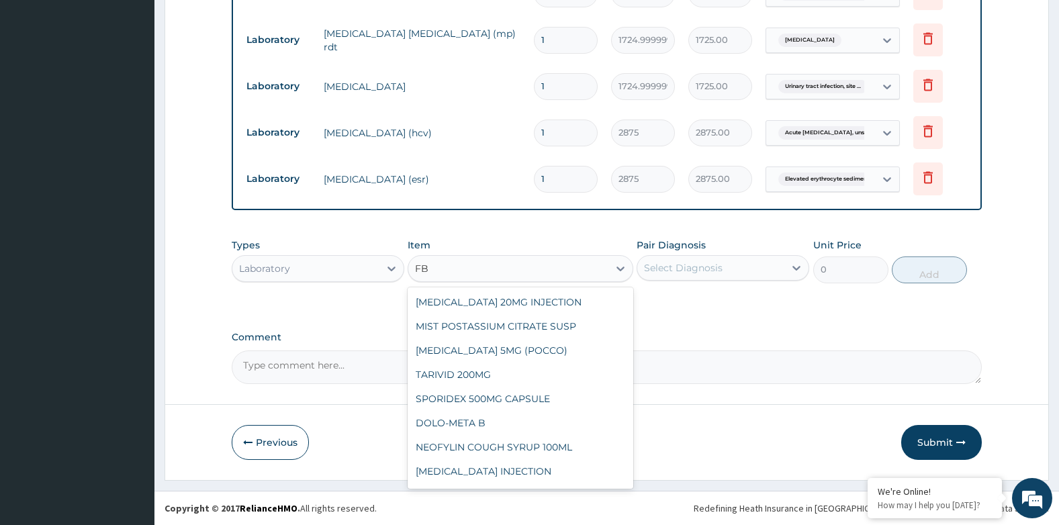
type input "F"
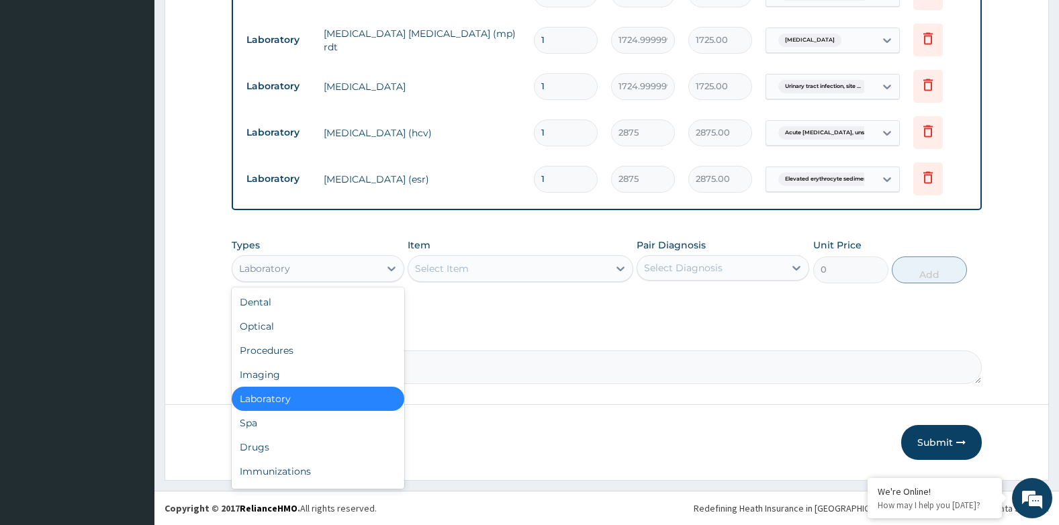
click at [291, 265] on div "Laboratory" at bounding box center [305, 268] width 147 height 21
click at [269, 350] on div "Procedures" at bounding box center [318, 350] width 173 height 24
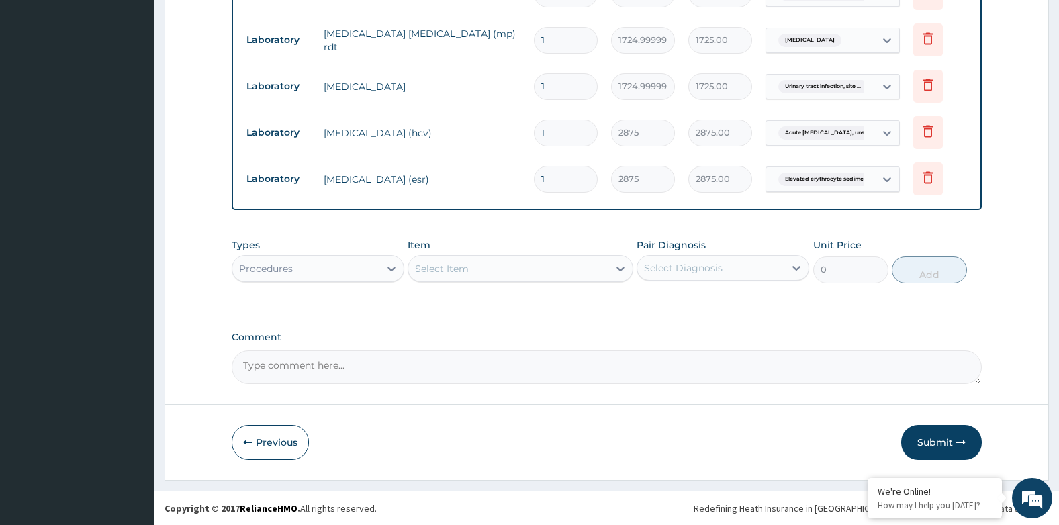
click at [291, 270] on div "Procedures" at bounding box center [266, 268] width 54 height 13
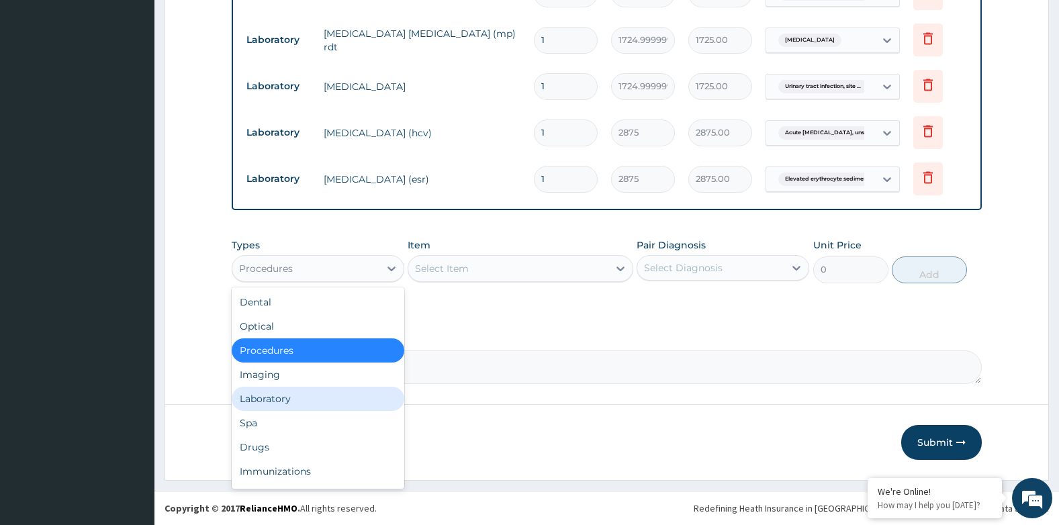
click at [284, 397] on div "Laboratory" at bounding box center [318, 399] width 173 height 24
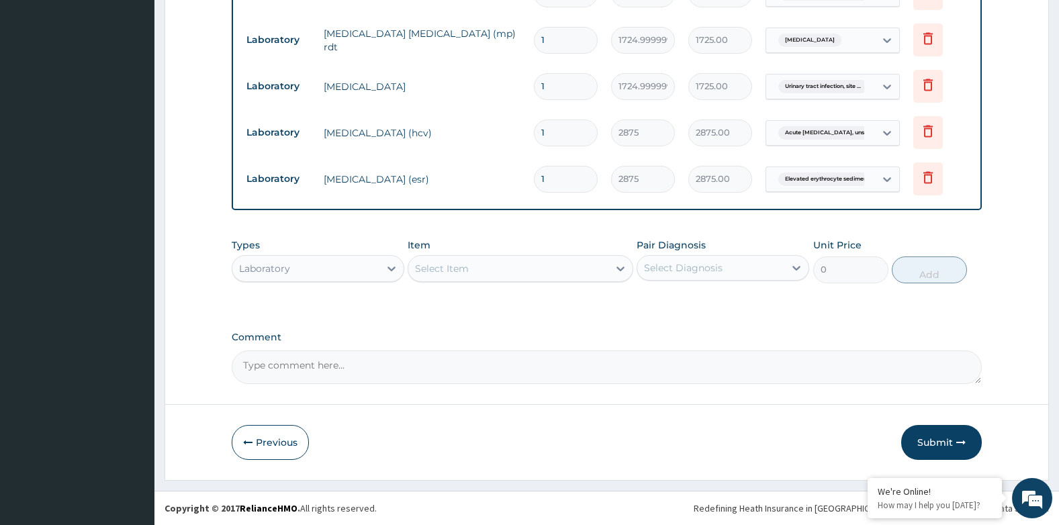
click at [494, 265] on div "Select Item" at bounding box center [507, 268] width 199 height 21
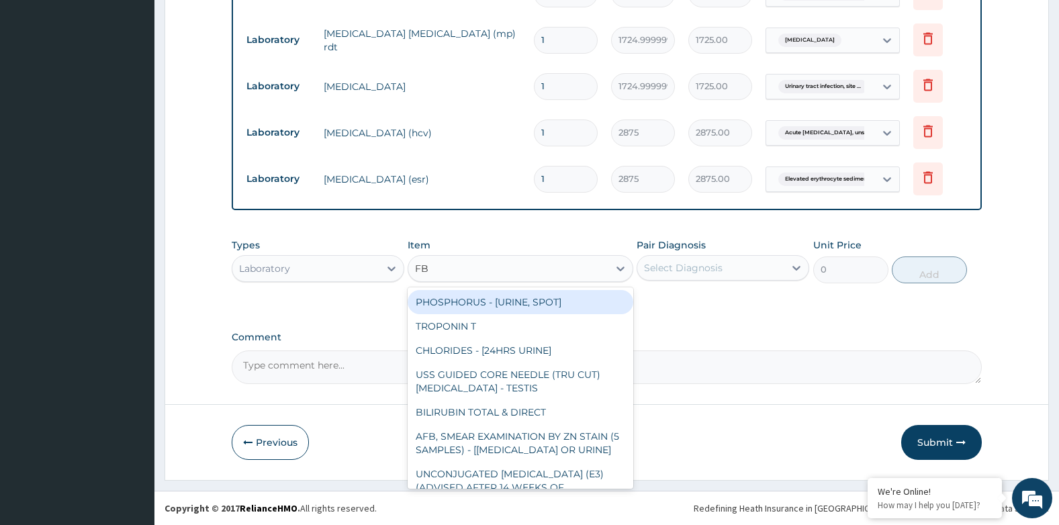
type input "FBC"
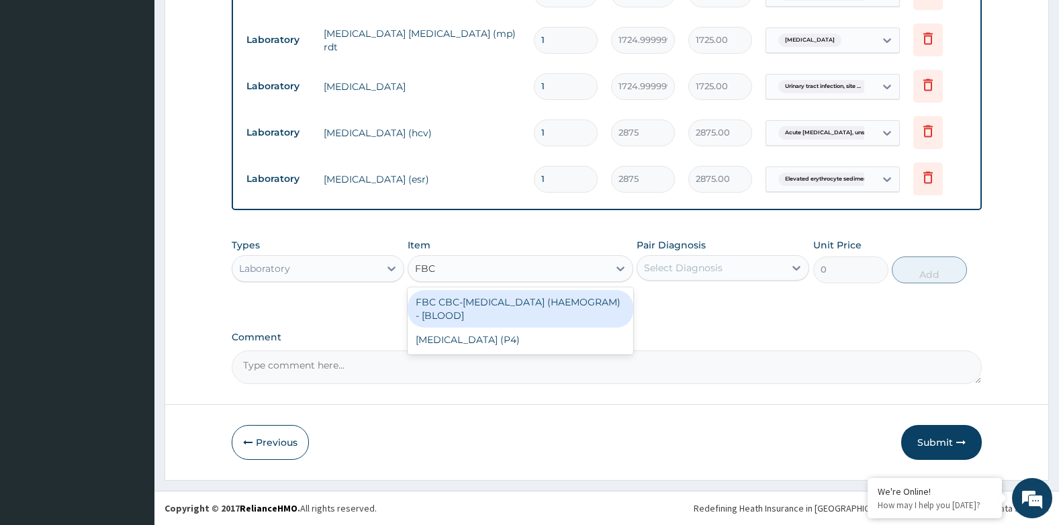
click at [510, 303] on div "FBC CBC-COMPLETE BLOOD COUNT (HAEMOGRAM) - [BLOOD]" at bounding box center [520, 309] width 225 height 38
type input "4600"
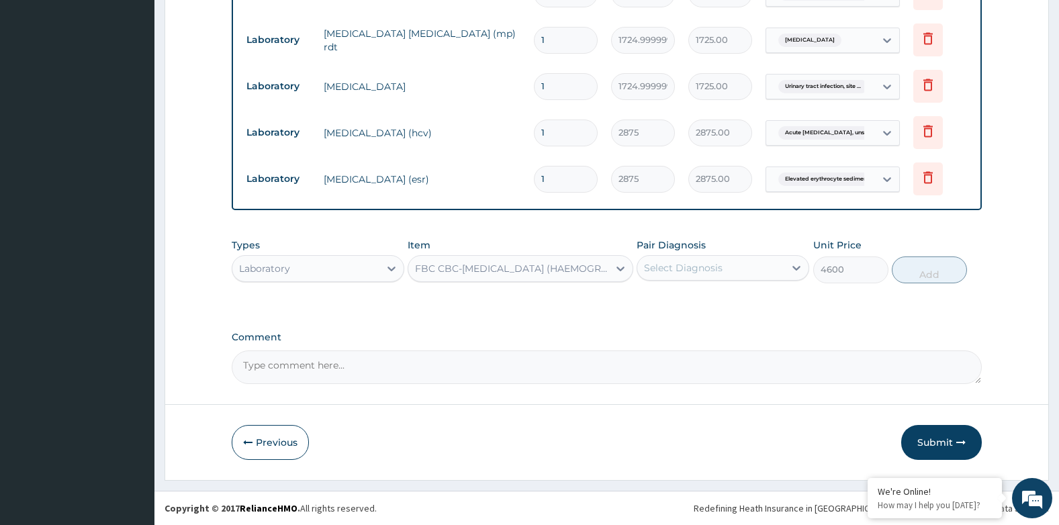
click at [687, 271] on div "Select Diagnosis" at bounding box center [683, 267] width 79 height 13
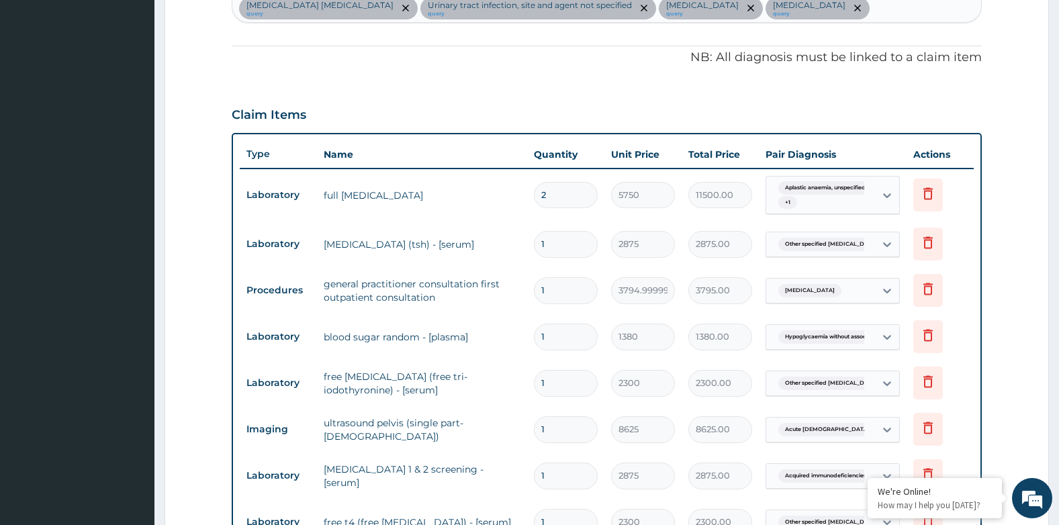
scroll to position [375, 0]
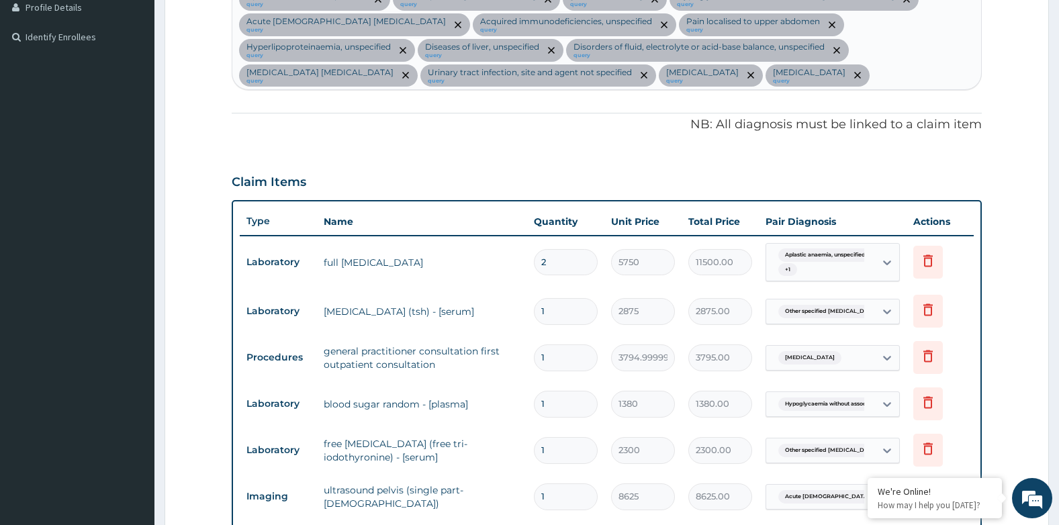
click at [489, 89] on div "Aplastic anaemia, unspecified query Other specified thyrotoxicosis query Malari…" at bounding box center [606, 37] width 749 height 104
type input "UPPER"
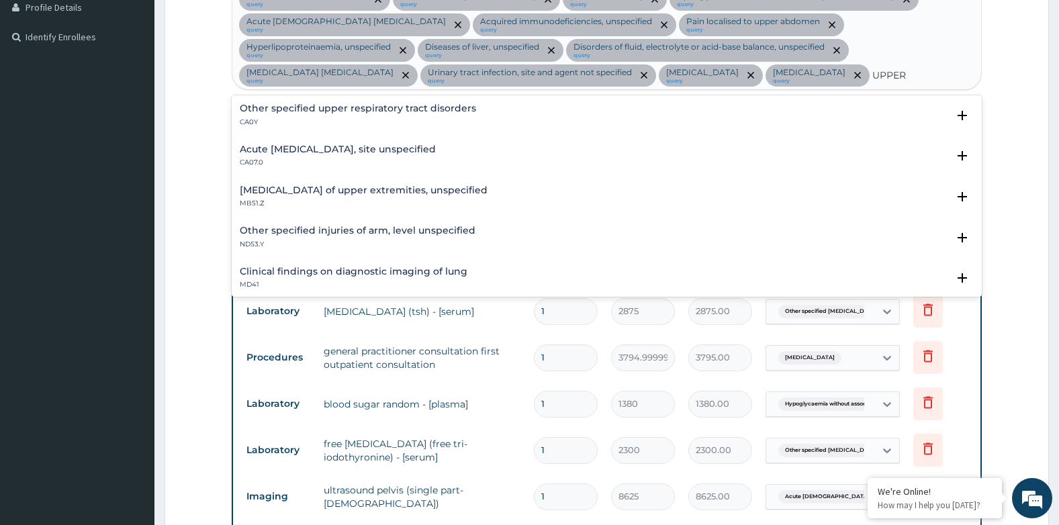
click at [339, 154] on h4 "Acute upper respiratory infection, site unspecified" at bounding box center [338, 149] width 196 height 10
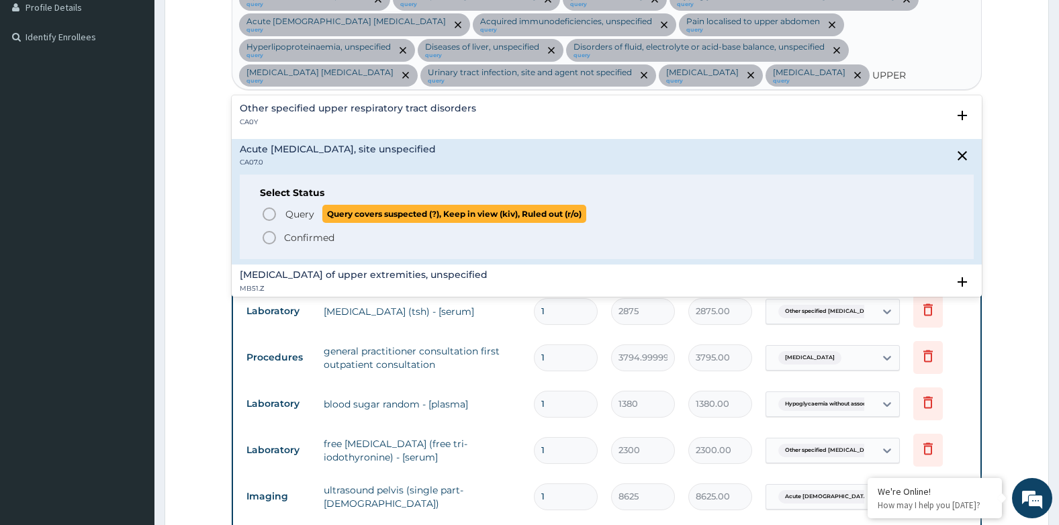
click at [303, 221] on span "Query" at bounding box center [299, 213] width 29 height 13
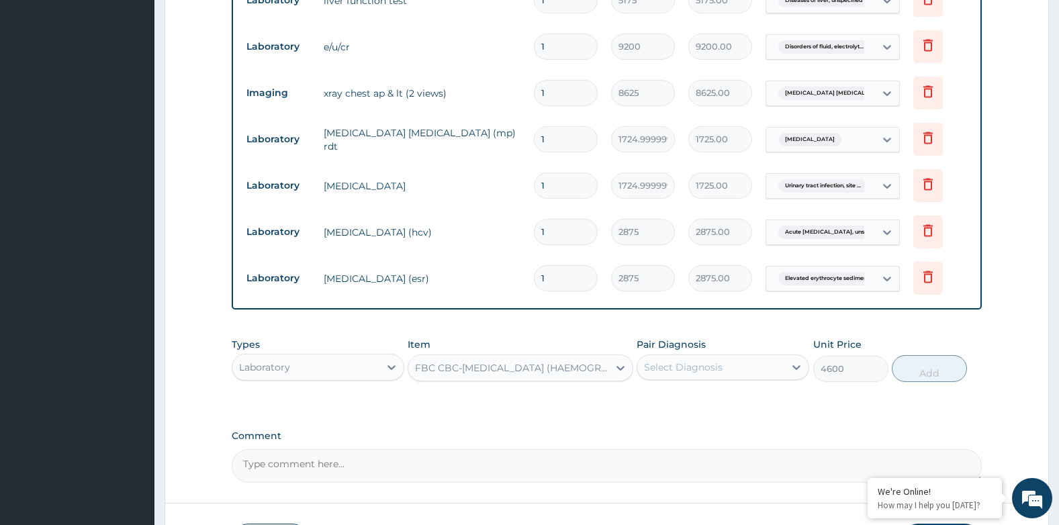
scroll to position [1181, 0]
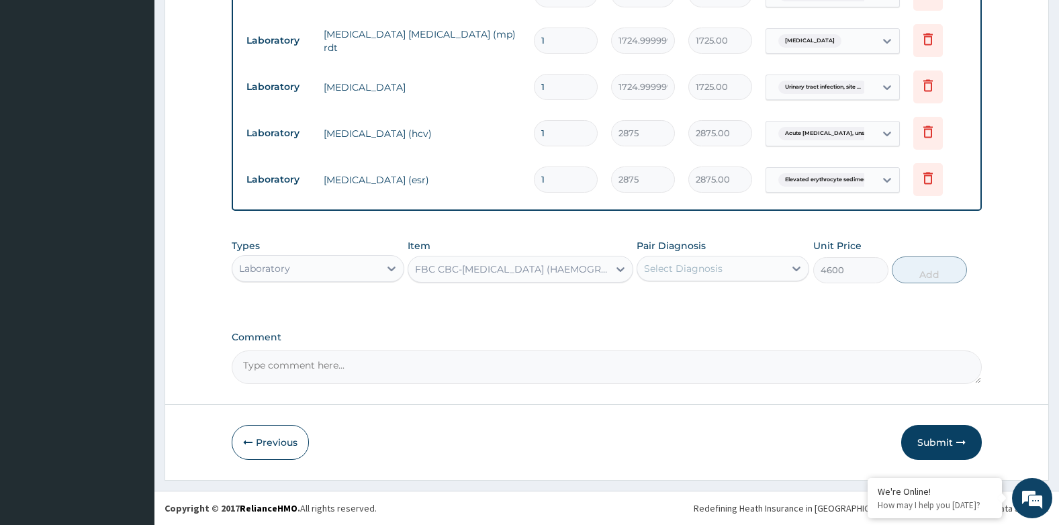
click at [698, 268] on div "Select Diagnosis" at bounding box center [683, 268] width 79 height 13
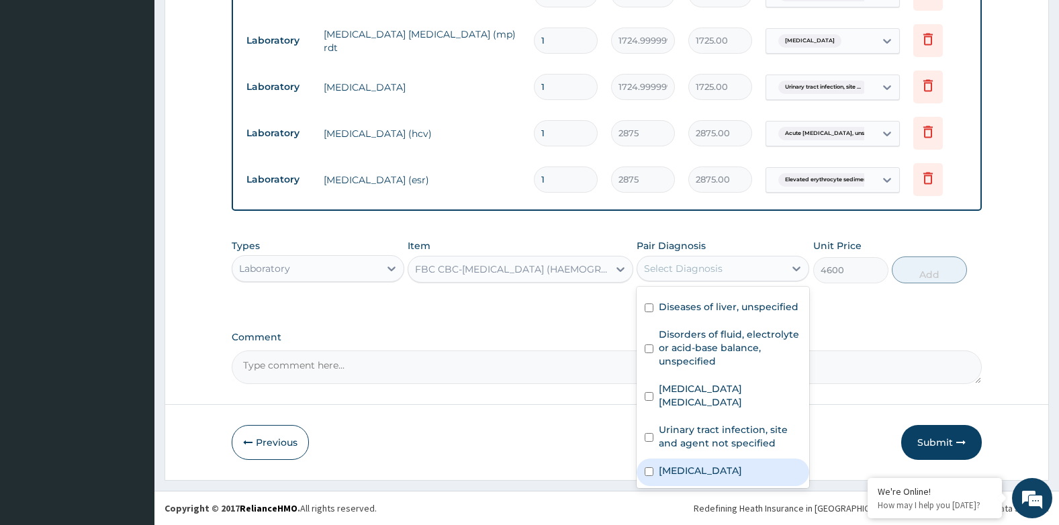
scroll to position [432, 0]
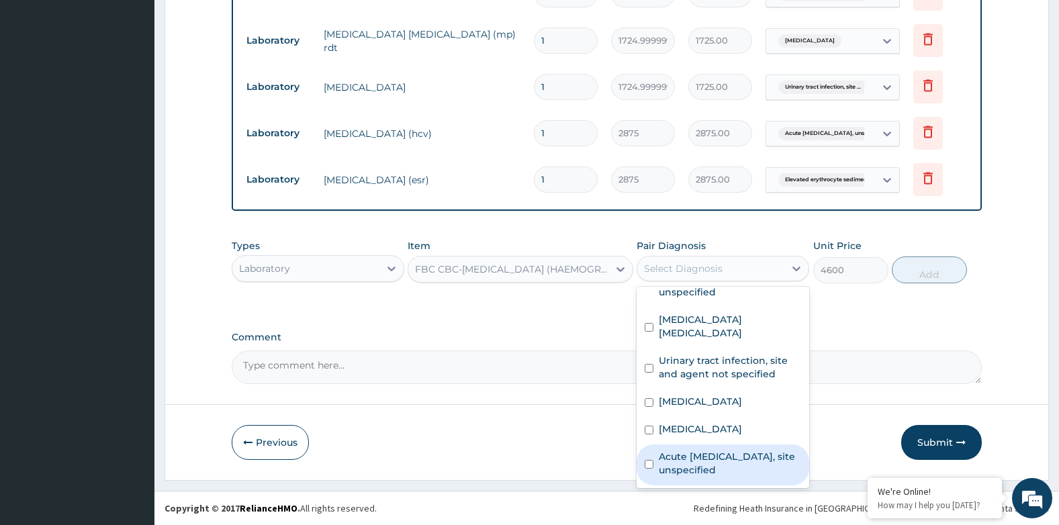
click at [730, 465] on label "Acute upper respiratory infection, site unspecified" at bounding box center [730, 463] width 142 height 27
checkbox input "true"
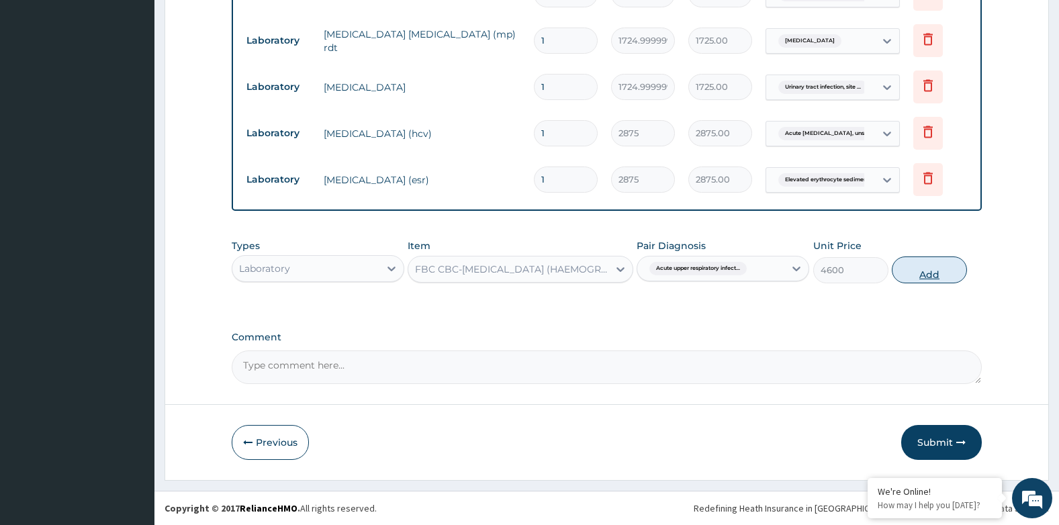
click at [935, 269] on button "Add" at bounding box center [929, 269] width 75 height 27
type input "0"
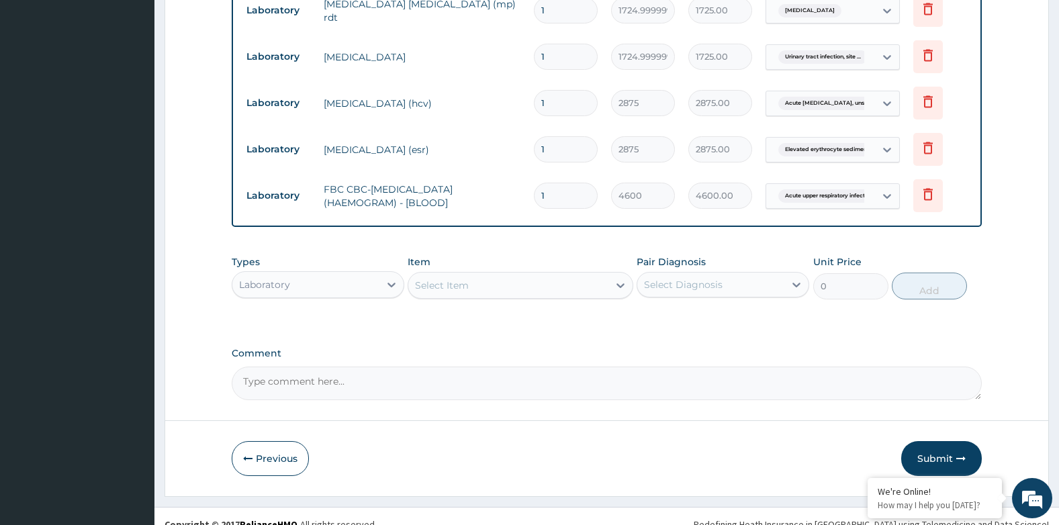
scroll to position [1227, 0]
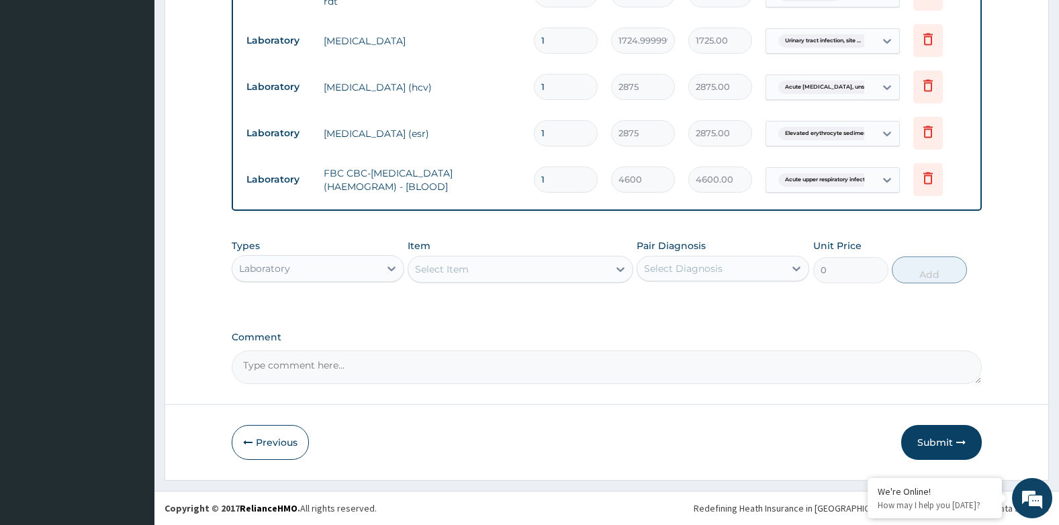
click at [305, 269] on div "Laboratory" at bounding box center [305, 268] width 147 height 21
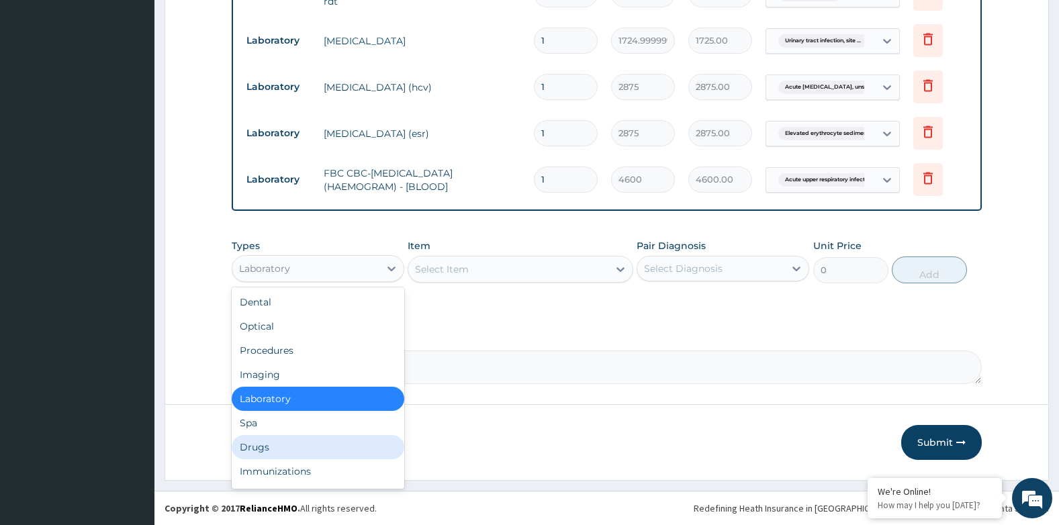
click at [262, 446] on div "Drugs" at bounding box center [318, 447] width 173 height 24
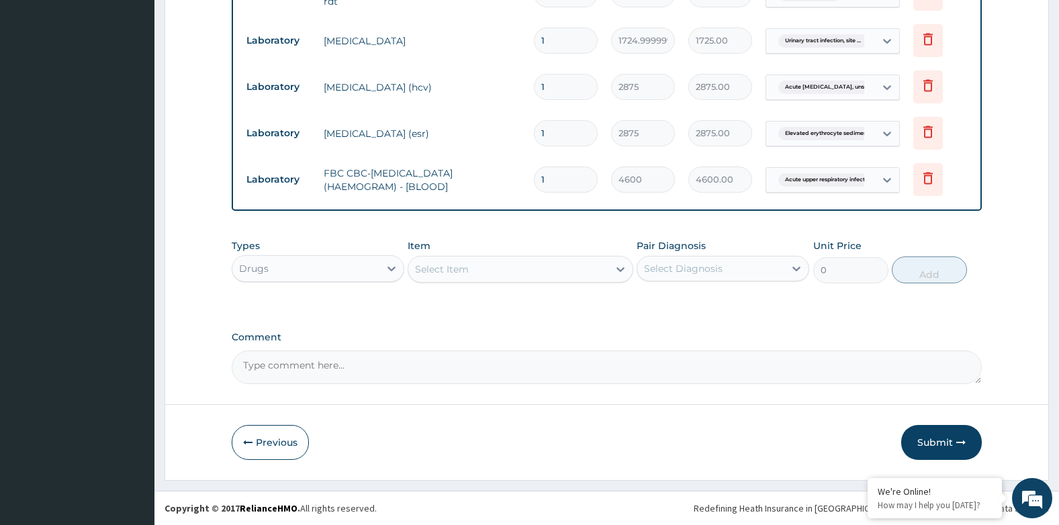
click at [489, 269] on div "Select Item" at bounding box center [507, 268] width 199 height 21
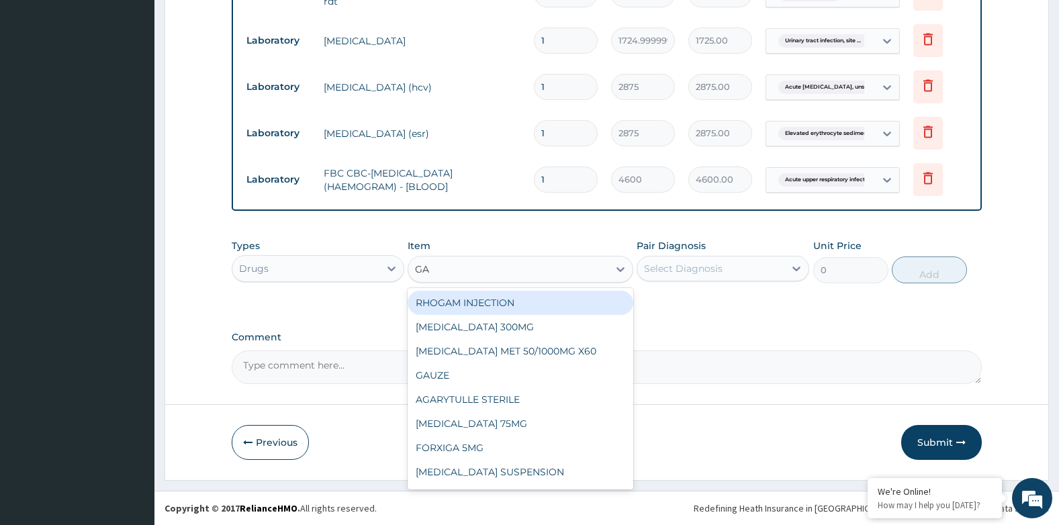
type input "GAV"
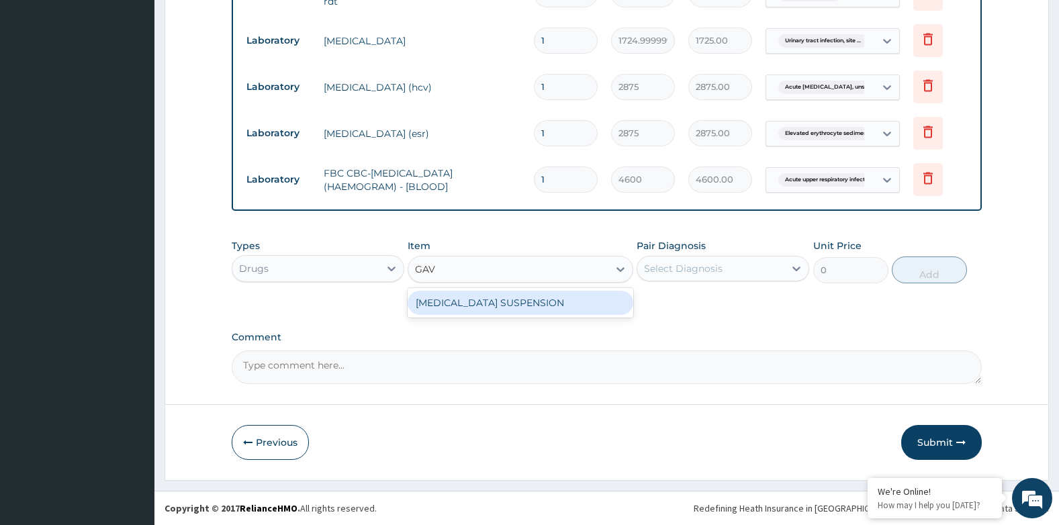
click at [500, 303] on div "GAVISCON SUSPENSION" at bounding box center [520, 303] width 225 height 24
type input "9108"
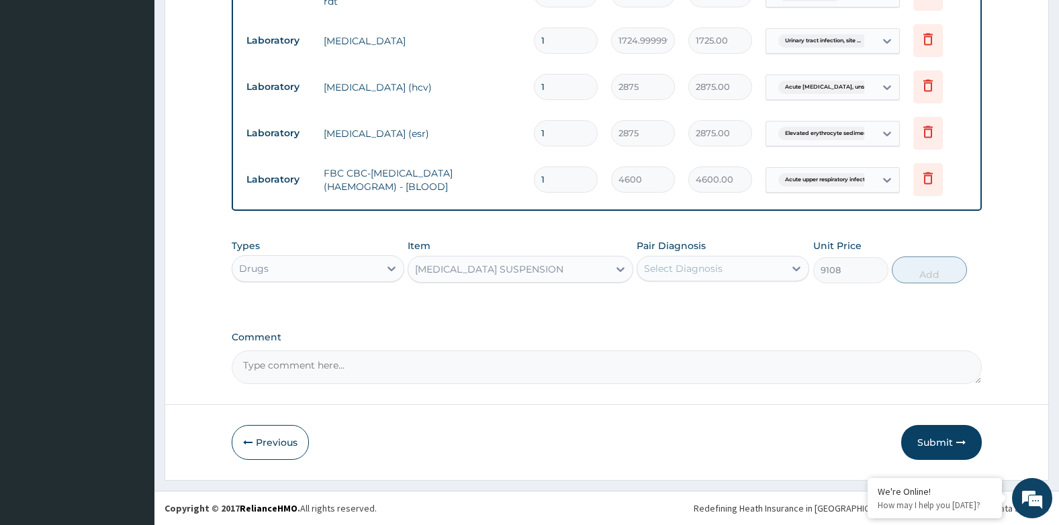
click at [725, 269] on div "Select Diagnosis" at bounding box center [710, 268] width 147 height 21
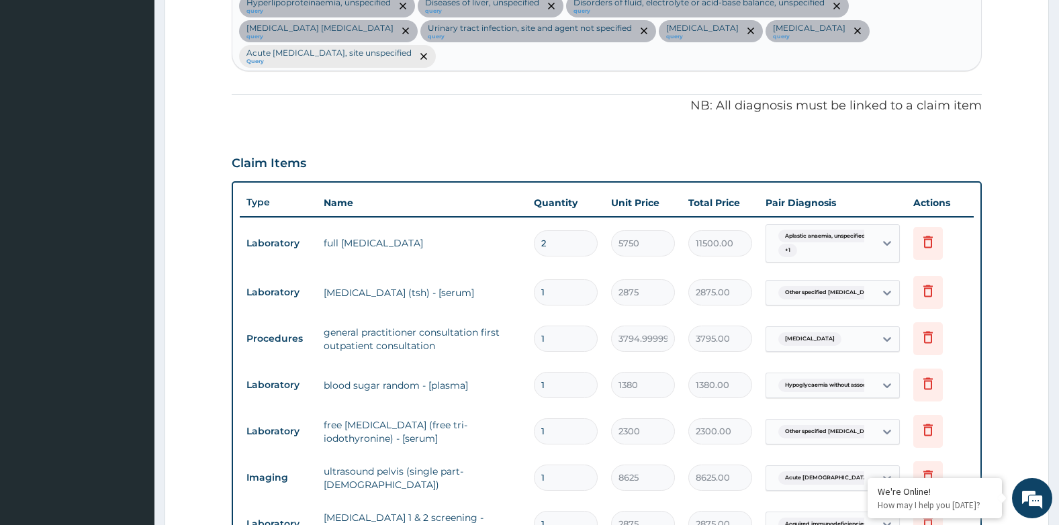
scroll to position [354, 0]
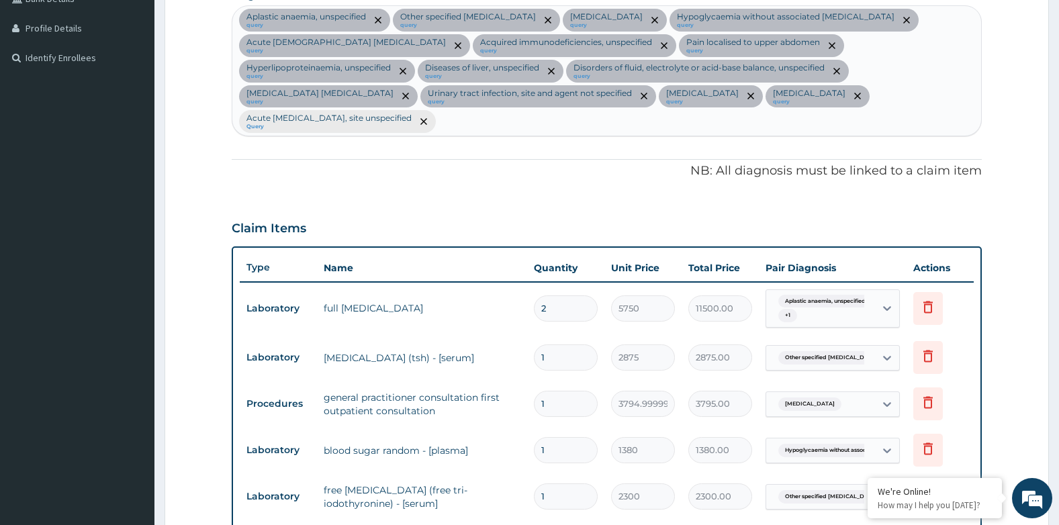
click at [720, 121] on div "Aplastic anaemia, unspecified query Other specified thyrotoxicosis query Malari…" at bounding box center [606, 71] width 749 height 130
type input "GASTROE"
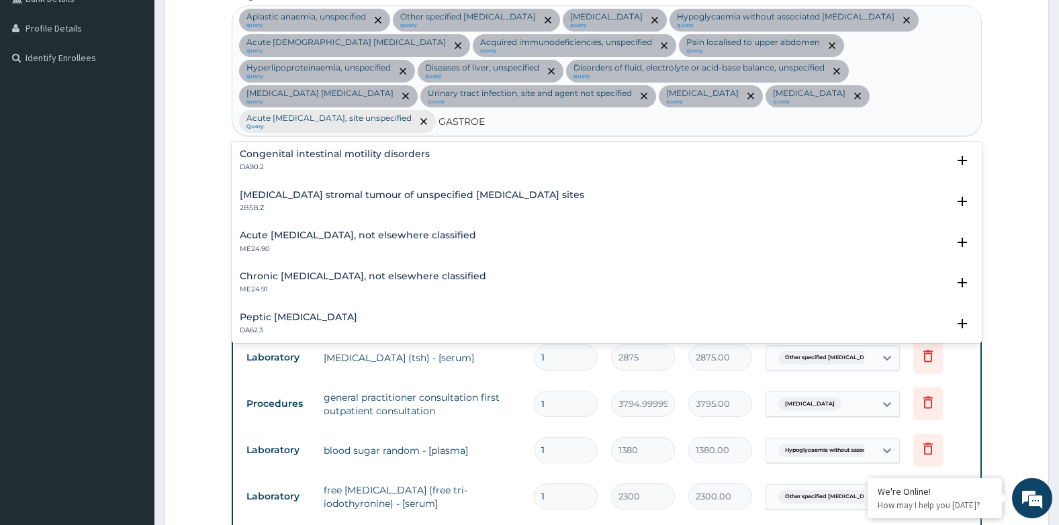
scroll to position [1343, 0]
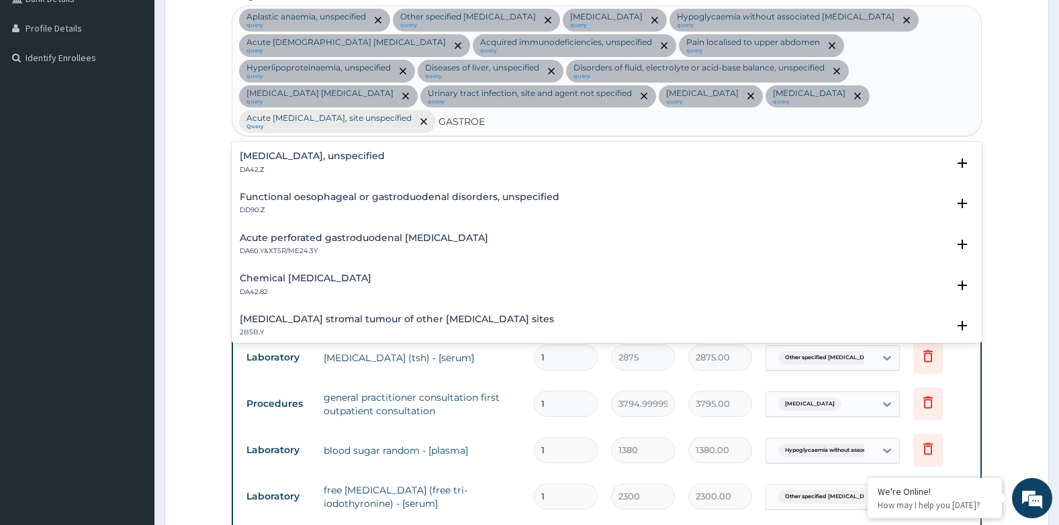
click at [323, 159] on h4 "Gastritis, unspecified" at bounding box center [312, 156] width 145 height 10
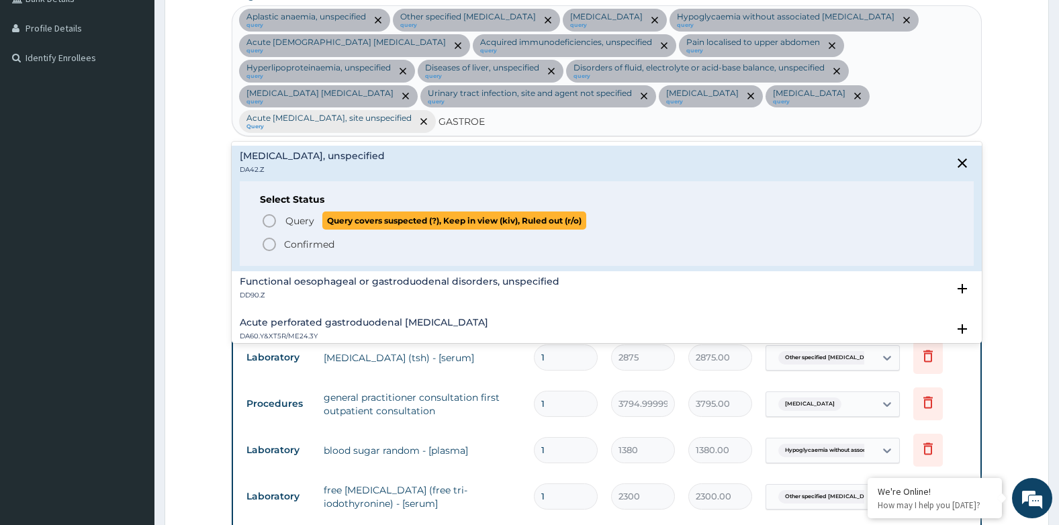
click at [295, 217] on span "Query" at bounding box center [299, 220] width 29 height 13
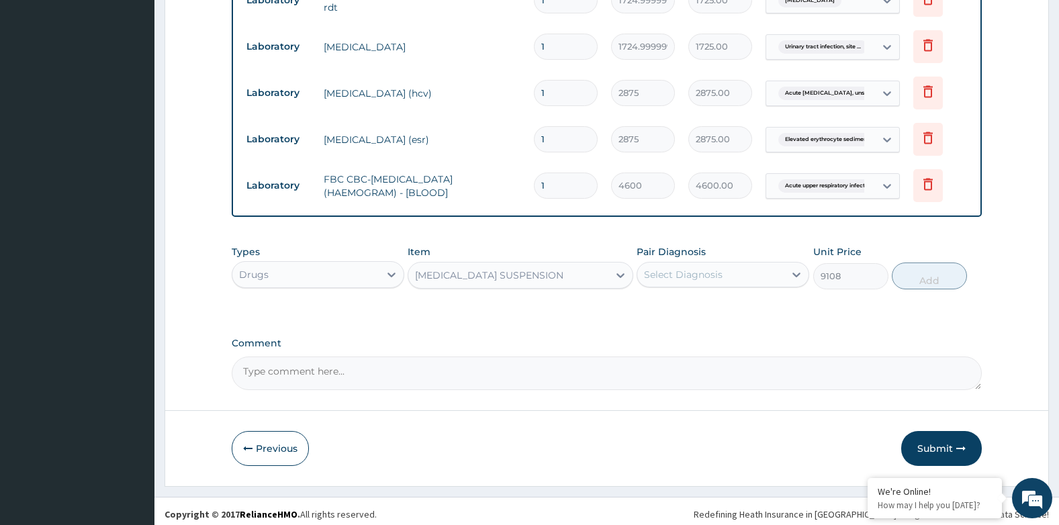
scroll to position [1227, 0]
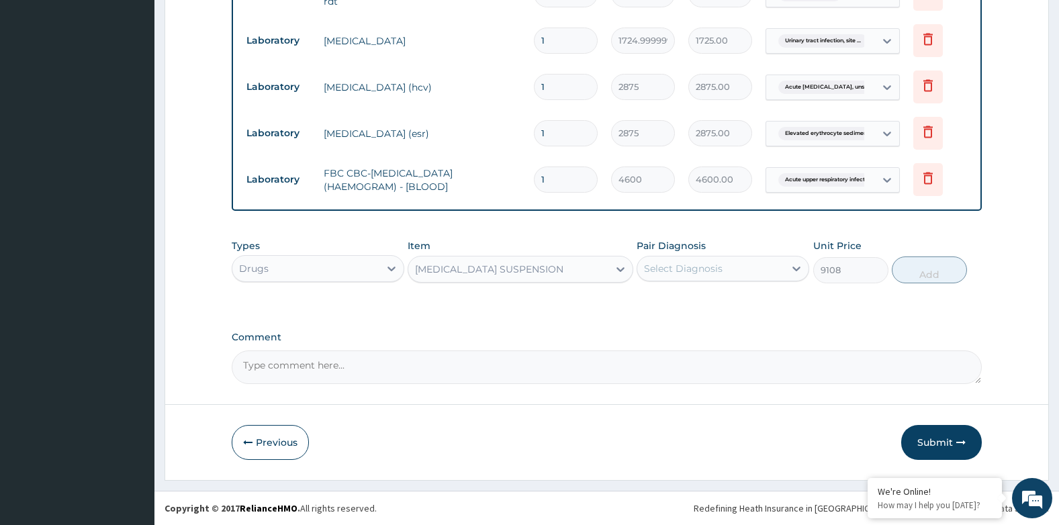
click at [680, 271] on div "Select Diagnosis" at bounding box center [683, 268] width 79 height 13
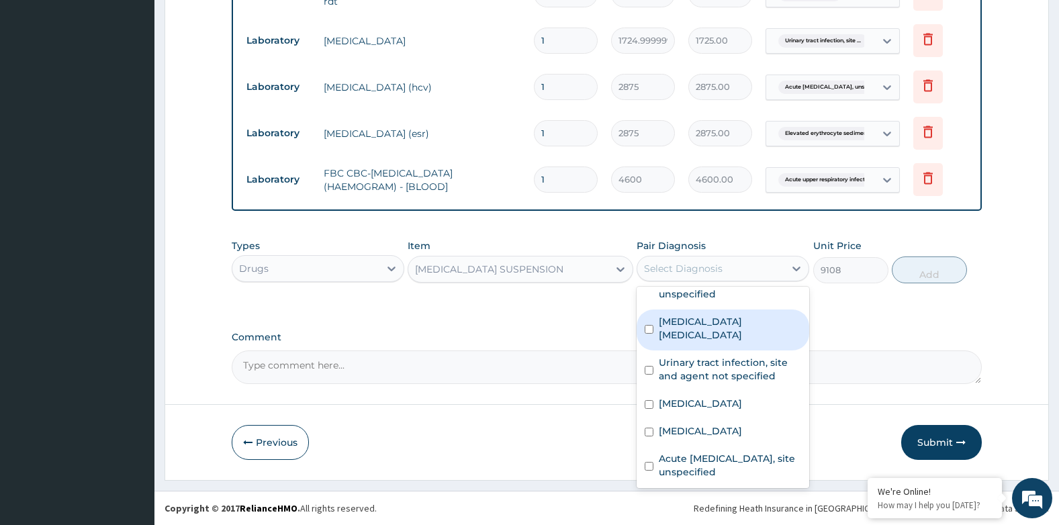
scroll to position [459, 0]
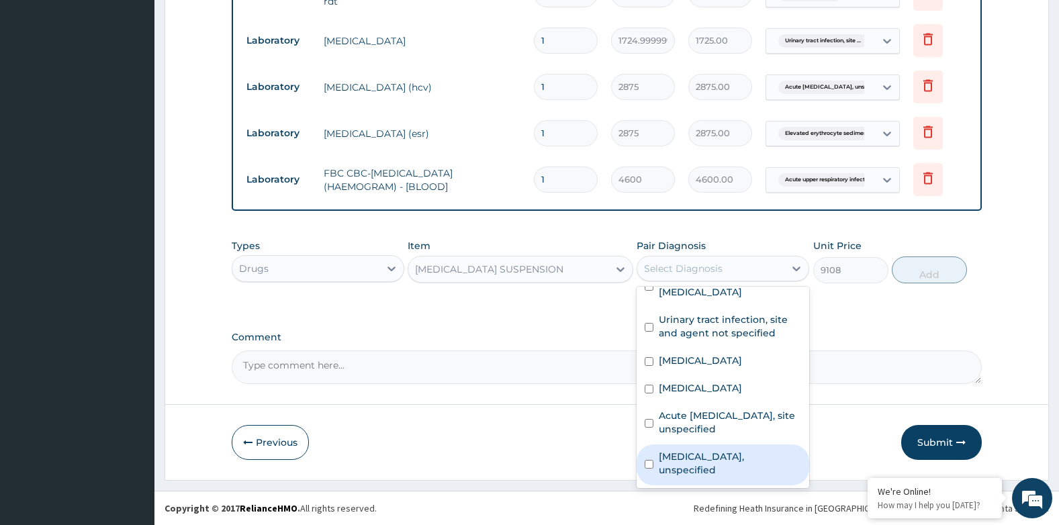
click at [745, 471] on label "Gastritis, unspecified" at bounding box center [730, 463] width 142 height 27
checkbox input "true"
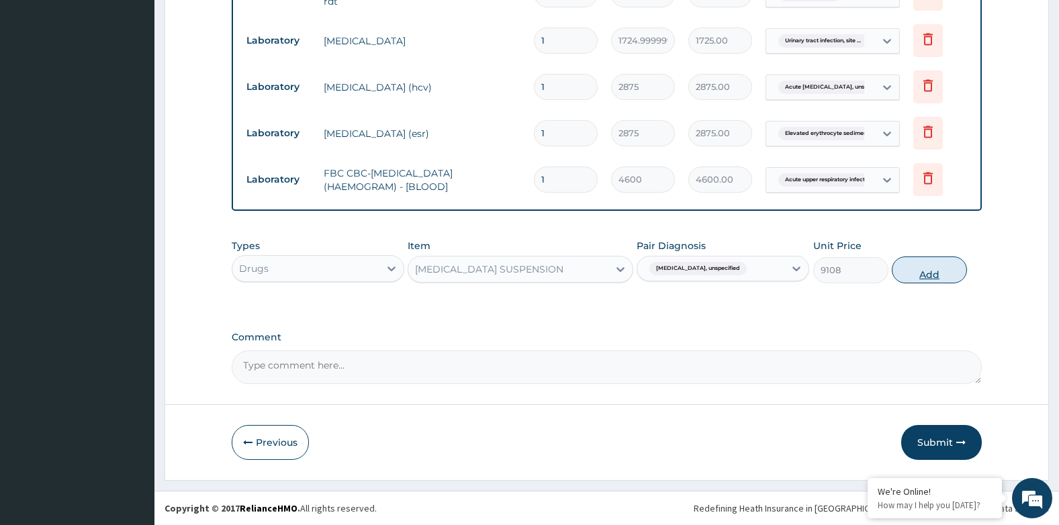
click at [933, 275] on button "Add" at bounding box center [929, 269] width 75 height 27
type input "0"
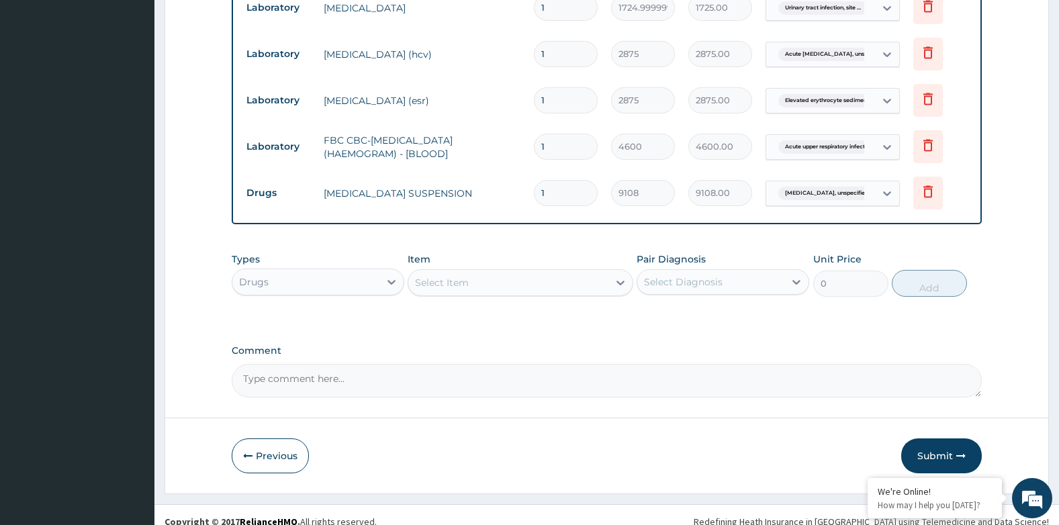
scroll to position [1274, 0]
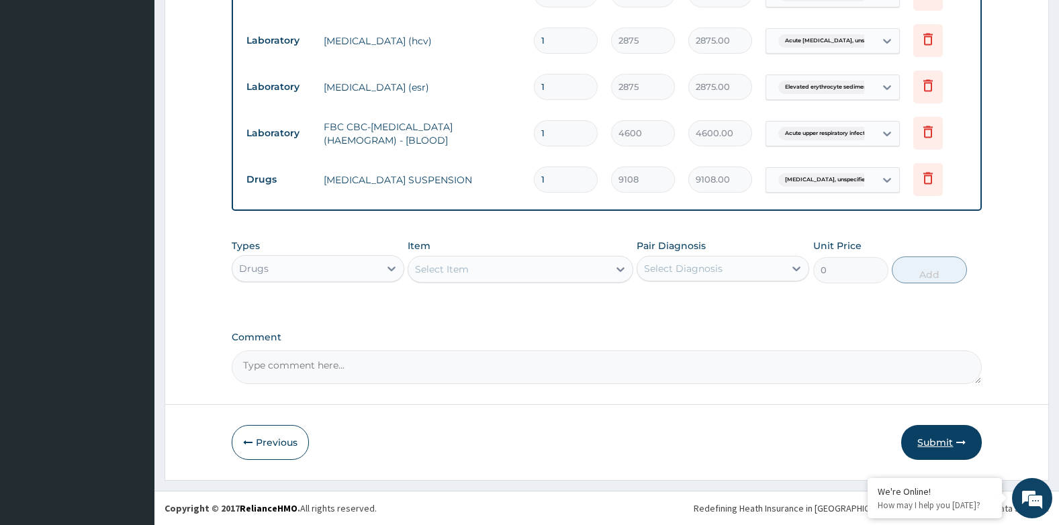
click at [951, 434] on button "Submit" at bounding box center [941, 442] width 81 height 35
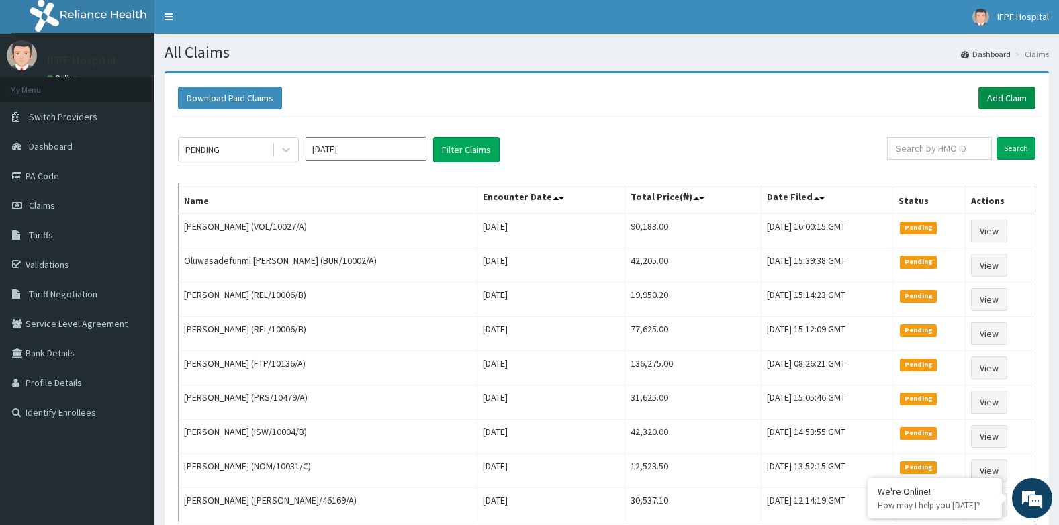
click at [1004, 97] on link "Add Claim" at bounding box center [1006, 98] width 57 height 23
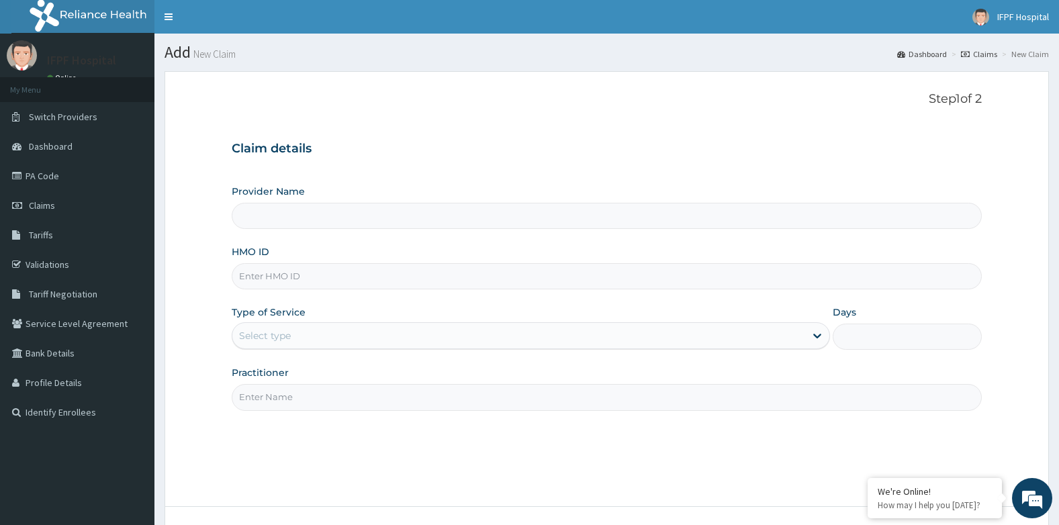
type input "IFPF Hospital"
click at [265, 281] on input "HMO ID" at bounding box center [607, 276] width 751 height 26
type input "OHT/10955/A"
click at [319, 339] on div "Select type" at bounding box center [518, 335] width 573 height 21
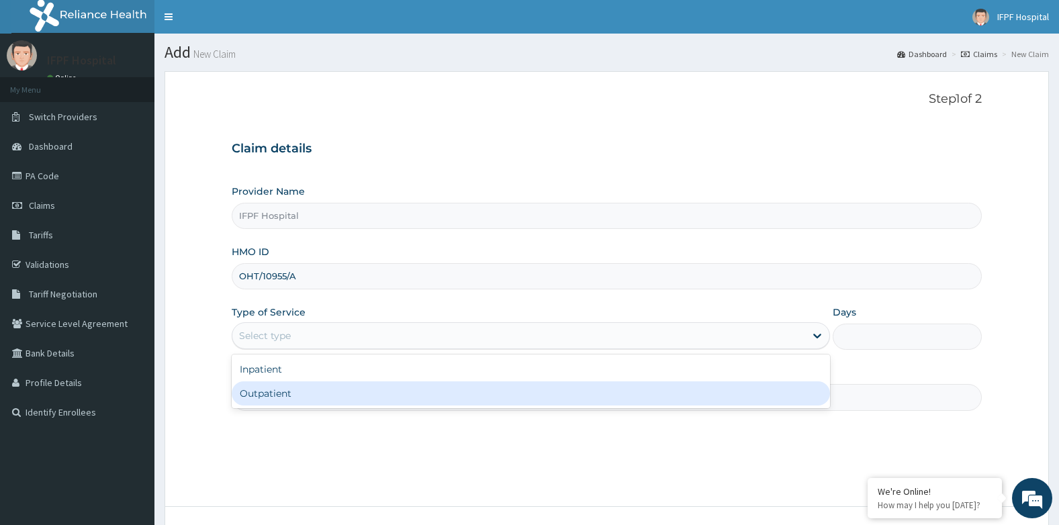
click at [277, 399] on div "Outpatient" at bounding box center [531, 393] width 598 height 24
type input "1"
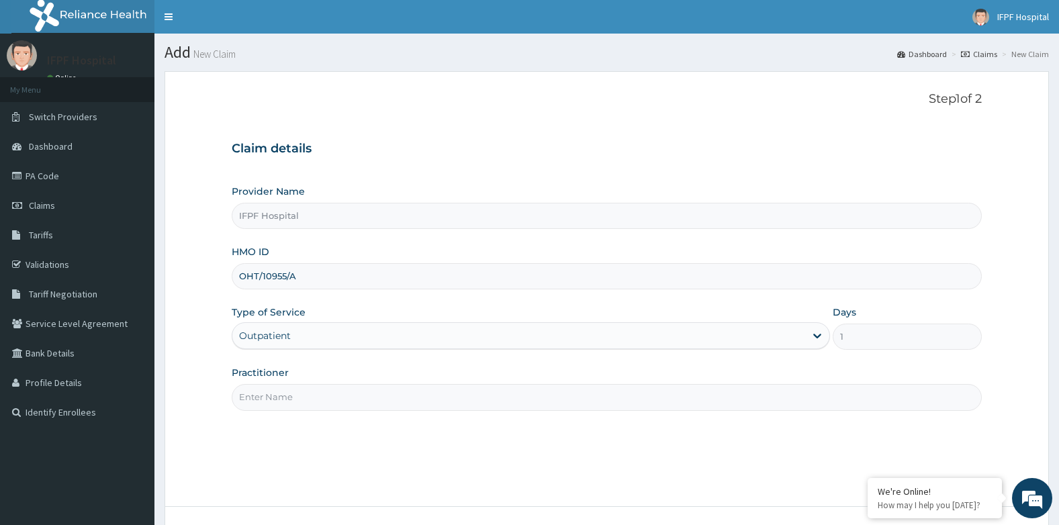
click at [277, 399] on input "Practitioner" at bounding box center [607, 397] width 751 height 26
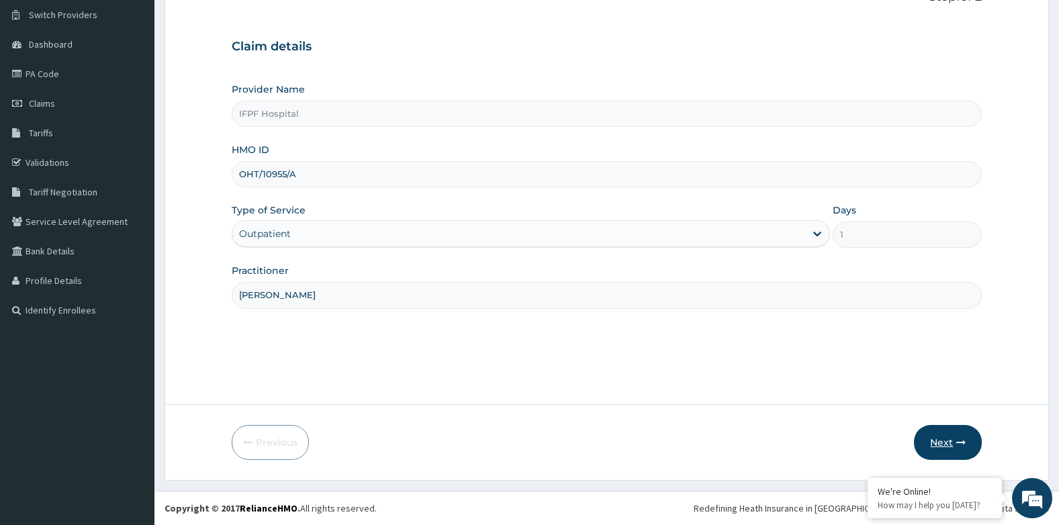
type input "[PERSON_NAME]"
click at [927, 433] on button "Next" at bounding box center [948, 442] width 68 height 35
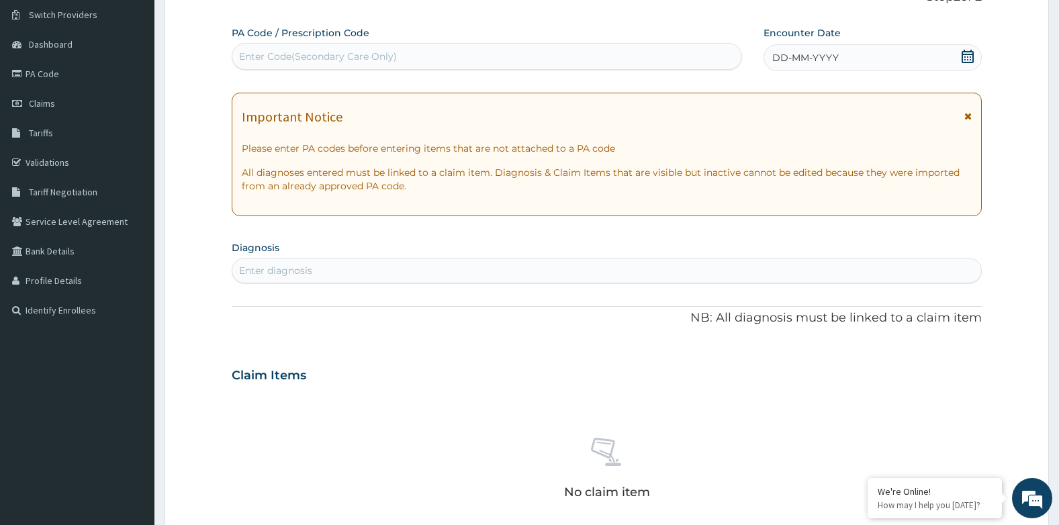
click at [967, 58] on icon at bounding box center [967, 56] width 13 height 13
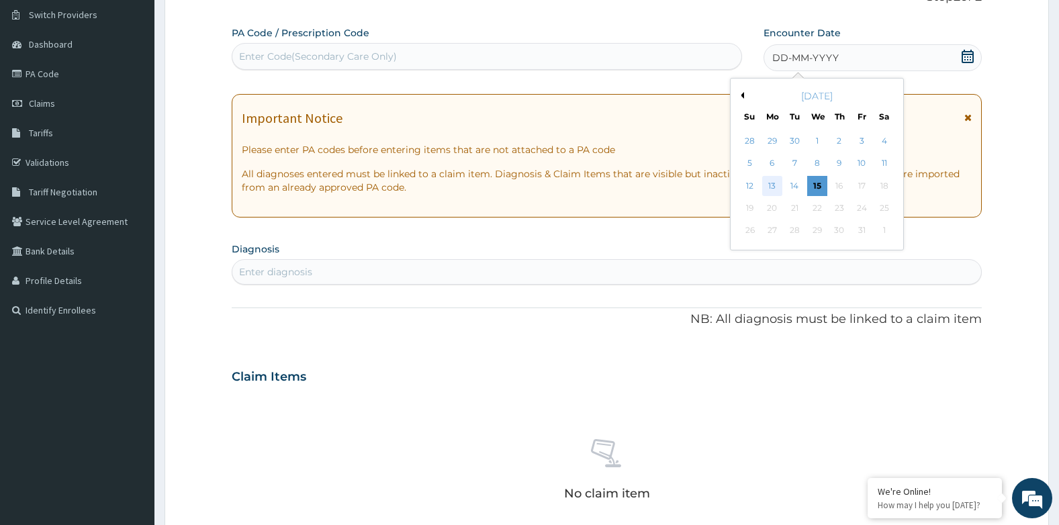
click at [771, 180] on div "13" at bounding box center [772, 186] width 20 height 20
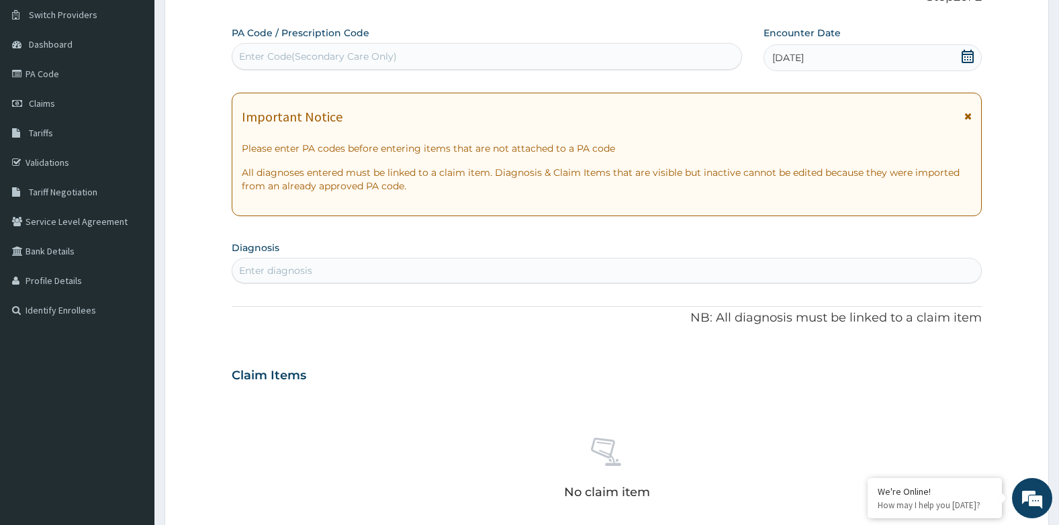
click at [374, 269] on div "Enter diagnosis" at bounding box center [606, 270] width 749 height 21
type input "R"
type input "UPPER"
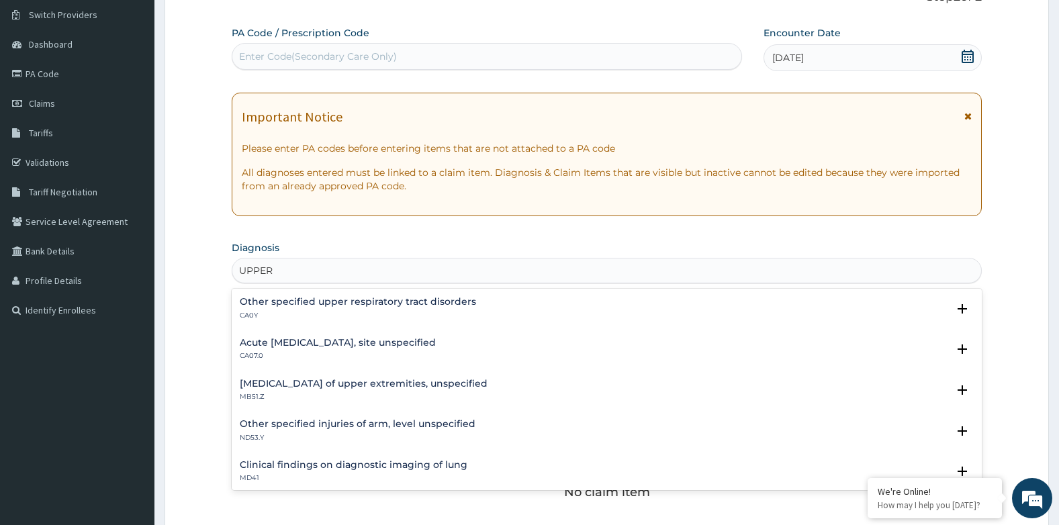
click at [382, 341] on h4 "Acute upper respiratory infection, site unspecified" at bounding box center [338, 343] width 196 height 10
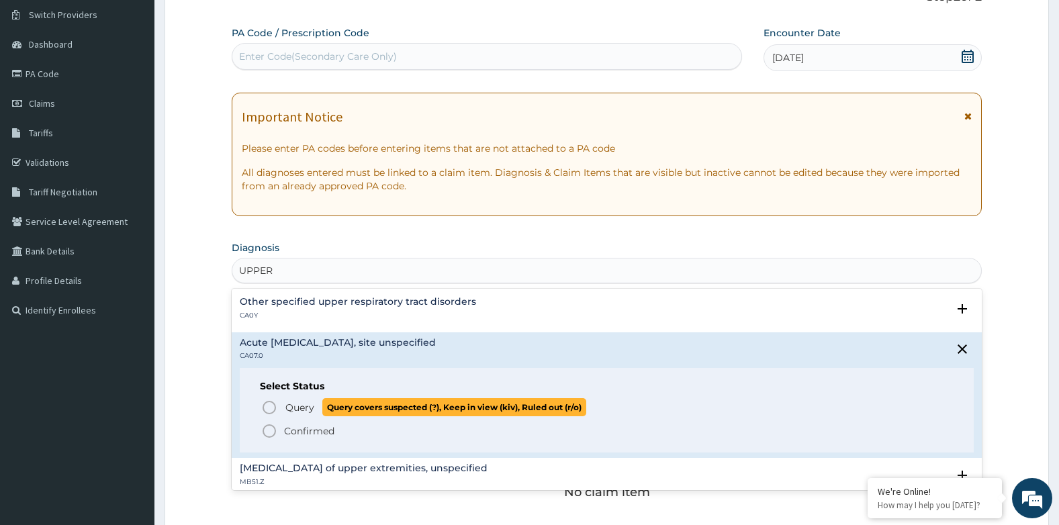
click at [318, 408] on p "Query Query covers suspected (?), Keep in view (kiv), Ruled out (r/o)" at bounding box center [435, 407] width 302 height 18
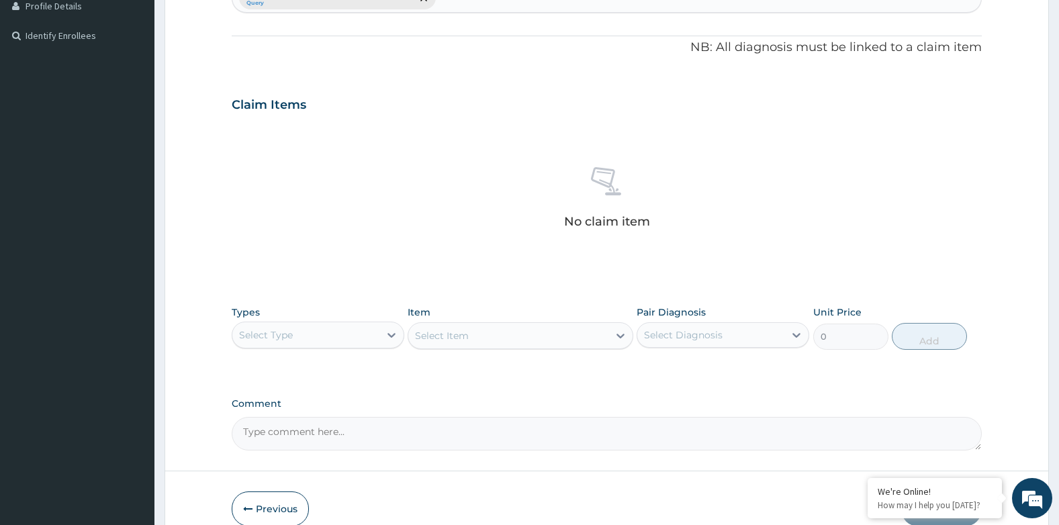
scroll to position [443, 0]
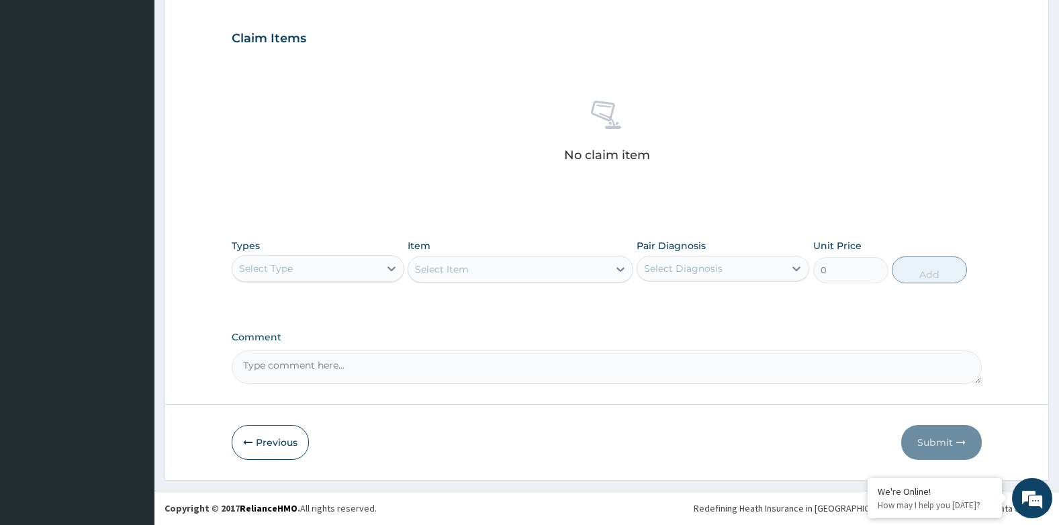
click at [322, 269] on div "Select Type" at bounding box center [305, 268] width 147 height 21
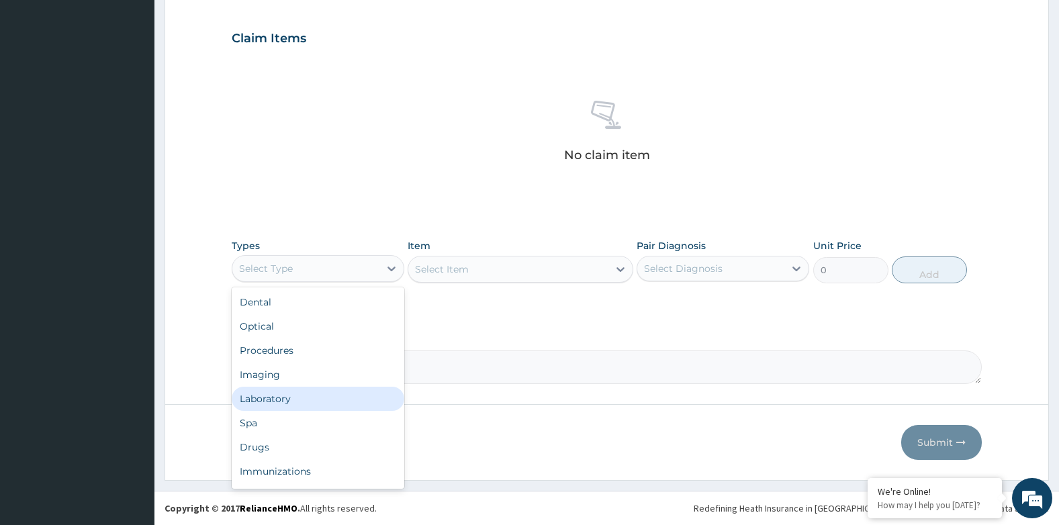
click at [268, 399] on div "Laboratory" at bounding box center [318, 399] width 173 height 24
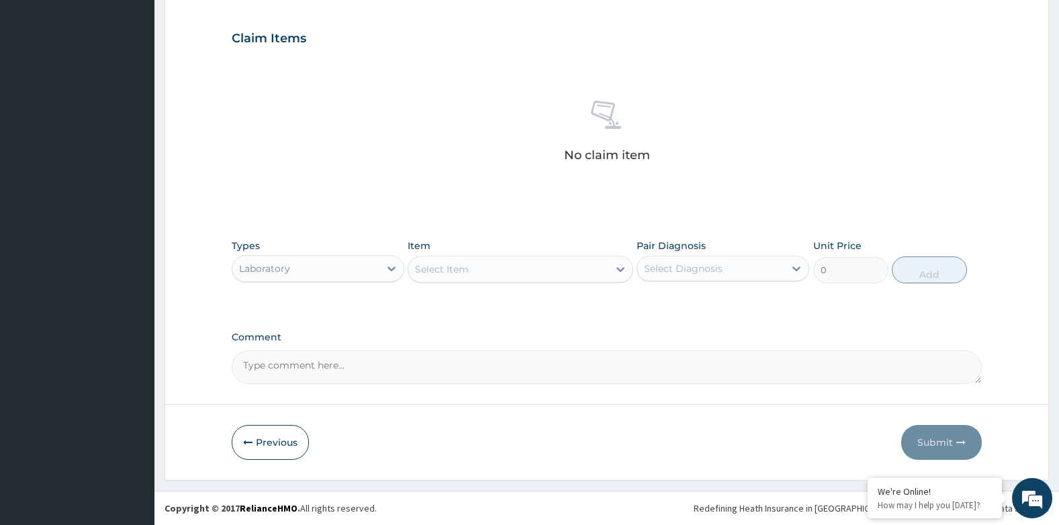
click at [291, 270] on div "Laboratory" at bounding box center [305, 268] width 147 height 21
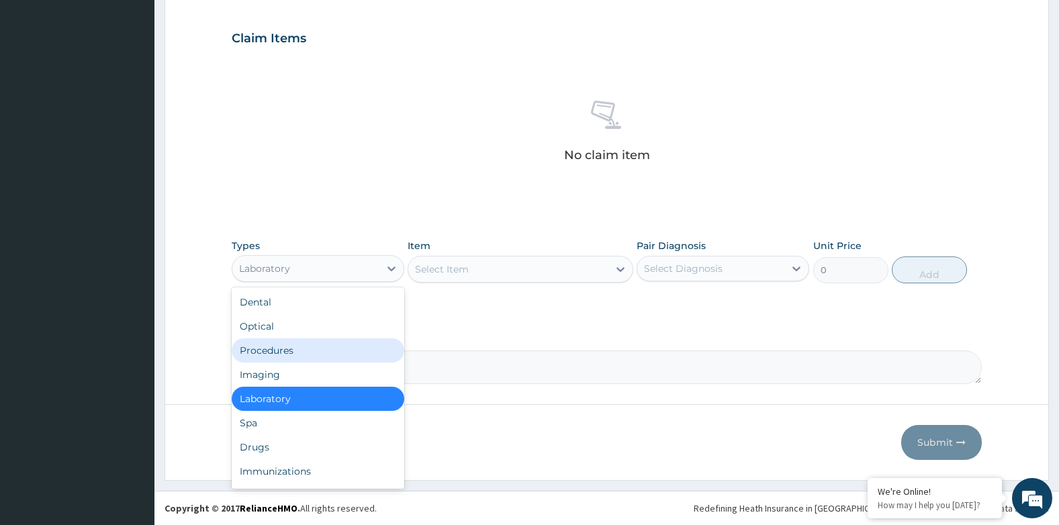
click at [271, 345] on div "Procedures" at bounding box center [318, 350] width 173 height 24
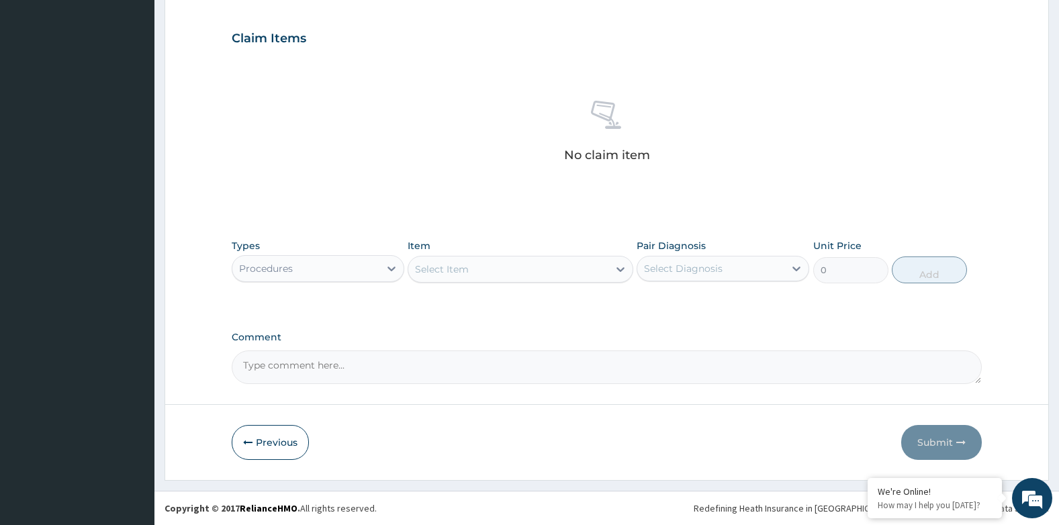
click at [454, 272] on div "Select Item" at bounding box center [442, 268] width 54 height 13
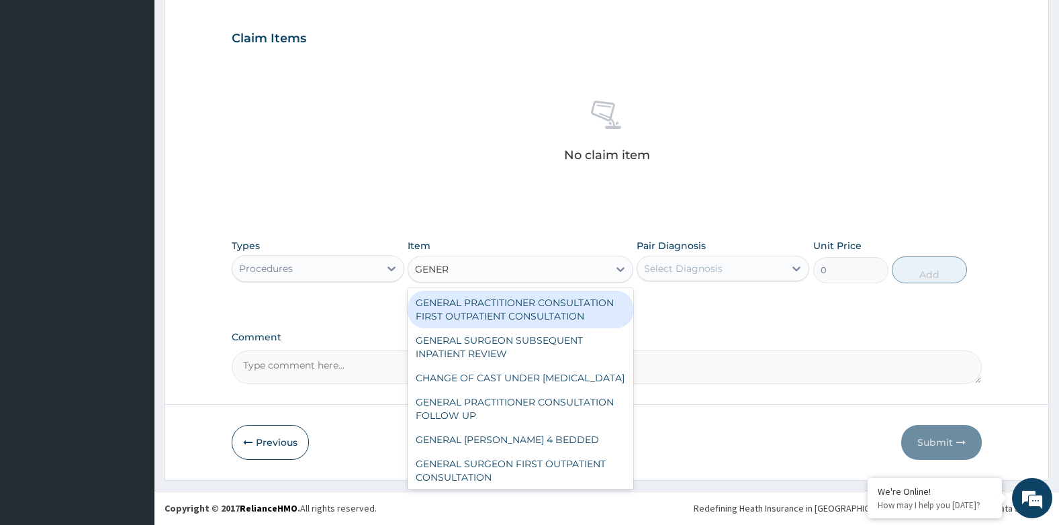
type input "GENERA"
click at [501, 304] on div "GENERAL PRACTITIONER CONSULTATION FIRST OUTPATIENT CONSULTATION" at bounding box center [520, 310] width 225 height 38
type input "3794.9999999999995"
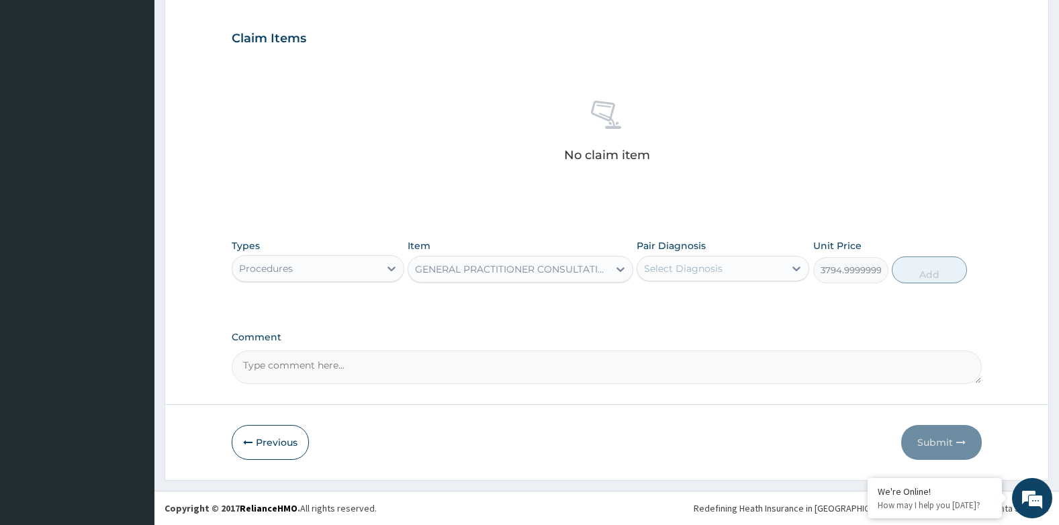
click at [730, 270] on div "Select Diagnosis" at bounding box center [710, 268] width 147 height 21
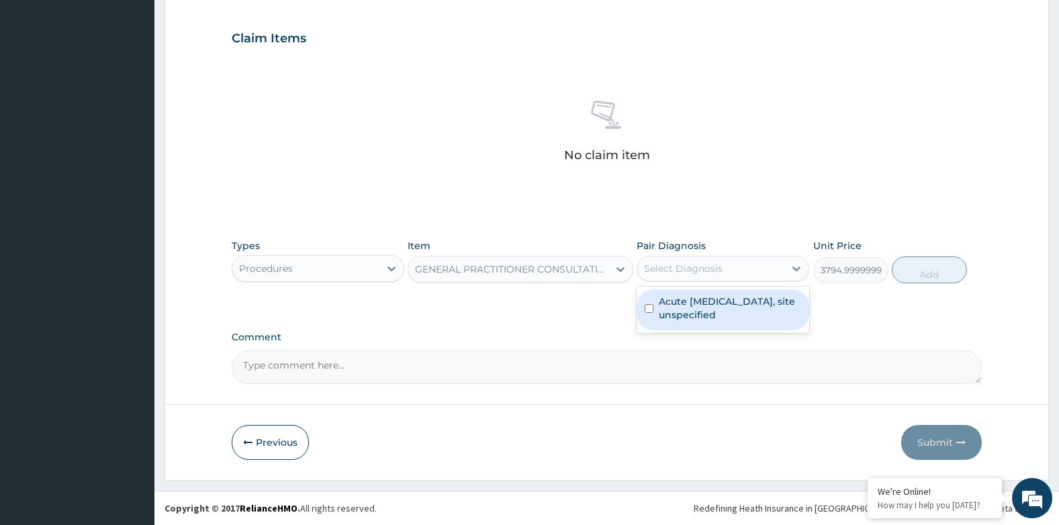
click at [717, 299] on label "Acute upper respiratory infection, site unspecified" at bounding box center [730, 308] width 142 height 27
checkbox input "true"
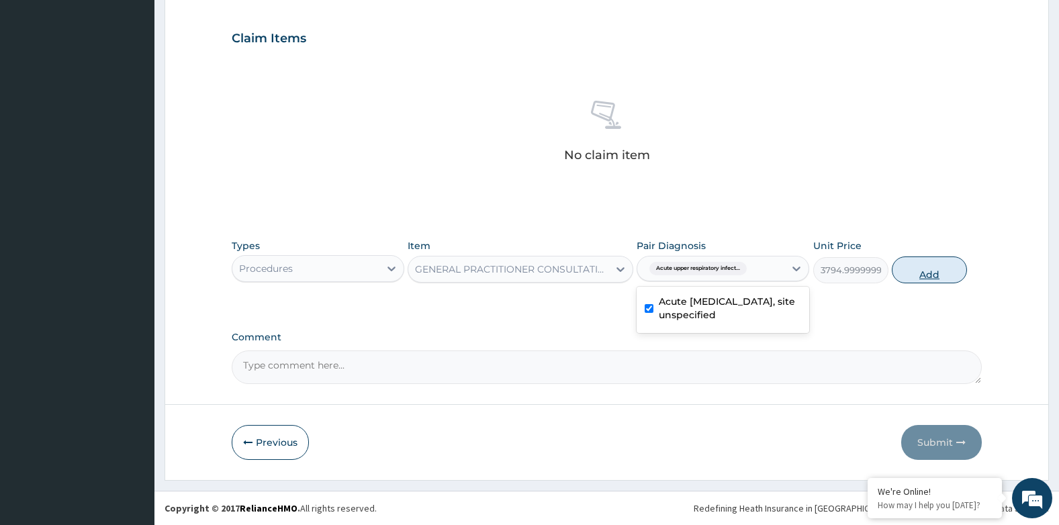
click at [902, 269] on button "Add" at bounding box center [929, 269] width 75 height 27
type input "0"
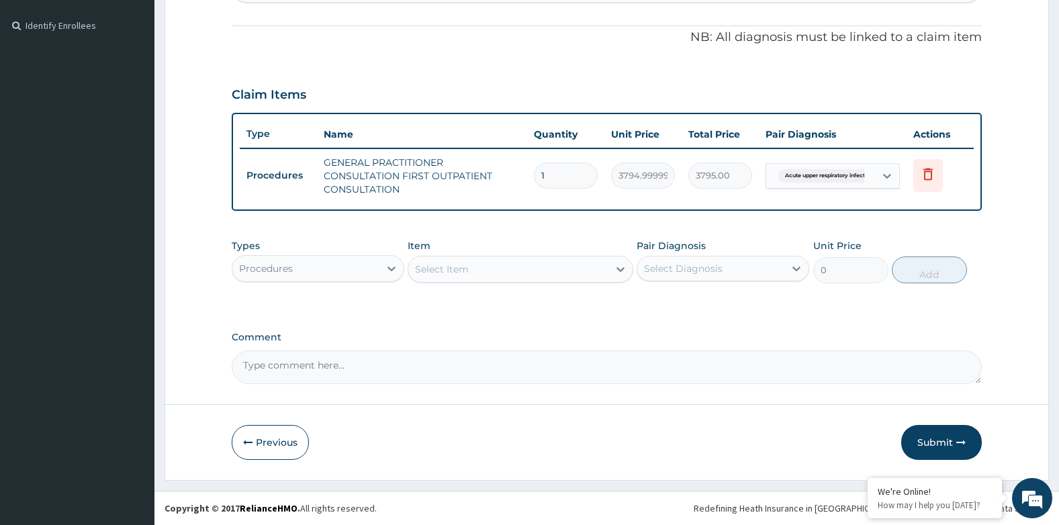
scroll to position [387, 0]
click at [957, 444] on icon "button" at bounding box center [960, 442] width 9 height 9
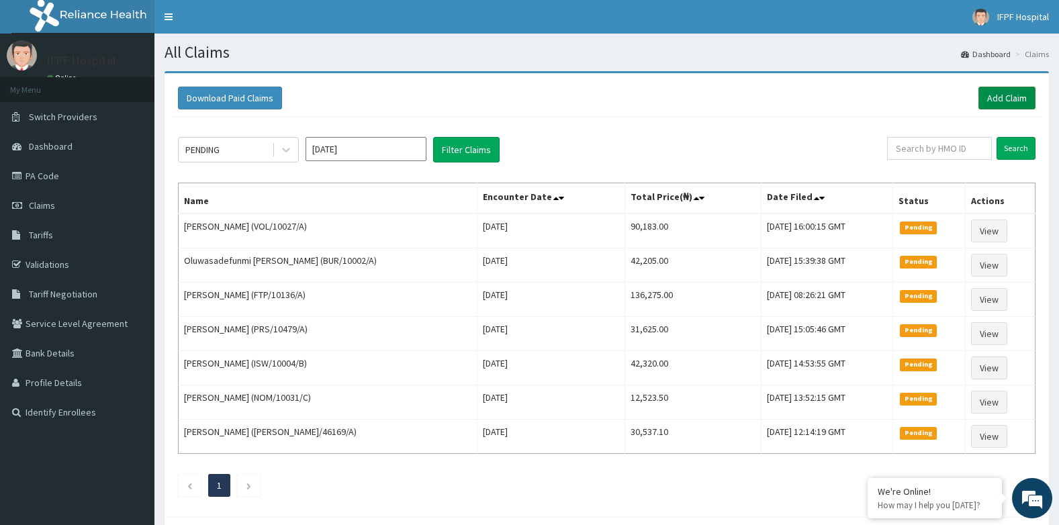
click at [982, 105] on link "Add Claim" at bounding box center [1006, 98] width 57 height 23
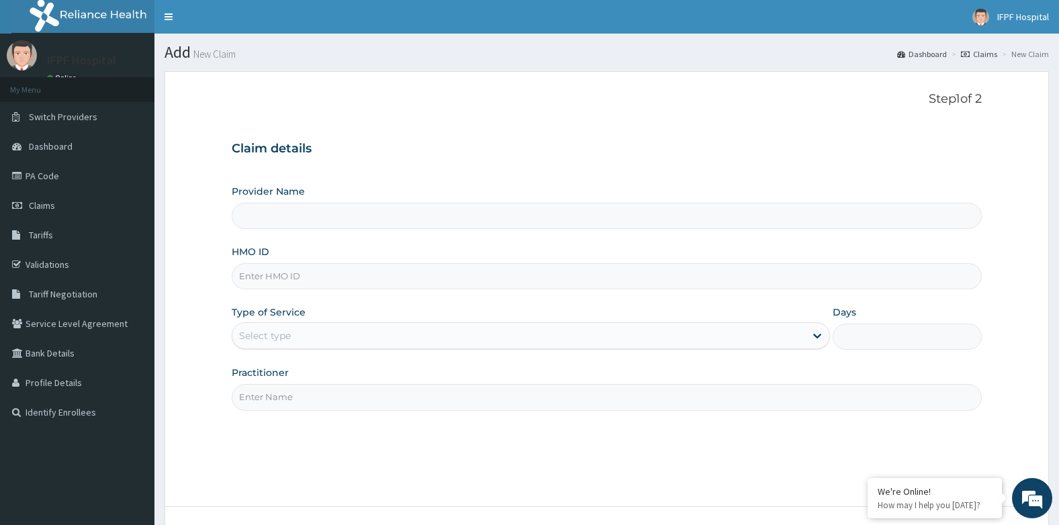
type input "IFPF Hospital"
click at [271, 276] on input "HMO ID" at bounding box center [607, 276] width 751 height 26
paste input "ABO/10042/A"
type input "ABO/10042/A"
click at [287, 322] on div "Type of Service Select type" at bounding box center [531, 327] width 598 height 44
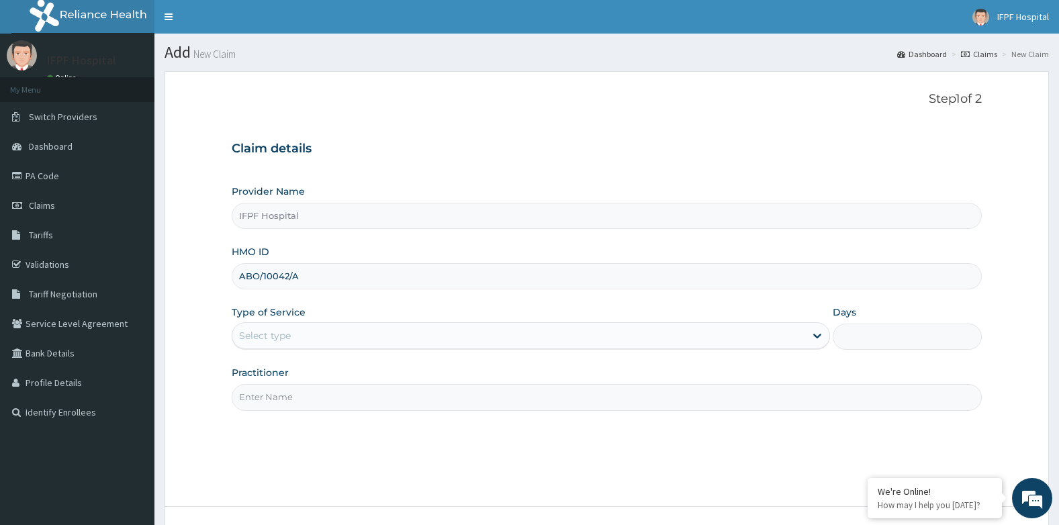
click at [277, 330] on div "Select type" at bounding box center [265, 335] width 52 height 13
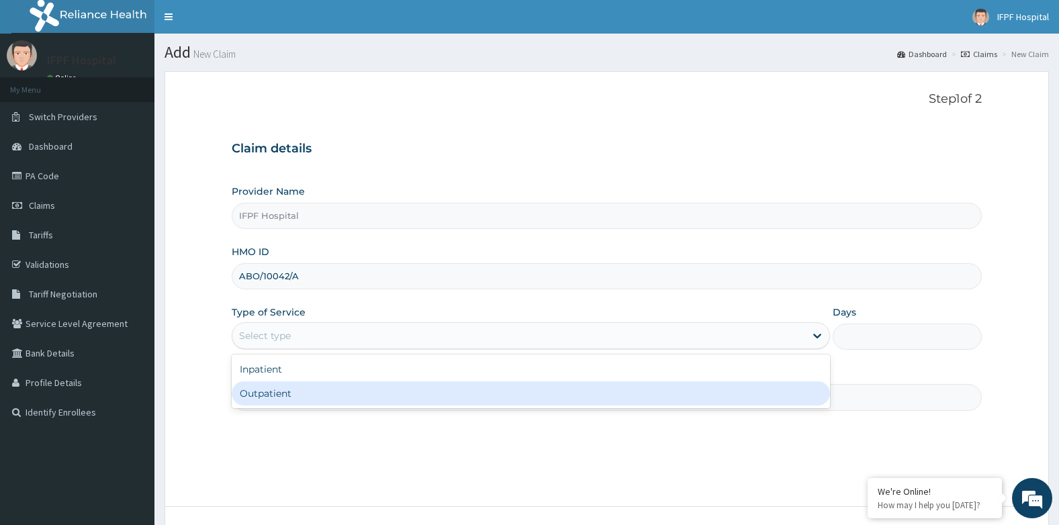
click at [260, 398] on div "Outpatient" at bounding box center [531, 393] width 598 height 24
type input "1"
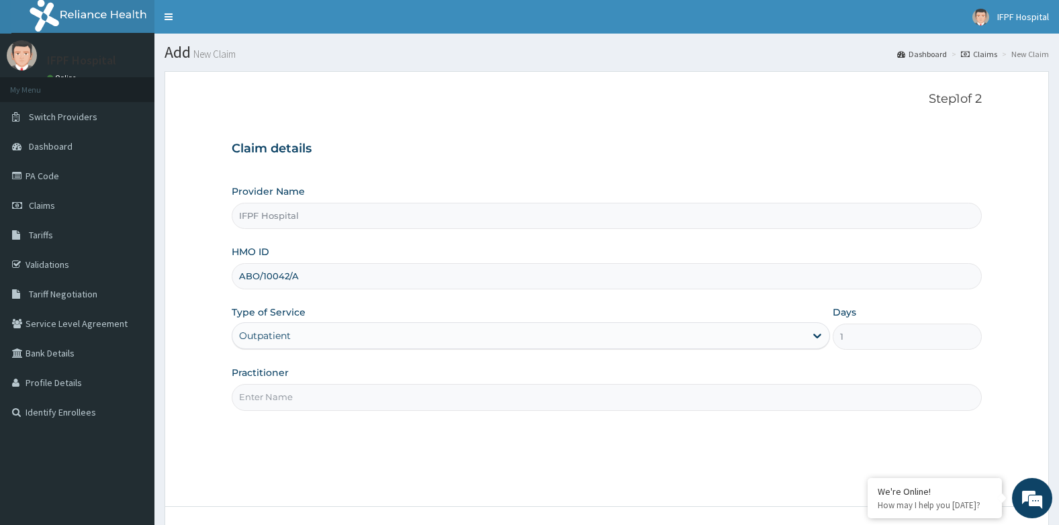
click at [260, 398] on input "Practitioner" at bounding box center [607, 397] width 751 height 26
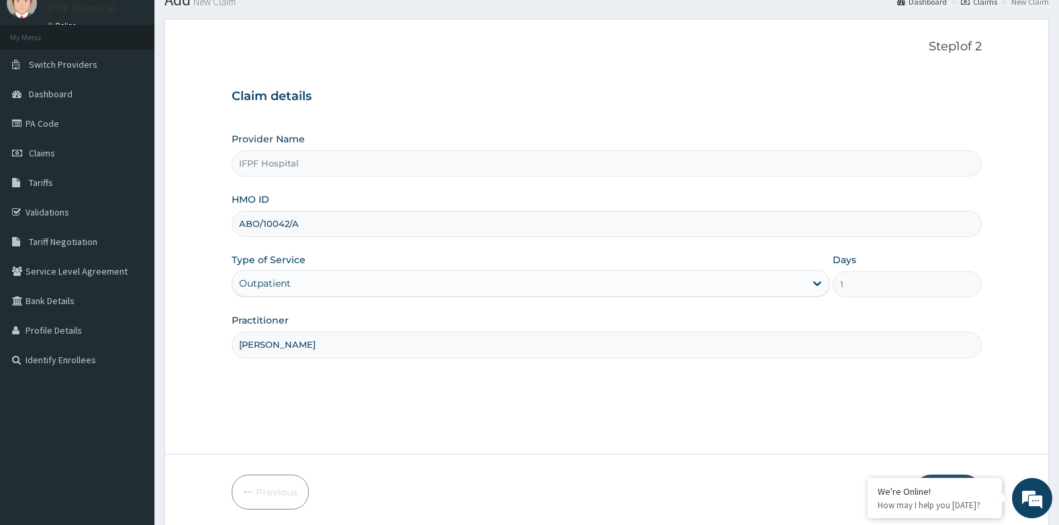
scroll to position [102, 0]
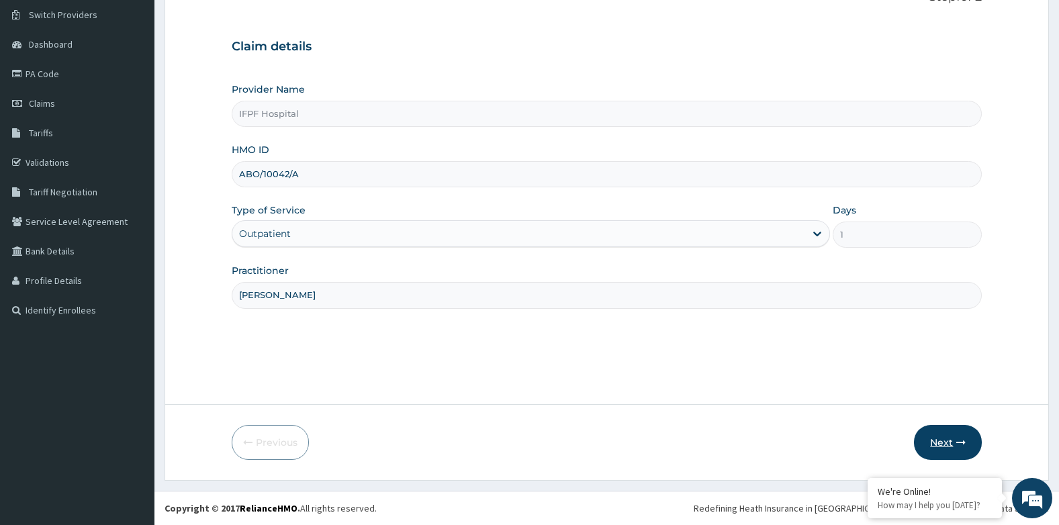
type input "[PERSON_NAME]"
click at [965, 438] on icon "button" at bounding box center [960, 442] width 9 height 9
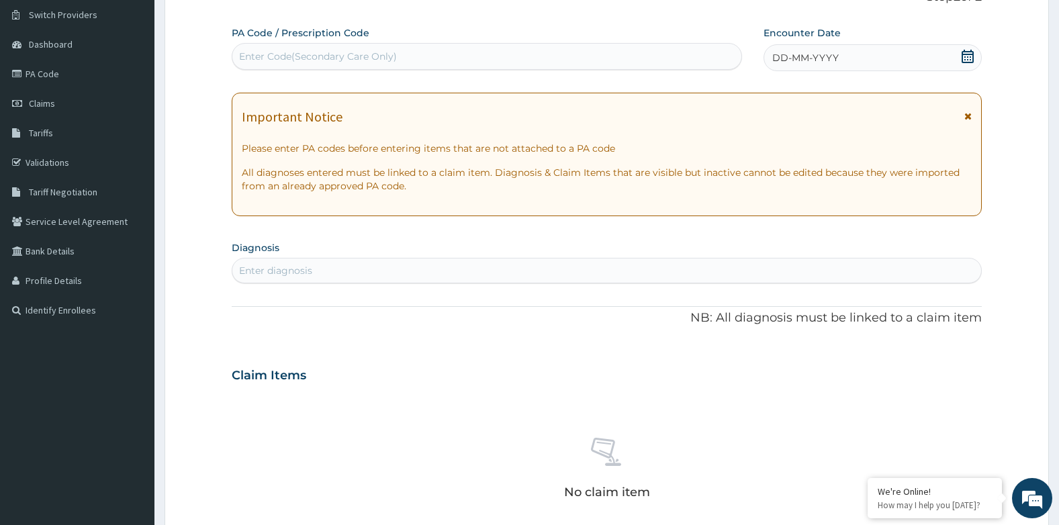
click at [328, 48] on div "Enter Code(Secondary Care Only)" at bounding box center [486, 56] width 509 height 21
type input "PA/2DD6E9"
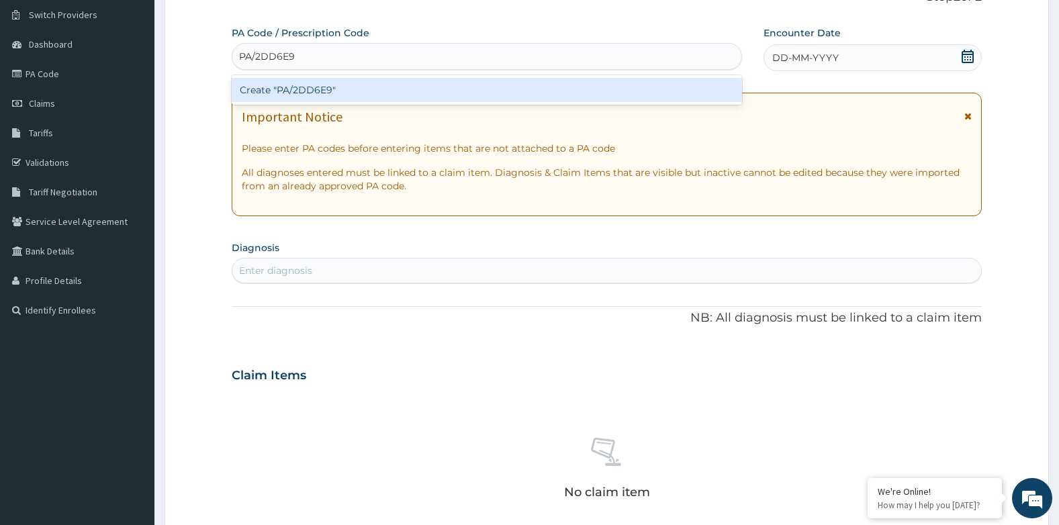
click at [481, 85] on div "Create "PA/2DD6E9"" at bounding box center [487, 90] width 510 height 24
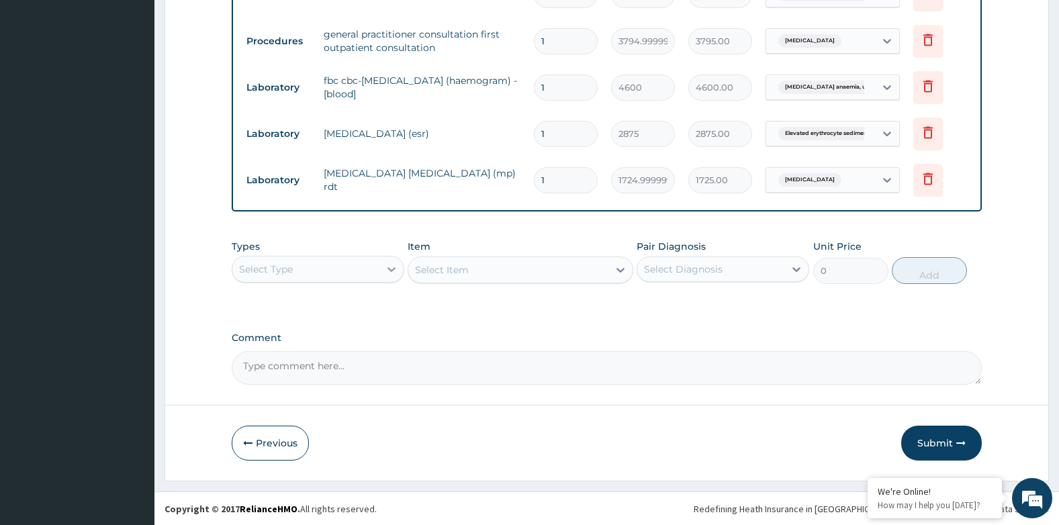
scroll to position [565, 0]
click at [318, 269] on div "Select Type" at bounding box center [305, 268] width 147 height 21
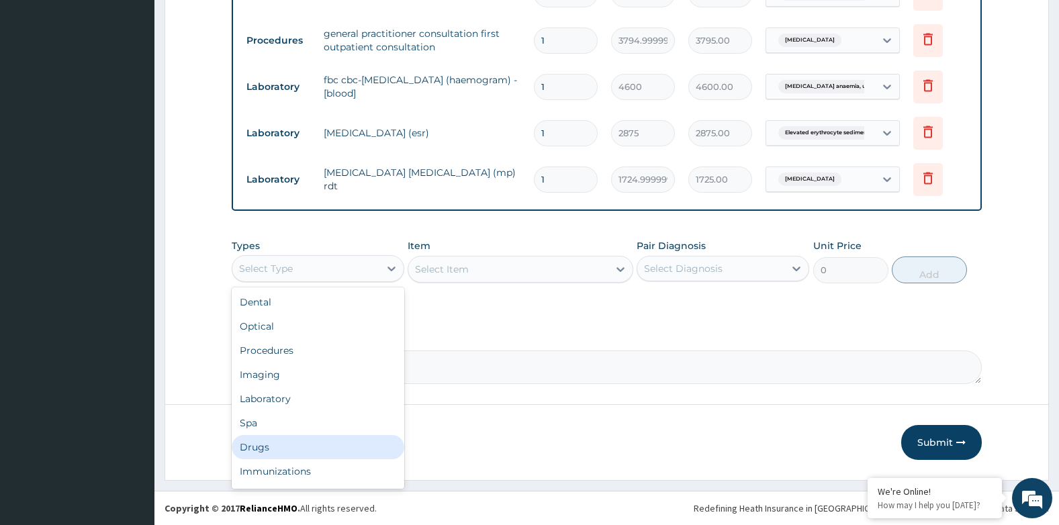
click at [258, 454] on div "Drugs" at bounding box center [318, 447] width 173 height 24
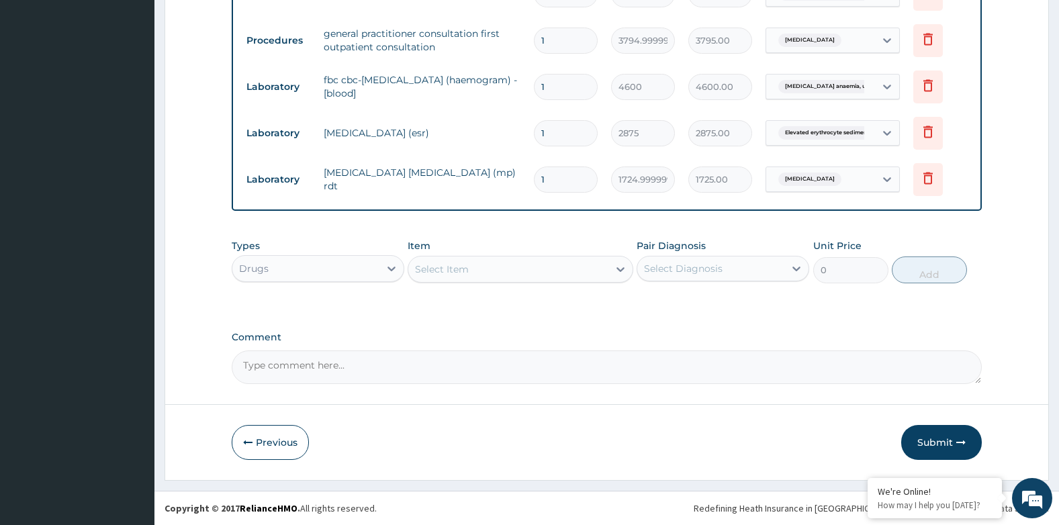
click at [442, 273] on div "Select Item" at bounding box center [442, 268] width 54 height 13
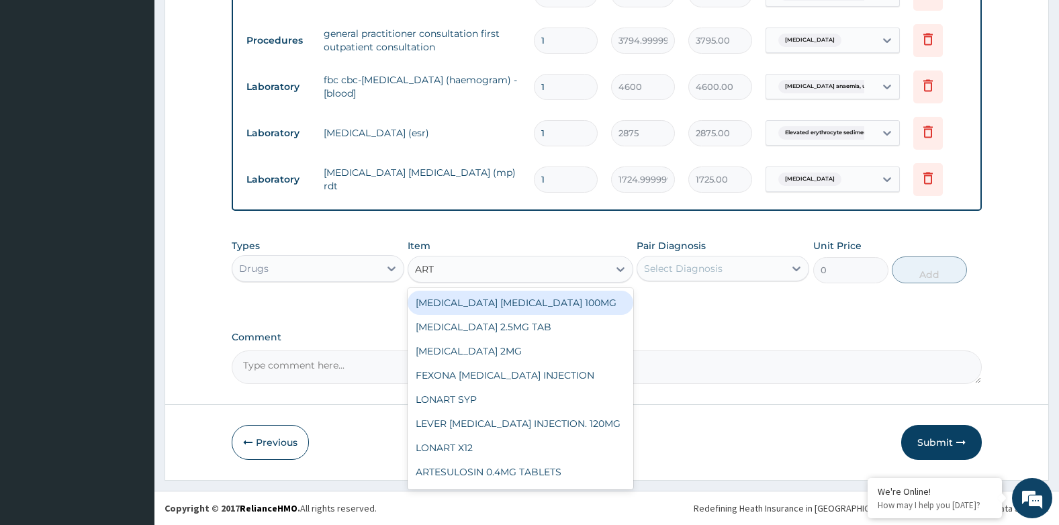
type input "ARTE"
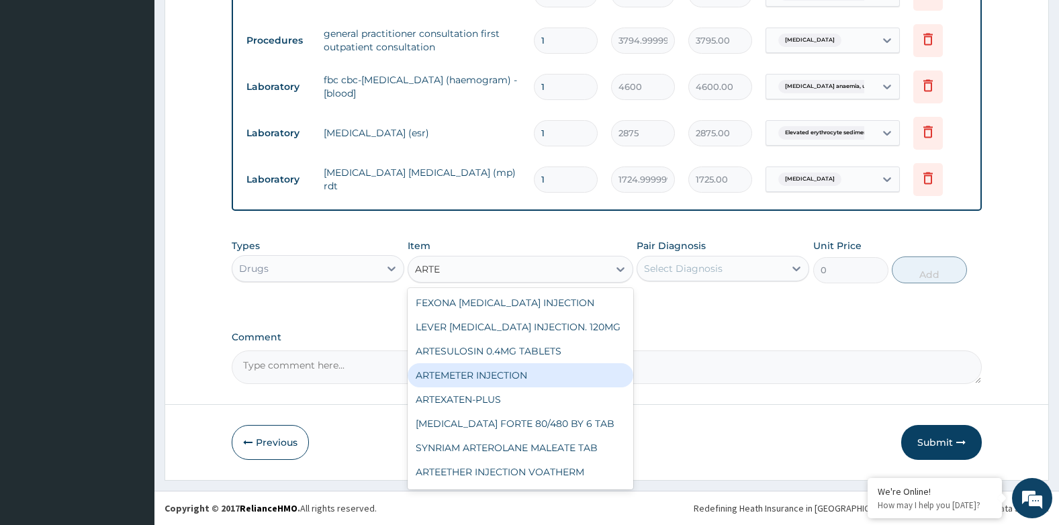
click at [459, 374] on div "ARTEMETER INJECTION" at bounding box center [520, 375] width 225 height 24
type input "1012"
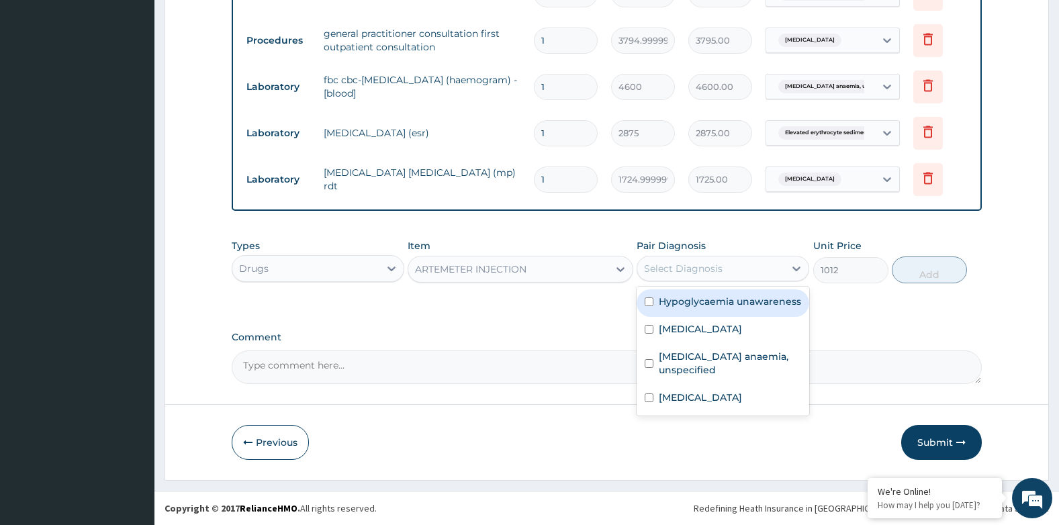
click at [693, 273] on div "Select Diagnosis" at bounding box center [683, 268] width 79 height 13
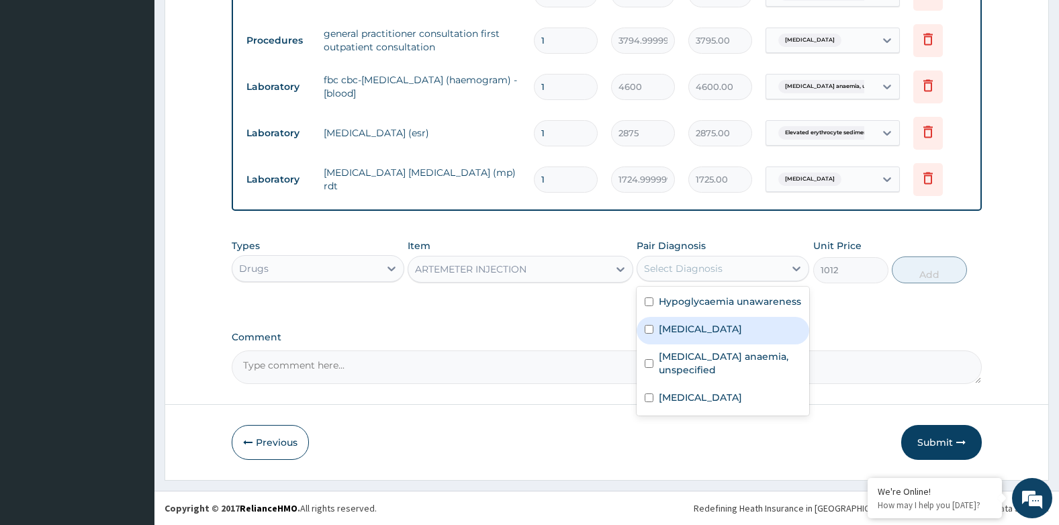
click at [698, 324] on label "[MEDICAL_DATA]" at bounding box center [700, 328] width 83 height 13
checkbox input "true"
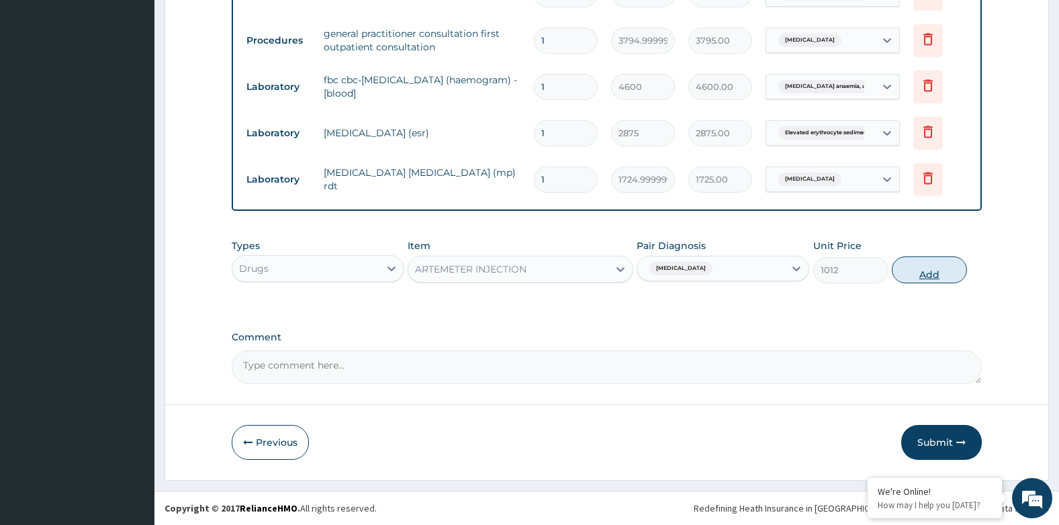
click at [898, 271] on button "Add" at bounding box center [929, 269] width 75 height 27
type input "0"
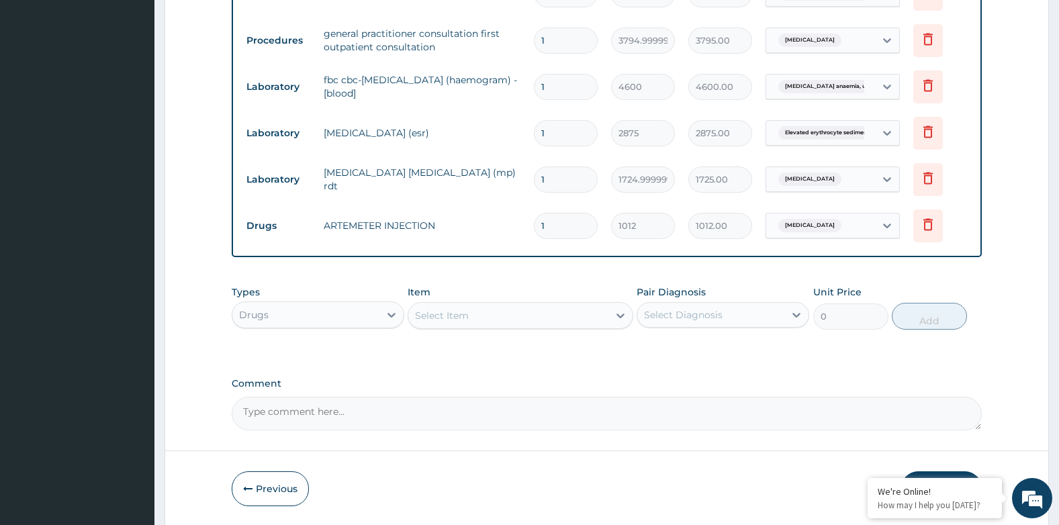
type input "0.00"
type input "3"
type input "3036.00"
type input "3"
click at [457, 316] on div "Select Item" at bounding box center [442, 315] width 54 height 13
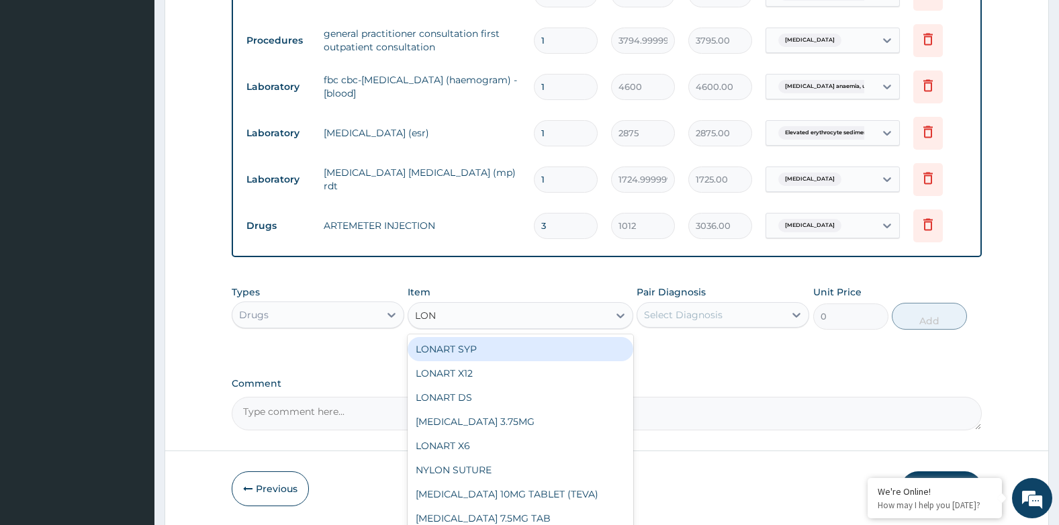
type input "LONA"
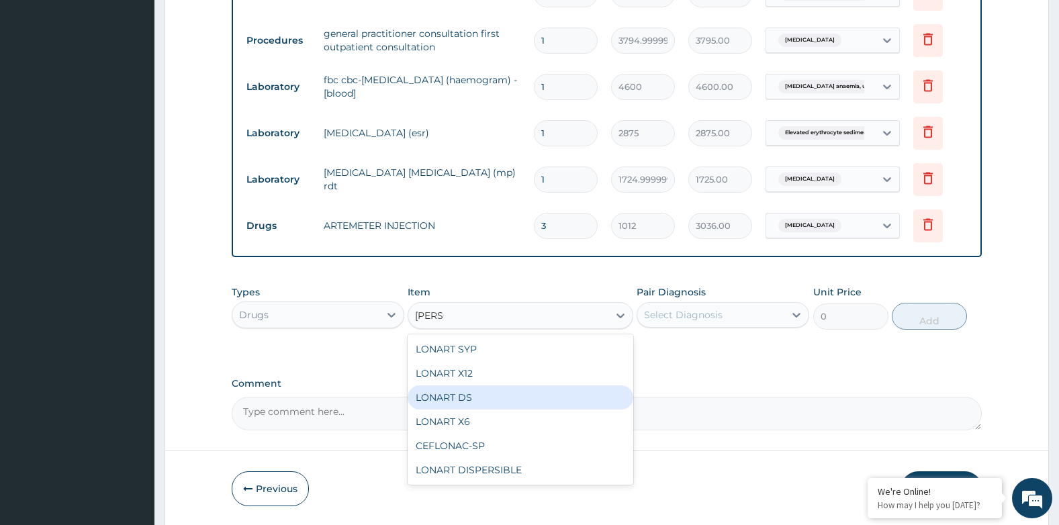
click at [467, 394] on div "LONART DS" at bounding box center [520, 397] width 225 height 24
type input "506"
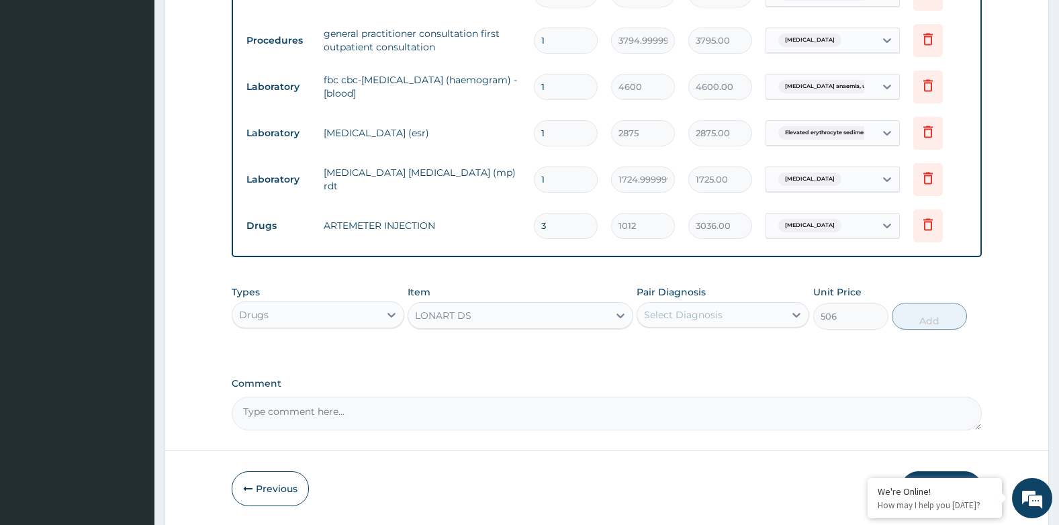
click at [696, 319] on div "Select Diagnosis" at bounding box center [683, 314] width 79 height 13
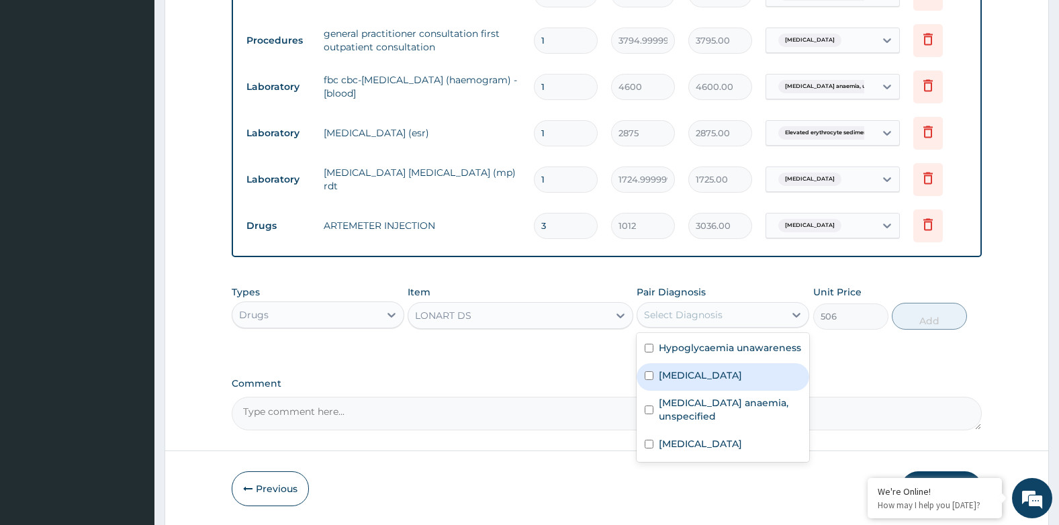
click at [706, 375] on label "Malaria, unspecified" at bounding box center [700, 375] width 83 height 13
checkbox input "true"
click at [912, 316] on button "Add" at bounding box center [929, 316] width 75 height 27
type input "0"
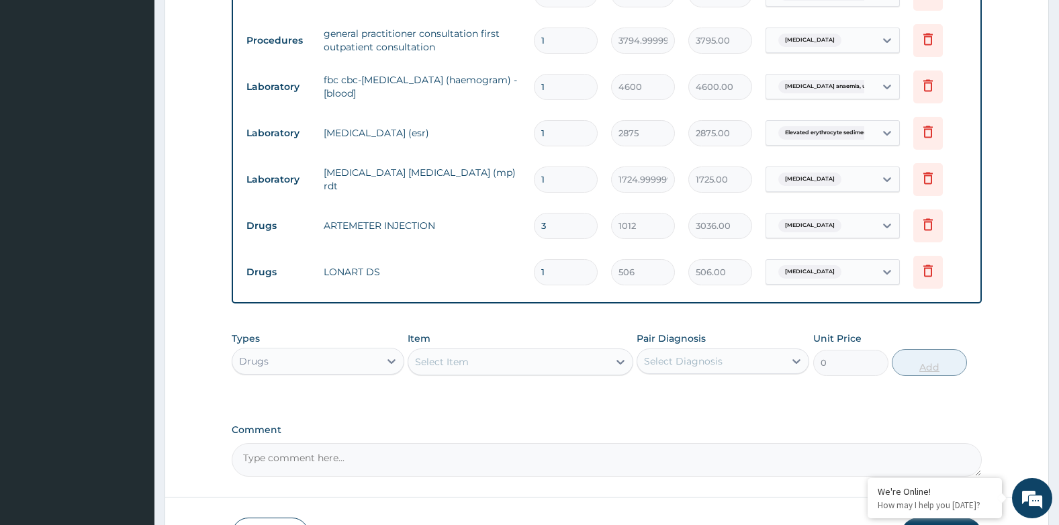
type input "0.00"
type input "6"
type input "3036.00"
type input "6"
click at [445, 357] on div "Select Item" at bounding box center [442, 361] width 54 height 13
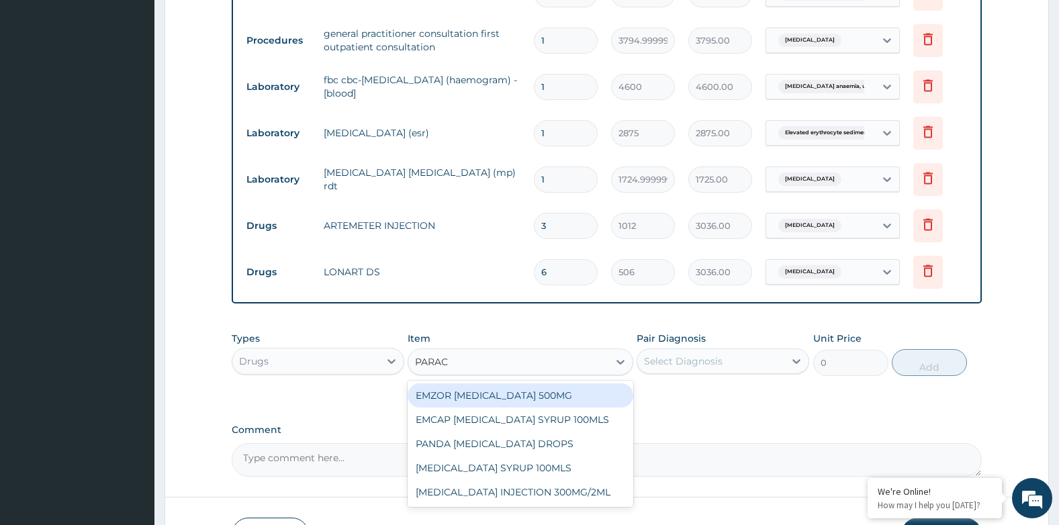
type input "PARACE"
click at [524, 398] on div "EMZOR PARACETAMOL 500MG" at bounding box center [520, 395] width 225 height 24
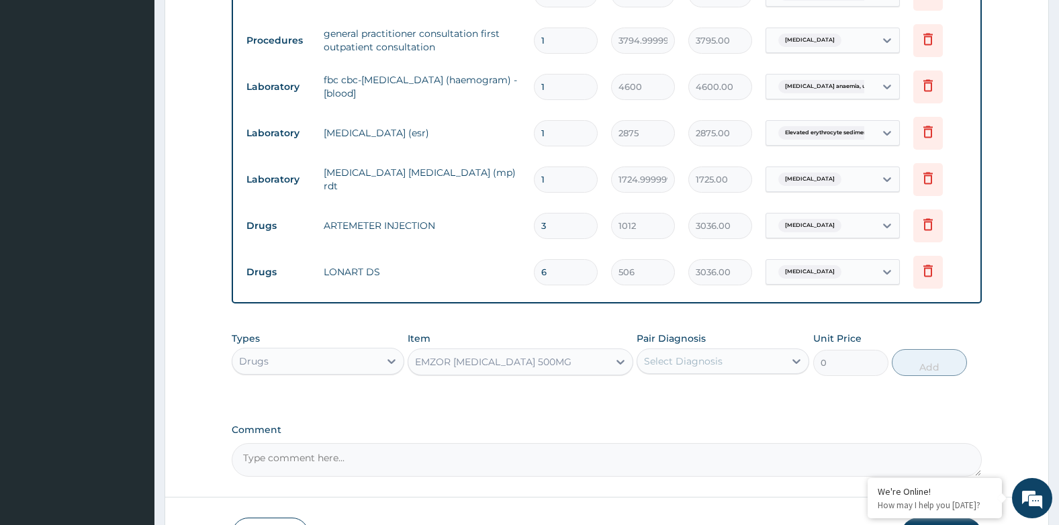
type input "25.299999999999997"
click at [685, 356] on div "Select Diagnosis" at bounding box center [683, 360] width 79 height 13
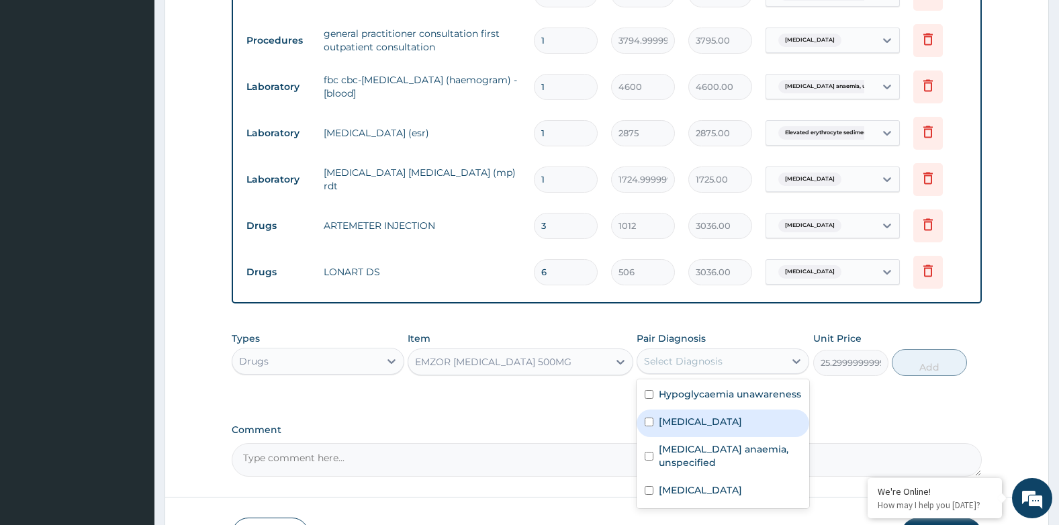
click at [691, 410] on div "Malaria, unspecified" at bounding box center [722, 424] width 173 height 28
checkbox input "true"
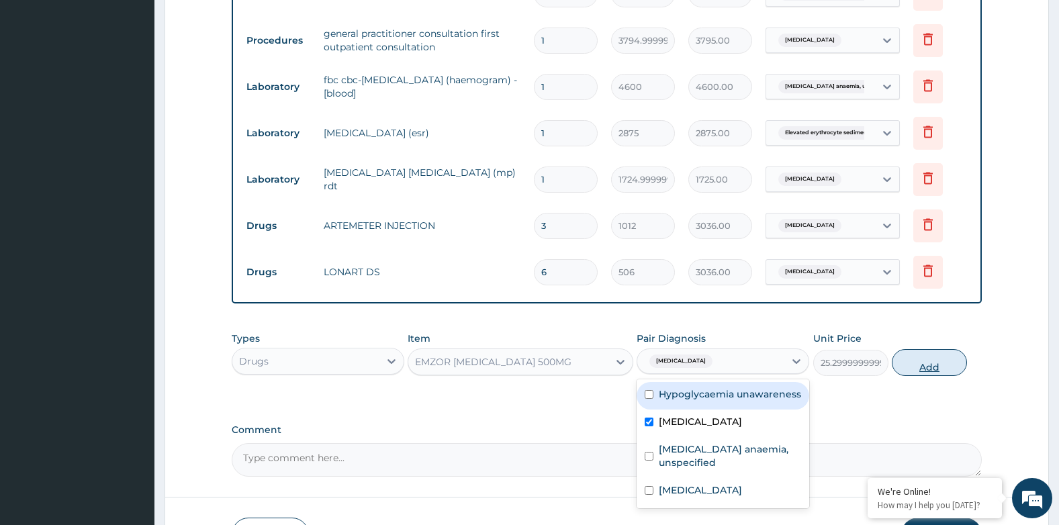
click at [924, 357] on button "Add" at bounding box center [929, 362] width 75 height 27
type input "0"
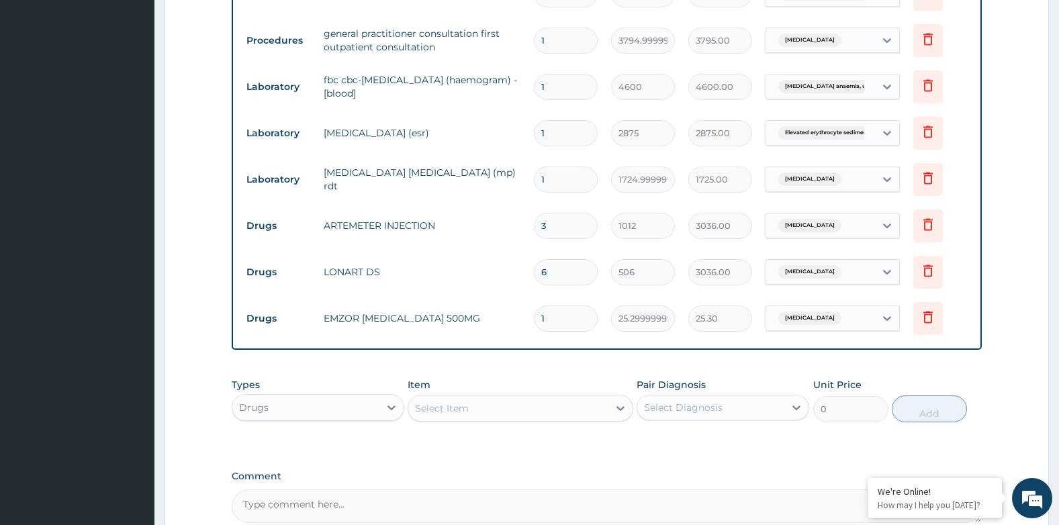
type input "0.00"
type input "3"
type input "75.90"
type input "30"
type input "759.00"
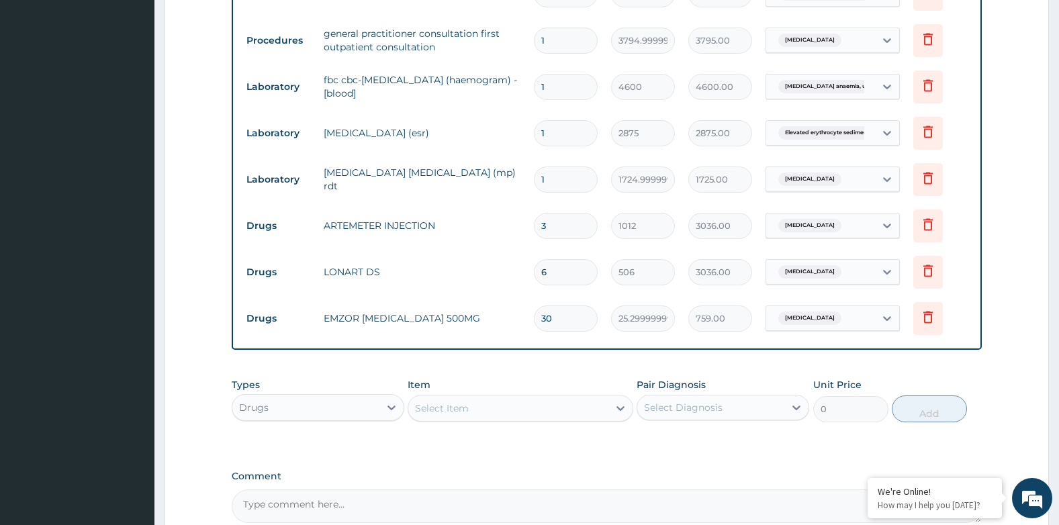
scroll to position [704, 0]
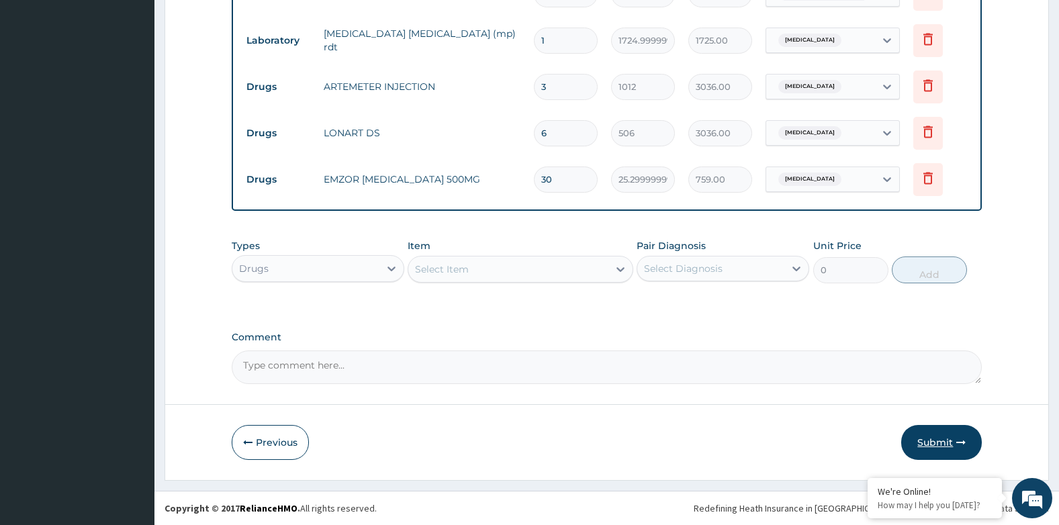
type input "30"
click at [953, 429] on button "Submit" at bounding box center [941, 442] width 81 height 35
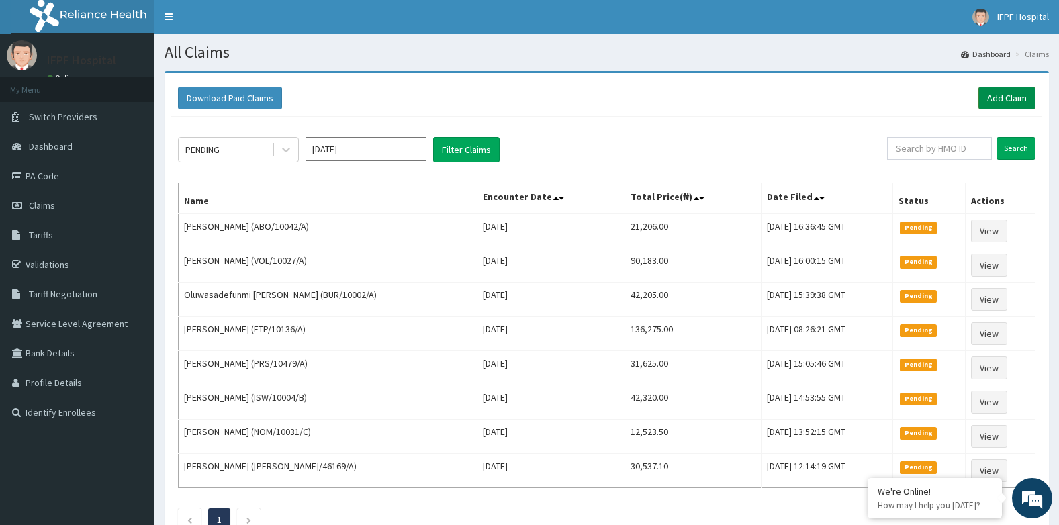
click at [1019, 94] on link "Add Claim" at bounding box center [1006, 98] width 57 height 23
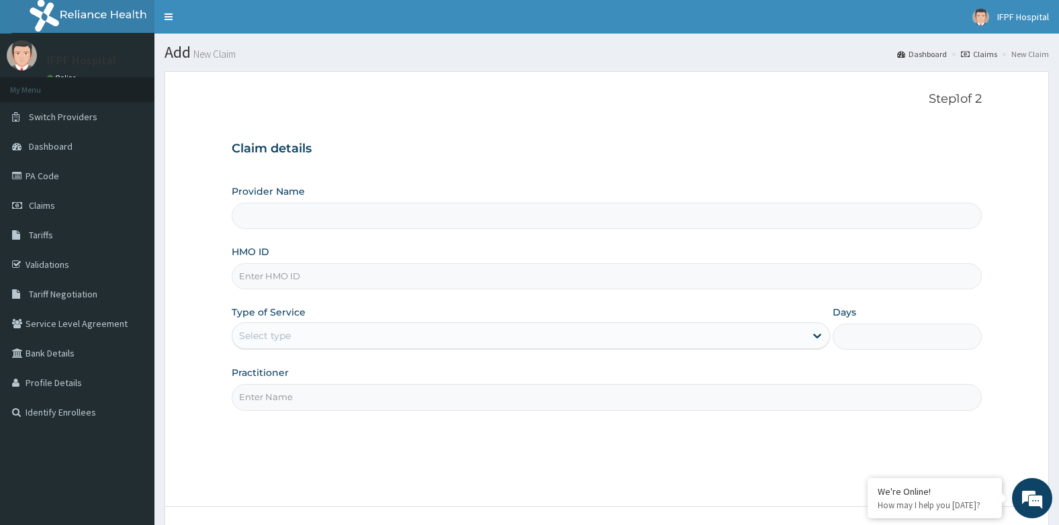
type input "IFPF Hospital"
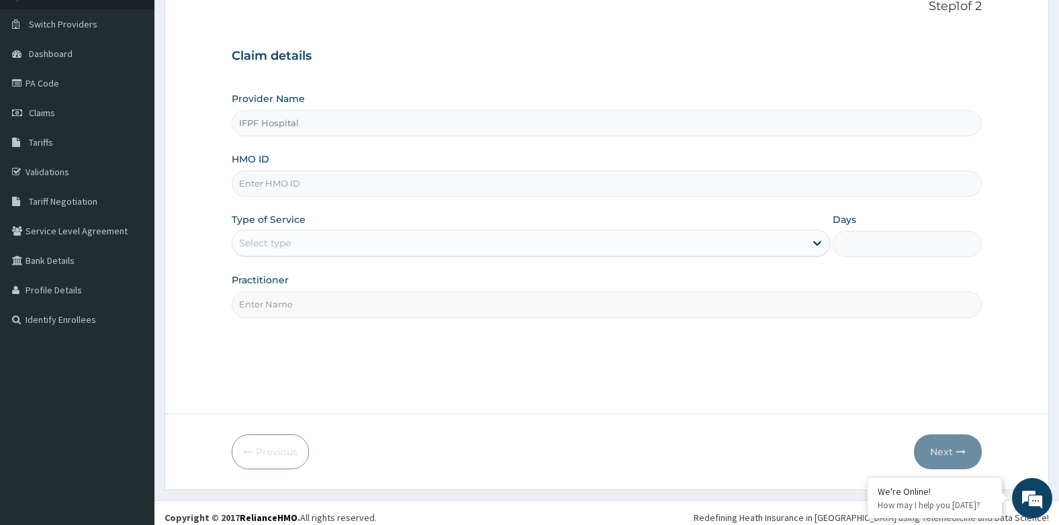
scroll to position [102, 0]
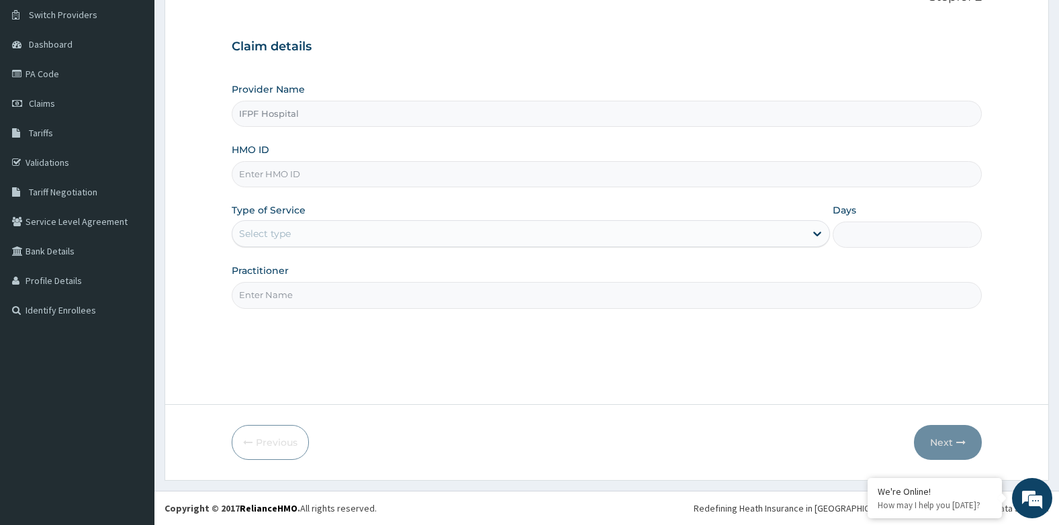
click at [270, 172] on input "HMO ID" at bounding box center [607, 174] width 751 height 26
paste input "ULT/10012/A"
type input "ULT/10012/A"
click at [295, 232] on div "Select type" at bounding box center [518, 233] width 573 height 21
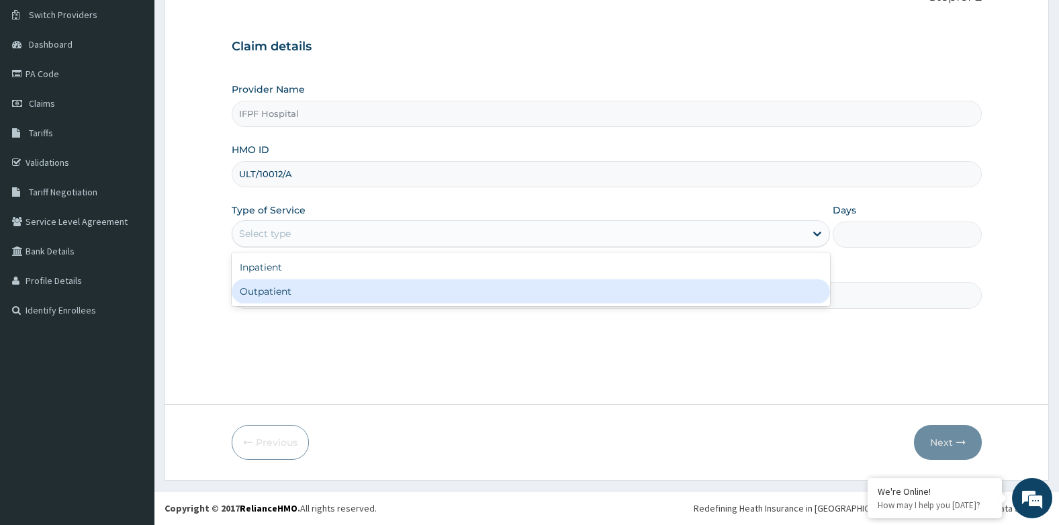
click at [275, 285] on div "Outpatient" at bounding box center [531, 291] width 598 height 24
type input "1"
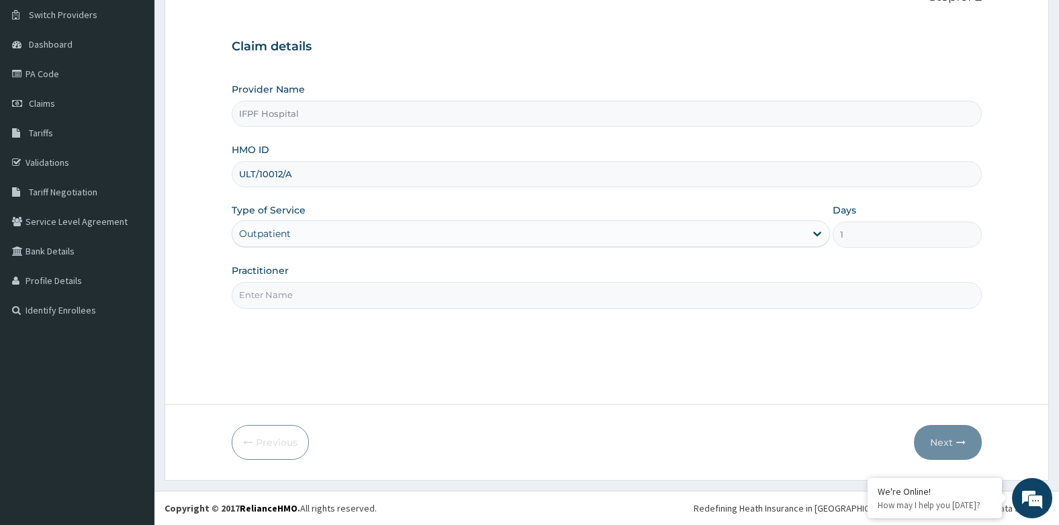
click at [278, 297] on input "Practitioner" at bounding box center [607, 295] width 751 height 26
type input "[PERSON_NAME]"
click at [939, 443] on button "Next" at bounding box center [948, 442] width 68 height 35
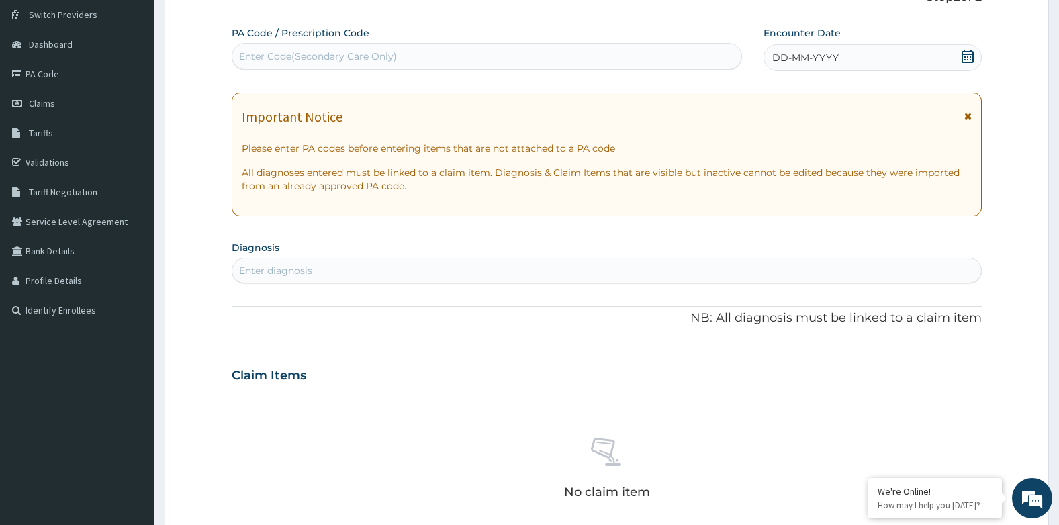
click at [373, 62] on div "Enter Code(Secondary Care Only)" at bounding box center [318, 56] width 158 height 13
type input "PA/5D7D07"
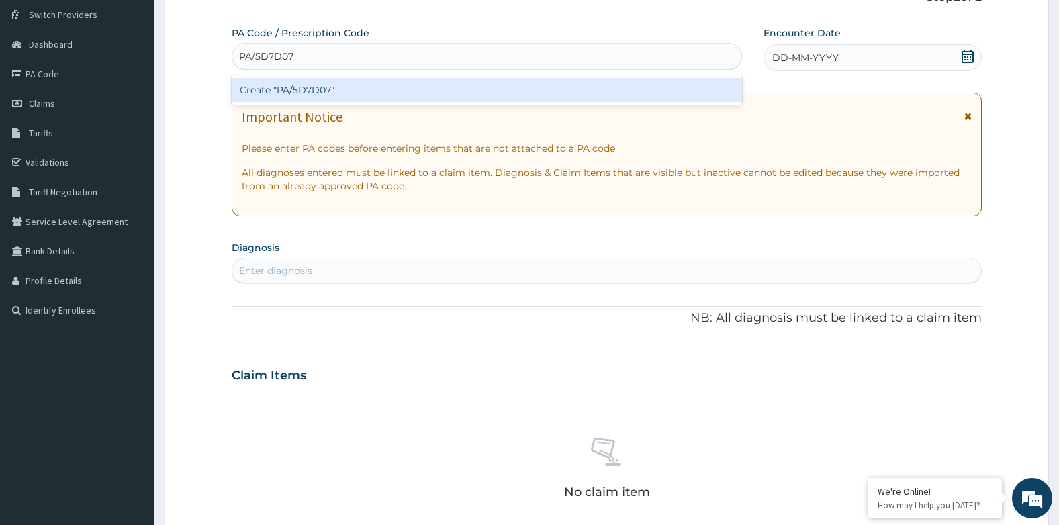
click at [393, 85] on div "Create "PA/5D7D07"" at bounding box center [487, 90] width 510 height 24
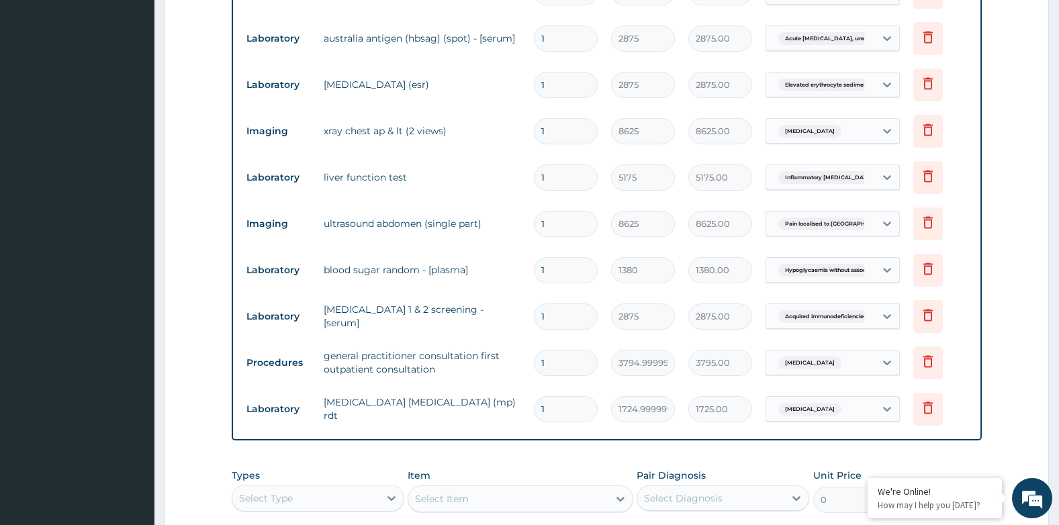
scroll to position [1196, 0]
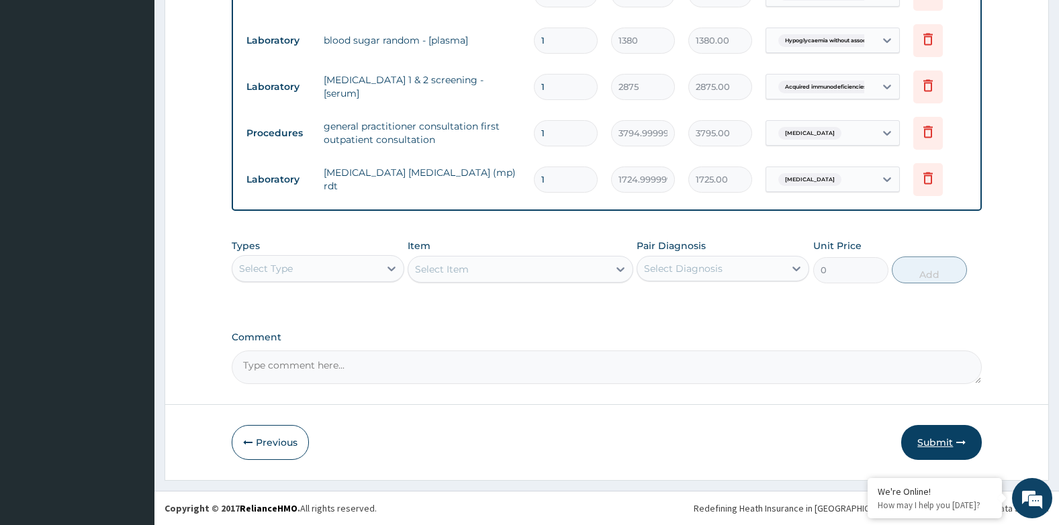
click at [941, 445] on button "Submit" at bounding box center [941, 442] width 81 height 35
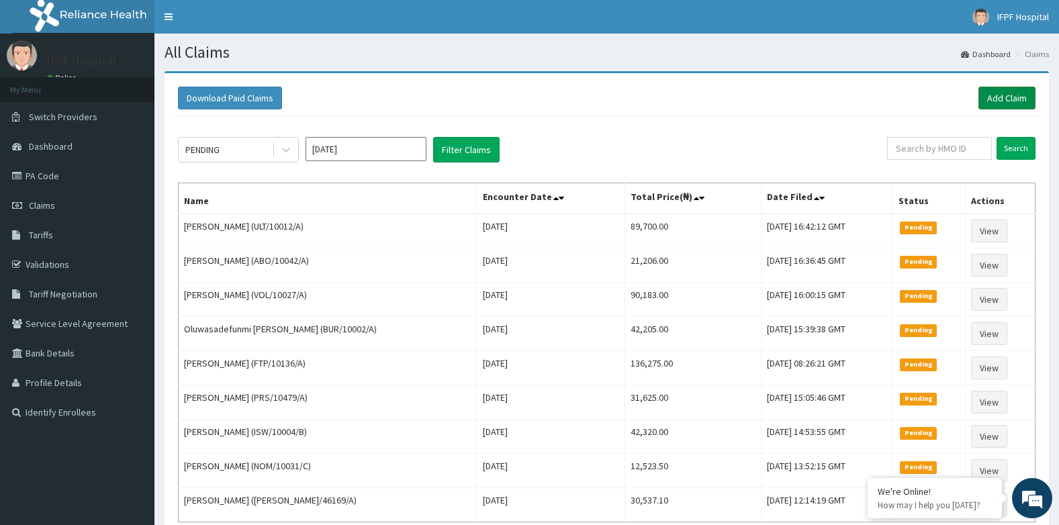
click at [1002, 105] on link "Add Claim" at bounding box center [1006, 98] width 57 height 23
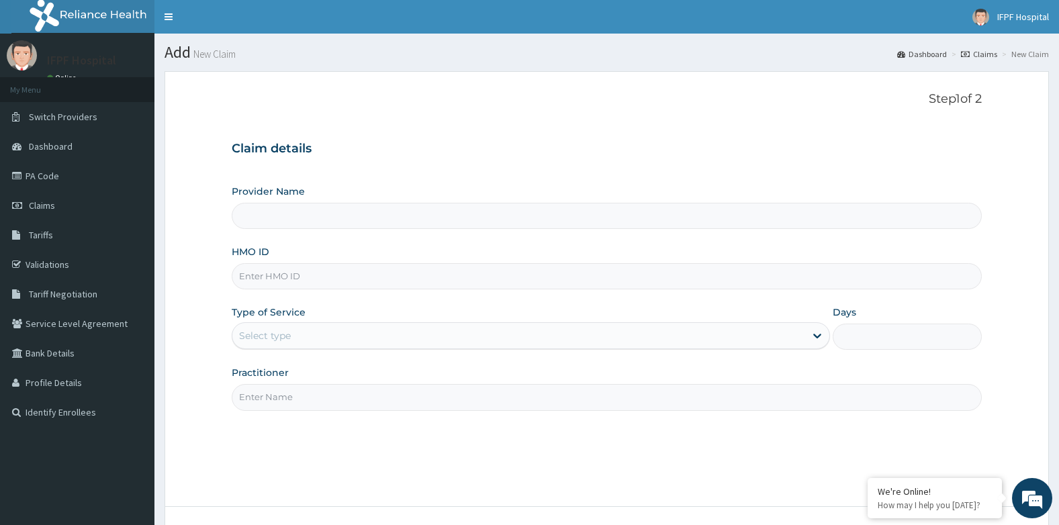
type input "IFPF Hospital"
click at [267, 275] on input "HMO ID" at bounding box center [607, 276] width 751 height 26
paste input "ULT/10012/A"
type input "ULT/10012/A"
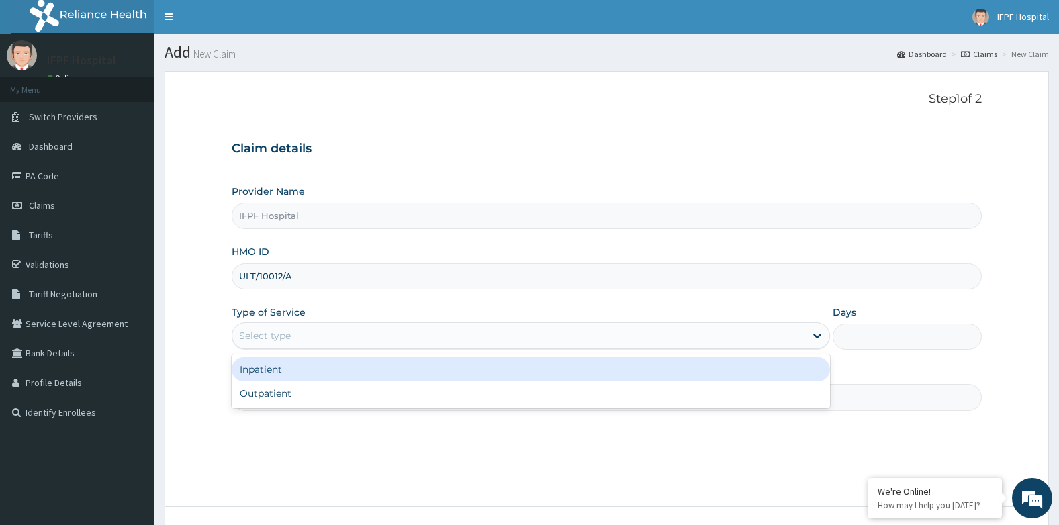
click at [287, 336] on div "Select type" at bounding box center [265, 335] width 52 height 13
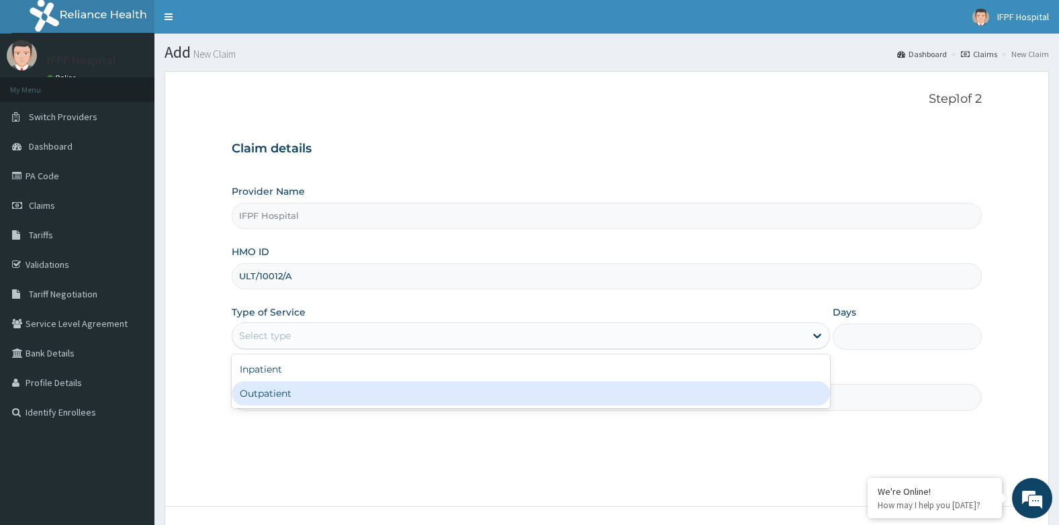
click at [279, 395] on div "Outpatient" at bounding box center [531, 393] width 598 height 24
type input "1"
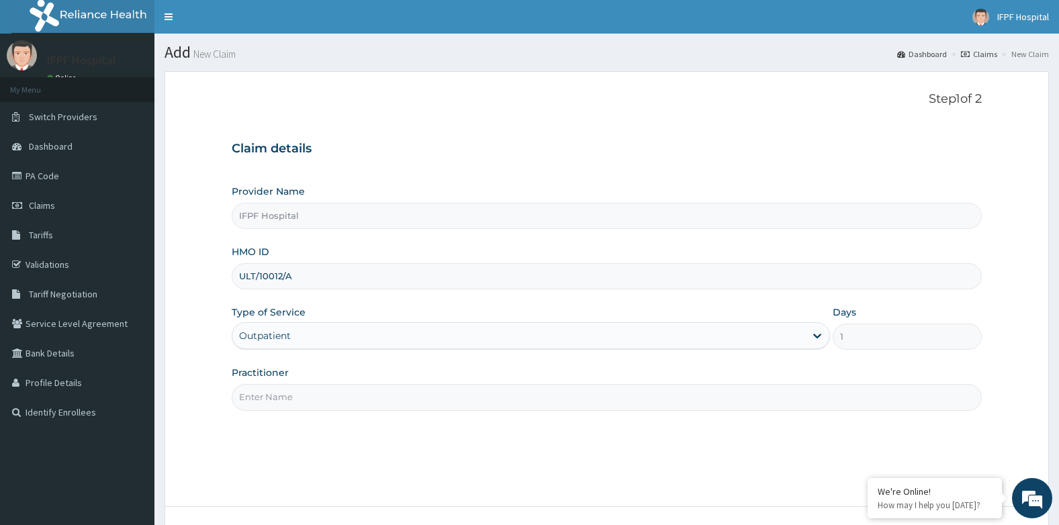
click at [279, 395] on input "Practitioner" at bounding box center [607, 397] width 751 height 26
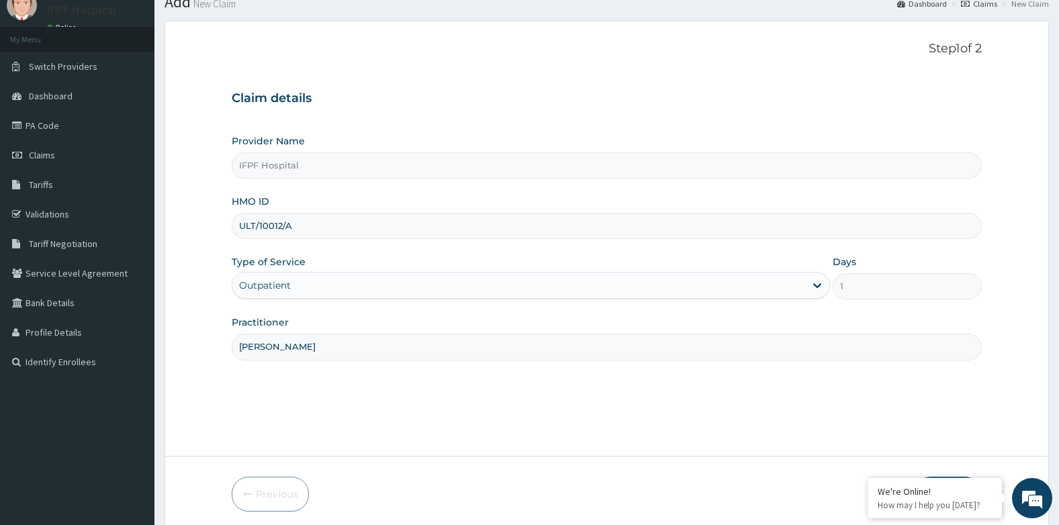
scroll to position [102, 0]
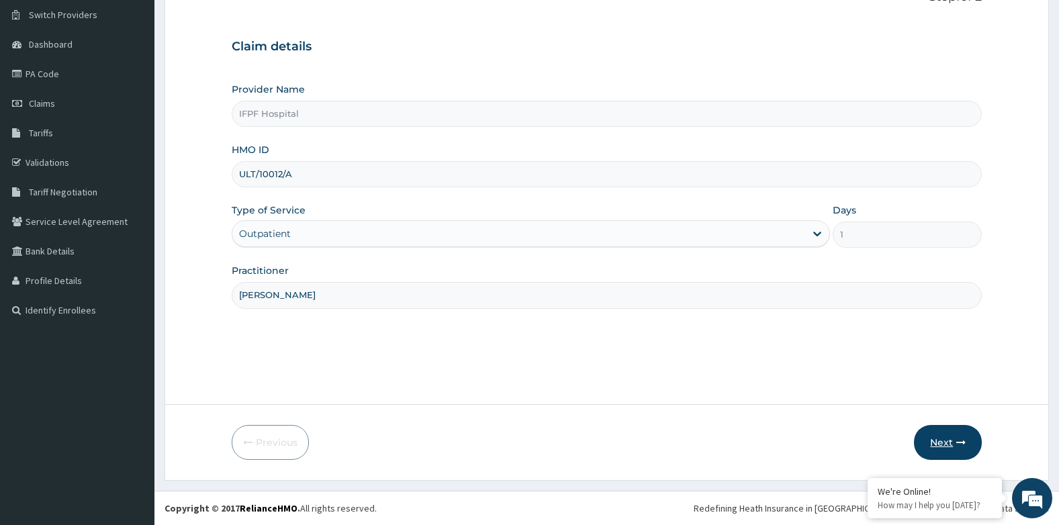
type input "[PERSON_NAME]"
click at [929, 442] on button "Next" at bounding box center [948, 442] width 68 height 35
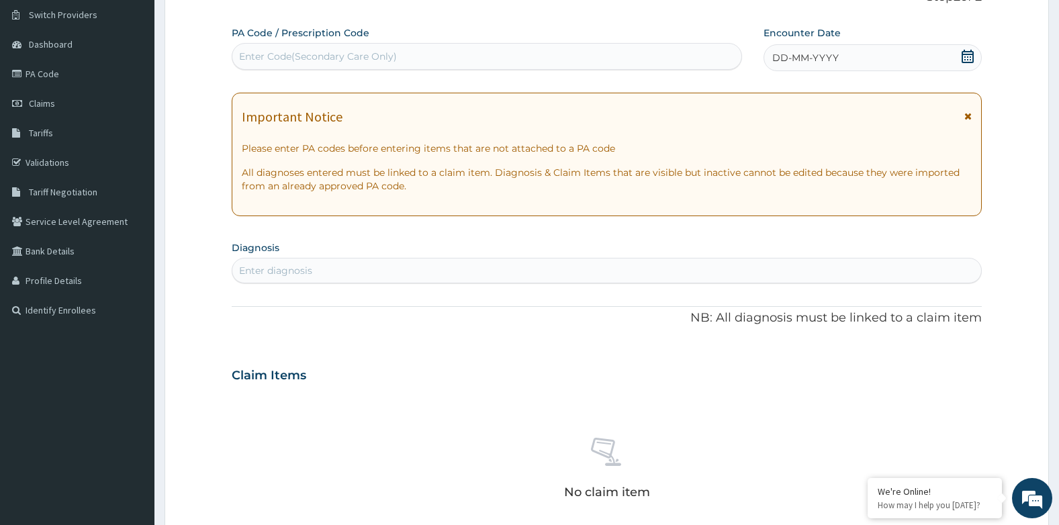
scroll to position [0, 0]
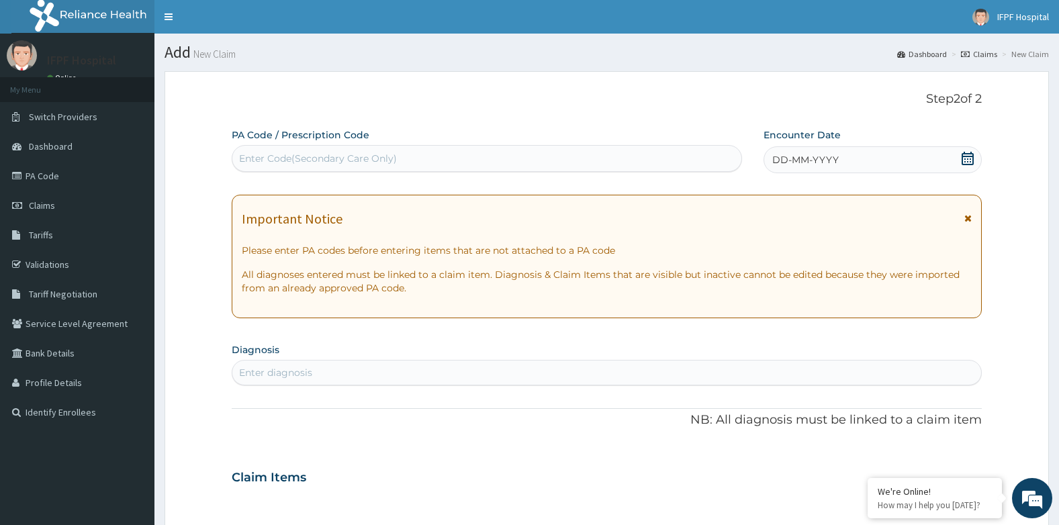
click at [440, 158] on div "Enter Code(Secondary Care Only)" at bounding box center [486, 158] width 509 height 21
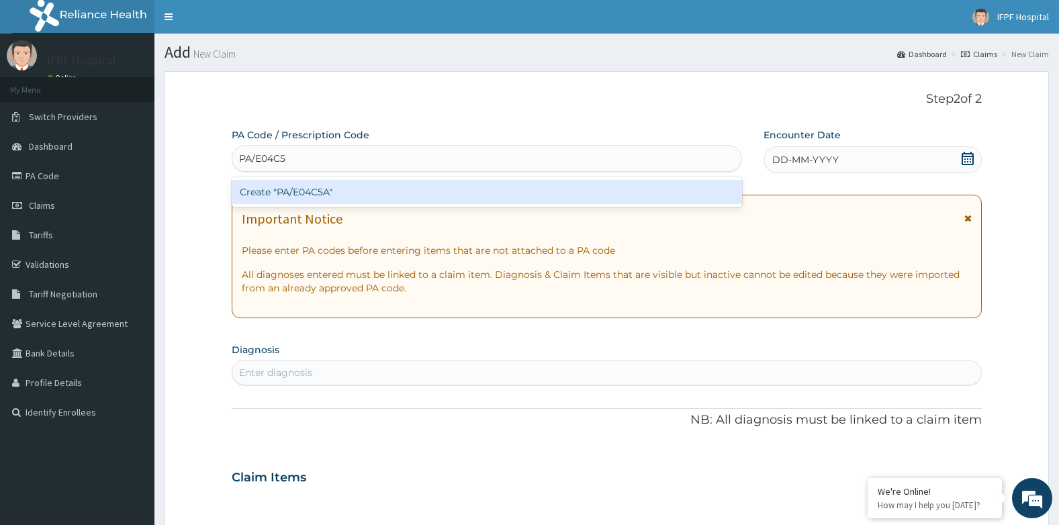
type input "PA/E04C5A"
click at [416, 192] on div "Create "PA/E04C5A"" at bounding box center [487, 192] width 510 height 24
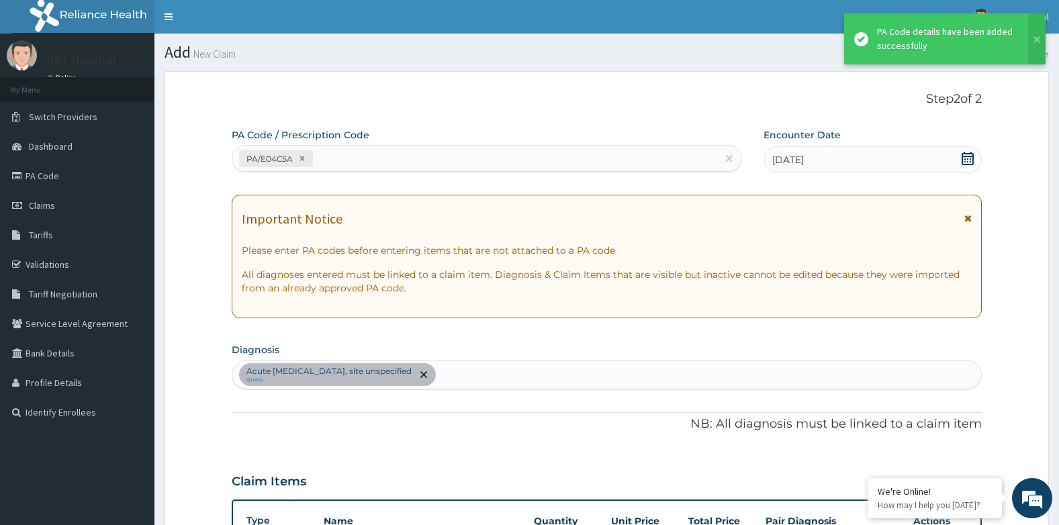
scroll to position [296, 0]
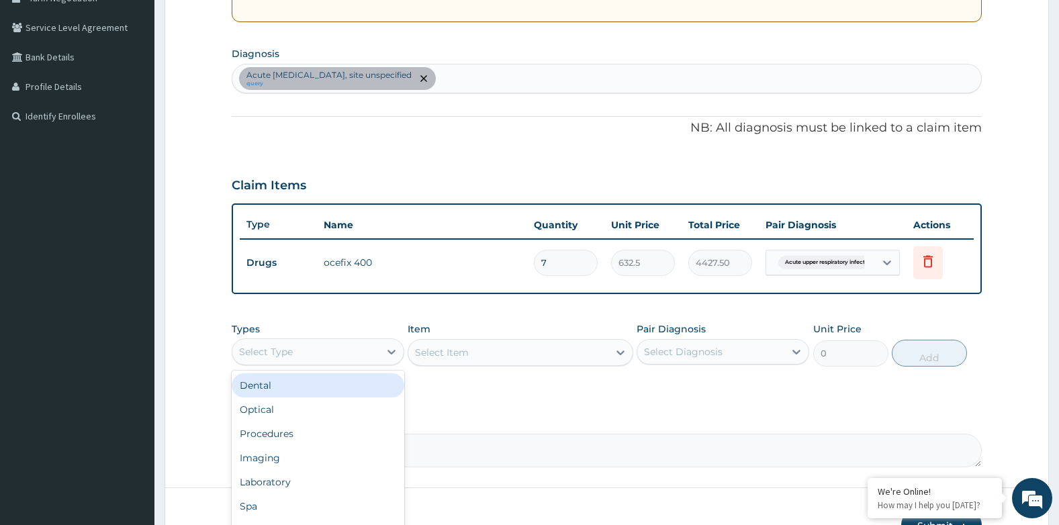
click at [321, 347] on div "Select Type" at bounding box center [305, 351] width 147 height 21
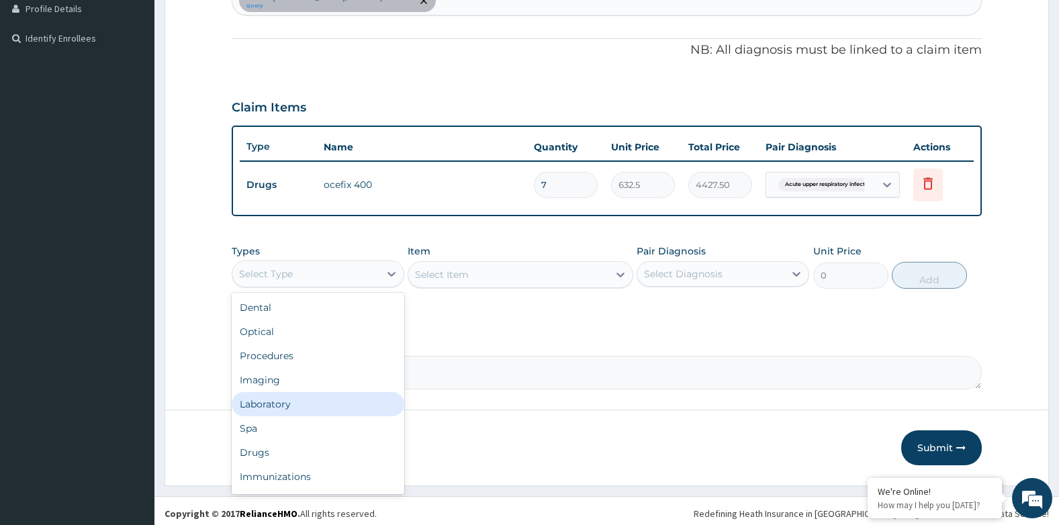
scroll to position [379, 0]
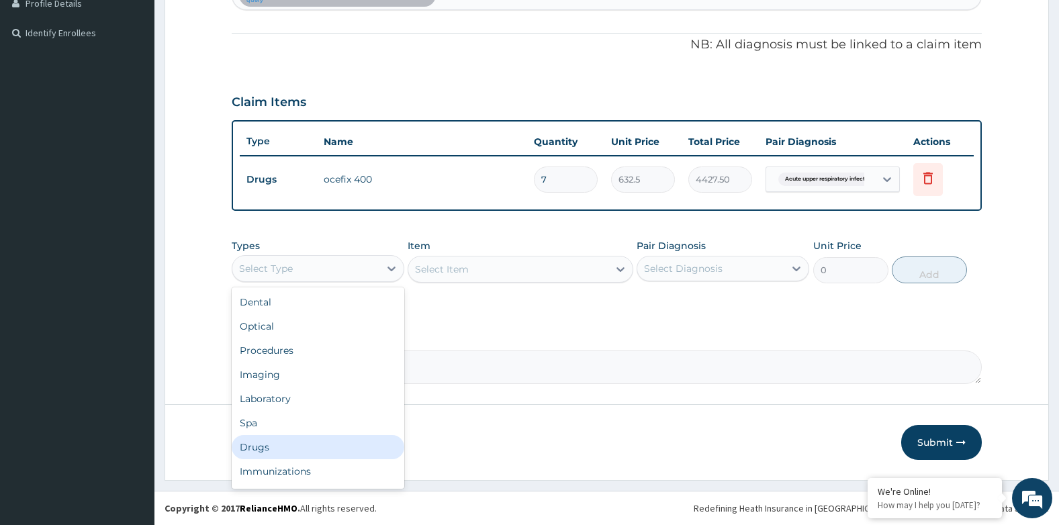
click at [267, 438] on div "Drugs" at bounding box center [318, 447] width 173 height 24
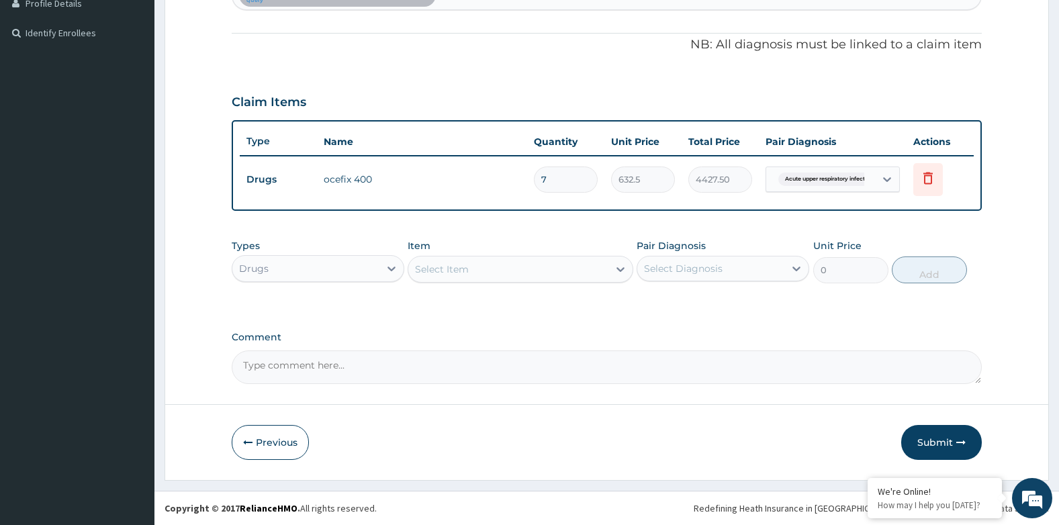
click at [495, 268] on div "Select Item" at bounding box center [507, 268] width 199 height 21
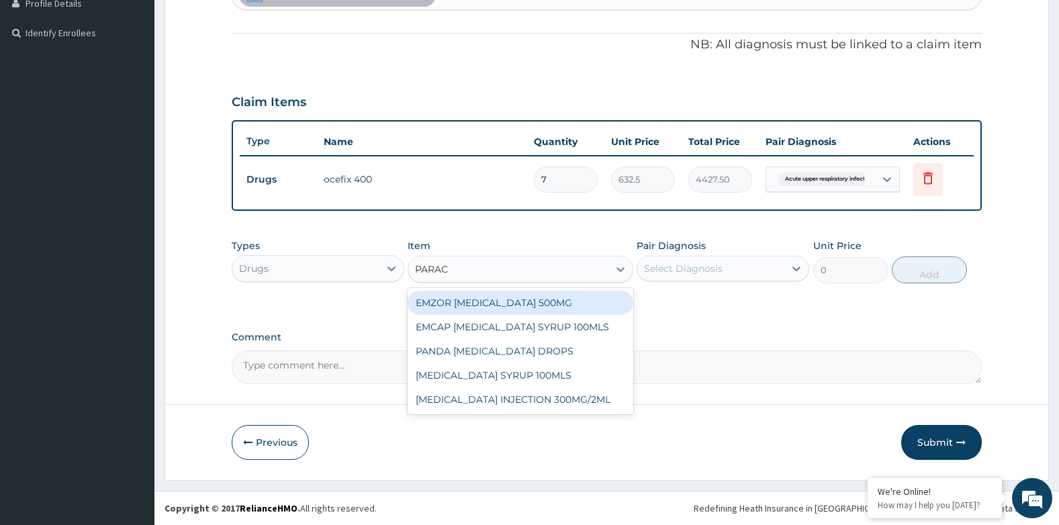
type input "PARACE"
click at [499, 299] on div "EMZOR PARACETAMOL 500MG" at bounding box center [520, 303] width 225 height 24
type input "25.299999999999997"
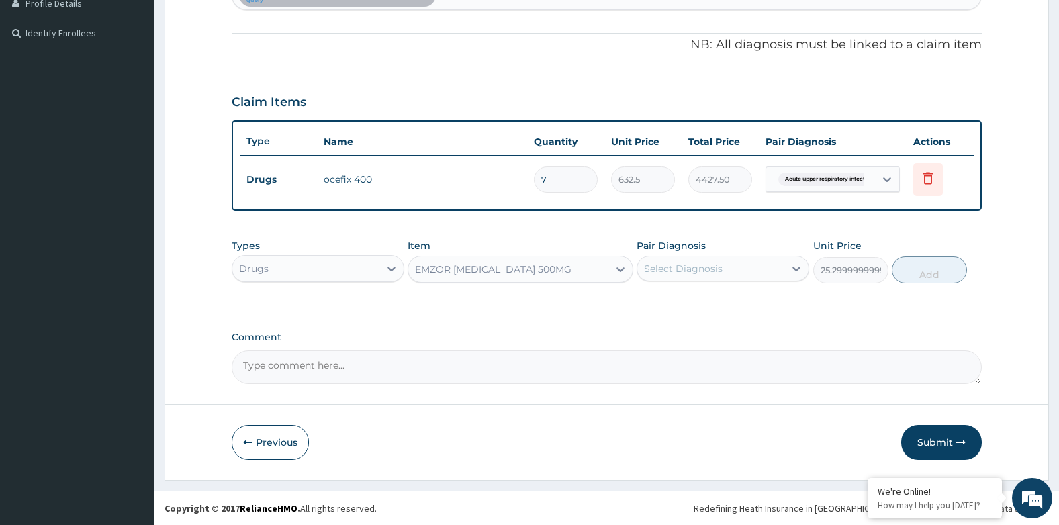
click at [679, 272] on div "Select Diagnosis" at bounding box center [683, 268] width 79 height 13
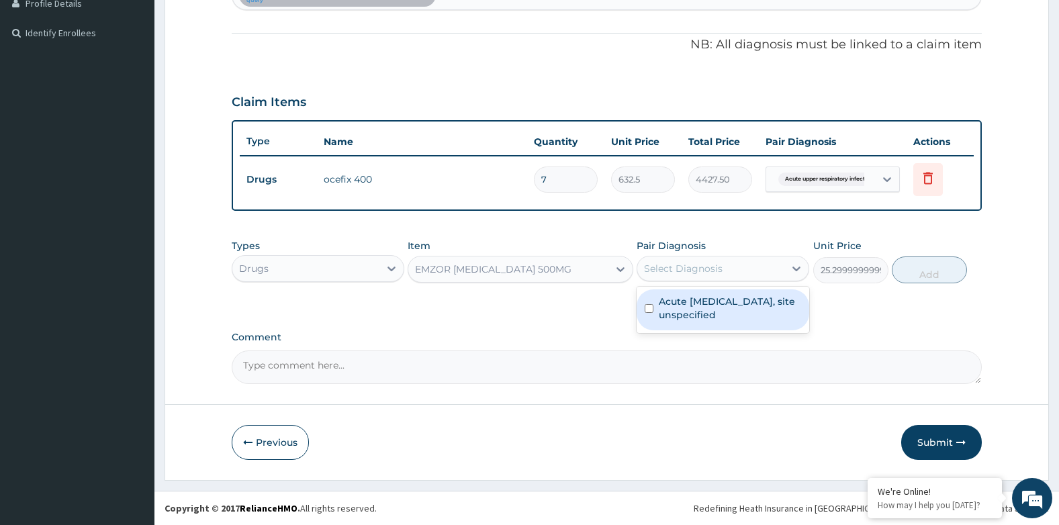
click at [687, 299] on label "Acute [MEDICAL_DATA], site unspecified" at bounding box center [730, 308] width 142 height 27
checkbox input "true"
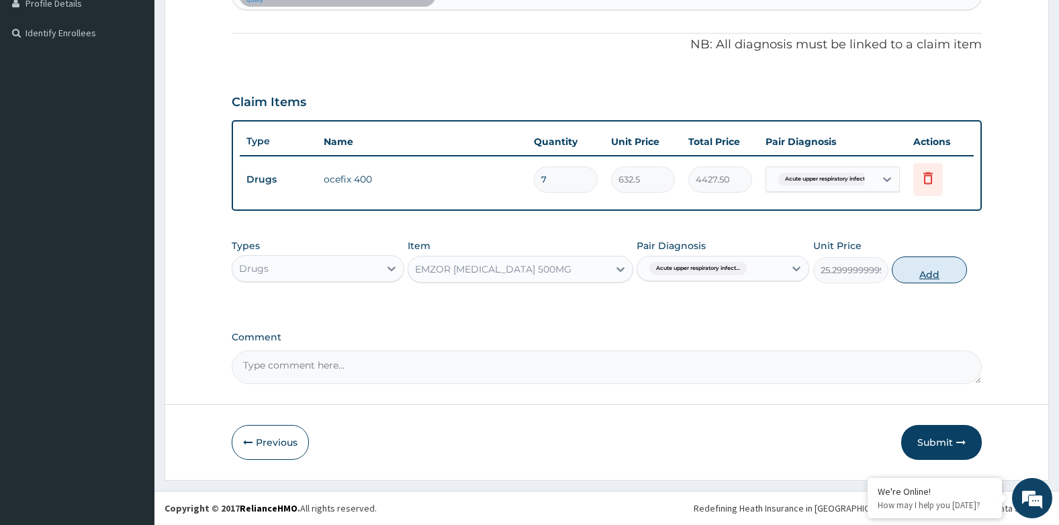
click at [908, 271] on button "Add" at bounding box center [929, 269] width 75 height 27
type input "0"
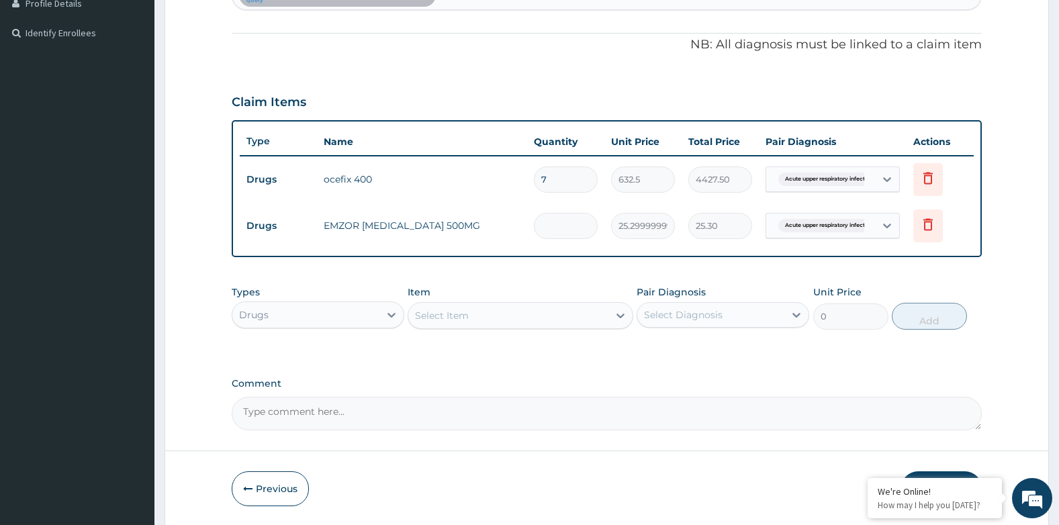
type input "0.00"
type input "3"
type input "75.90"
type input "30"
type input "759.00"
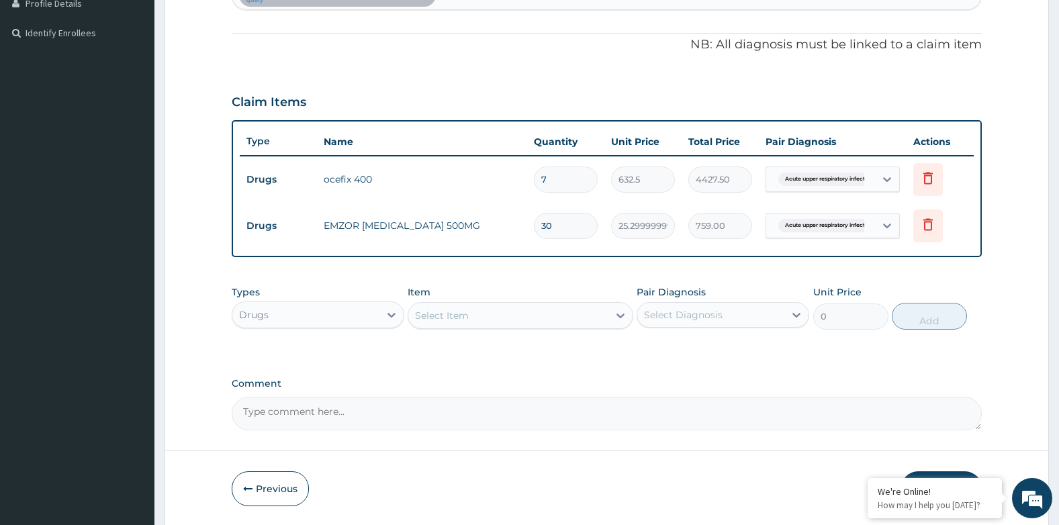
type input "30"
click at [462, 313] on div "Select Item" at bounding box center [442, 315] width 54 height 13
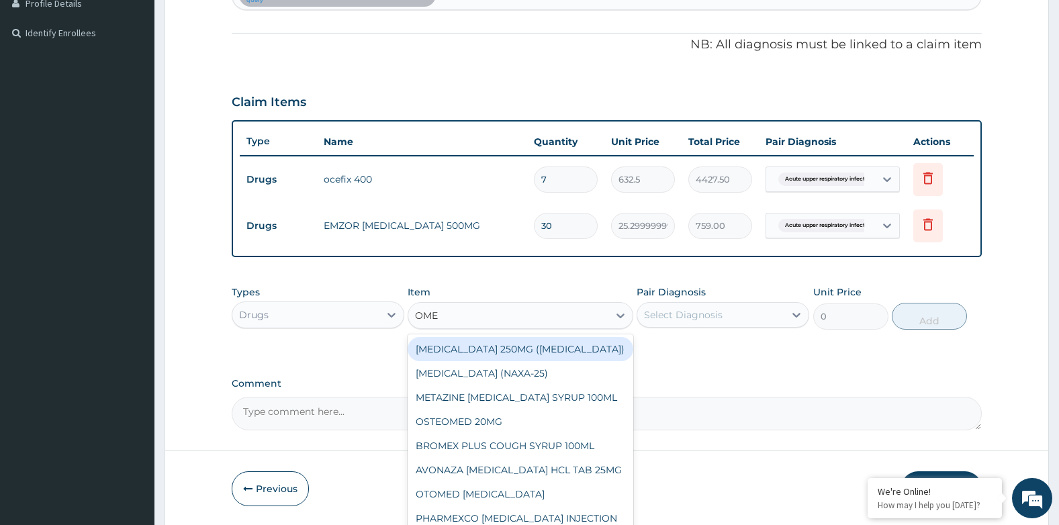
type input "OMEP"
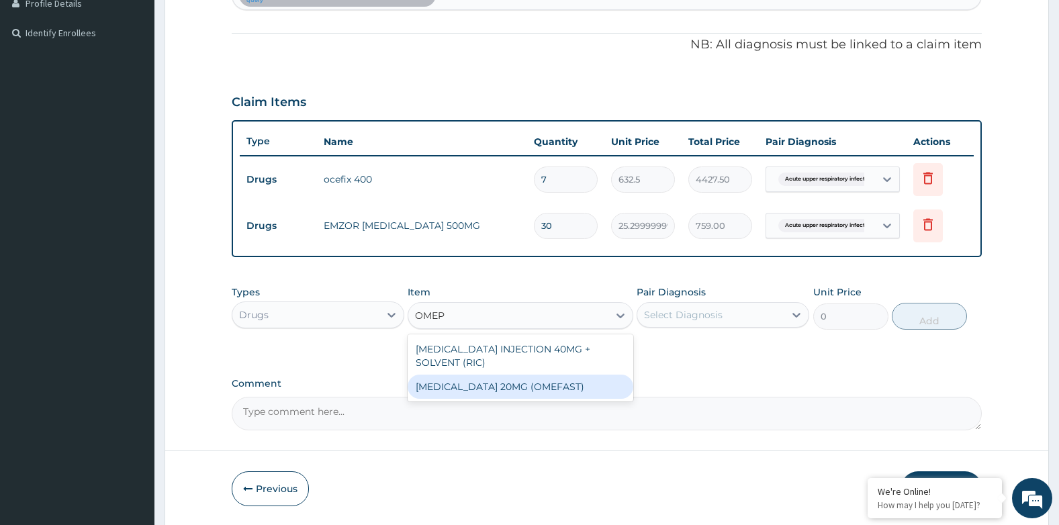
click at [499, 388] on div "OMEPRAZOLE 20MG (OMEFAST)" at bounding box center [520, 387] width 225 height 24
type input "88.55"
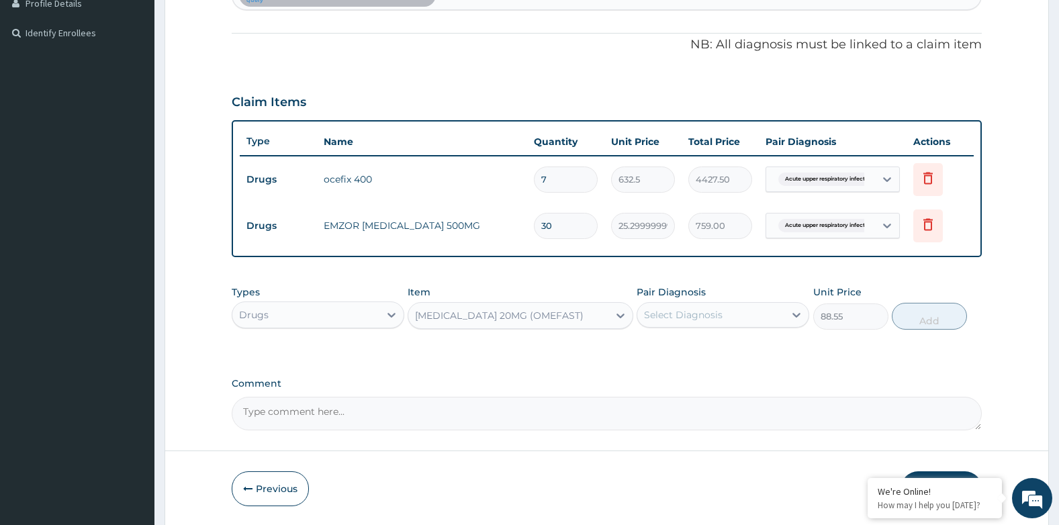
click at [708, 318] on div "Select Diagnosis" at bounding box center [683, 314] width 79 height 13
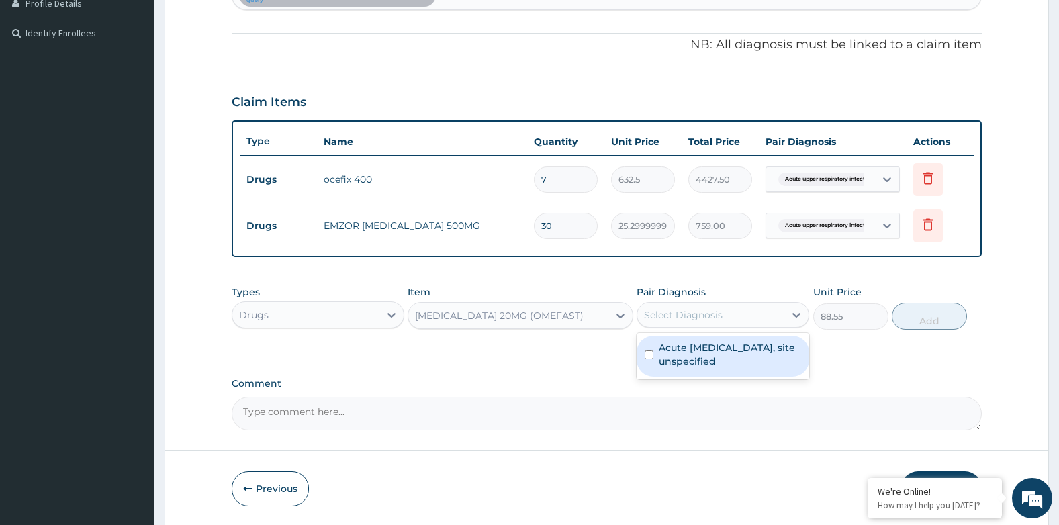
click at [707, 346] on label "Acute [MEDICAL_DATA], site unspecified" at bounding box center [730, 354] width 142 height 27
checkbox input "true"
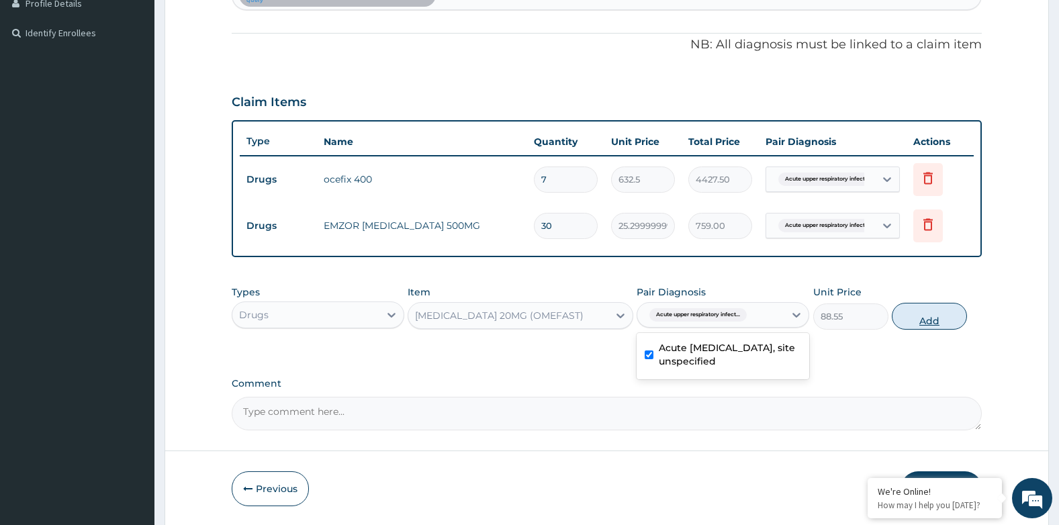
click at [932, 326] on button "Add" at bounding box center [929, 316] width 75 height 27
type input "0"
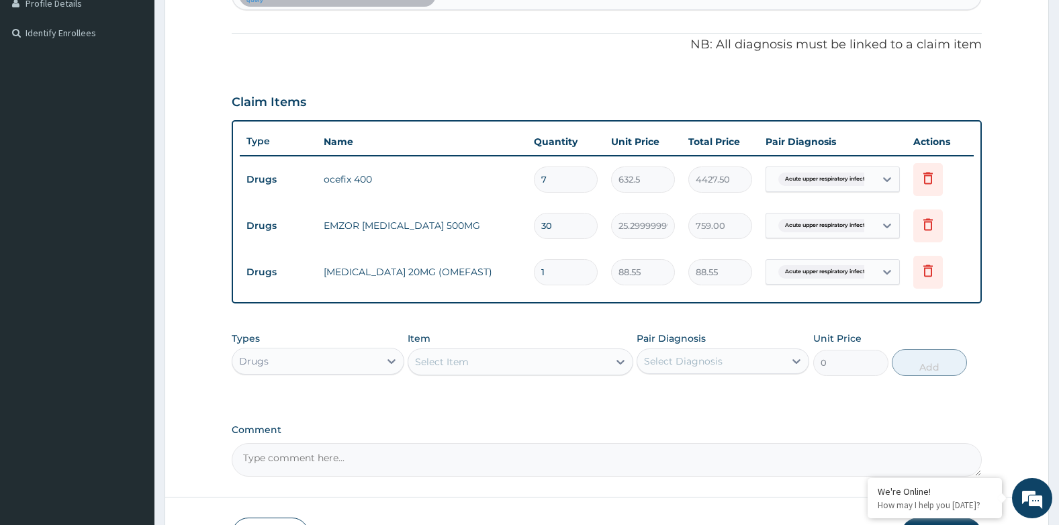
type input "0.00"
type input "1"
type input "88.55"
type input "14"
type input "1239.70"
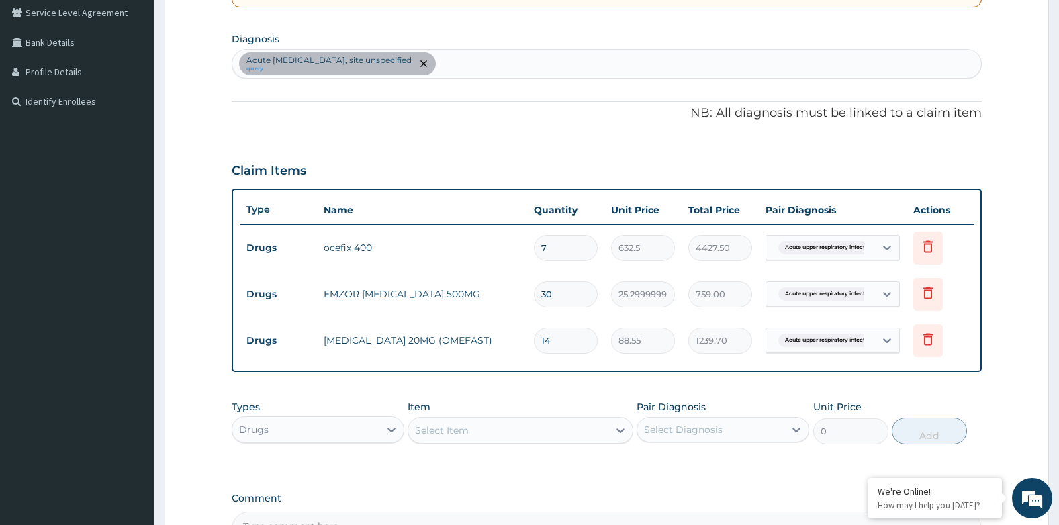
scroll to position [178, 0]
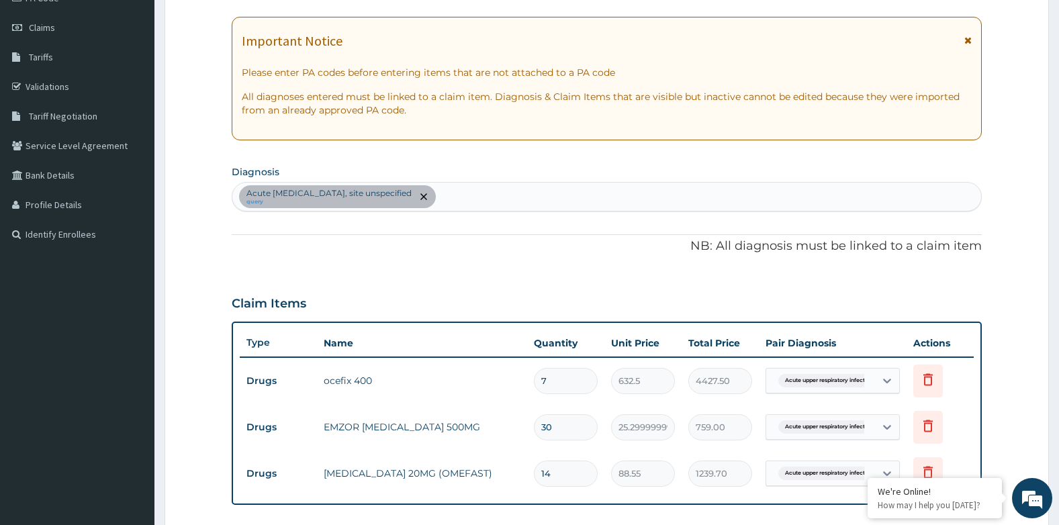
type input "14"
click at [566, 198] on div "Acute upper respiratory infection, site unspecified query" at bounding box center [606, 197] width 749 height 28
type input "MUSCULOS"
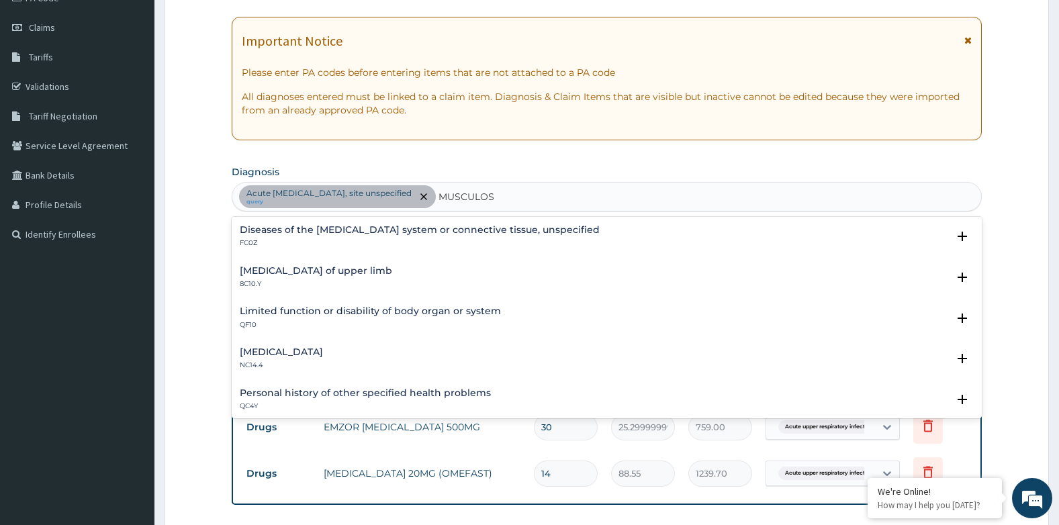
click at [323, 352] on h4 "Injury of musculocutaneous nerve" at bounding box center [281, 352] width 83 height 10
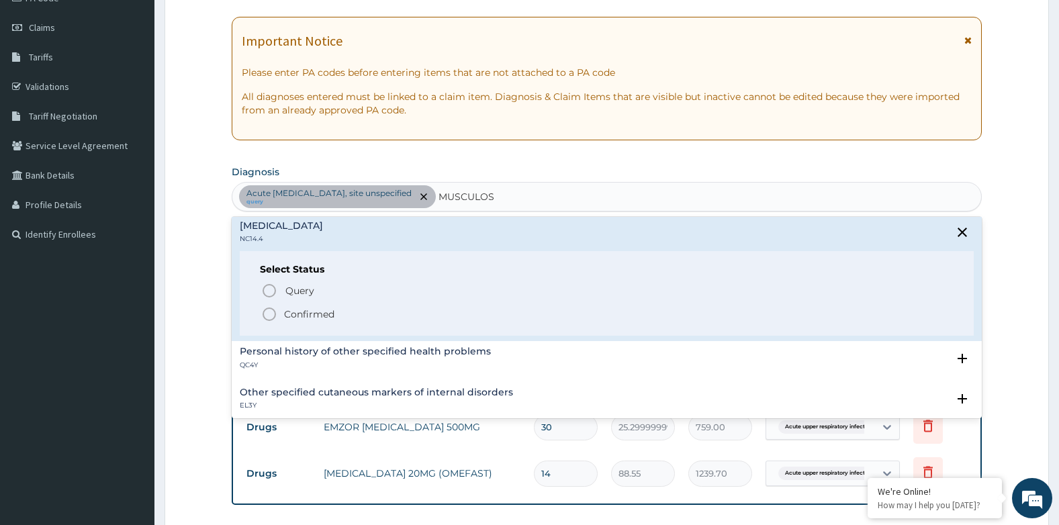
scroll to position [134, 0]
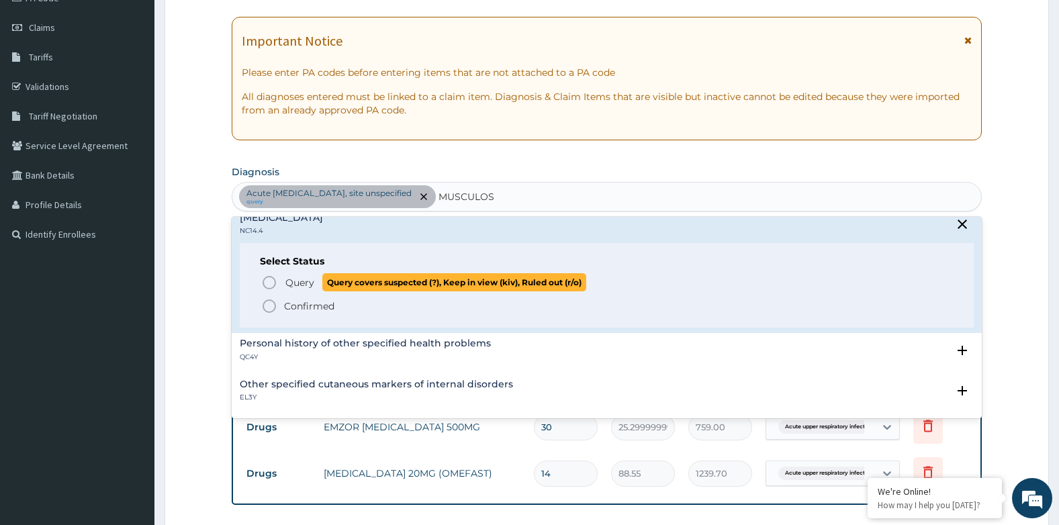
click at [314, 281] on p "Query Query covers suspected (?), Keep in view (kiv), Ruled out (r/o)" at bounding box center [435, 282] width 302 height 18
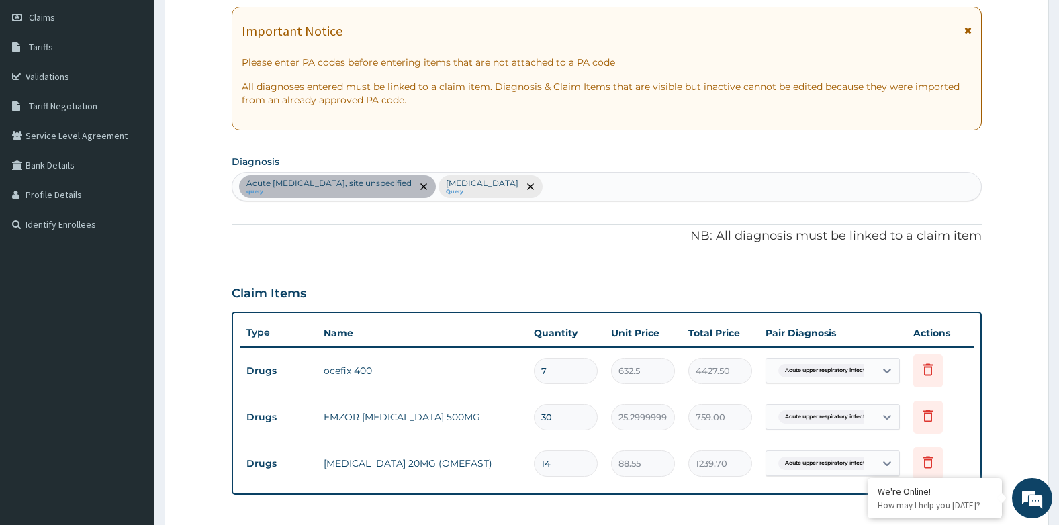
scroll to position [472, 0]
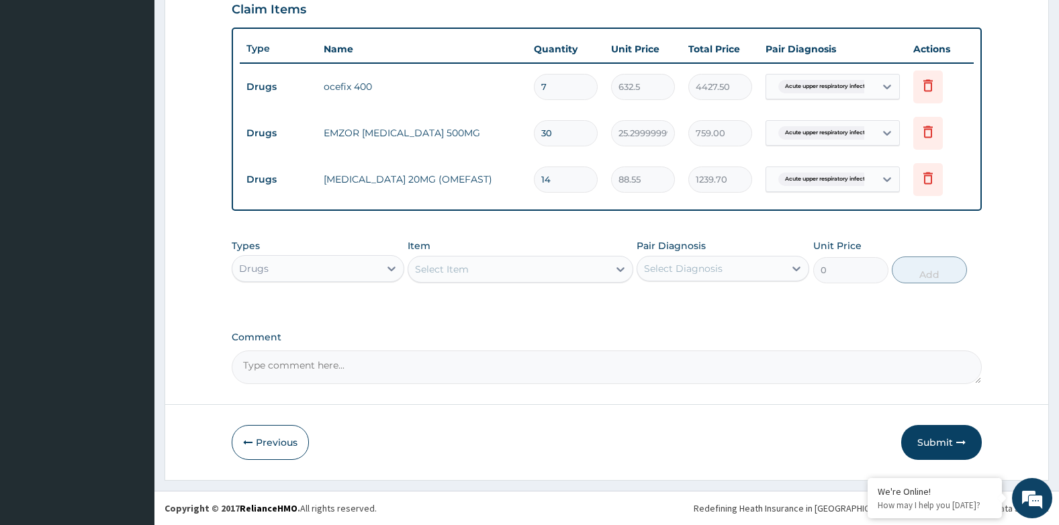
click at [469, 267] on div "Select Item" at bounding box center [507, 268] width 199 height 21
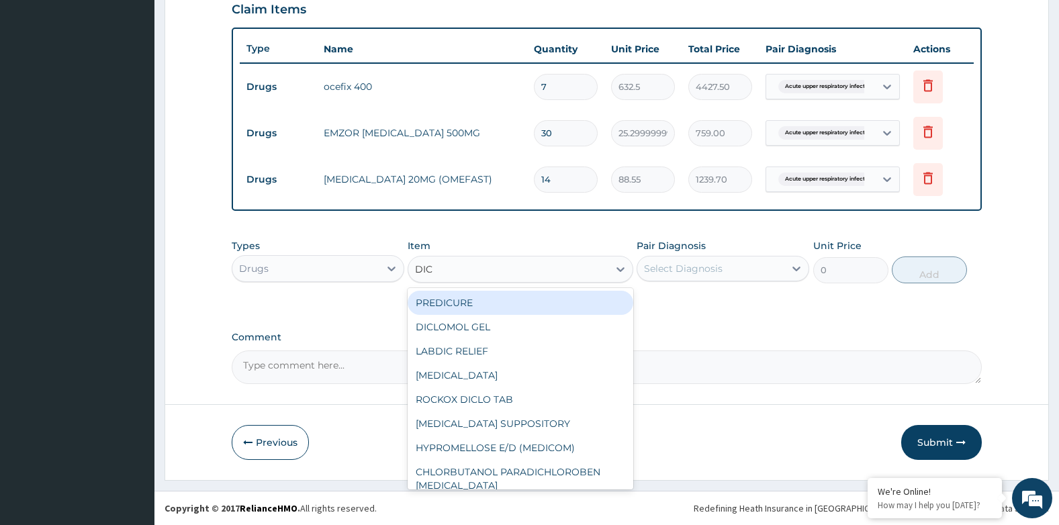
type input "DICL"
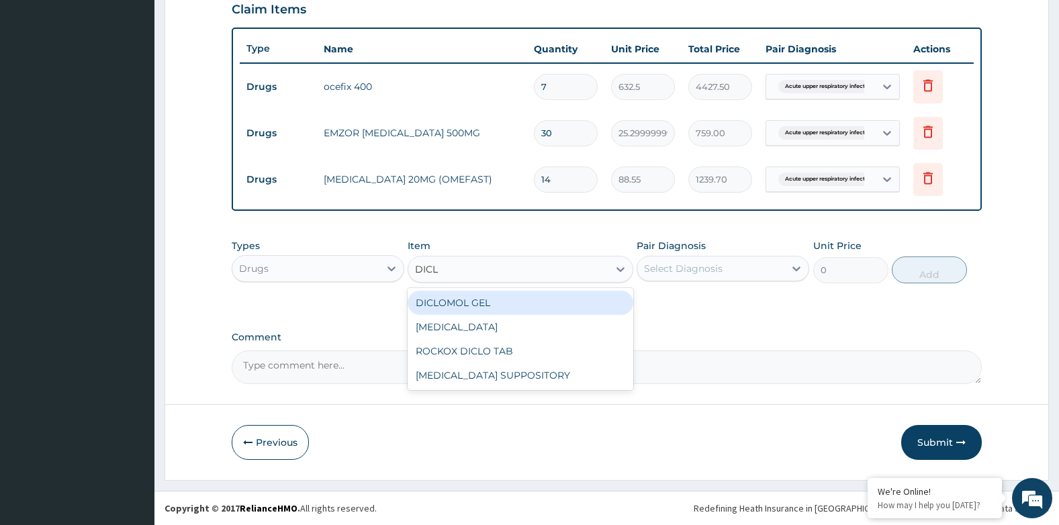
click at [471, 295] on div "DICLOMOL GEL" at bounding box center [520, 303] width 225 height 24
type input "885.5000000000001"
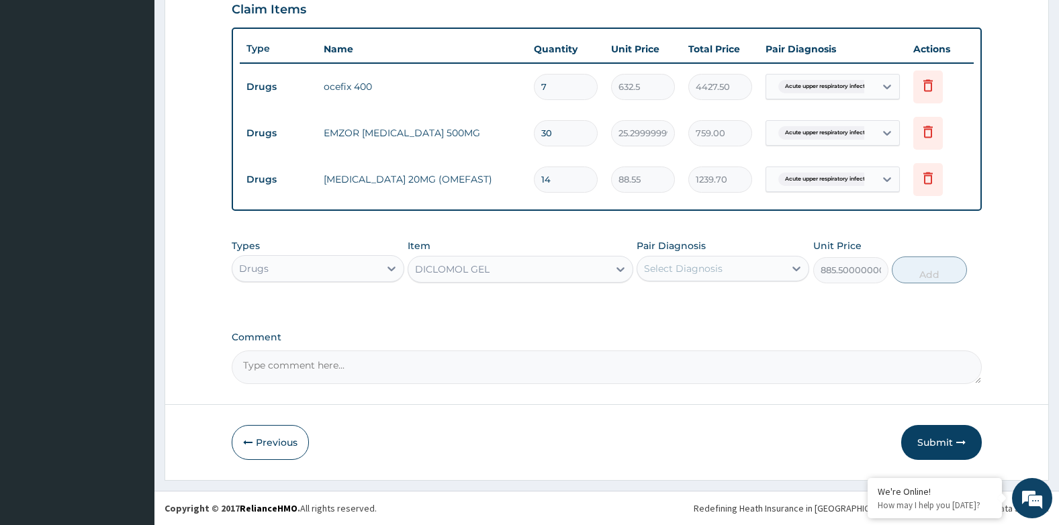
click at [716, 262] on div "Select Diagnosis" at bounding box center [683, 268] width 79 height 13
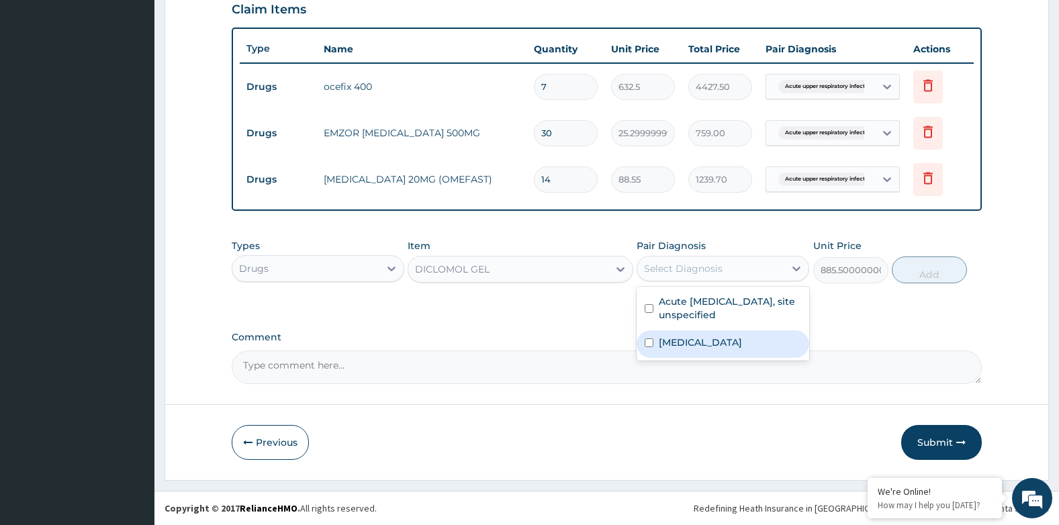
click at [712, 344] on label "Injury of musculocutaneous nerve" at bounding box center [700, 342] width 83 height 13
checkbox input "true"
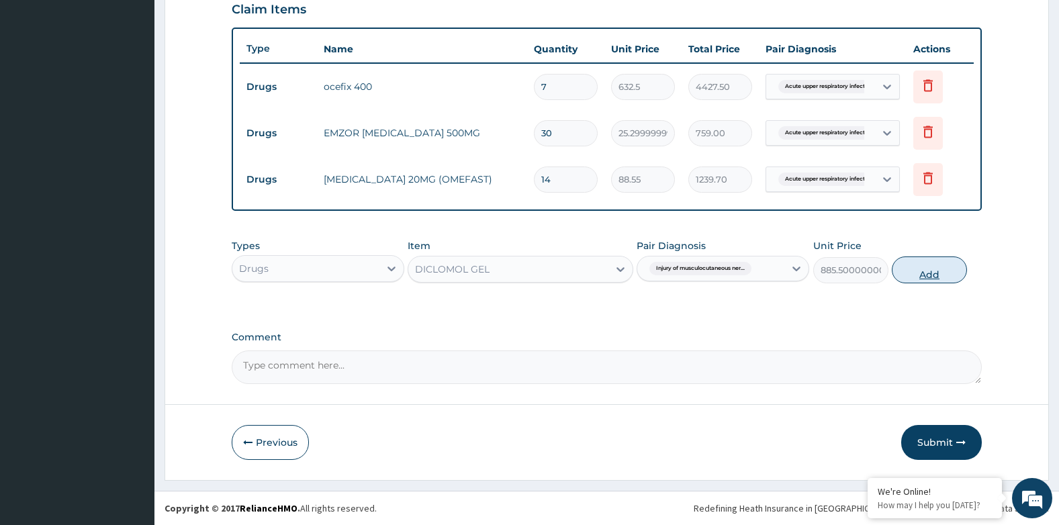
click at [918, 269] on button "Add" at bounding box center [929, 269] width 75 height 27
type input "0"
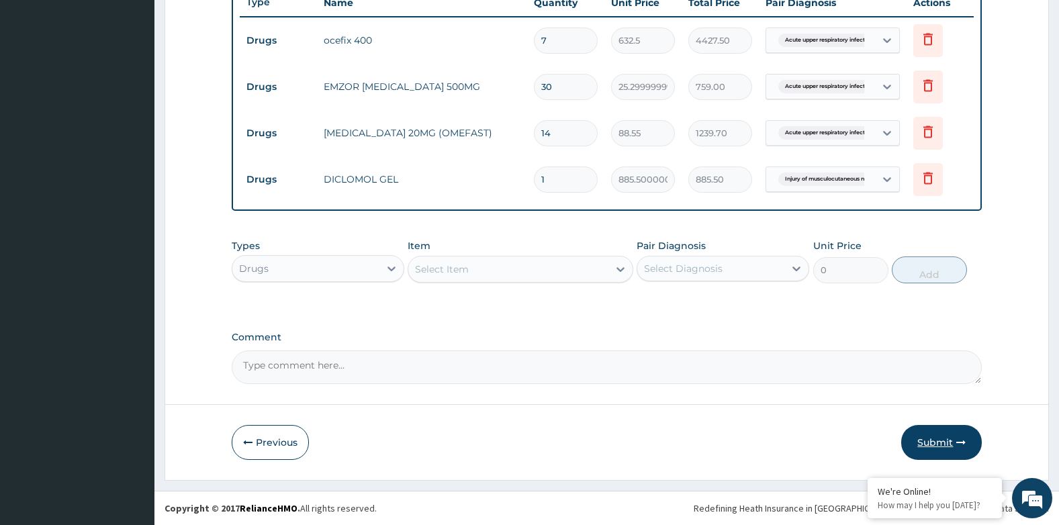
click at [951, 431] on button "Submit" at bounding box center [941, 442] width 81 height 35
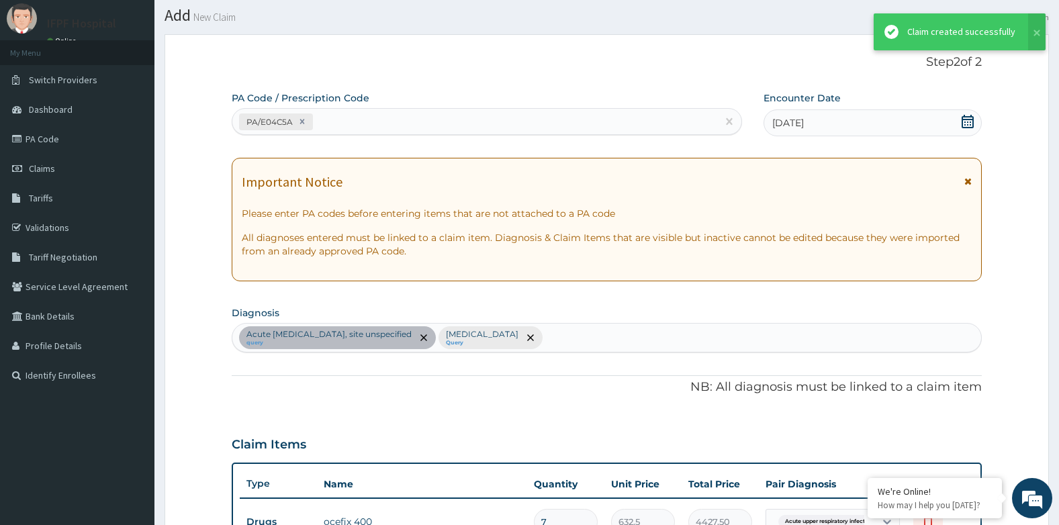
scroll to position [518, 0]
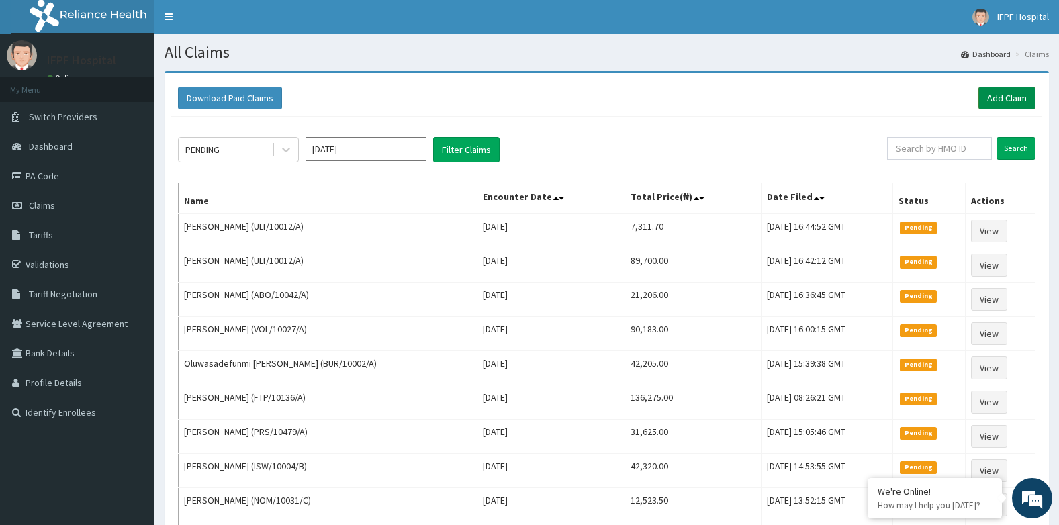
click at [1007, 96] on link "Add Claim" at bounding box center [1006, 98] width 57 height 23
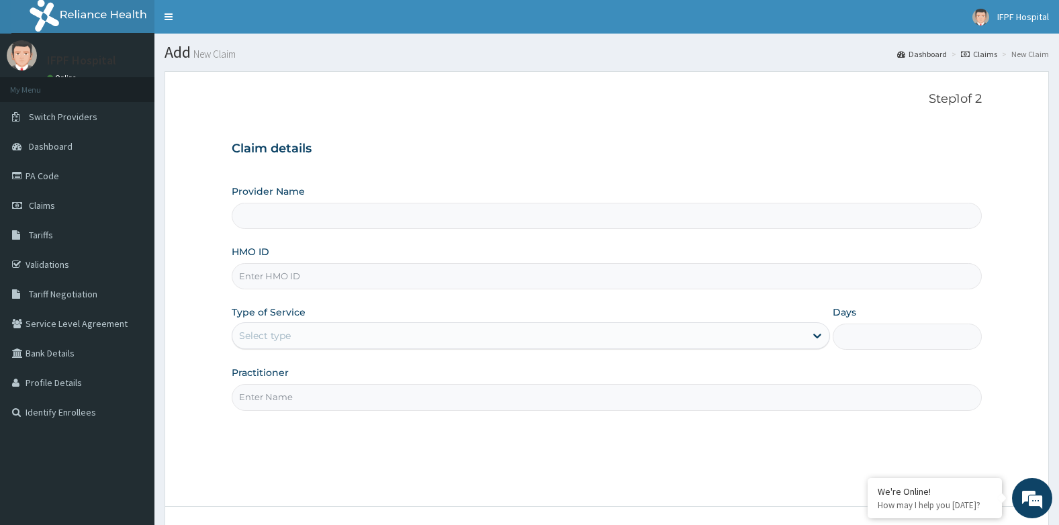
type input "IFPF Hospital"
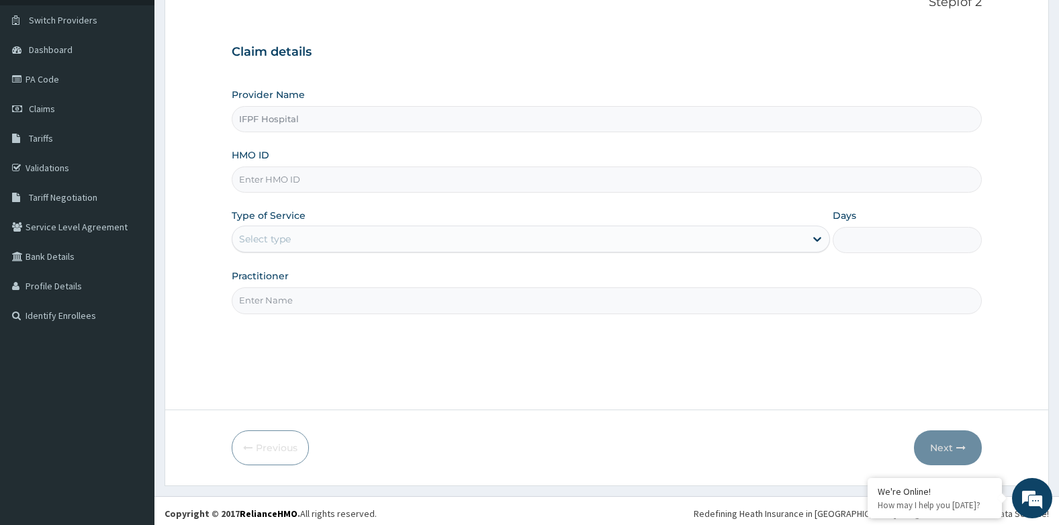
scroll to position [102, 0]
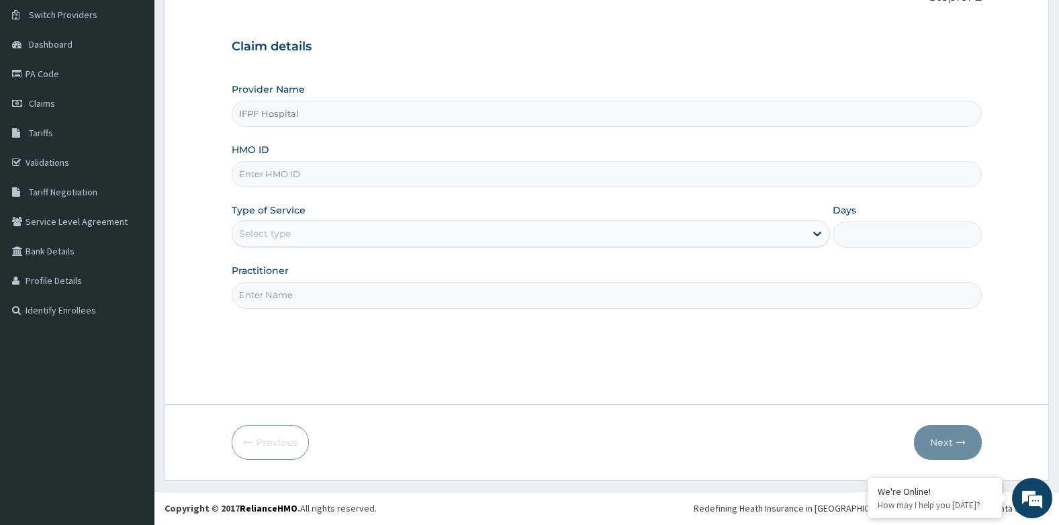
click at [293, 171] on input "HMO ID" at bounding box center [607, 174] width 751 height 26
paste input "BUR/10001/C"
type input "BUR/10001/C"
click at [279, 236] on div "Select type" at bounding box center [265, 233] width 52 height 13
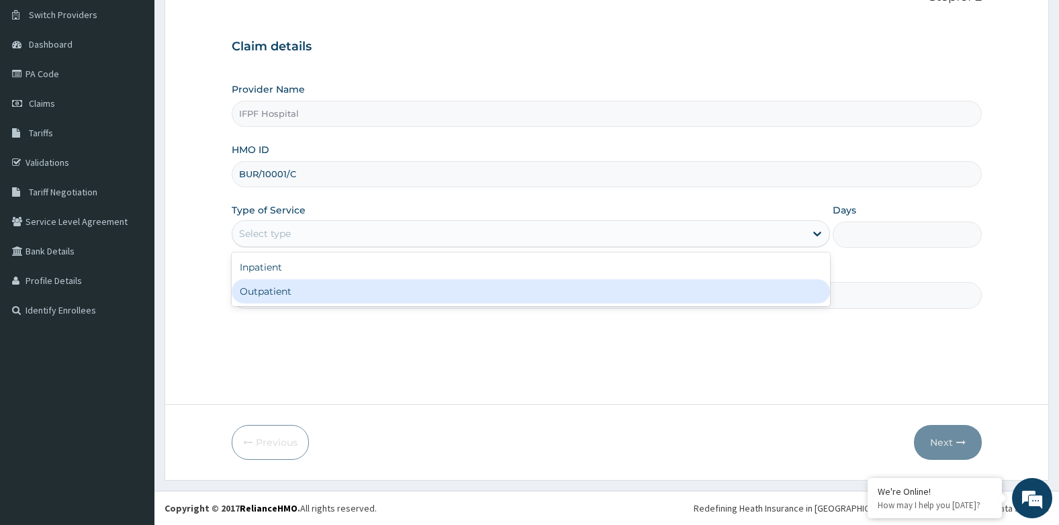
click at [270, 289] on div "Outpatient" at bounding box center [531, 291] width 598 height 24
type input "1"
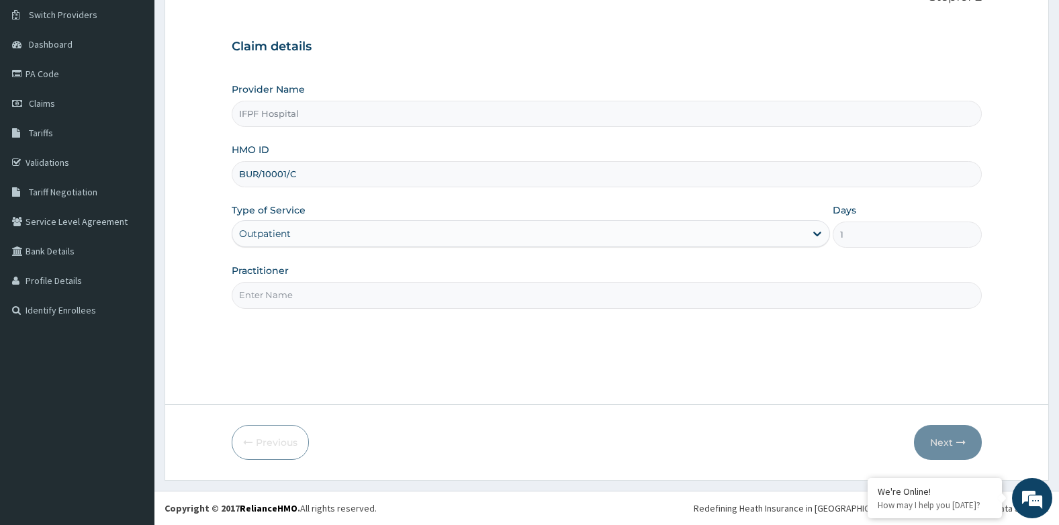
click at [270, 297] on input "Practitioner" at bounding box center [607, 295] width 751 height 26
type input "[PERSON_NAME]"
click at [968, 439] on button "Next" at bounding box center [948, 442] width 68 height 35
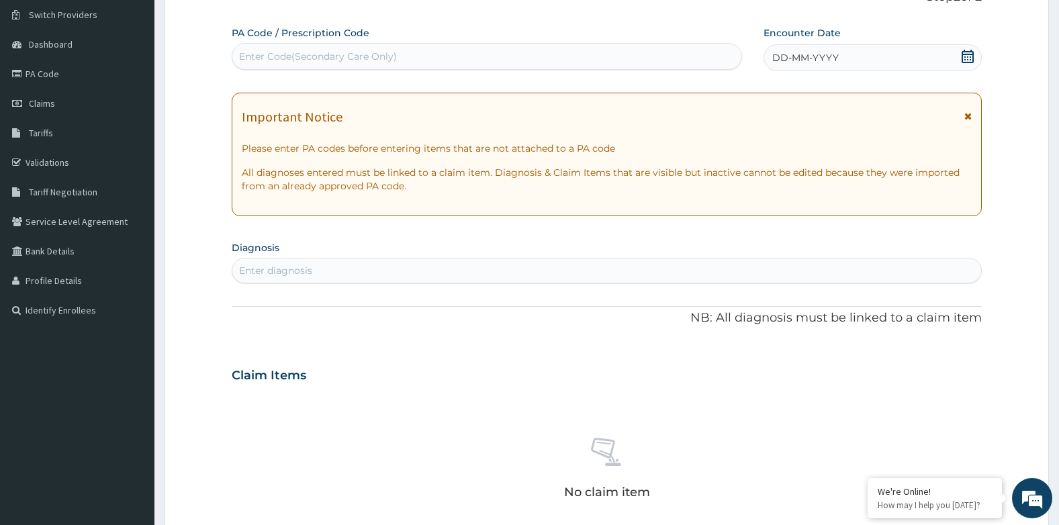
click at [357, 62] on div "Enter Code(Secondary Care Only)" at bounding box center [318, 56] width 158 height 13
drag, startPoint x: 357, startPoint y: 62, endPoint x: 591, endPoint y: 71, distance: 234.5
click at [634, 81] on div "PA Code / Prescription Code Select is focused ,type to refine list, press Down …" at bounding box center [607, 373] width 751 height 695
click at [456, 56] on div "Enter Code(Secondary Care Only)" at bounding box center [486, 56] width 509 height 21
type input "PA/CEC1CE"
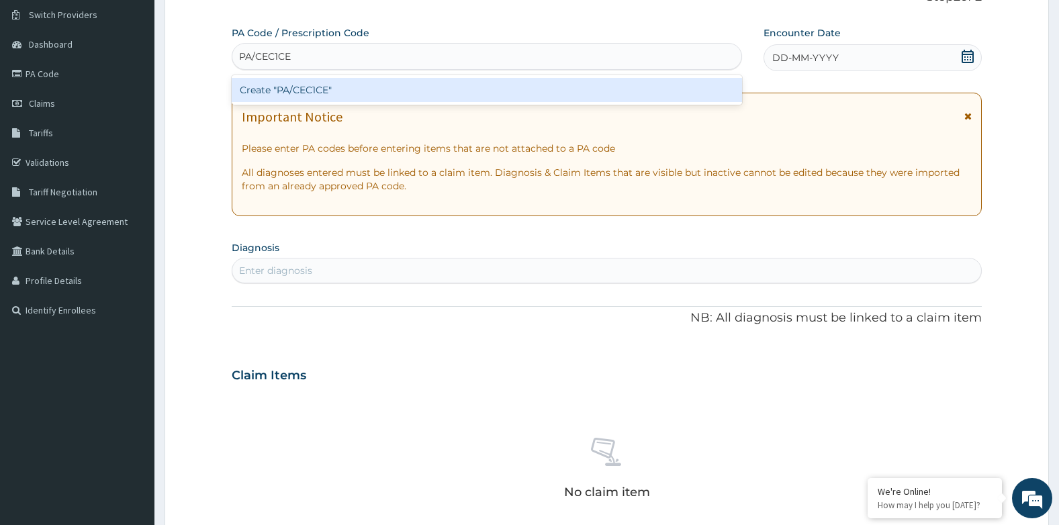
click at [635, 93] on div "Create "PA/CEC1CE"" at bounding box center [487, 90] width 510 height 24
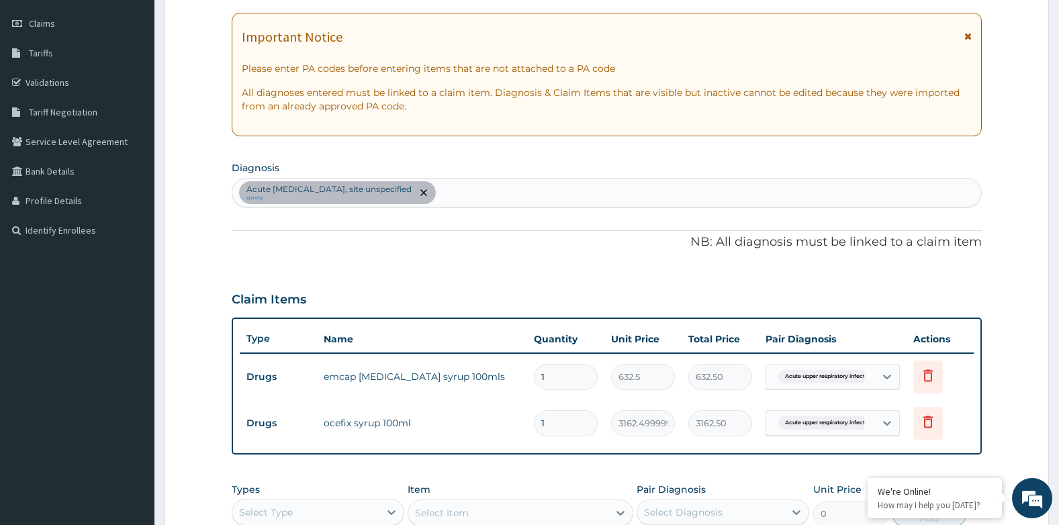
scroll to position [303, 0]
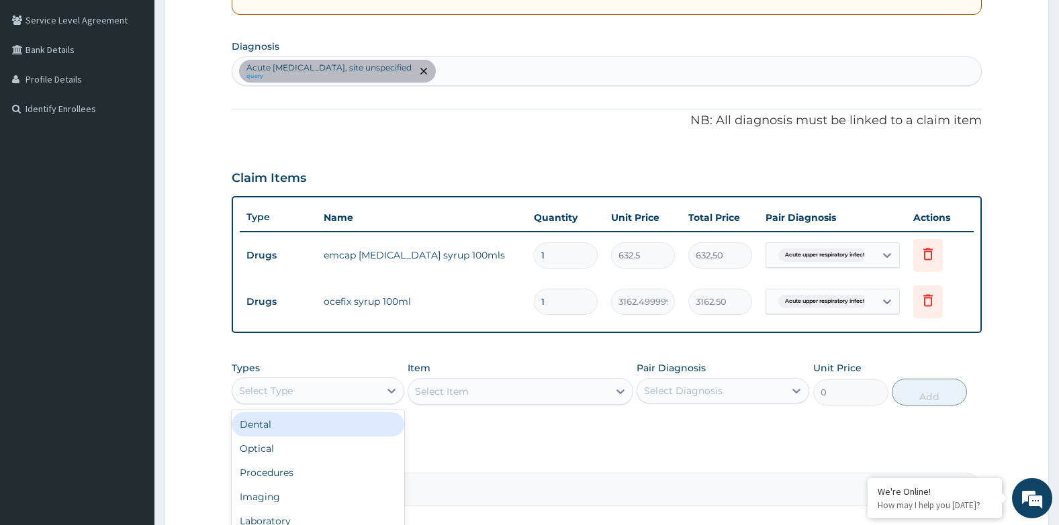
click at [248, 390] on div "Select Type" at bounding box center [266, 390] width 54 height 13
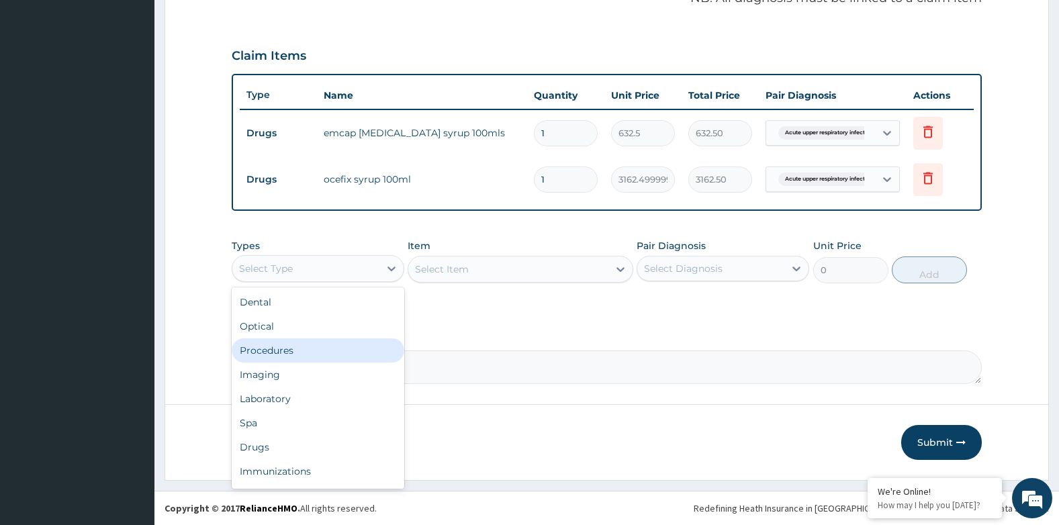
click at [287, 354] on div "Procedures" at bounding box center [318, 350] width 173 height 24
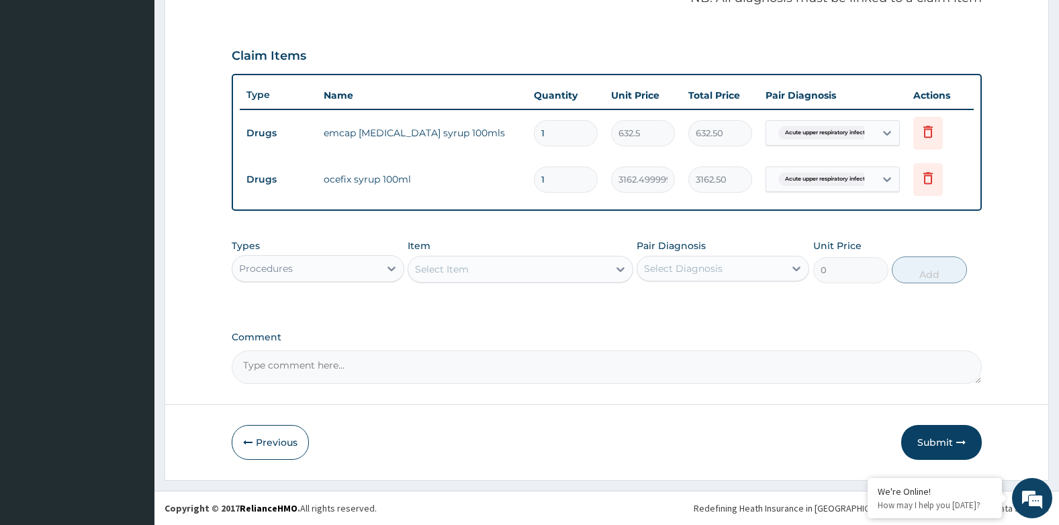
click at [506, 262] on div "Select Item" at bounding box center [507, 268] width 199 height 21
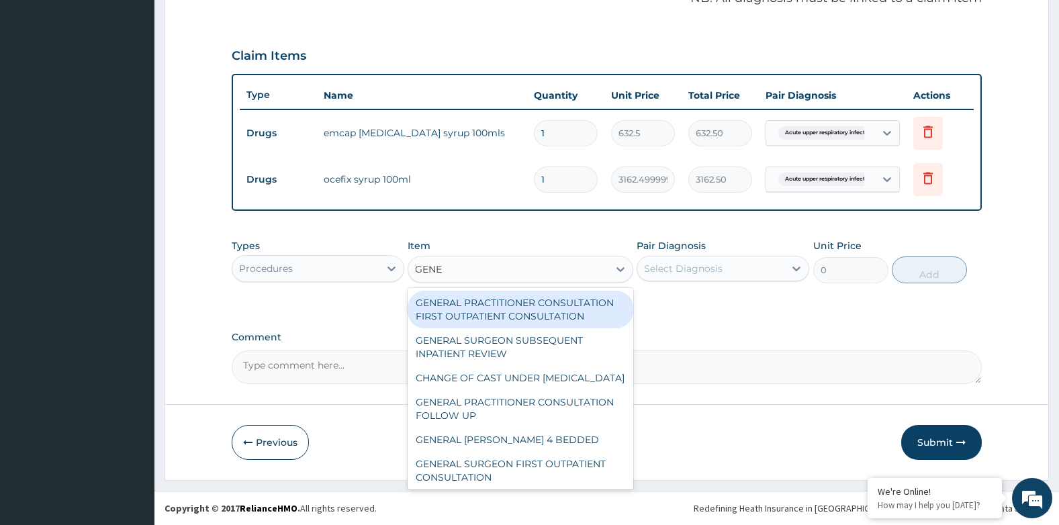
type input "GENER"
click at [531, 307] on div "GENERAL PRACTITIONER CONSULTATION FIRST OUTPATIENT CONSULTATION" at bounding box center [520, 310] width 225 height 38
type input "3794.9999999999995"
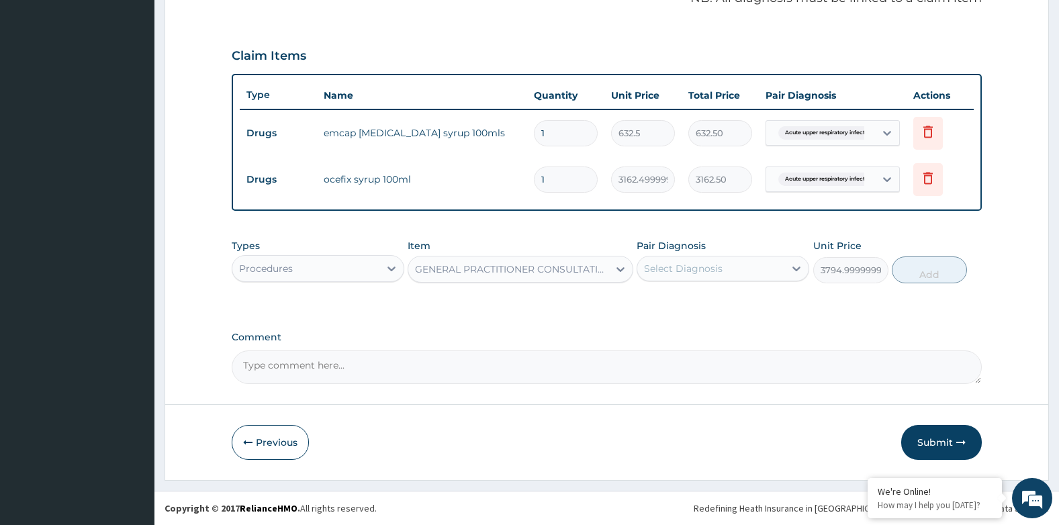
click at [666, 271] on div "Select Diagnosis" at bounding box center [683, 268] width 79 height 13
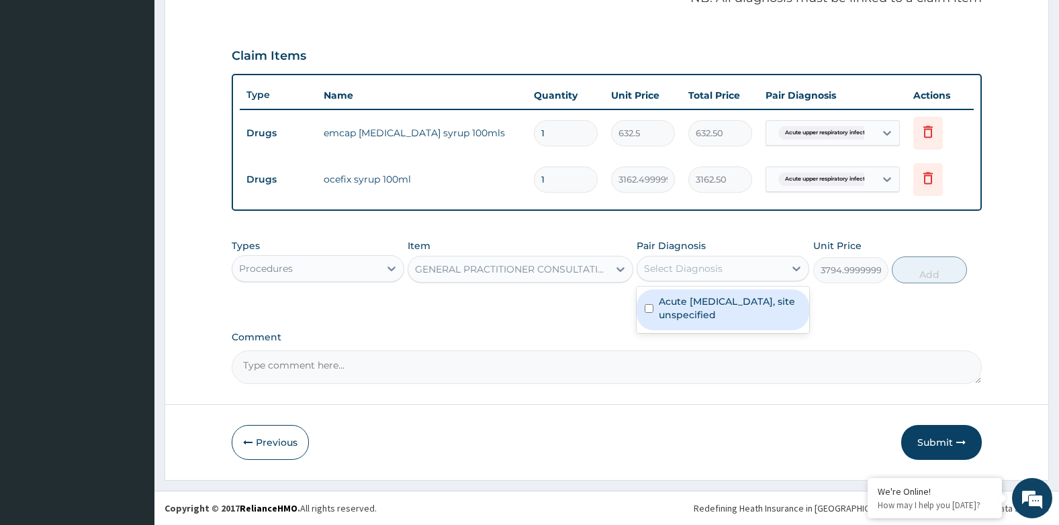
click at [698, 298] on label "Acute upper respiratory infection, site unspecified" at bounding box center [730, 308] width 142 height 27
checkbox input "true"
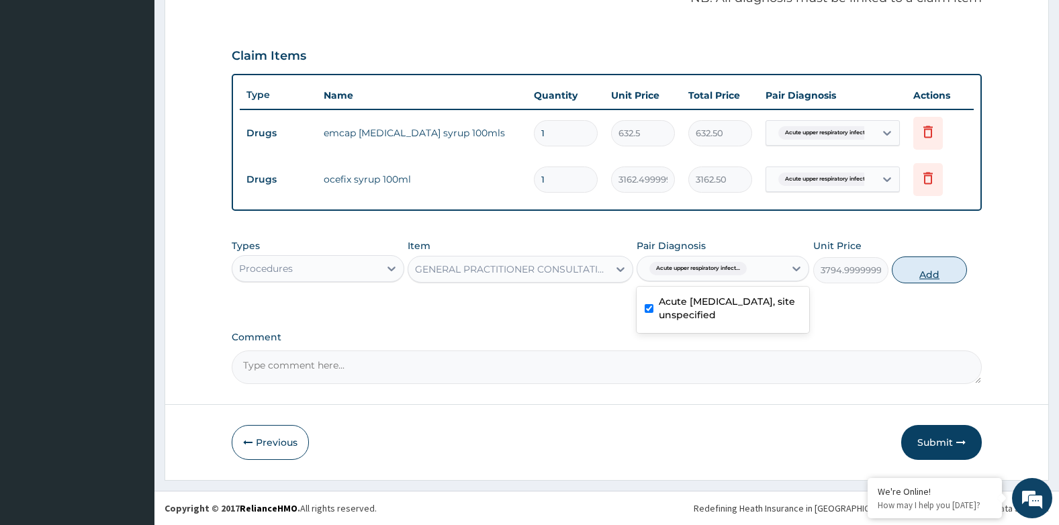
click at [930, 267] on button "Add" at bounding box center [929, 269] width 75 height 27
type input "0"
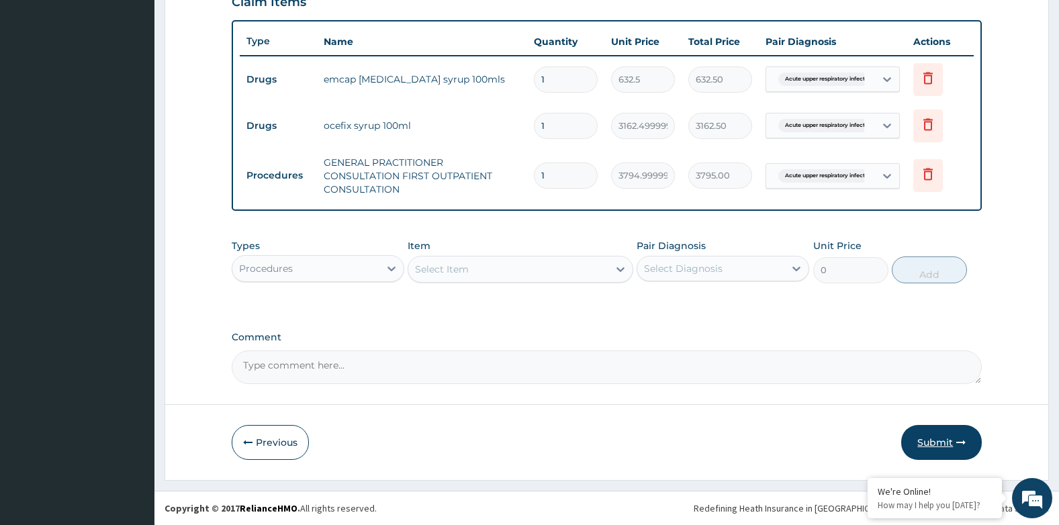
click at [920, 438] on button "Submit" at bounding box center [941, 442] width 81 height 35
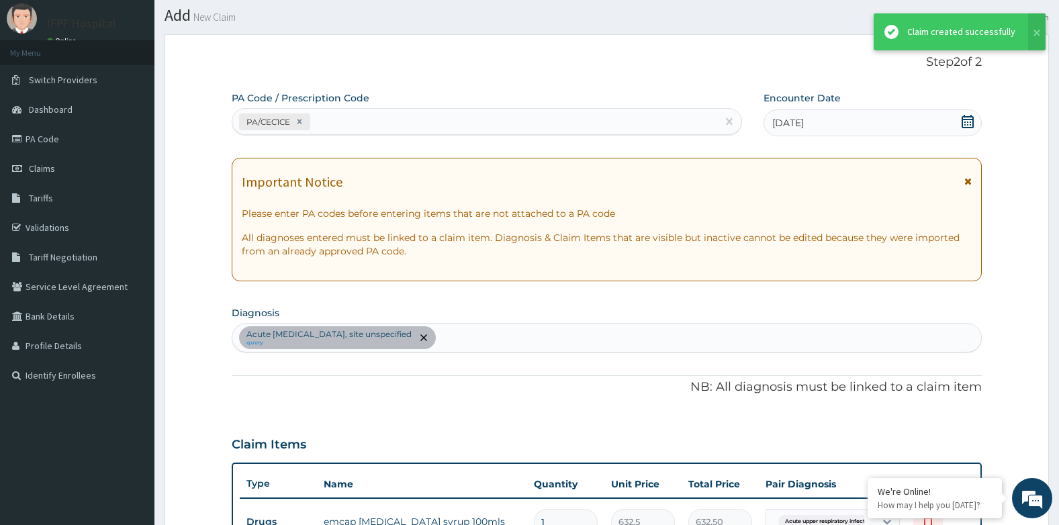
scroll to position [479, 0]
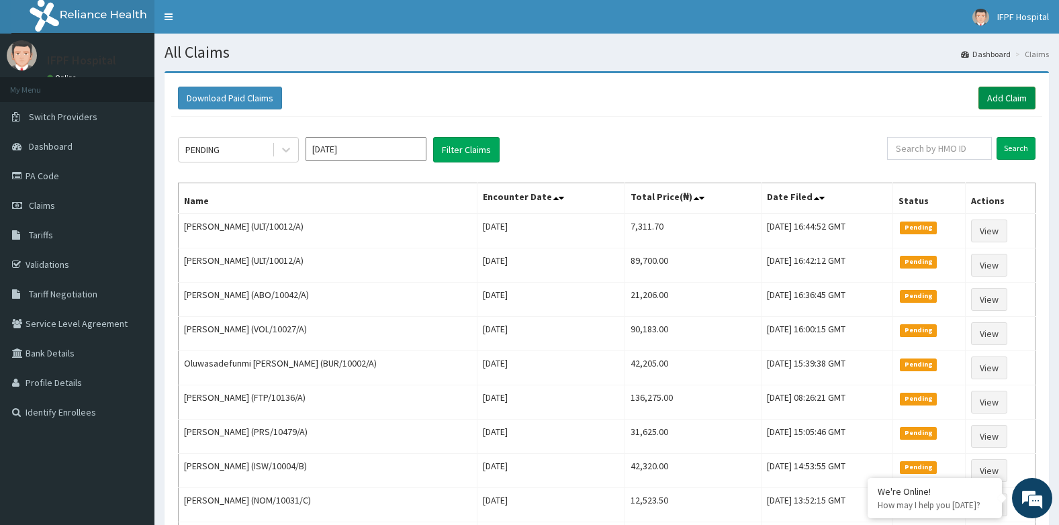
click at [1005, 100] on link "Add Claim" at bounding box center [1006, 98] width 57 height 23
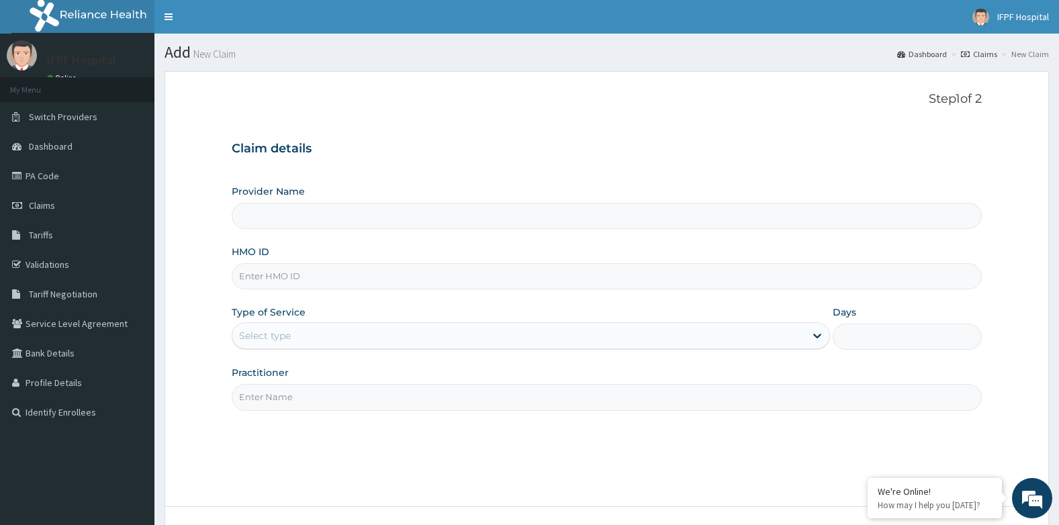
type input "IFPF Hospital"
click at [258, 275] on input "HMO ID" at bounding box center [607, 276] width 751 height 26
paste input "RTL/10093/A"
type input "RTL/10093/A"
click at [279, 326] on div "Select type" at bounding box center [518, 335] width 573 height 21
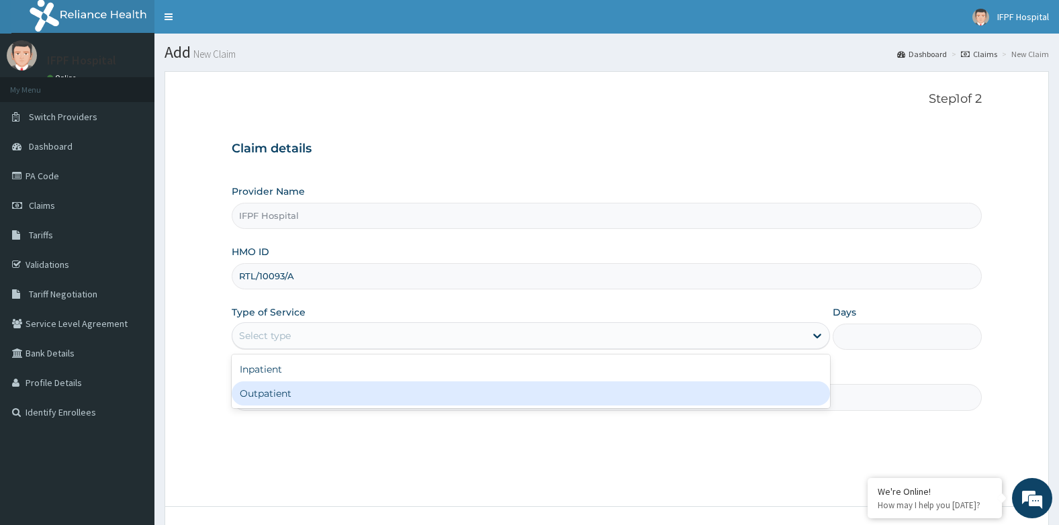
click at [275, 387] on div "Outpatient" at bounding box center [531, 393] width 598 height 24
type input "1"
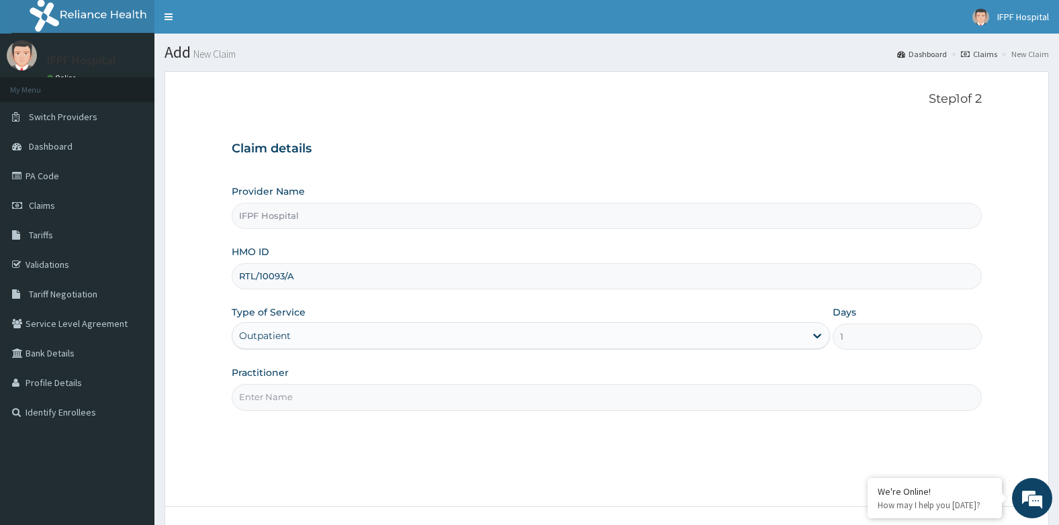
click at [274, 397] on input "Practitioner" at bounding box center [607, 397] width 751 height 26
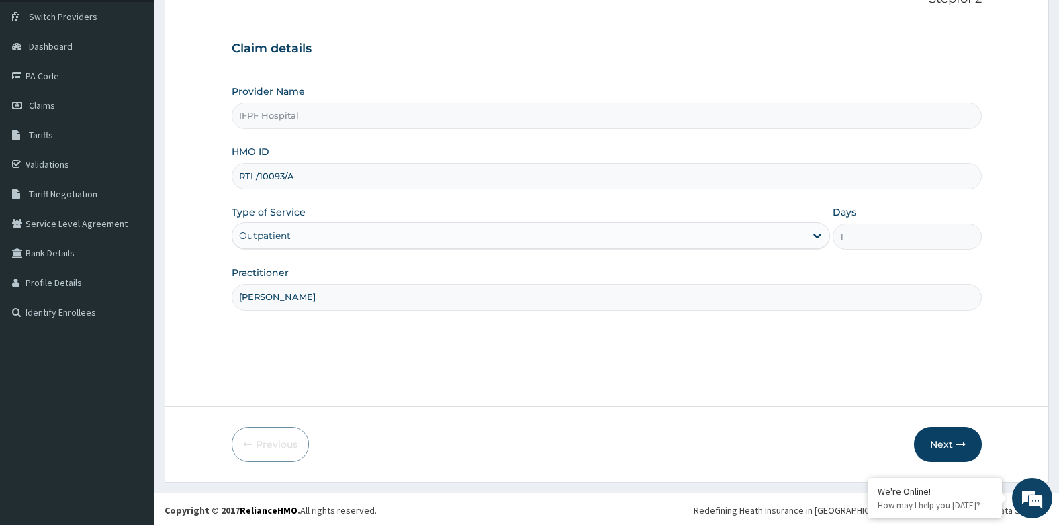
scroll to position [102, 0]
type input "DR MORONKOLA"
click at [946, 438] on button "Next" at bounding box center [948, 442] width 68 height 35
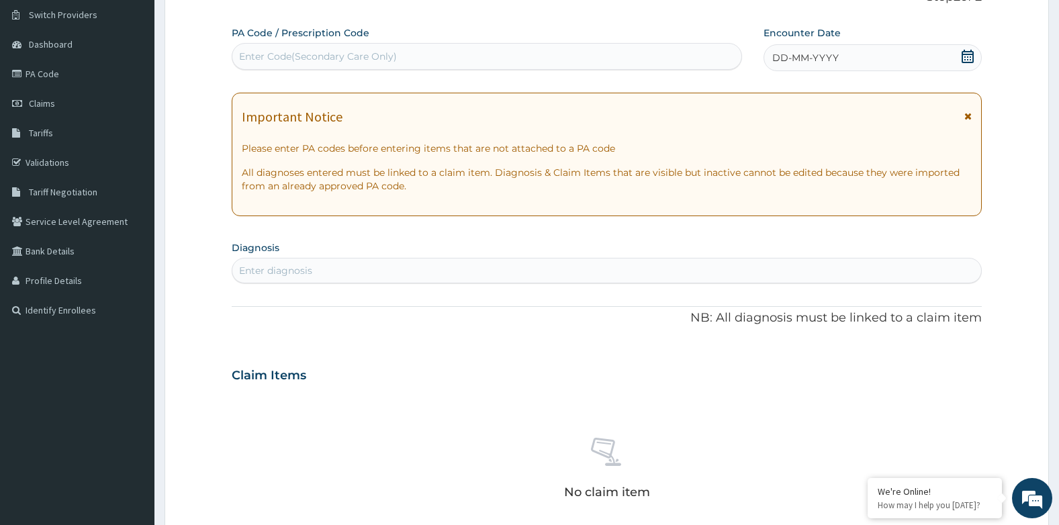
scroll to position [0, 0]
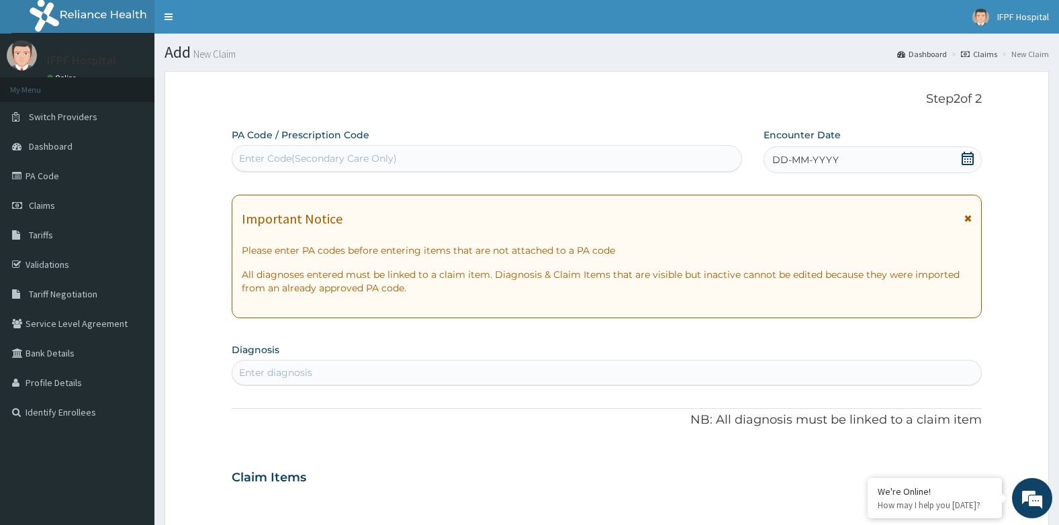
click at [273, 149] on div "Enter Code(Secondary Care Only)" at bounding box center [486, 158] width 509 height 21
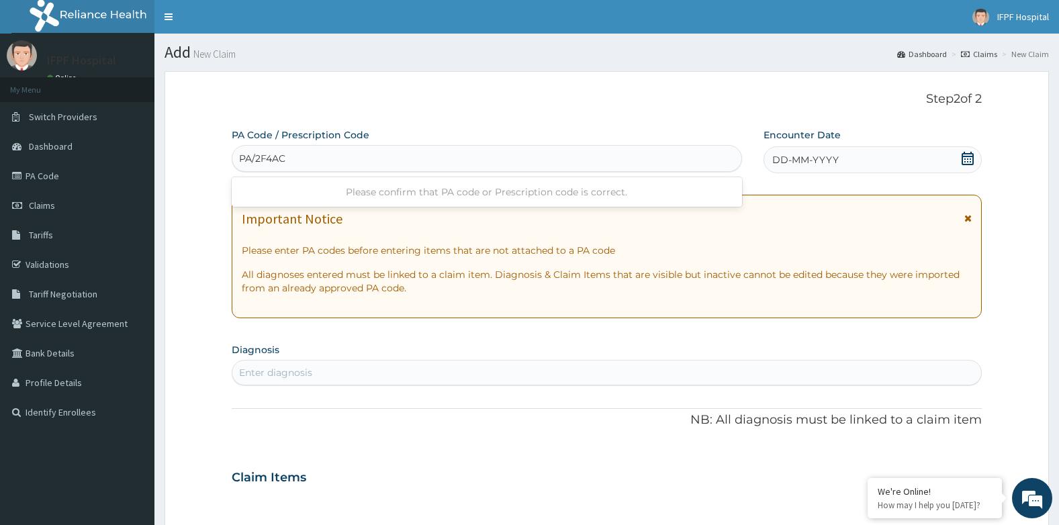
type input "PA/2F4AC0"
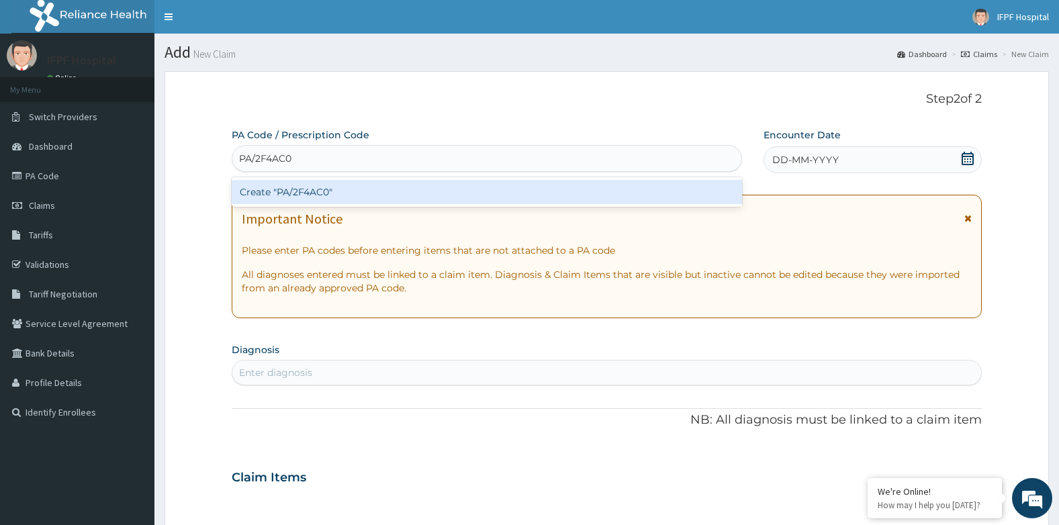
click at [261, 181] on div "Create "PA/2F4AC0"" at bounding box center [487, 192] width 510 height 24
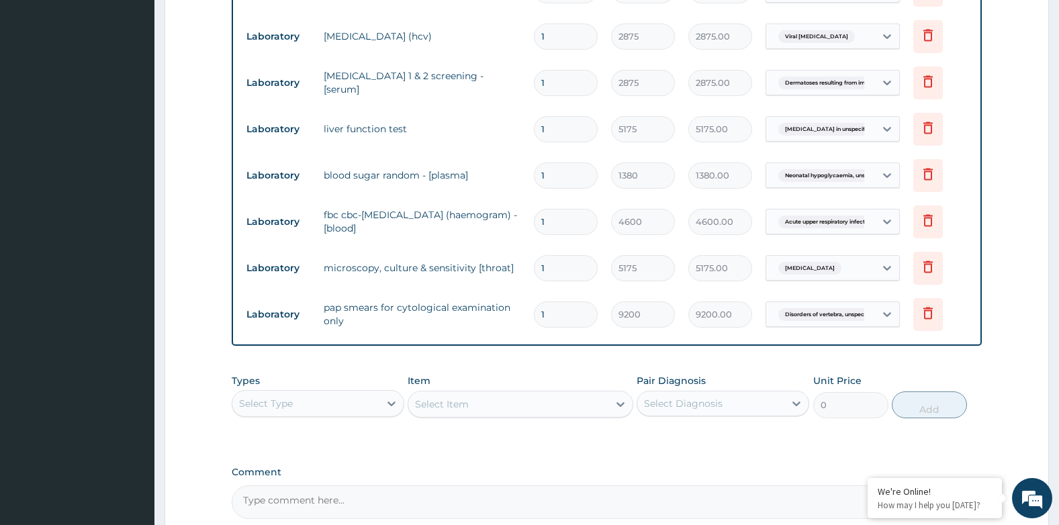
scroll to position [1011, 0]
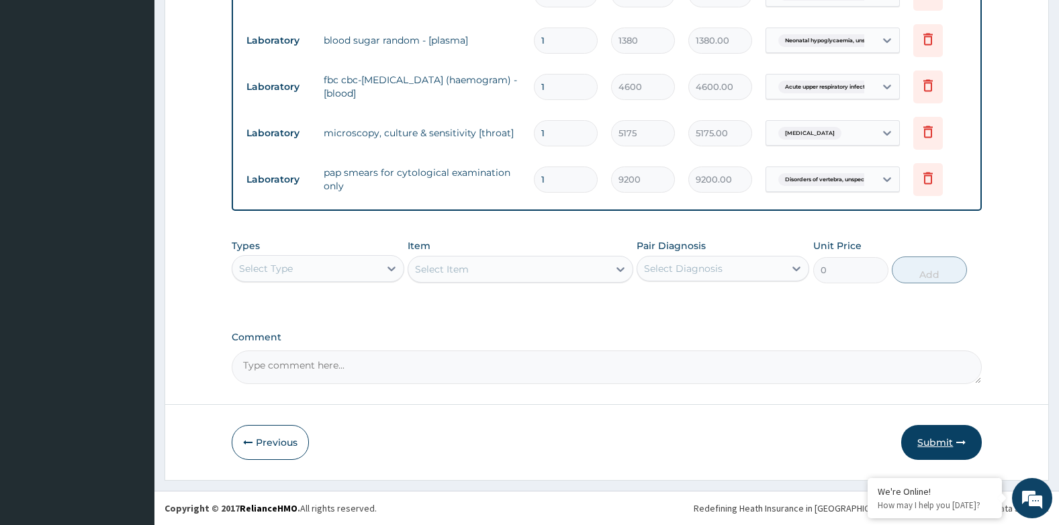
click at [926, 434] on button "Submit" at bounding box center [941, 442] width 81 height 35
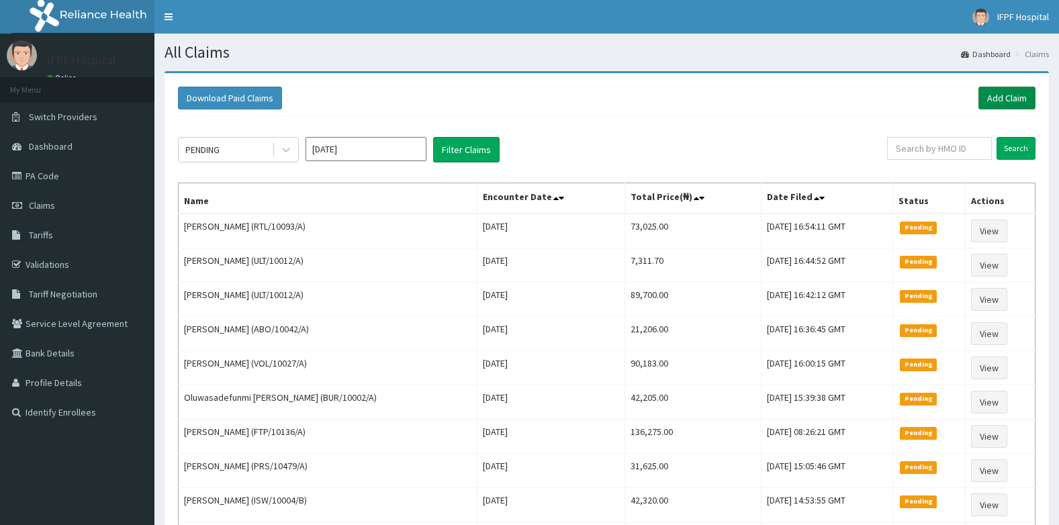
click at [1024, 93] on link "Add Claim" at bounding box center [1006, 98] width 57 height 23
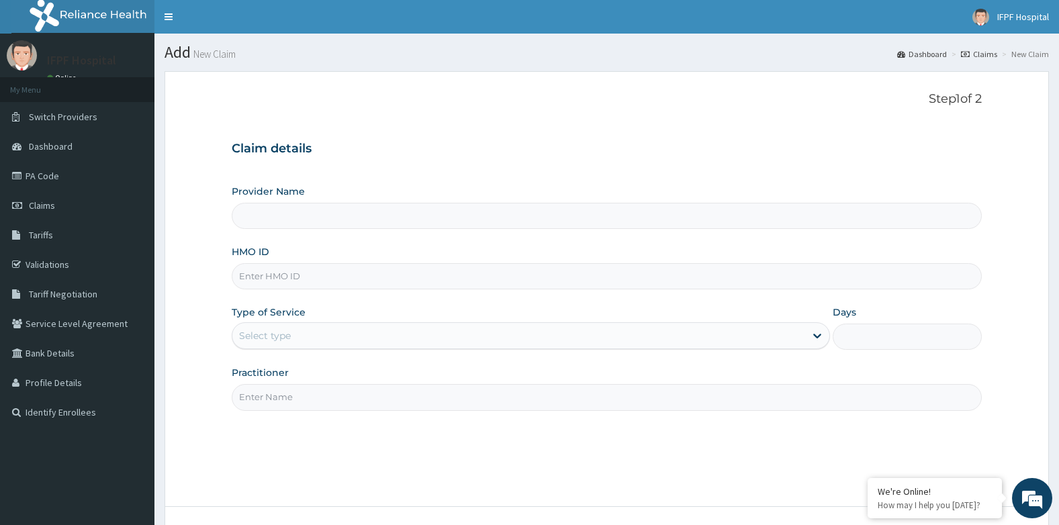
type input "IFPF Hospital"
click at [304, 278] on input "HMO ID" at bounding box center [607, 276] width 751 height 26
paste input "RTL/10093/A"
type input "RTL/10093/A"
click at [286, 338] on div "Select type" at bounding box center [265, 335] width 52 height 13
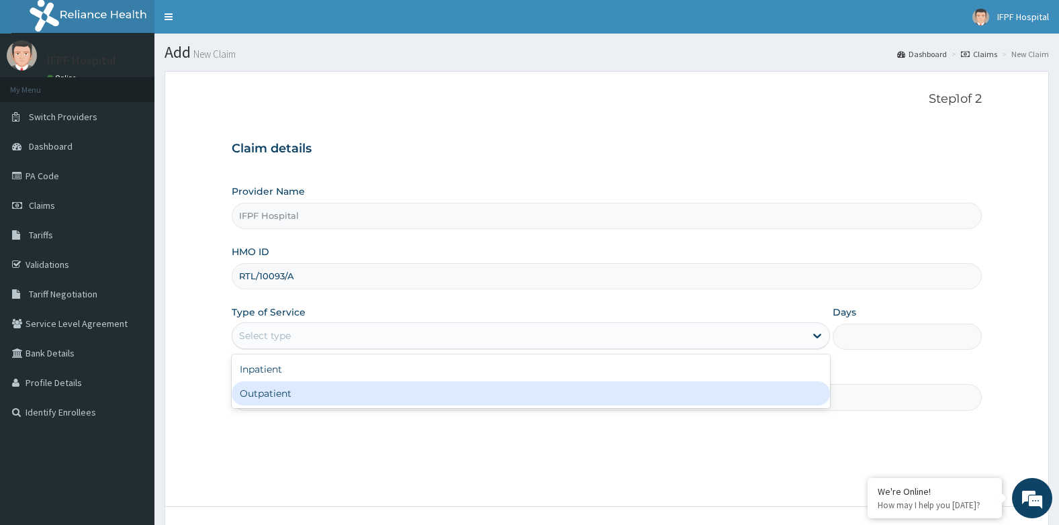
click at [279, 395] on div "Outpatient" at bounding box center [531, 393] width 598 height 24
type input "1"
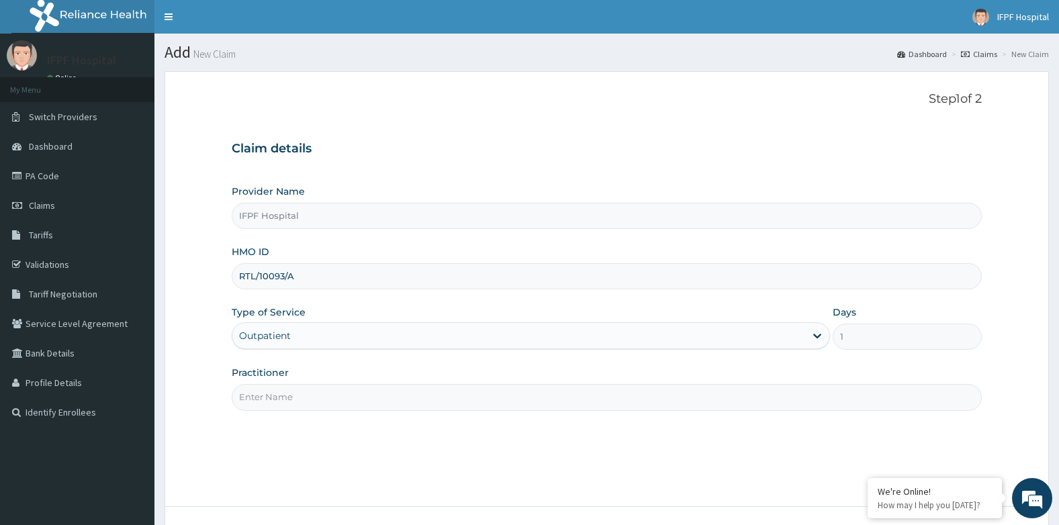
click at [277, 399] on input "Practitioner" at bounding box center [607, 397] width 751 height 26
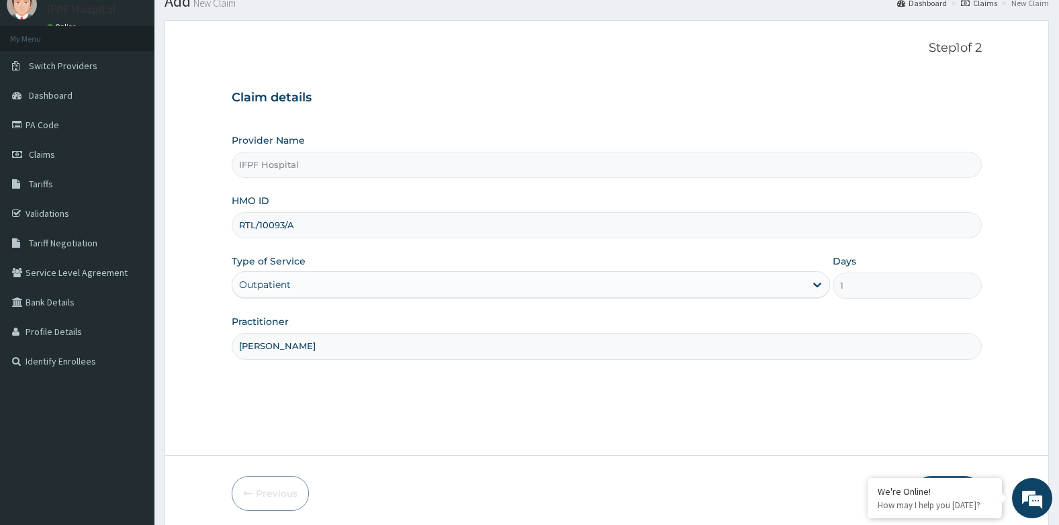
scroll to position [102, 0]
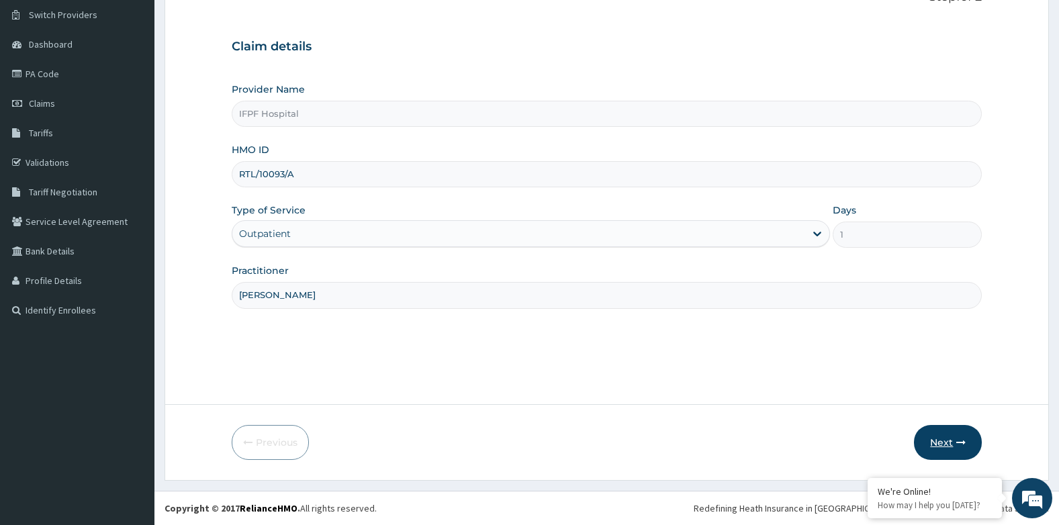
type input "DR MORONKOLA"
click at [951, 448] on button "Next" at bounding box center [948, 442] width 68 height 35
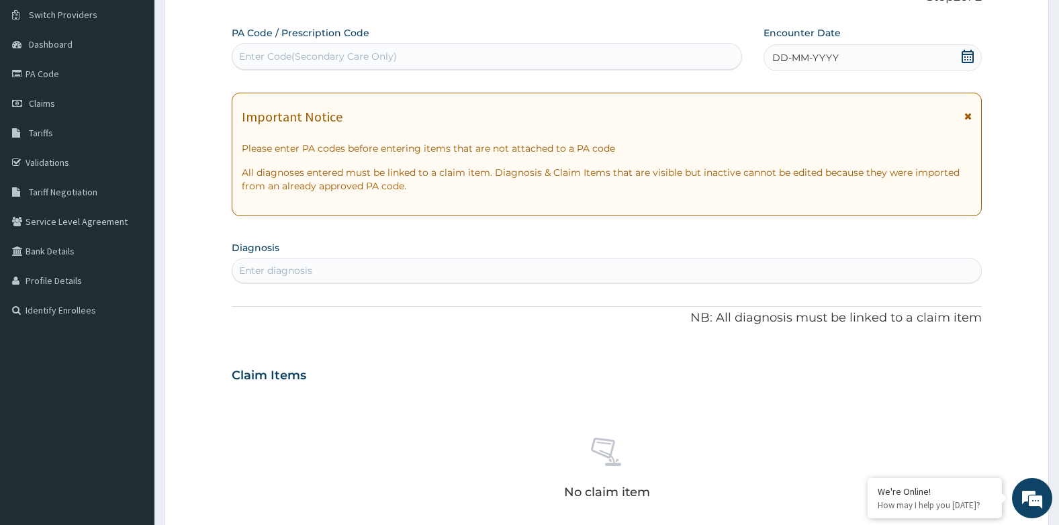
scroll to position [0, 0]
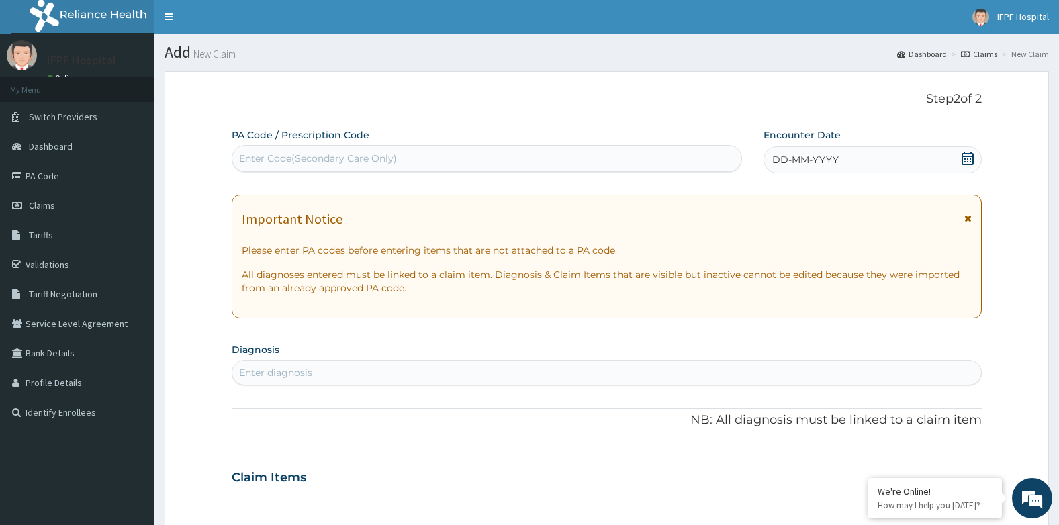
click at [444, 155] on div "Enter Code(Secondary Care Only)" at bounding box center [486, 158] width 509 height 21
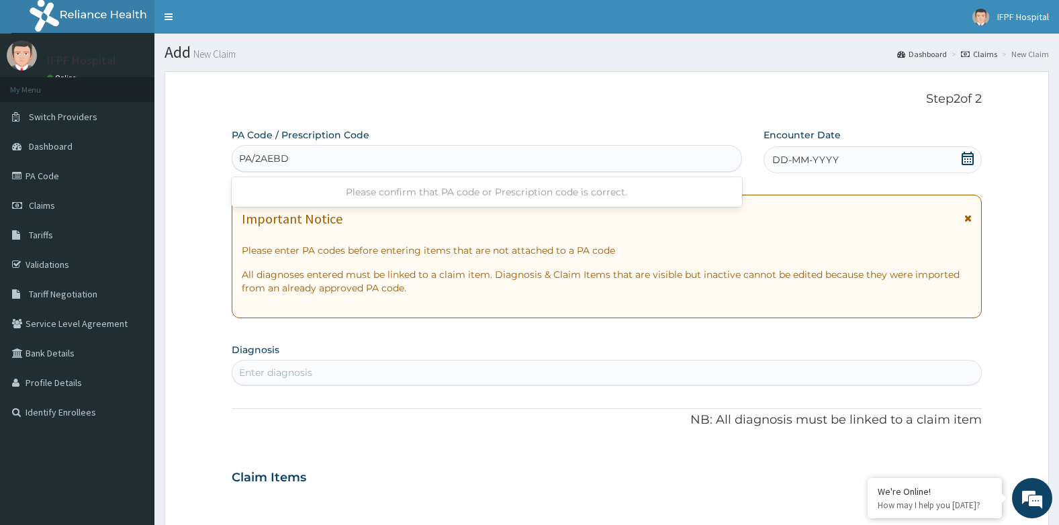
type input "PA/2AEBD3"
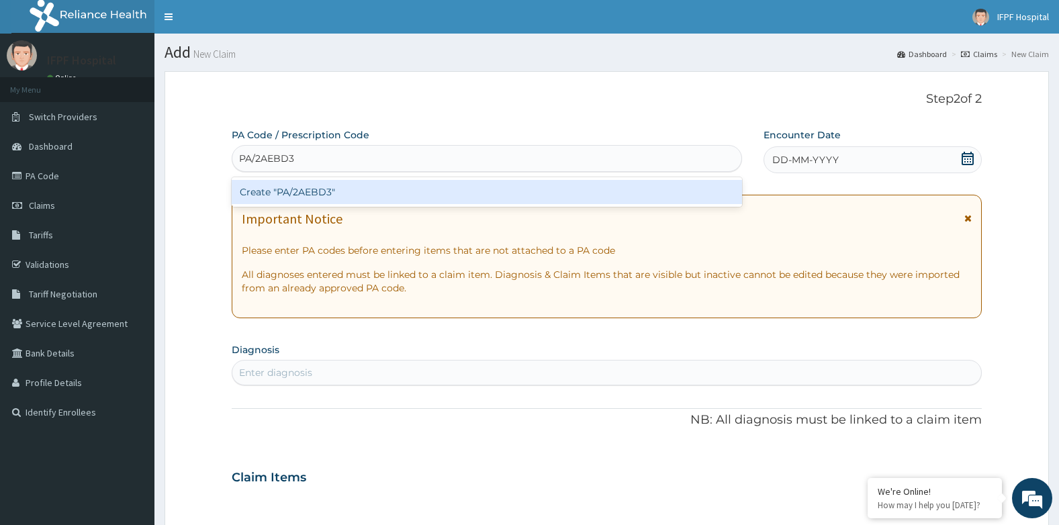
click at [269, 197] on div "Create "PA/2AEBD3"" at bounding box center [487, 192] width 510 height 24
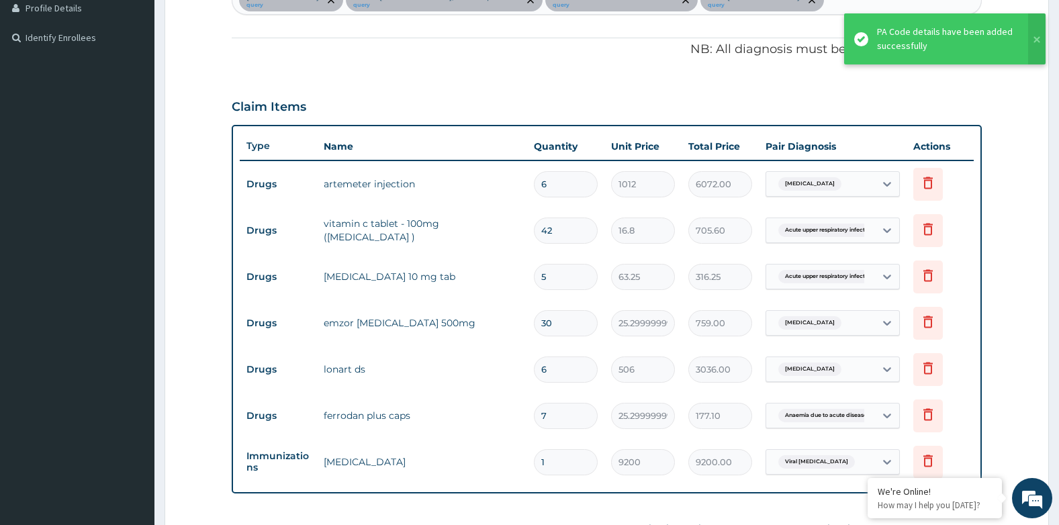
scroll to position [373, 0]
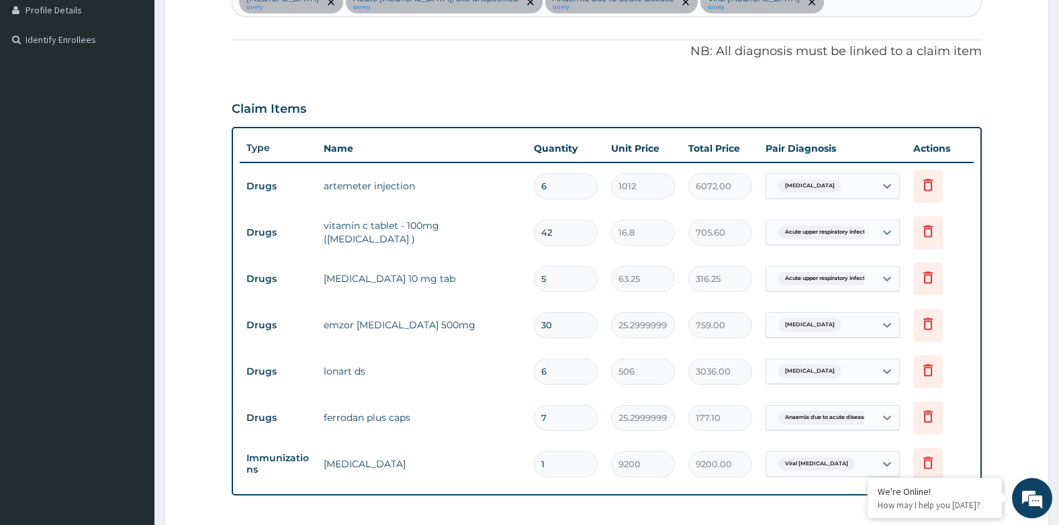
click at [563, 188] on input "6" at bounding box center [566, 186] width 64 height 26
type input "0.00"
type input "3"
type input "3036.00"
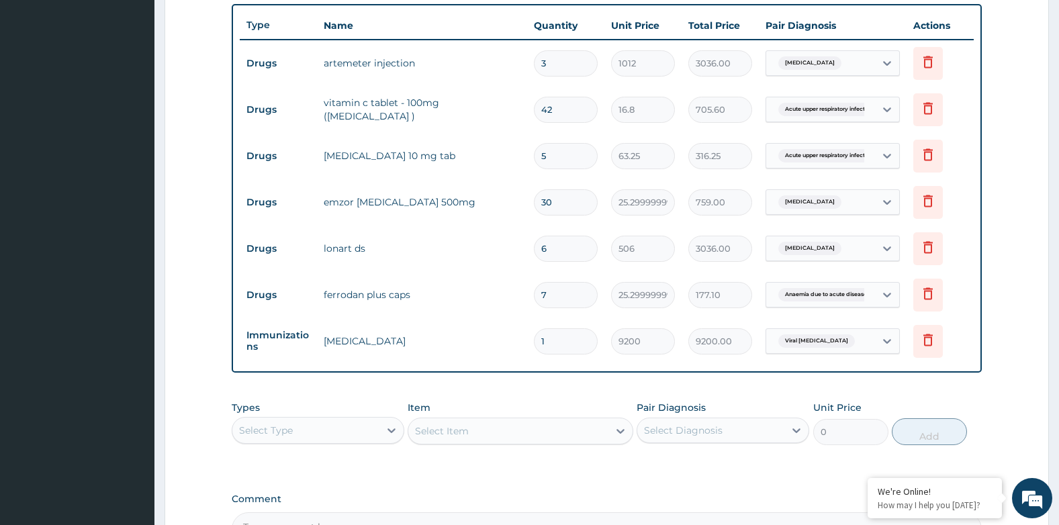
scroll to position [657, 0]
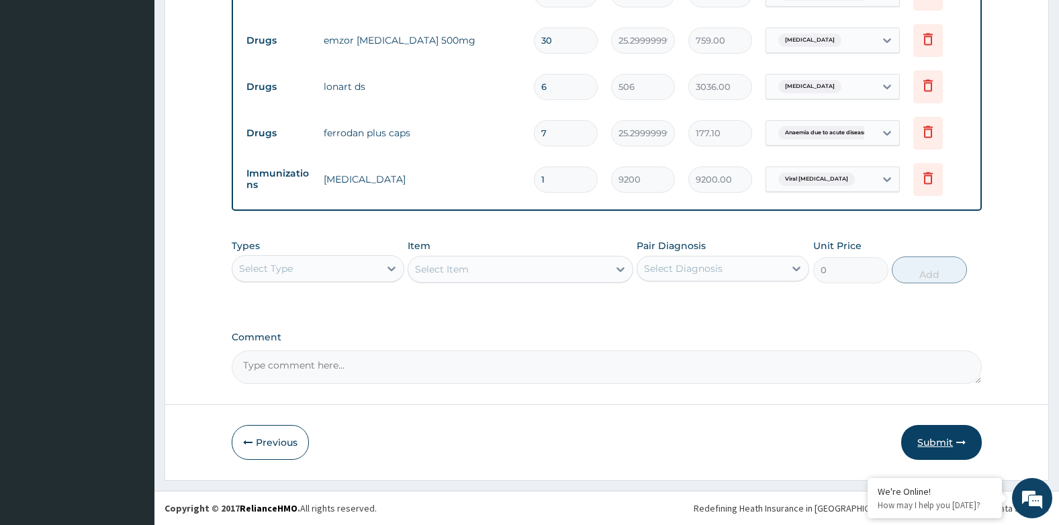
type input "3"
click at [949, 446] on button "Submit" at bounding box center [941, 442] width 81 height 35
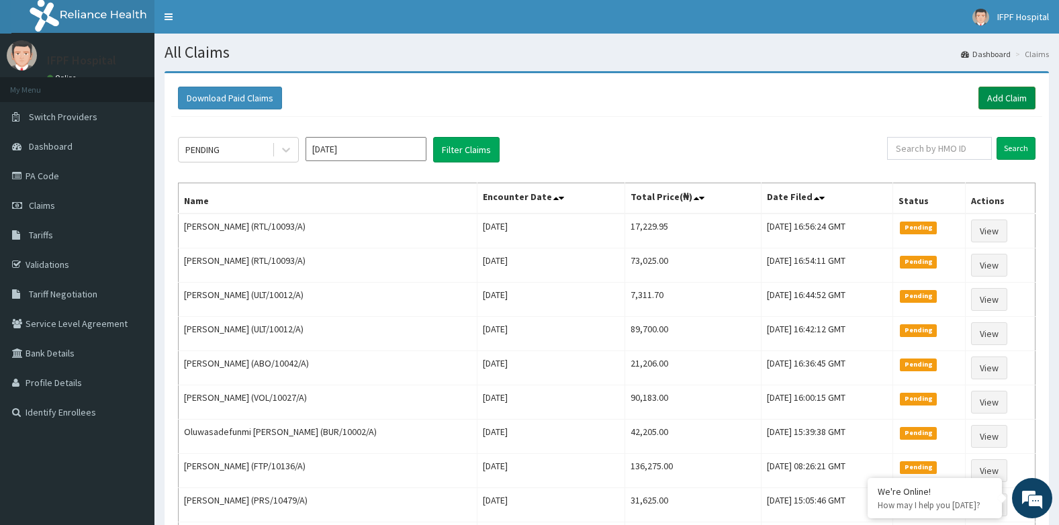
click at [1003, 96] on link "Add Claim" at bounding box center [1006, 98] width 57 height 23
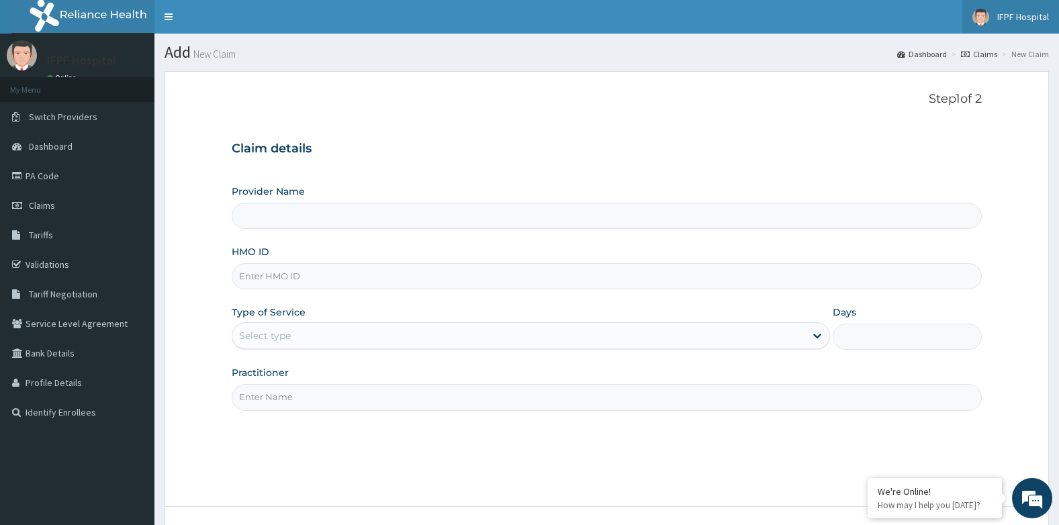
type input "IFPF Hospital"
click at [283, 279] on input "HMO ID" at bounding box center [607, 276] width 751 height 26
paste input "abo/10006/c"
type input "abo/10006/c"
click at [257, 333] on div "Select type" at bounding box center [265, 335] width 52 height 13
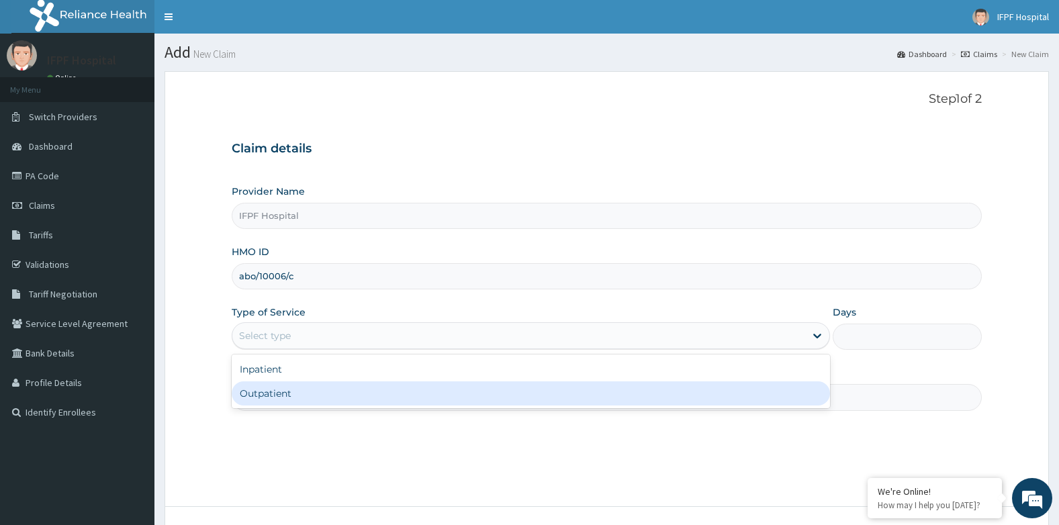
click at [270, 398] on div "Outpatient" at bounding box center [531, 393] width 598 height 24
type input "1"
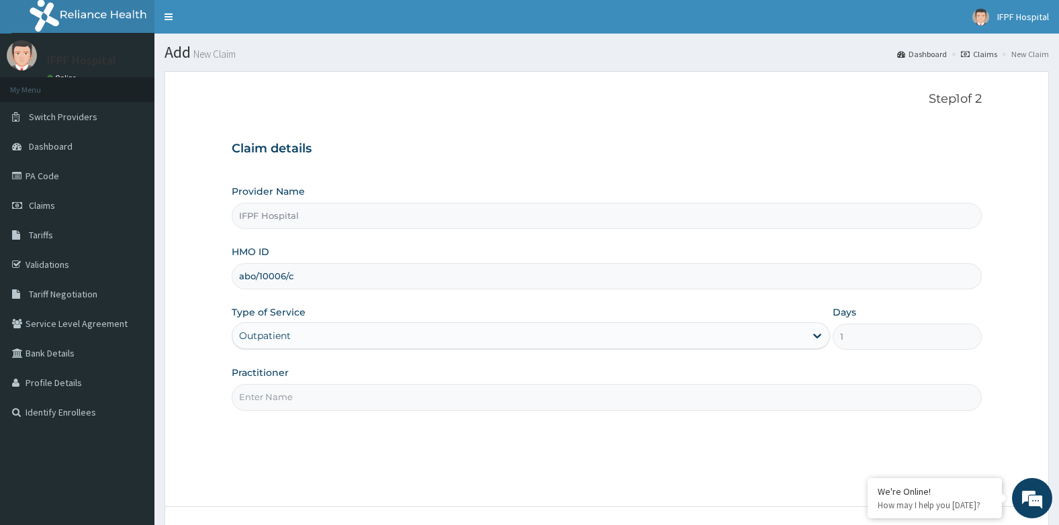
click at [270, 398] on input "Practitioner" at bounding box center [607, 397] width 751 height 26
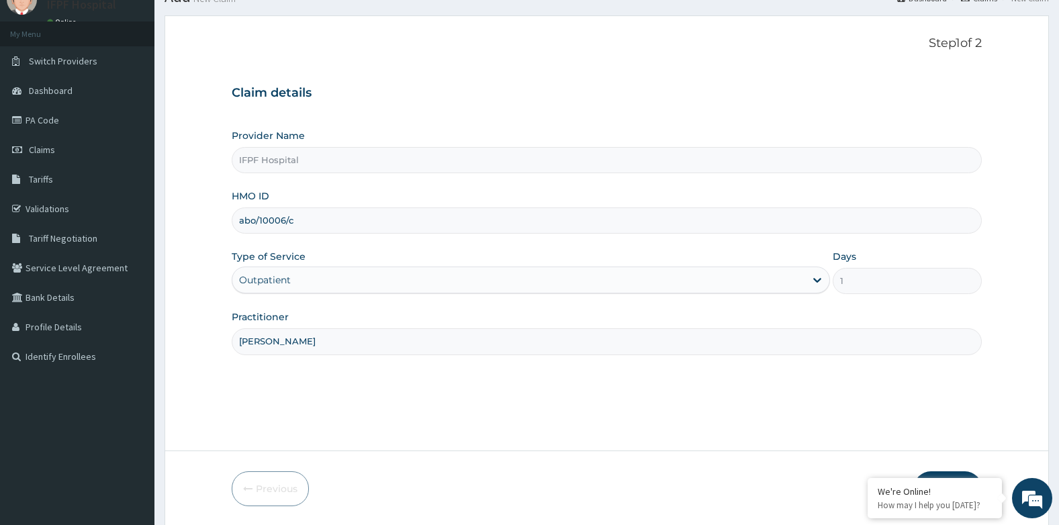
scroll to position [102, 0]
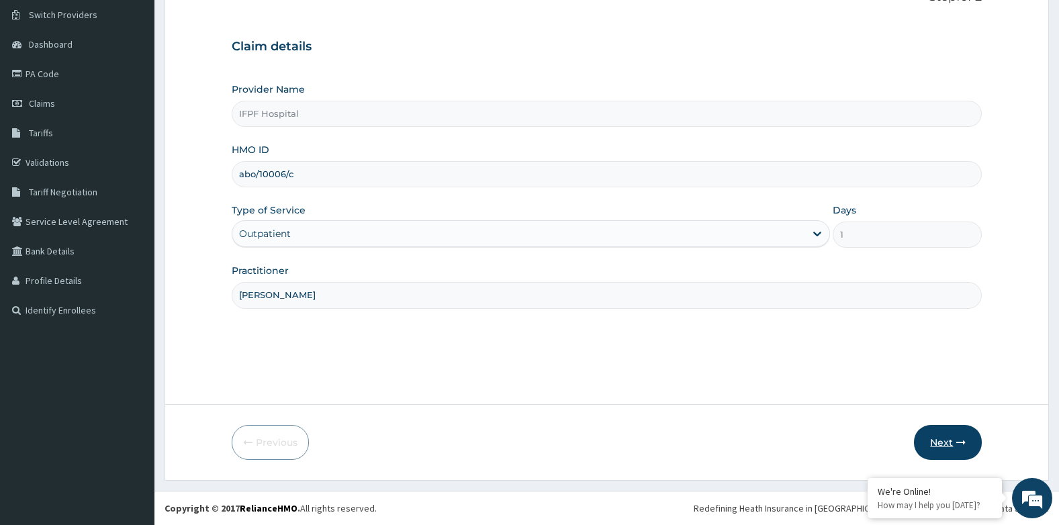
type input "DR MORONKOLA"
click at [932, 450] on button "Next" at bounding box center [948, 442] width 68 height 35
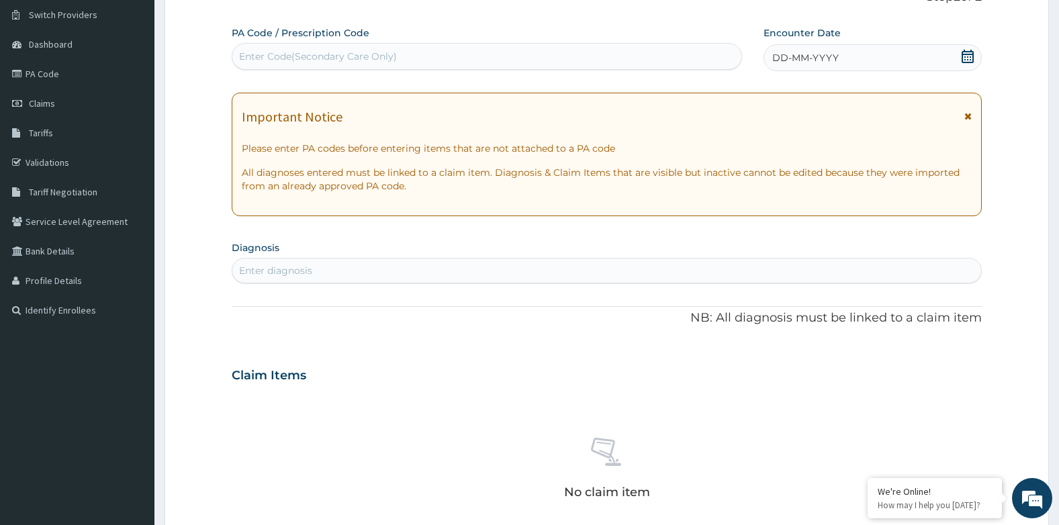
click at [259, 62] on div "Enter Code(Secondary Care Only)" at bounding box center [318, 56] width 158 height 13
type input "PA/337F42"
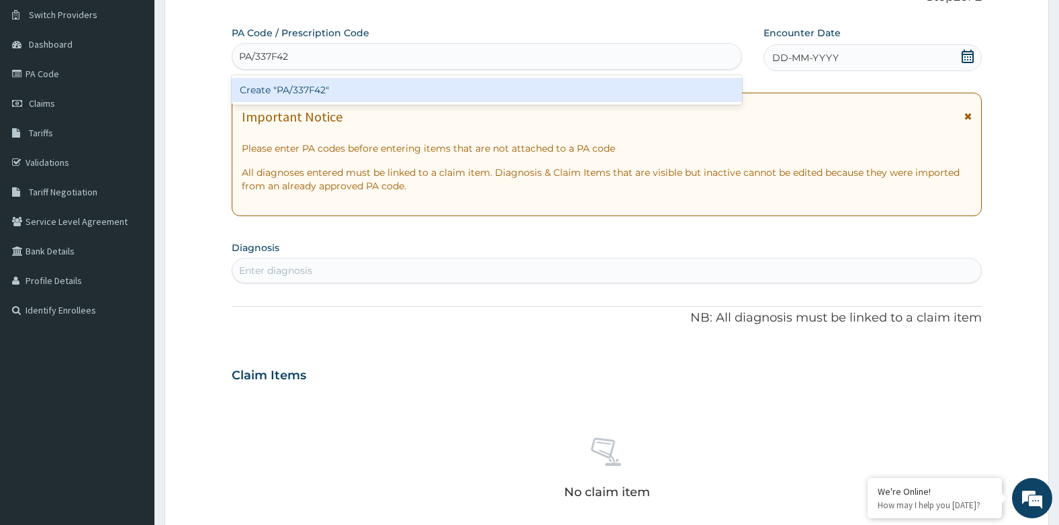
click at [305, 98] on div "Create "PA/337F42"" at bounding box center [487, 90] width 510 height 24
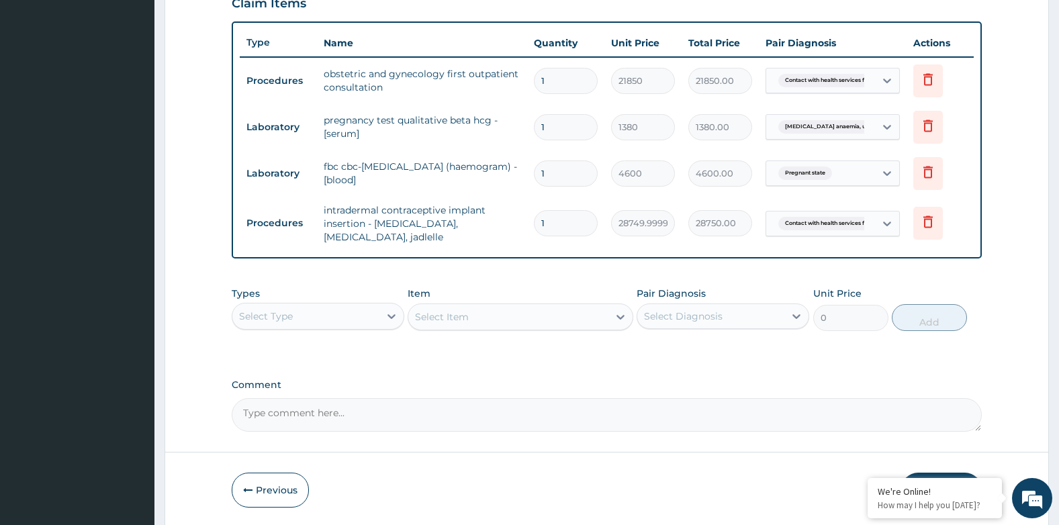
scroll to position [518, 0]
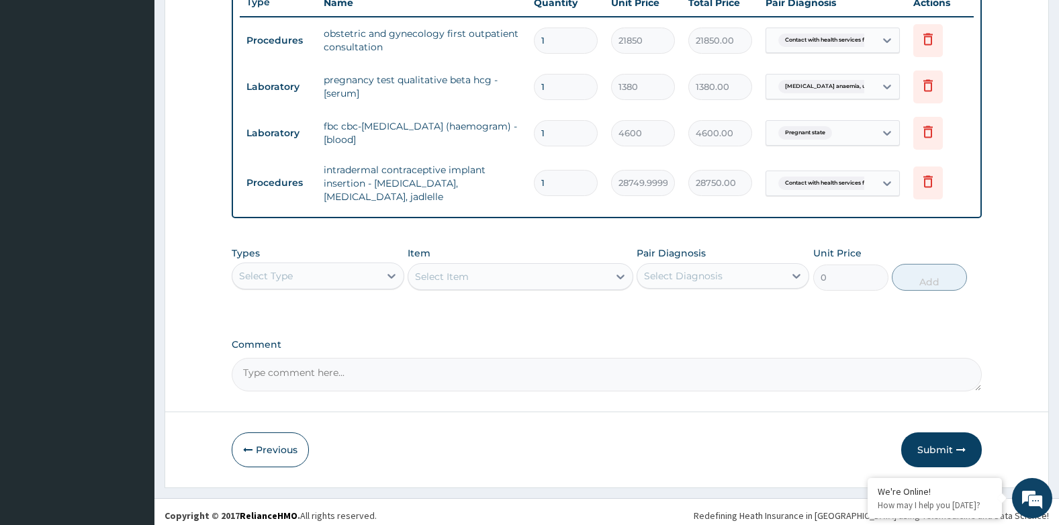
click at [969, 448] on button "Submit" at bounding box center [941, 449] width 81 height 35
